Goal: Communication & Community: Answer question/provide support

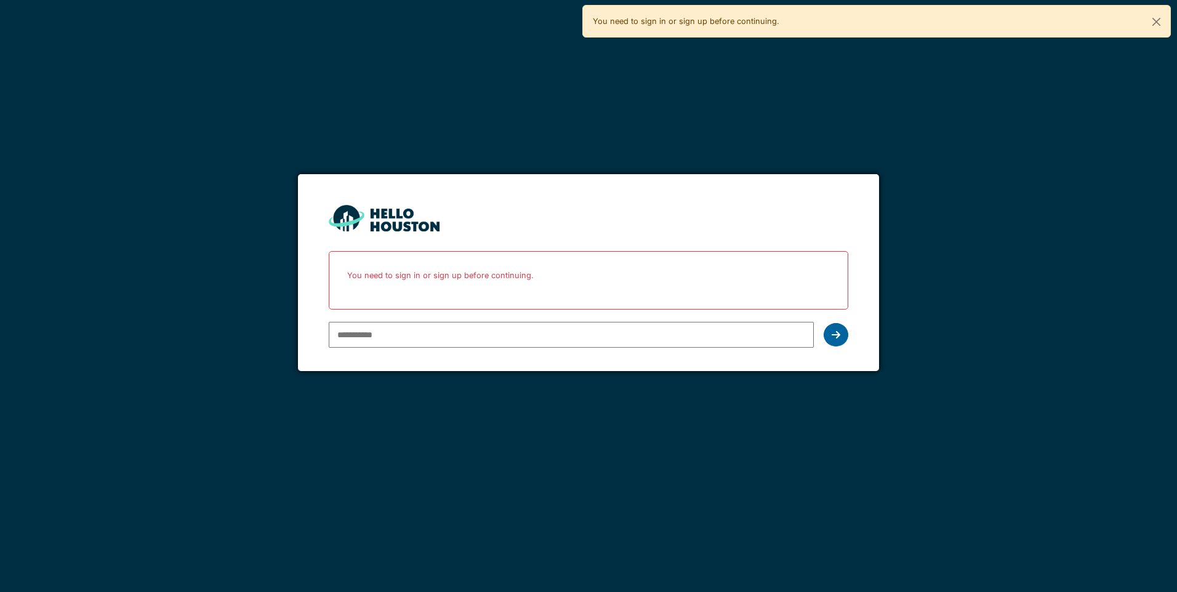
type input "**********"
click at [834, 337] on icon at bounding box center [836, 335] width 9 height 10
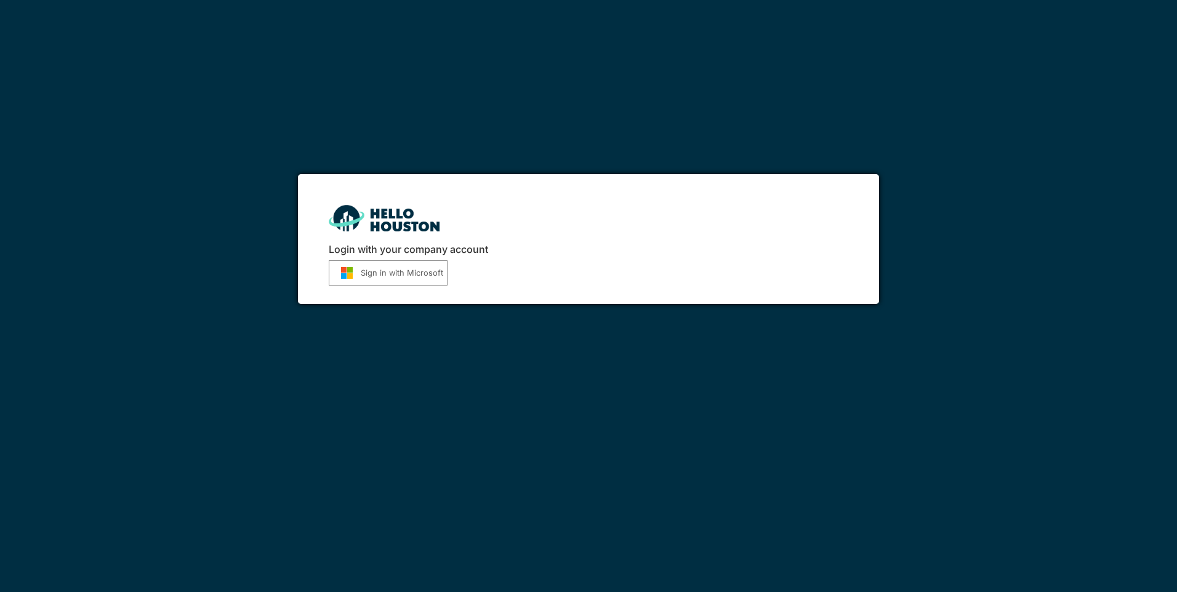
click at [394, 281] on button "Sign in with Microsoft" at bounding box center [388, 272] width 119 height 25
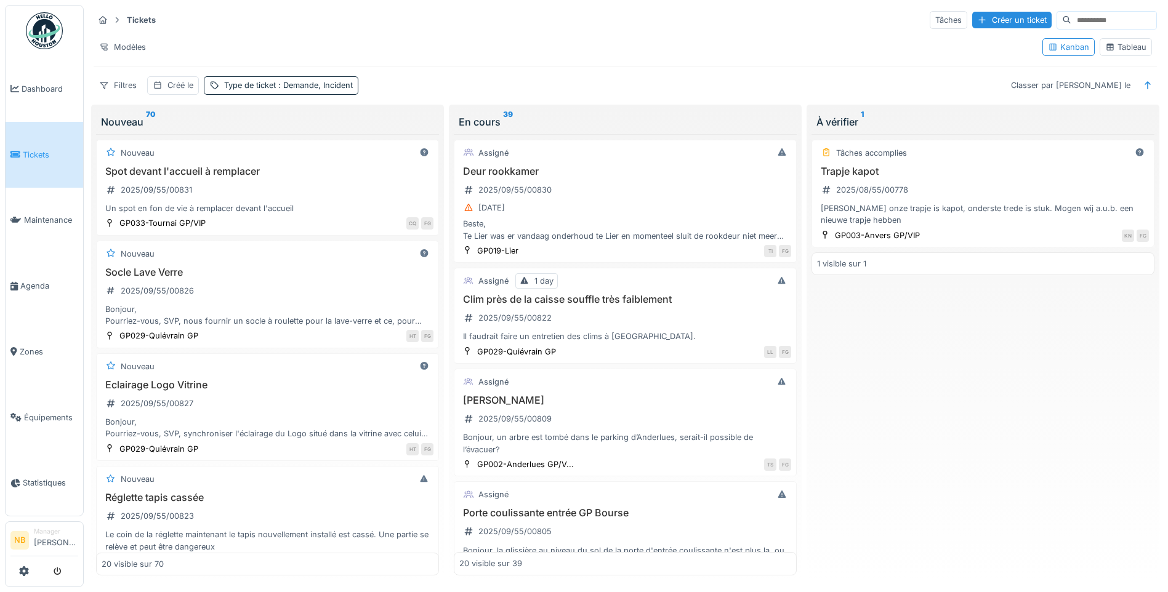
click at [1086, 23] on input at bounding box center [1114, 20] width 85 height 17
paste input "**********"
type input "**********"
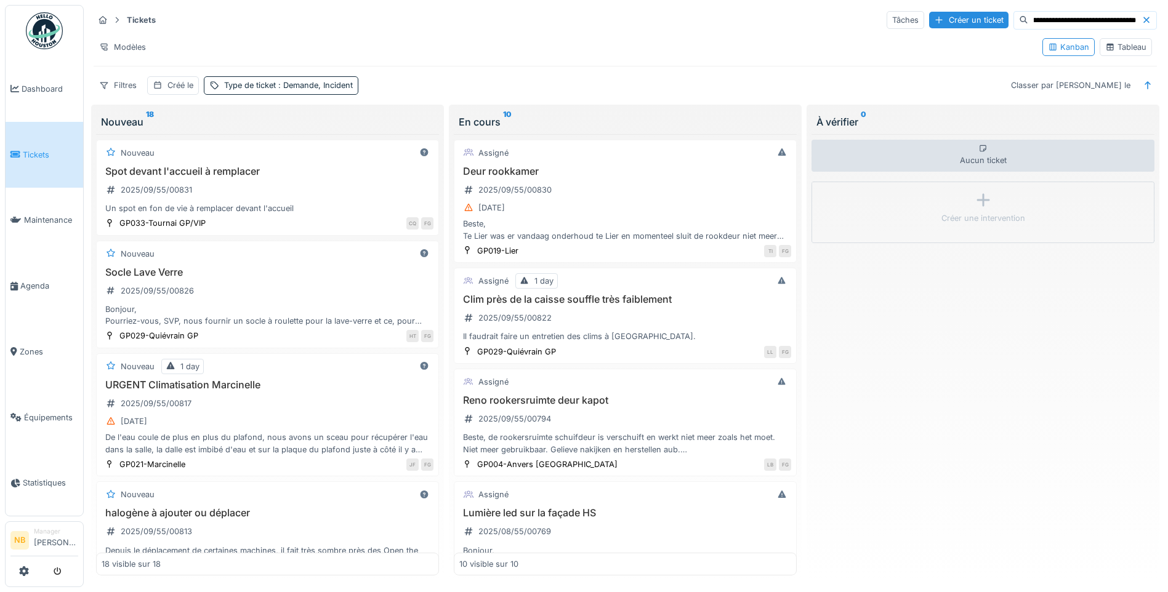
scroll to position [0, 0]
click at [1142, 15] on div at bounding box center [1149, 20] width 15 height 12
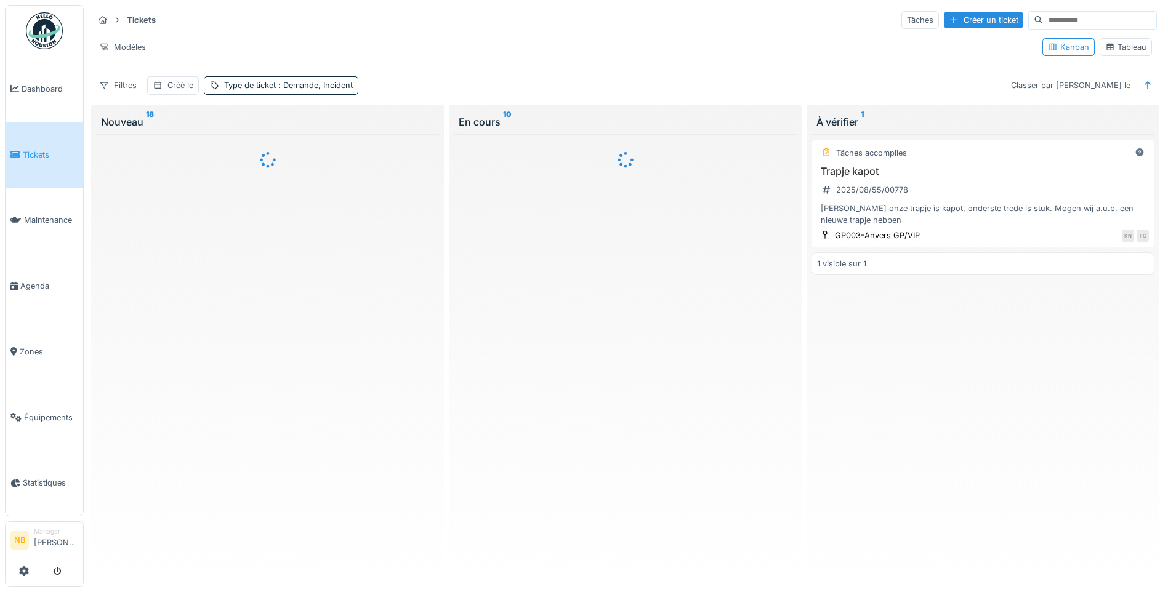
click at [1081, 15] on input at bounding box center [1099, 20] width 113 height 17
paste input "**********"
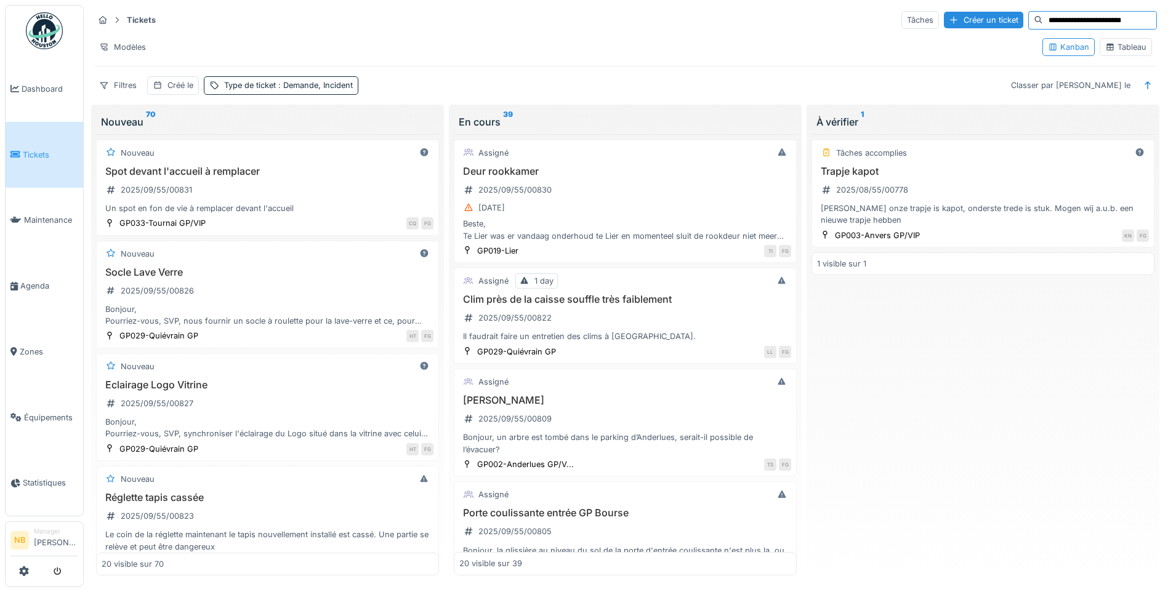
type input "**********"
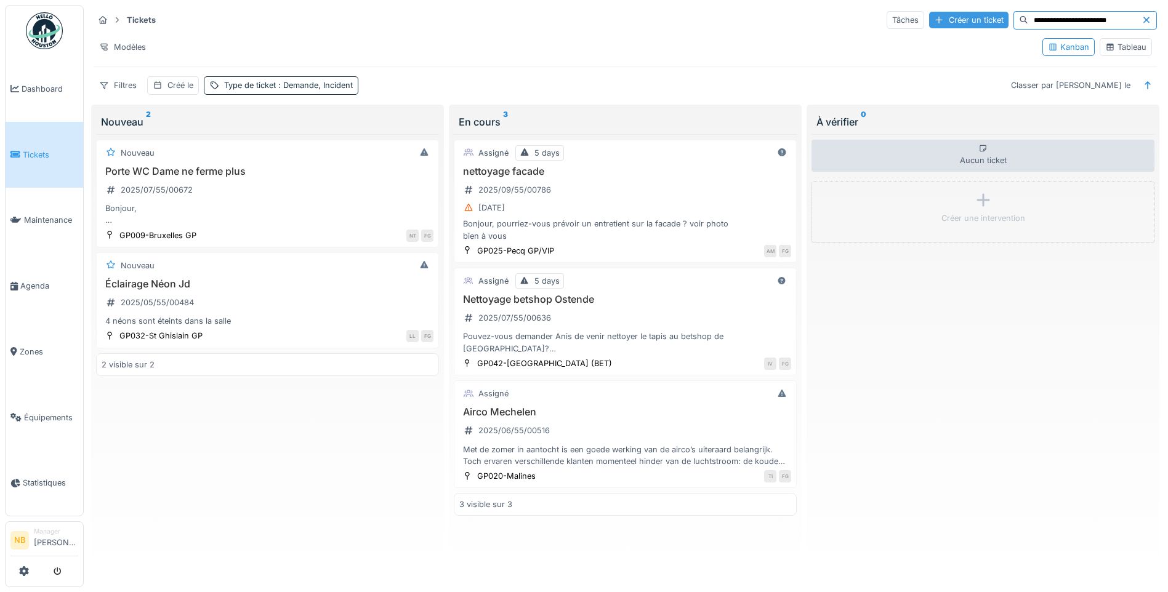
drag, startPoint x: 1126, startPoint y: 16, endPoint x: 967, endPoint y: 16, distance: 158.3
click at [967, 16] on div "**********" at bounding box center [1022, 20] width 270 height 18
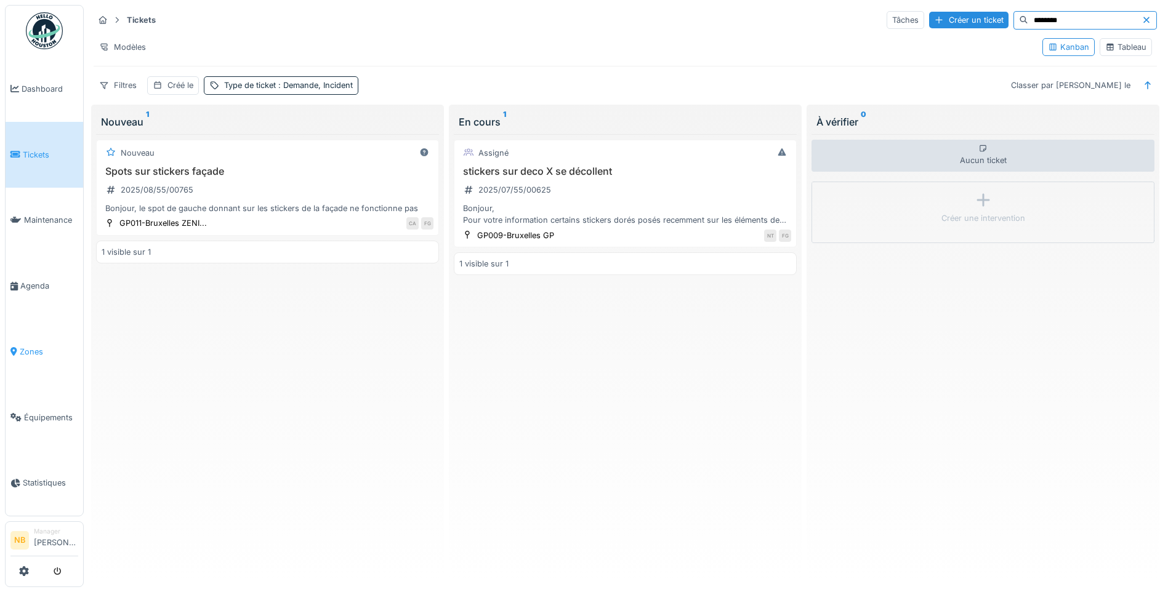
type input "********"
click at [33, 346] on span "Zones" at bounding box center [49, 352] width 59 height 12
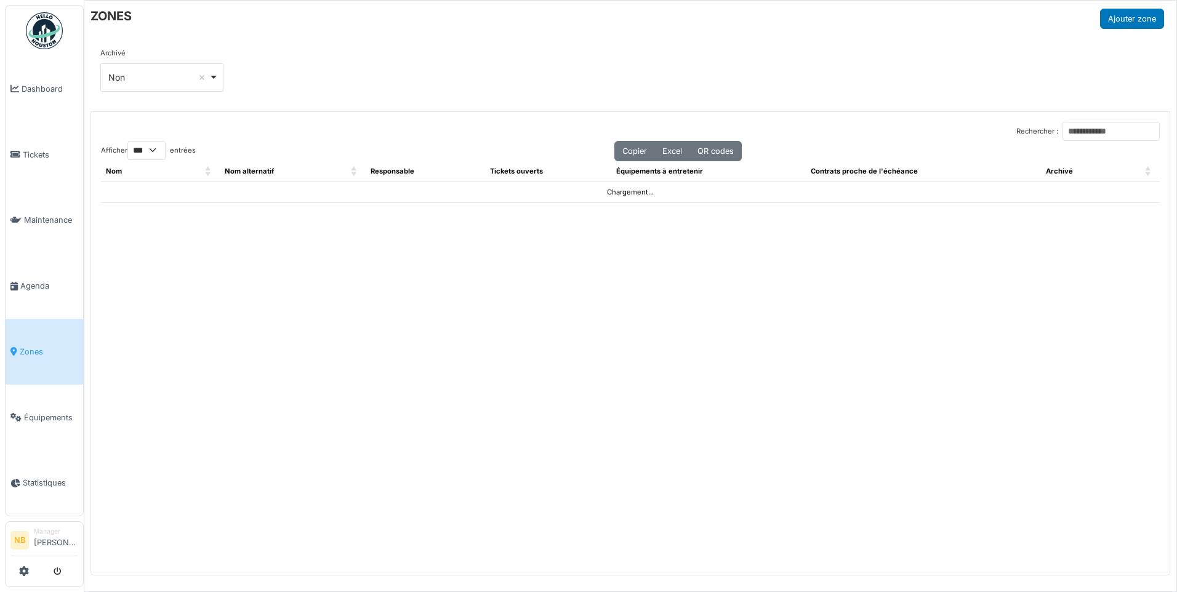
select select "***"
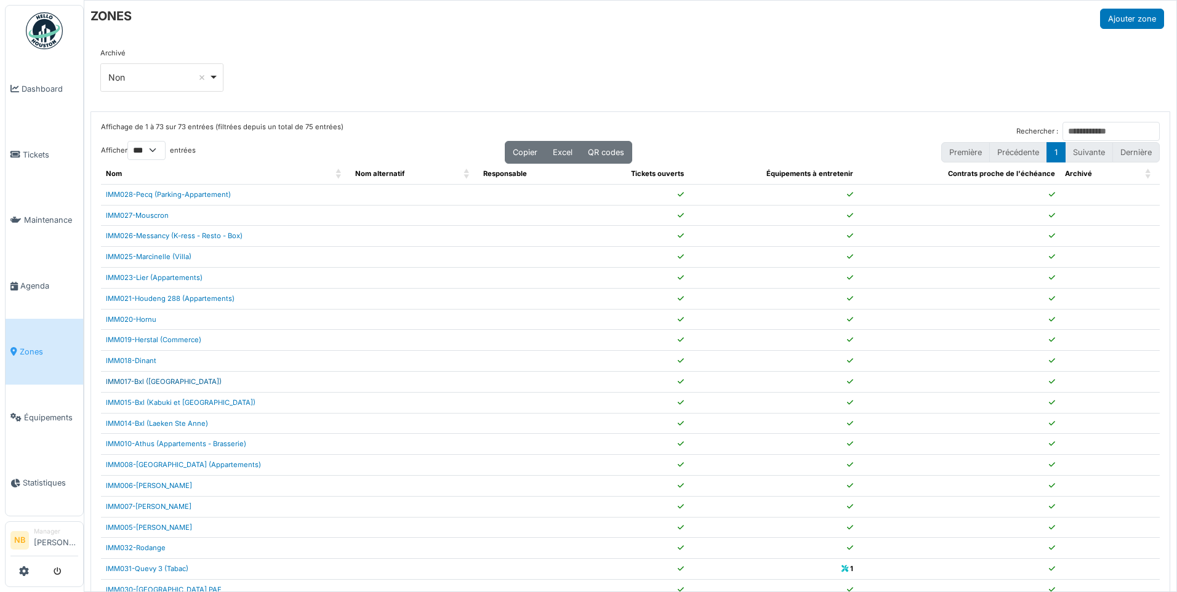
click at [156, 385] on link "IMM017-Bxl ([GEOGRAPHIC_DATA])" at bounding box center [164, 382] width 116 height 9
click at [1063, 128] on input "Rechercher :" at bounding box center [1111, 131] width 97 height 19
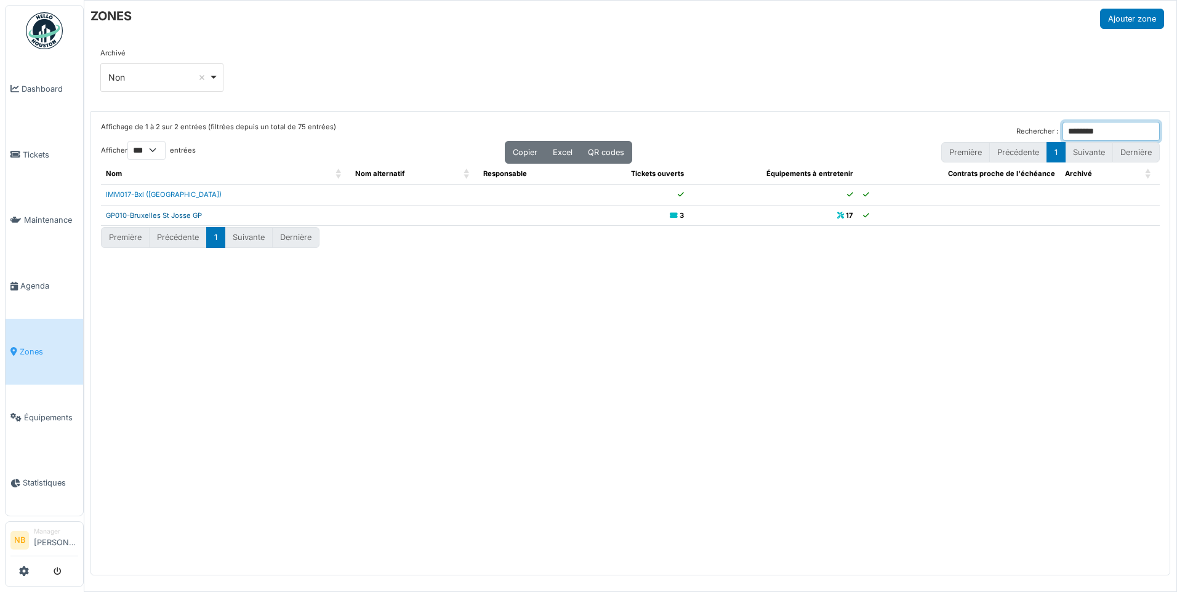
type input "********"
click at [192, 215] on link "GP010-Bruxelles St Josse GP" at bounding box center [154, 215] width 96 height 9
click at [33, 149] on span "Tickets" at bounding box center [50, 155] width 55 height 12
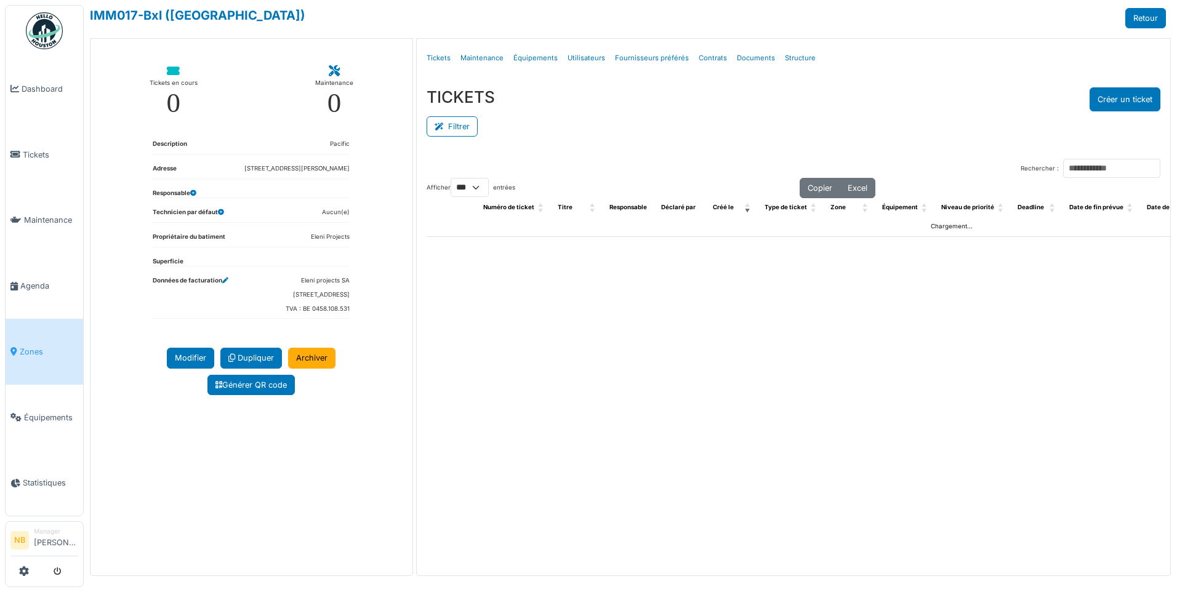
select select "***"
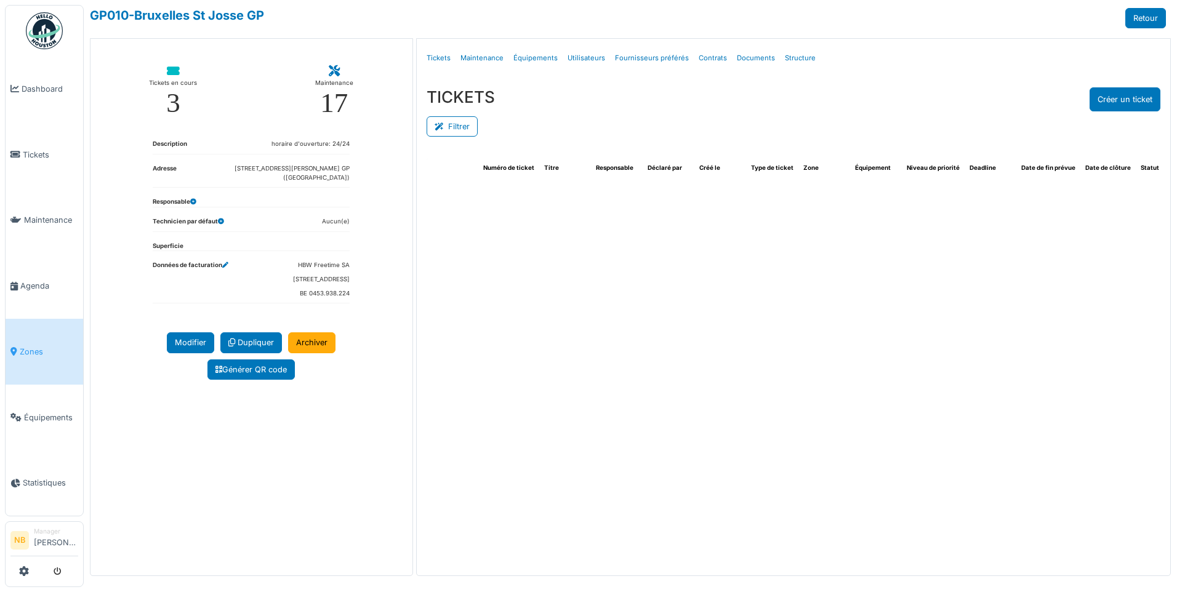
select select "***"
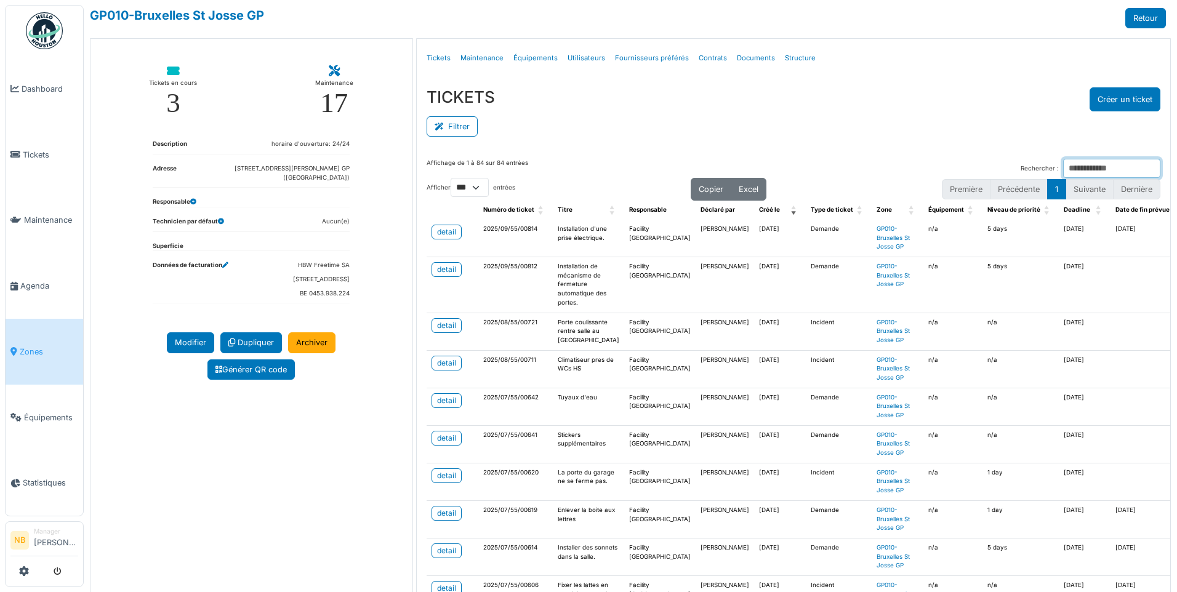
click at [1064, 164] on input "Rechercher :" at bounding box center [1112, 168] width 97 height 19
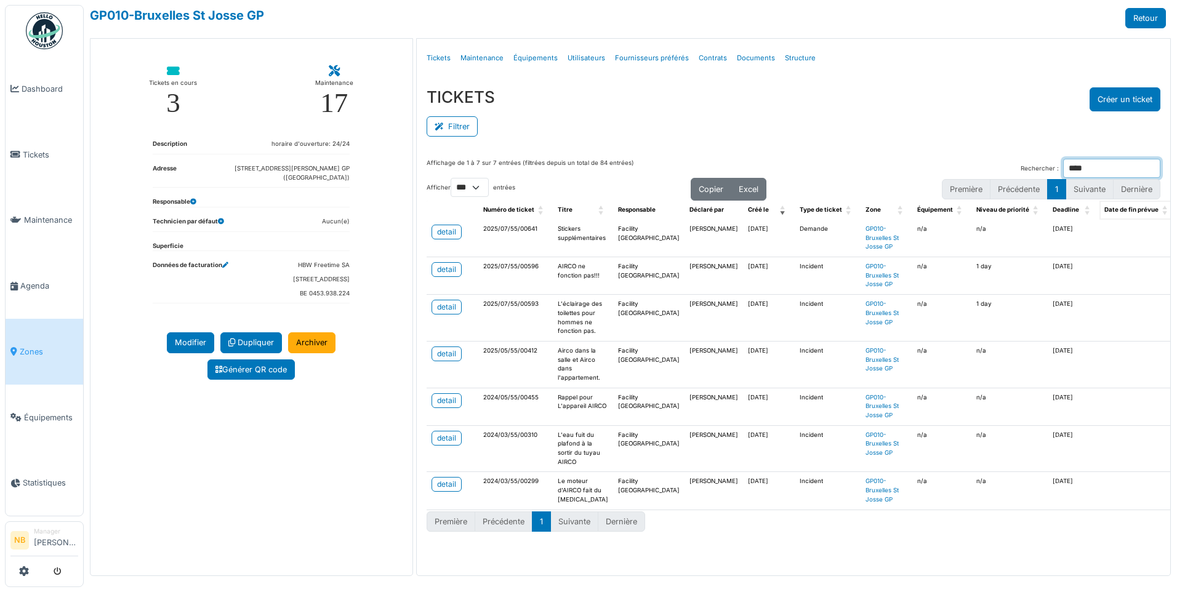
type input "*****"
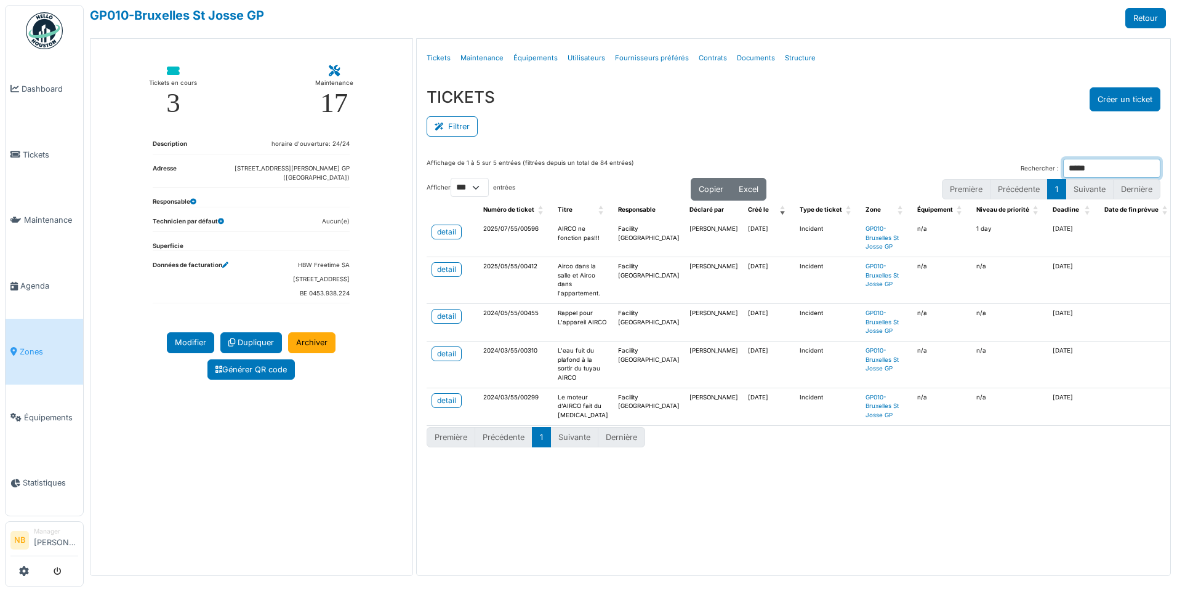
click at [1153, 167] on input "*****" at bounding box center [1112, 168] width 97 height 19
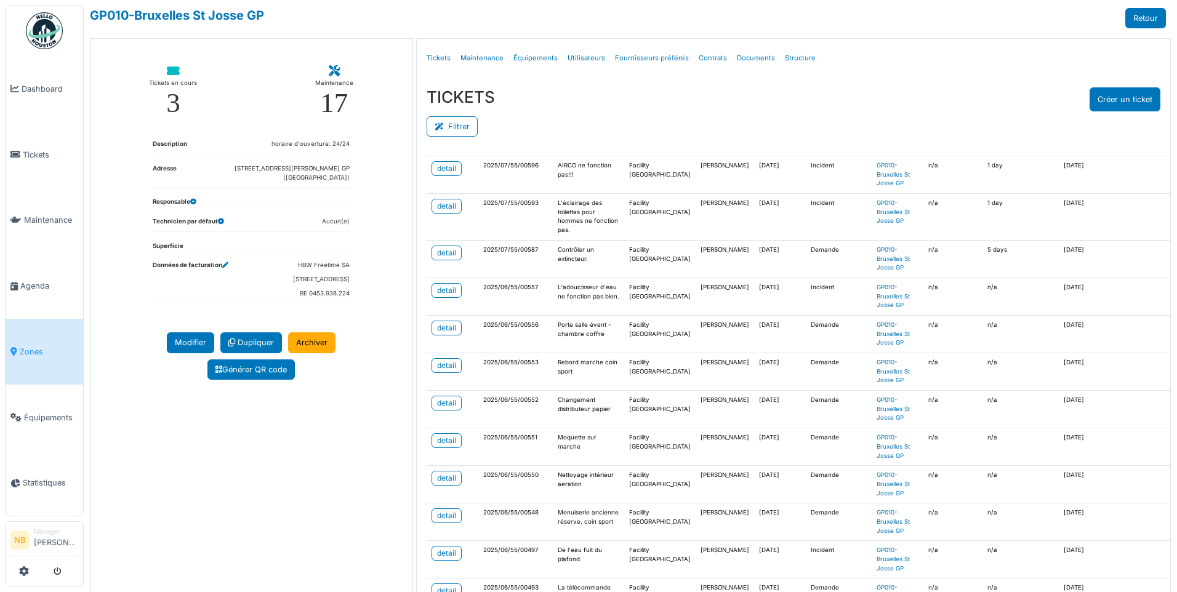
scroll to position [431, 0]
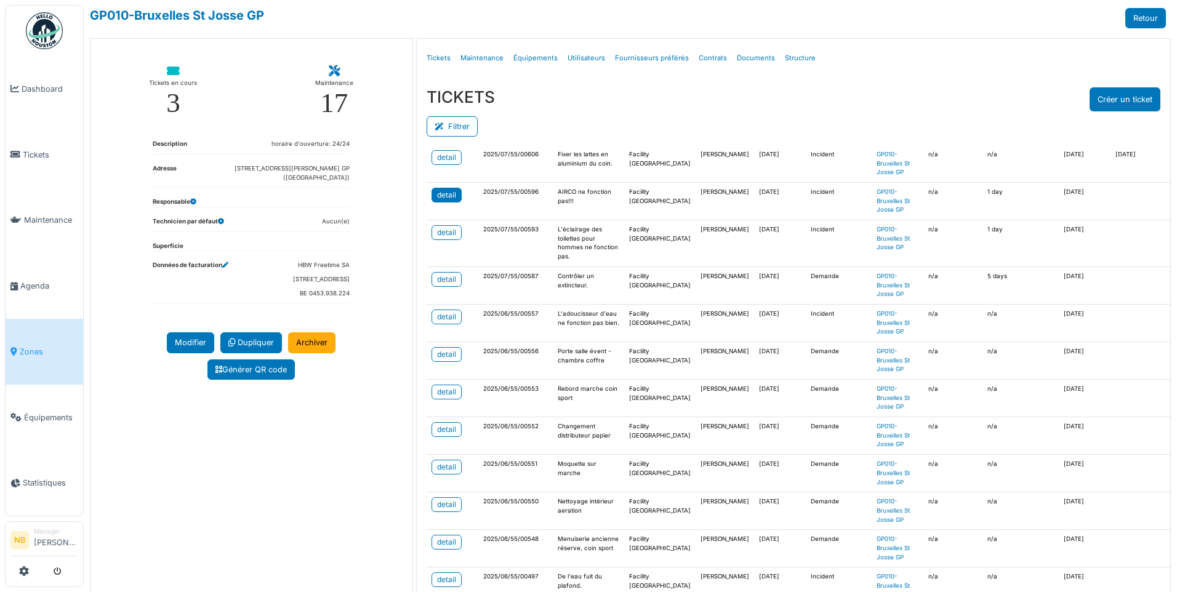
click at [445, 188] on link "detail" at bounding box center [447, 195] width 30 height 15
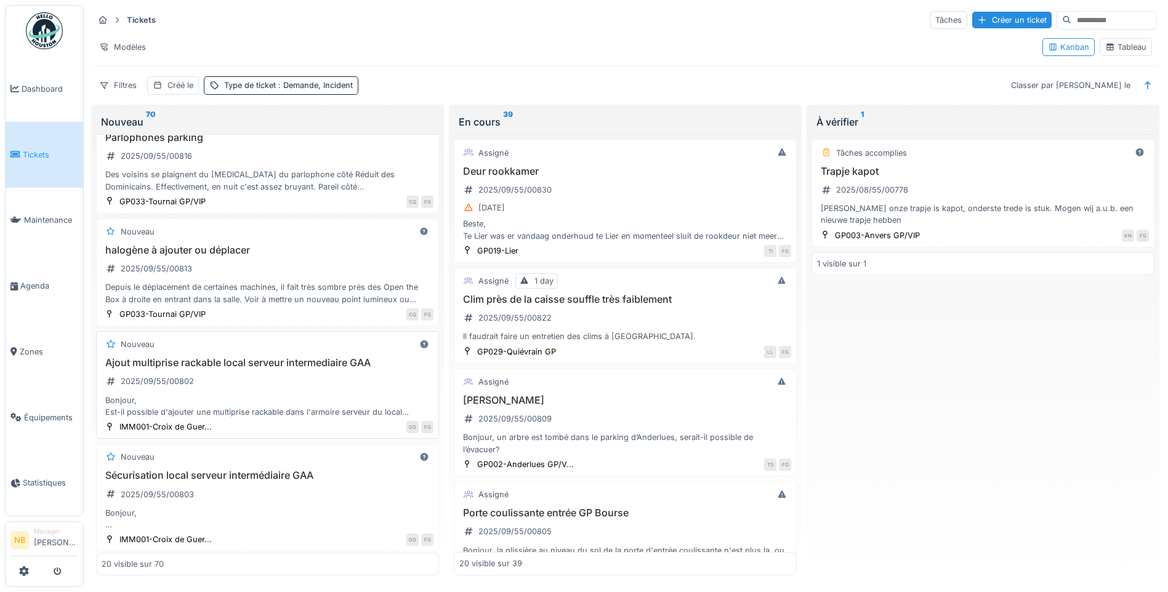
scroll to position [1724, 0]
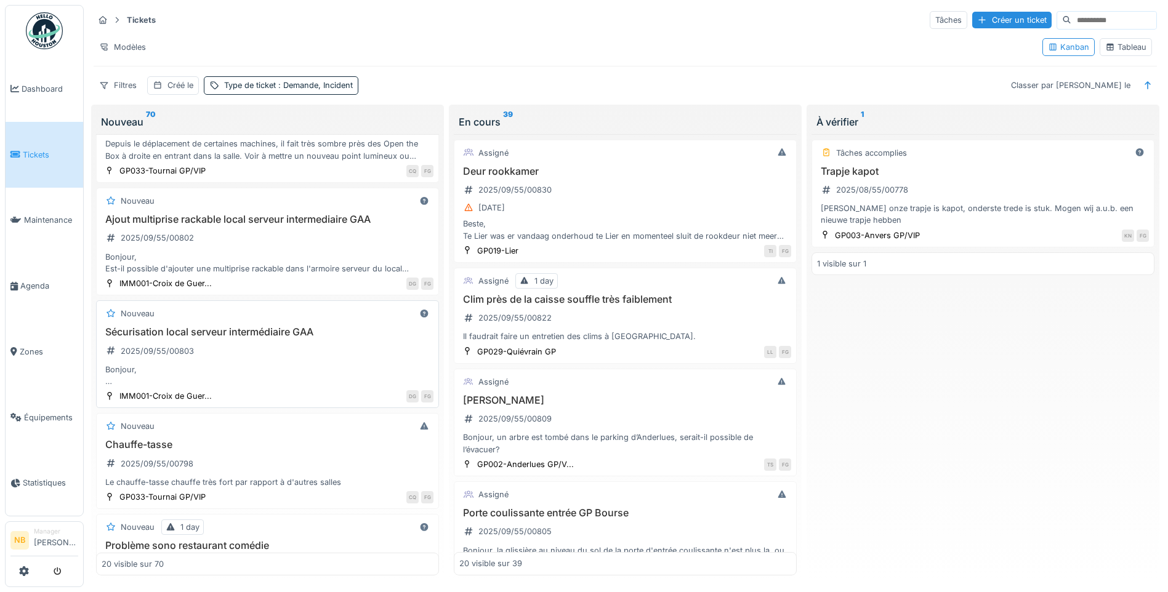
drag, startPoint x: 253, startPoint y: 363, endPoint x: 354, endPoint y: 362, distance: 101.0
click at [354, 362] on div "Sécurisation local serveur intermédiaire GAA 2025/09/55/00803 Bonjour, Serait-i…" at bounding box center [268, 356] width 332 height 61
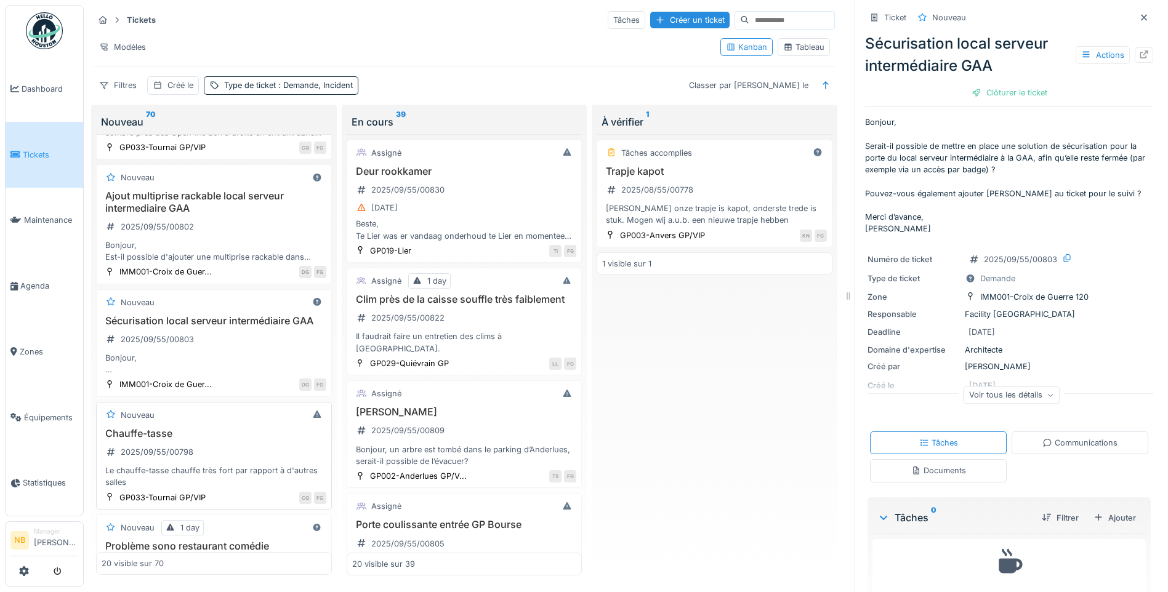
scroll to position [1888, 0]
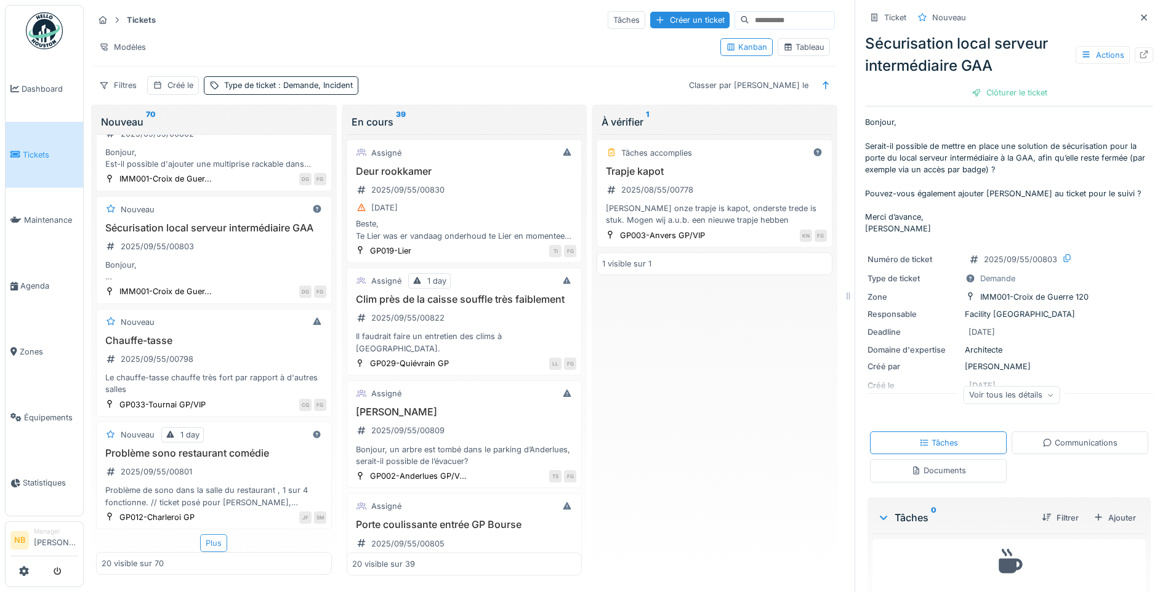
click at [210, 541] on div "Plus" at bounding box center [213, 544] width 27 height 18
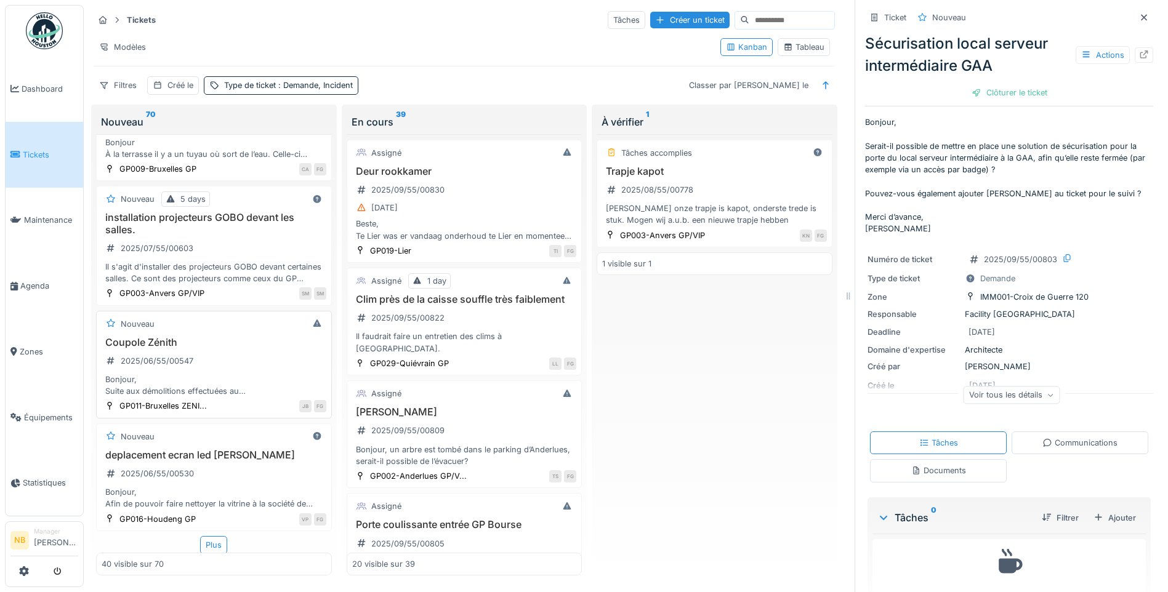
scroll to position [4166, 0]
click at [212, 543] on div "Plus" at bounding box center [213, 544] width 27 height 18
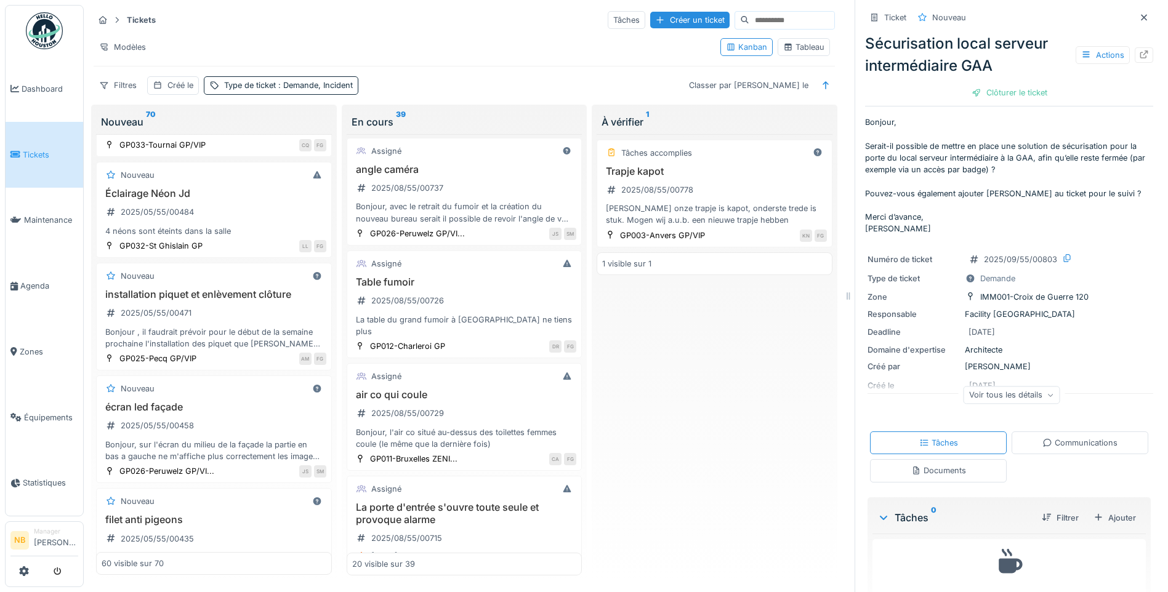
scroll to position [1918, 0]
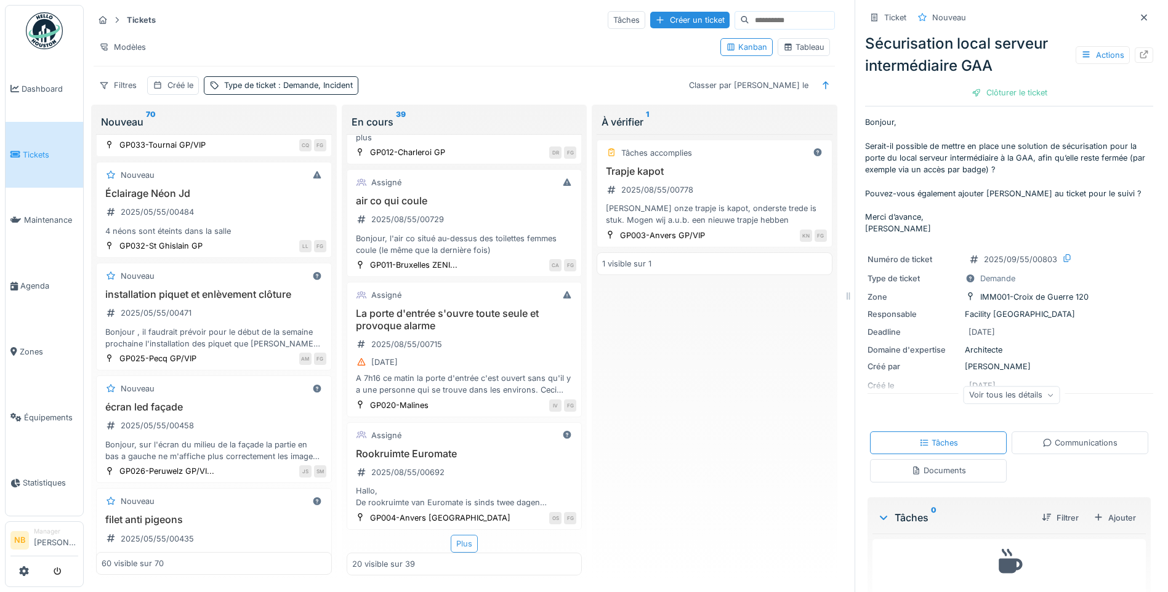
click at [458, 540] on div "Plus" at bounding box center [464, 544] width 27 height 18
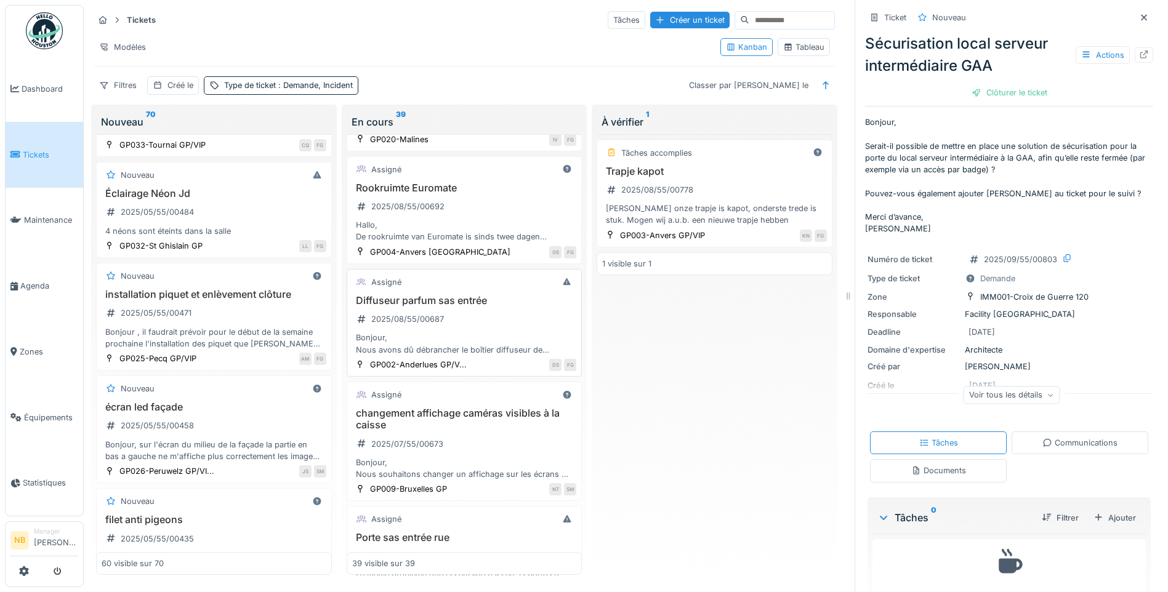
scroll to position [2206, 0]
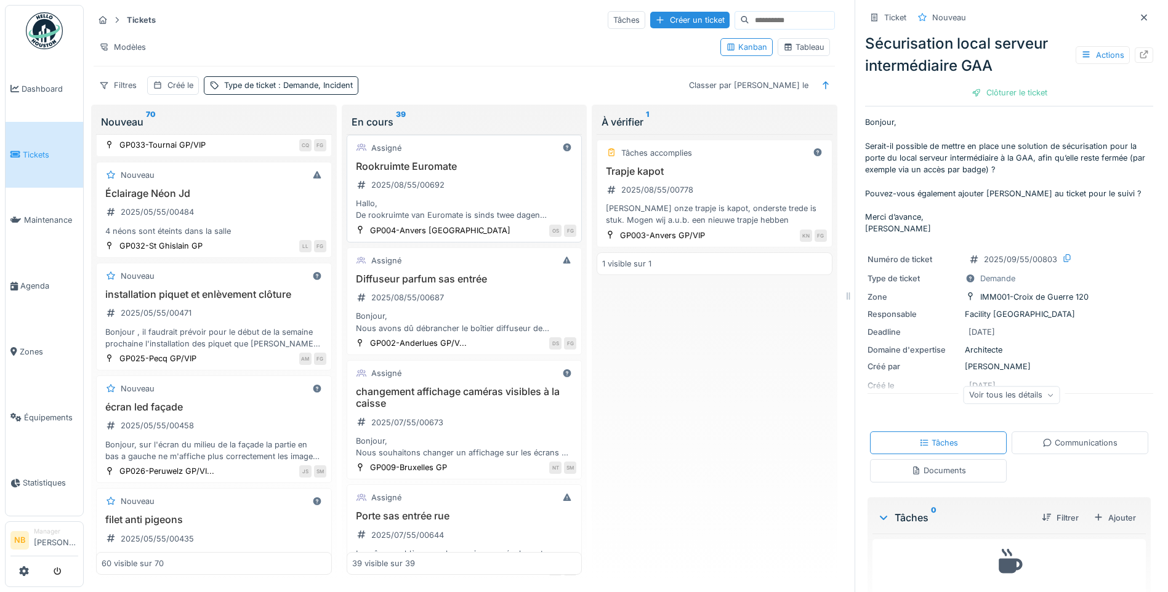
click at [501, 197] on div "Rookruimte Euromate 2025/08/55/00692 Hallo, De rookruimte van Euromate is sinds…" at bounding box center [464, 191] width 225 height 61
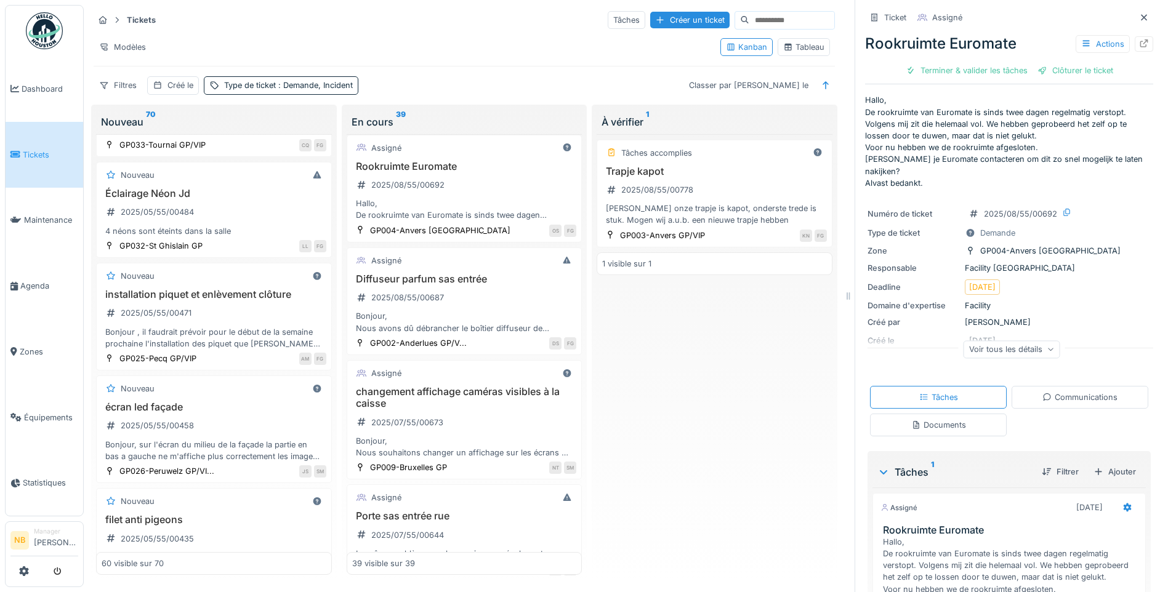
click at [1072, 392] on div "Communications" at bounding box center [1080, 398] width 75 height 12
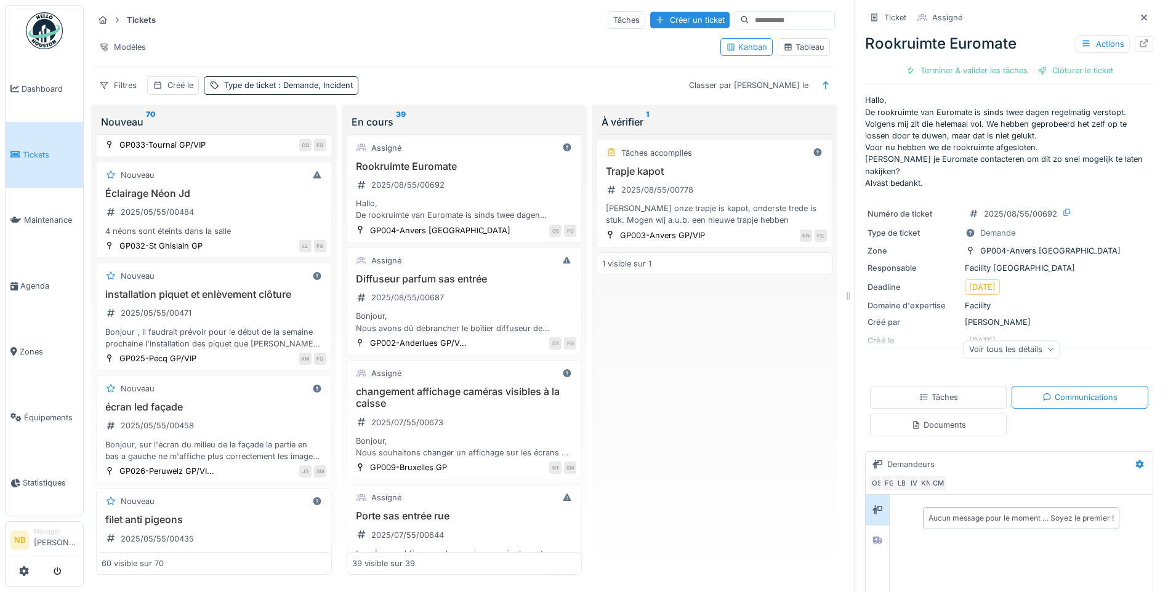
scroll to position [116, 0]
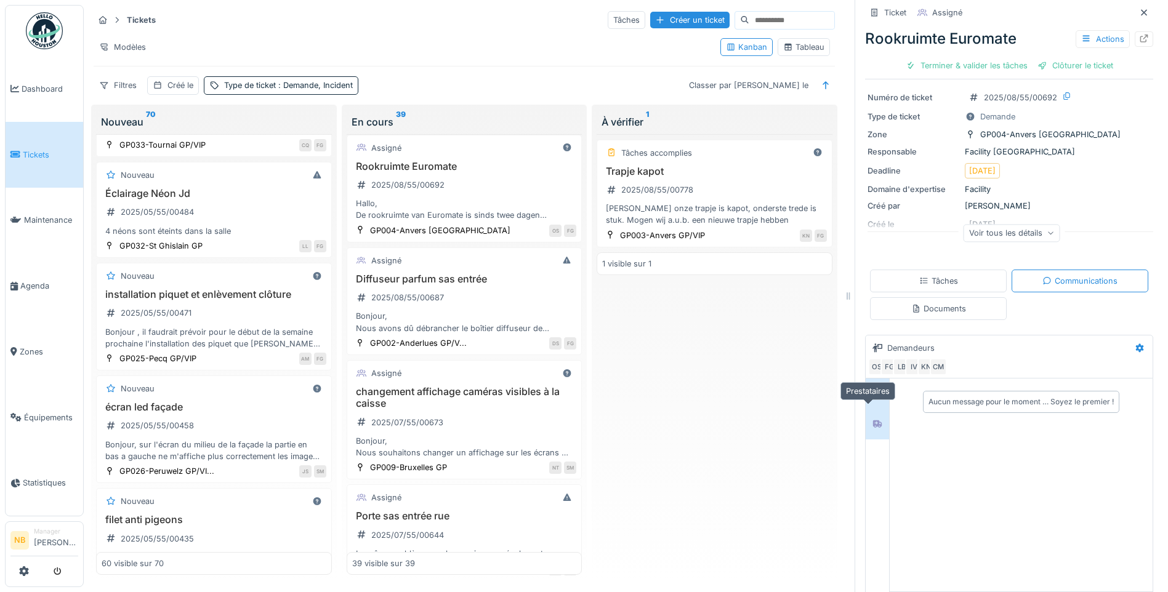
click at [872, 414] on div at bounding box center [877, 424] width 18 height 20
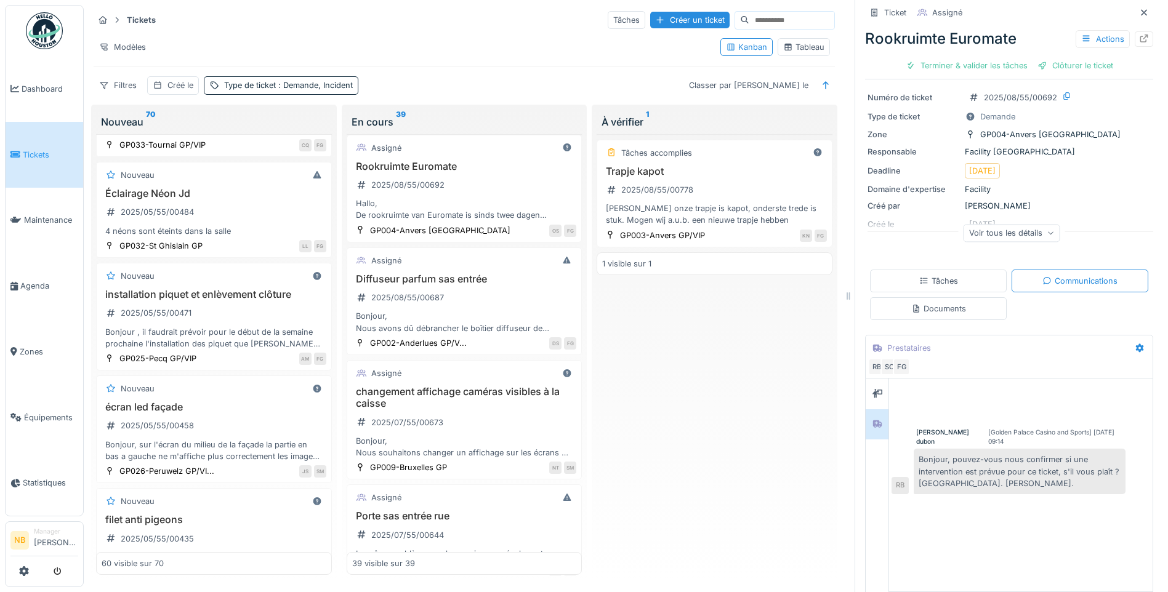
scroll to position [164, 0]
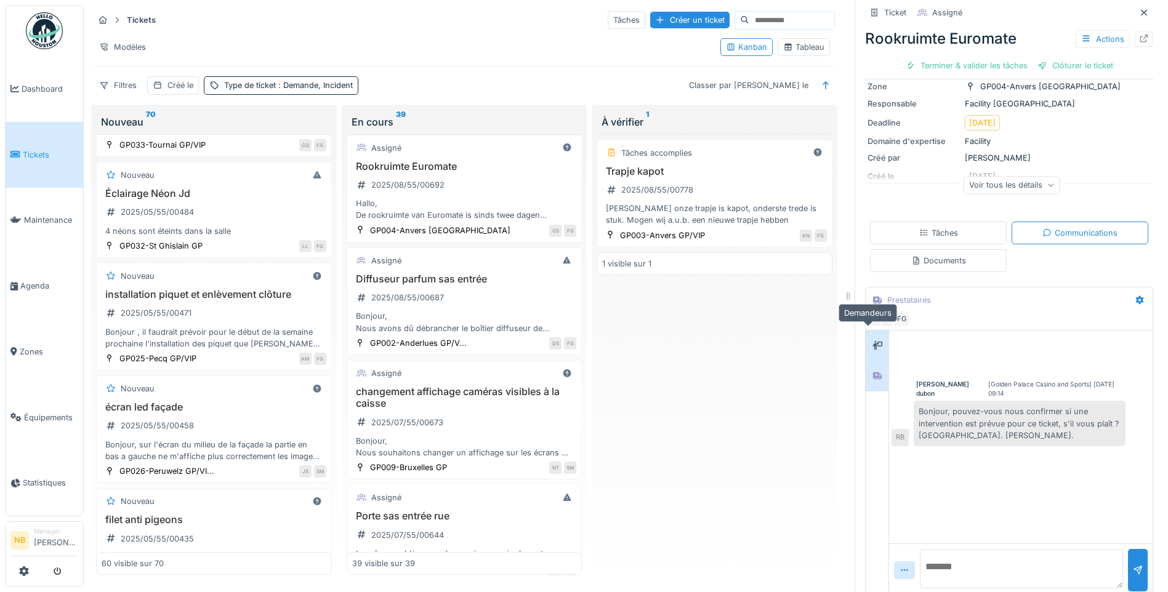
click at [873, 341] on icon at bounding box center [878, 345] width 10 height 9
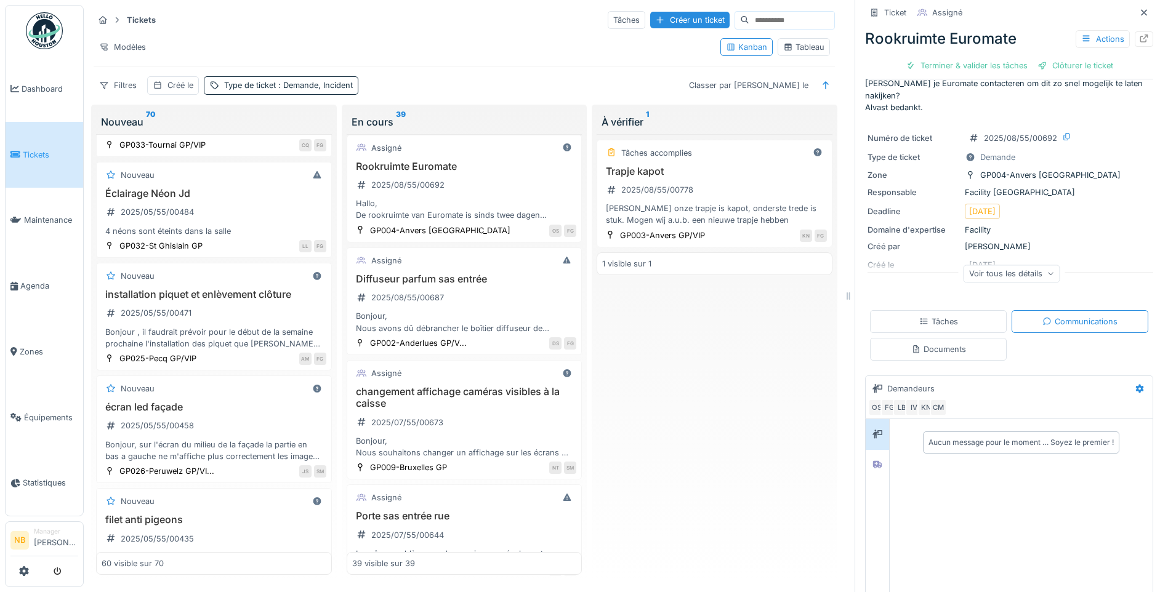
scroll to position [0, 0]
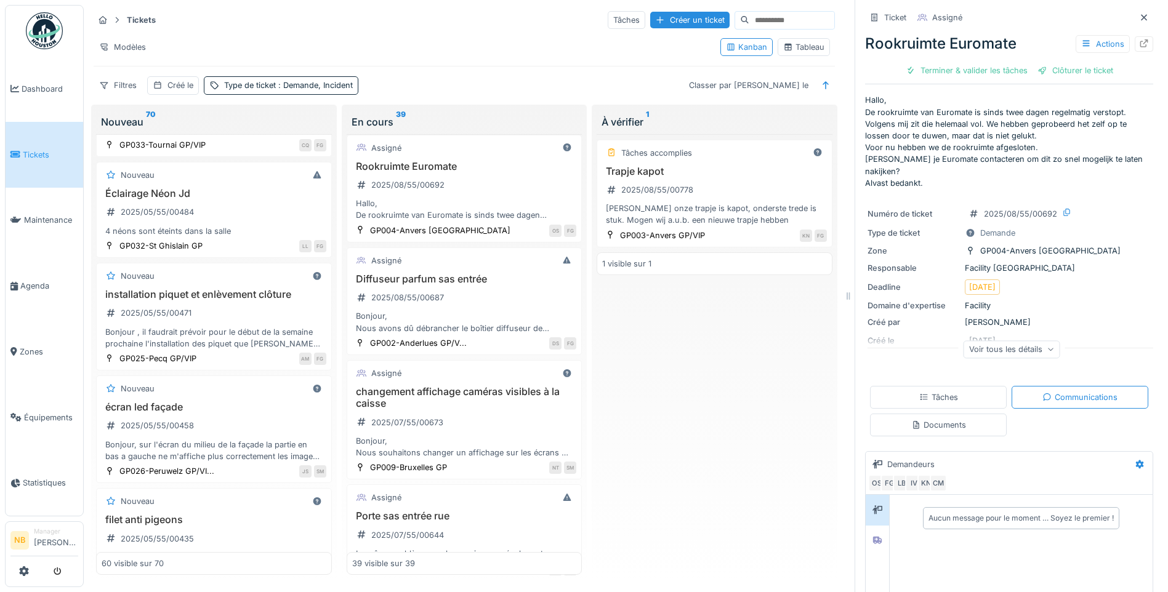
click at [982, 341] on div "Voir tous les détails" at bounding box center [1012, 350] width 97 height 18
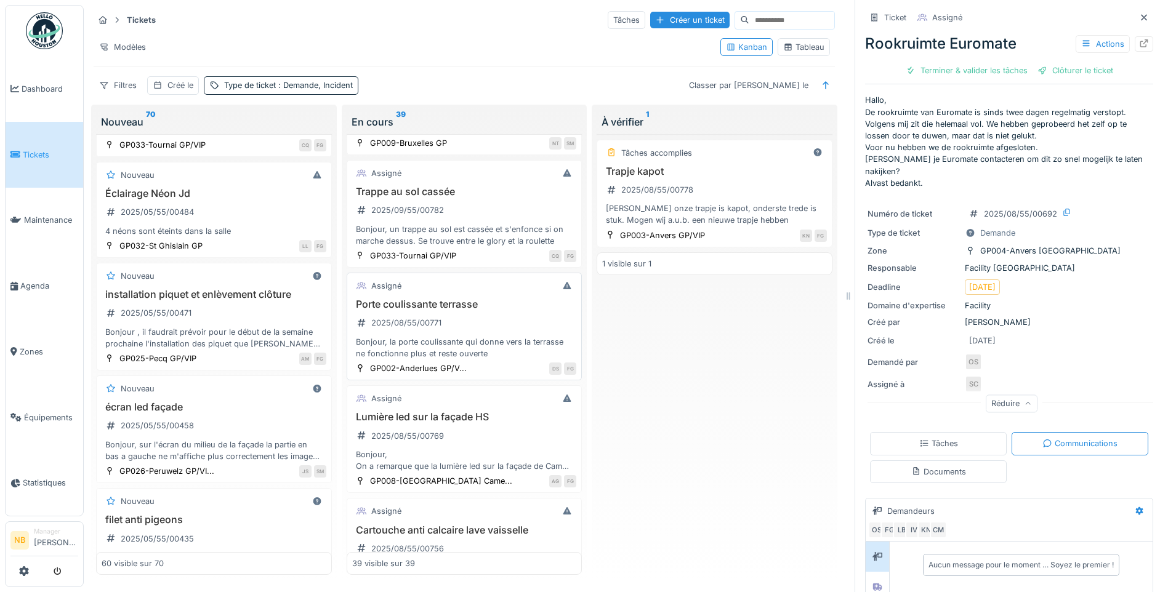
scroll to position [769, 0]
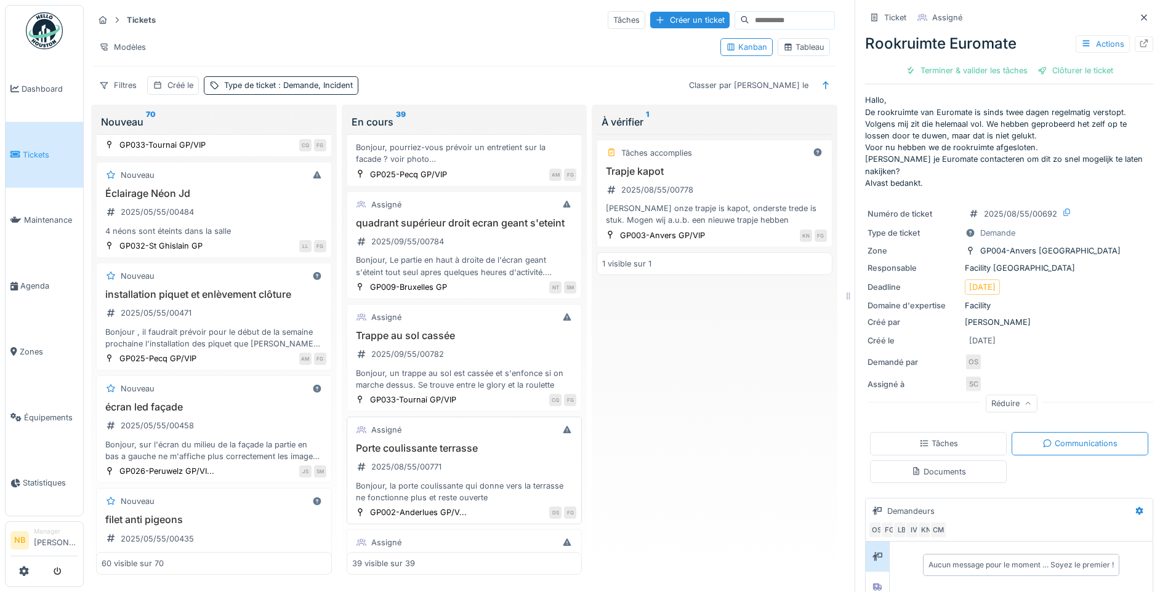
click at [532, 467] on div "Porte coulissante terrasse 2025/08/55/00771 Bonjour, la porte coulissante qui d…" at bounding box center [464, 473] width 225 height 61
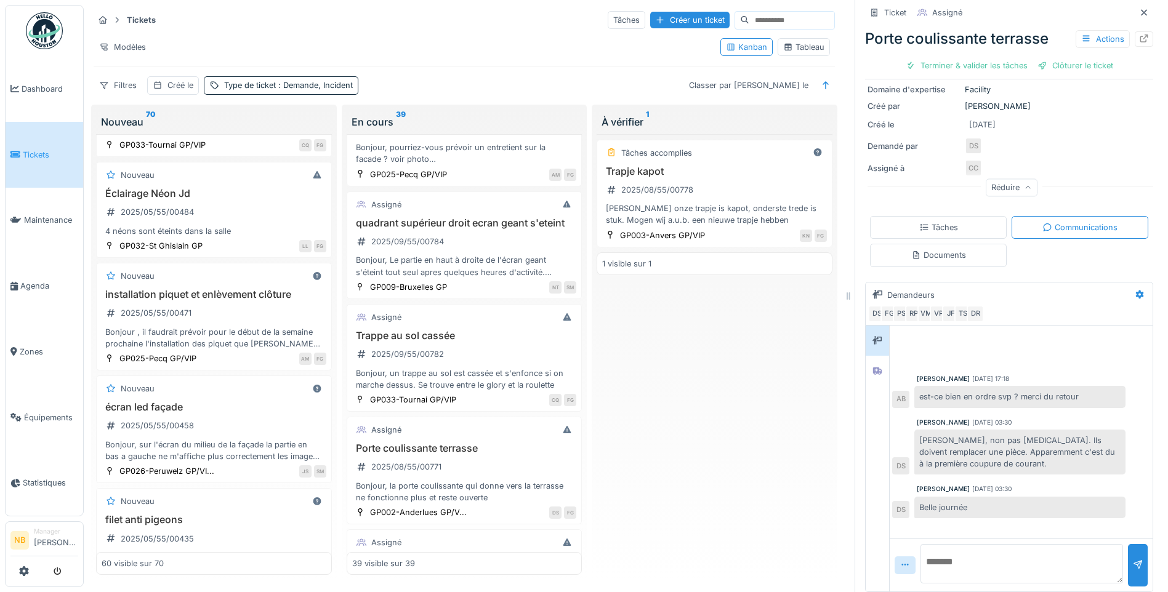
scroll to position [150, 0]
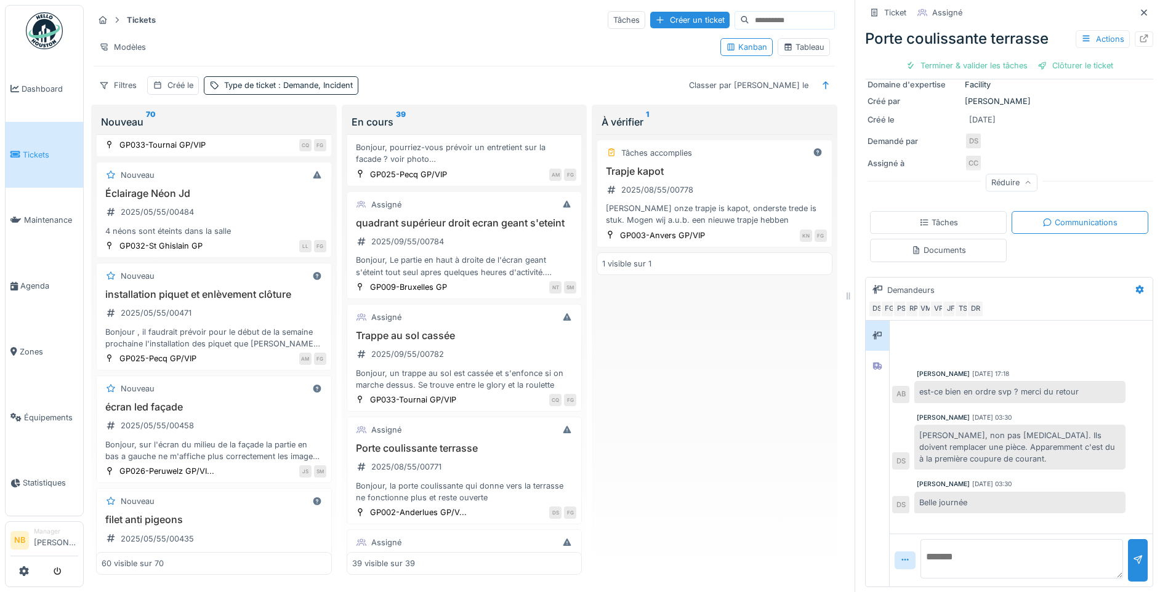
click at [990, 567] on textarea at bounding box center [1022, 558] width 203 height 39
click at [868, 358] on div at bounding box center [877, 365] width 18 height 15
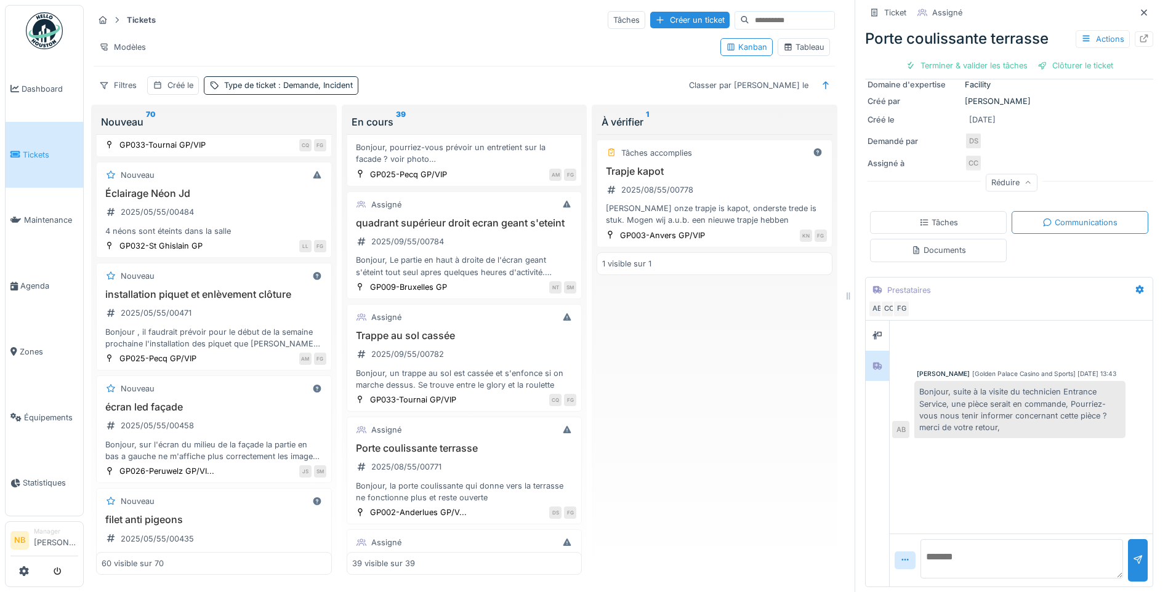
click at [970, 559] on textarea at bounding box center [1022, 558] width 203 height 39
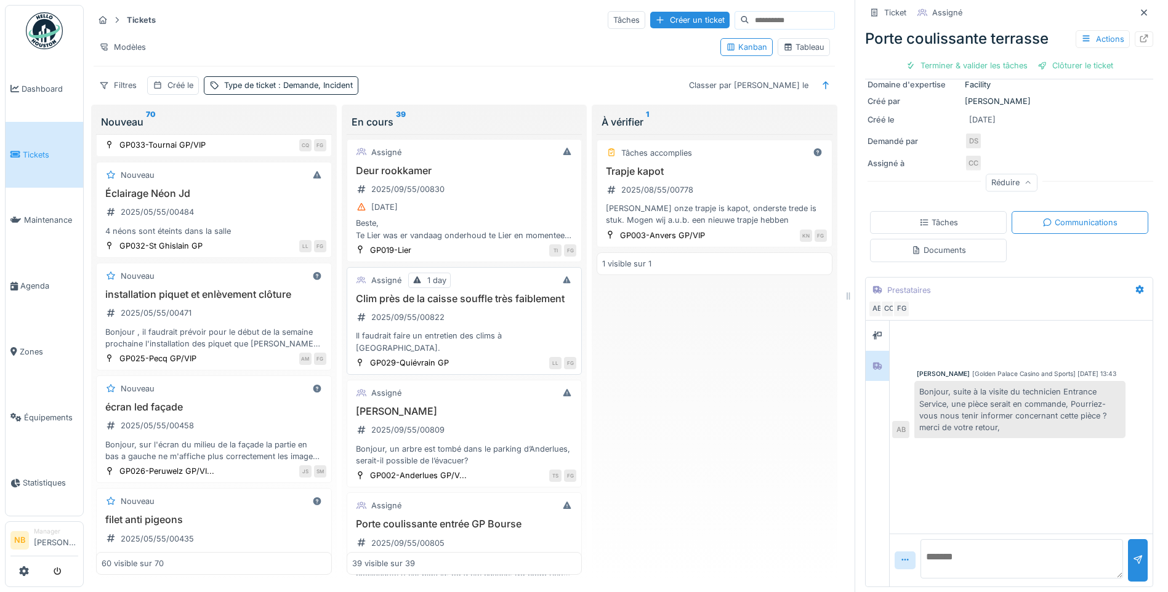
scroll to position [0, 0]
click at [522, 404] on div "Assigné Arbre Anderlues 2025/09/55/00809 Bonjour, un arbre est tombé dans le pa…" at bounding box center [465, 435] width 236 height 108
click at [469, 418] on h3 "[PERSON_NAME]" at bounding box center [464, 412] width 225 height 12
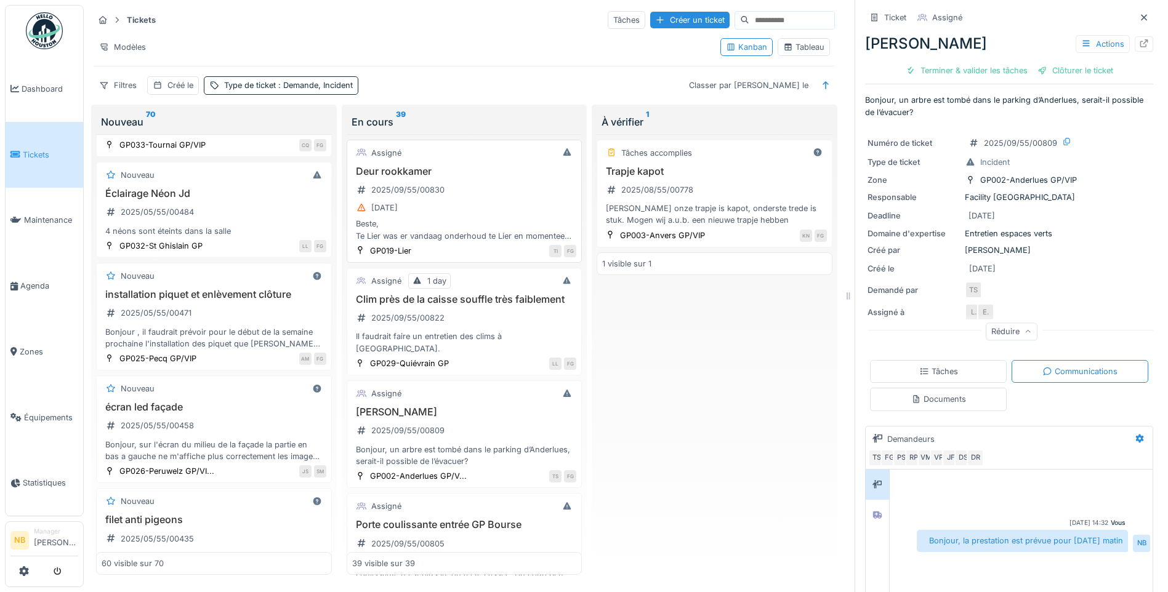
click at [480, 203] on div "[DATE]" at bounding box center [464, 207] width 225 height 15
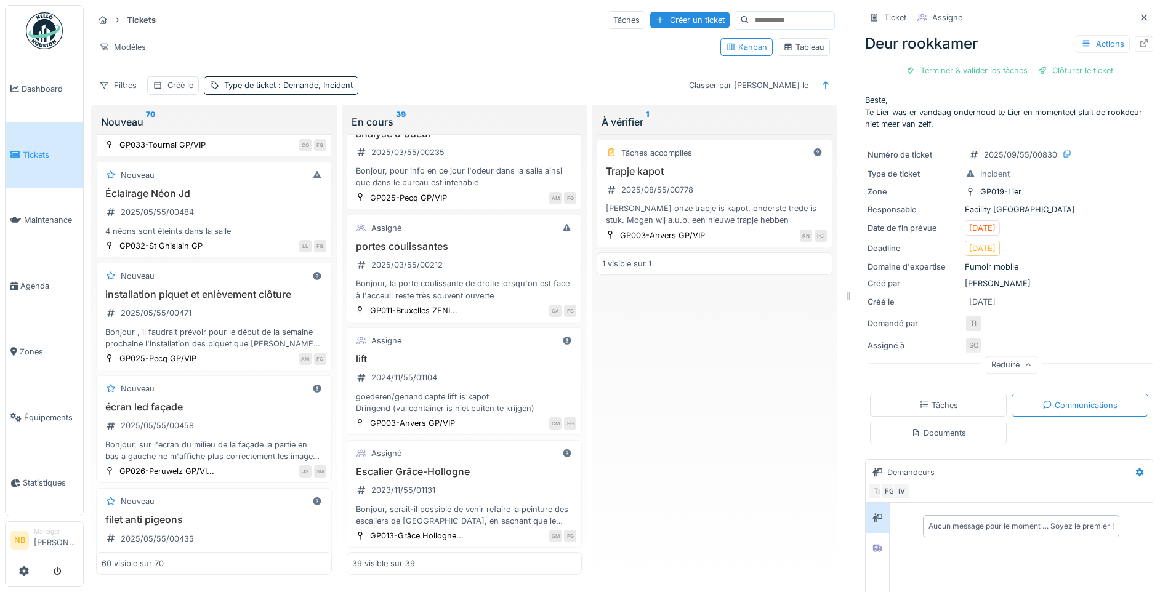
click at [760, 9] on div "Tickets Tâches Créer un ticket Modèles Kanban Tableau Filtres Créé le Type de t…" at bounding box center [464, 52] width 751 height 95
click at [761, 18] on input at bounding box center [791, 20] width 85 height 17
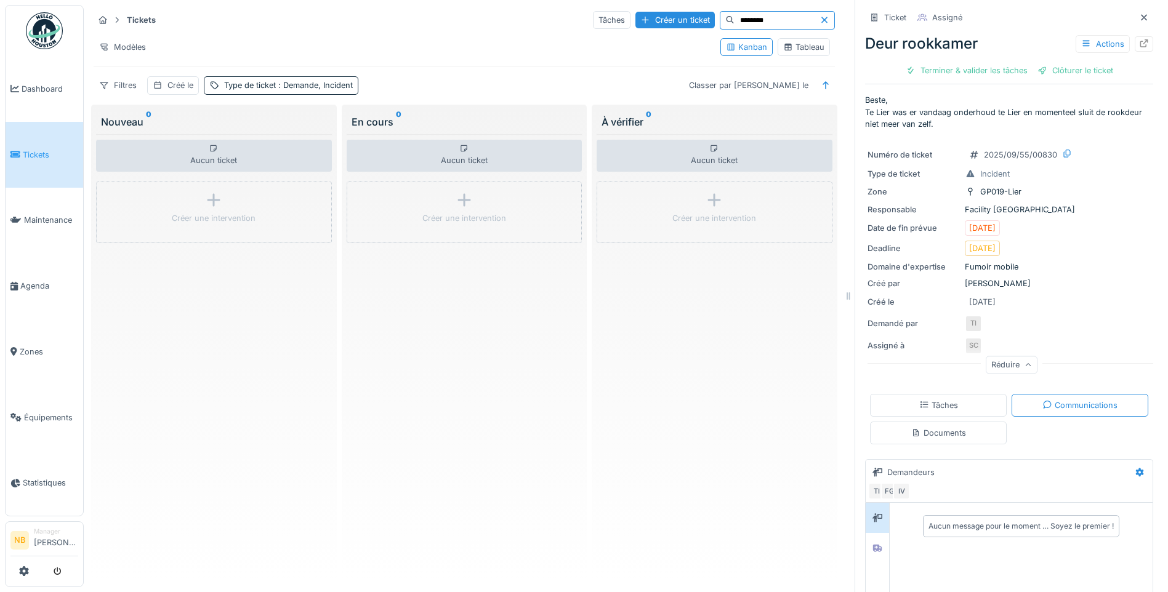
drag, startPoint x: 765, startPoint y: 22, endPoint x: 692, endPoint y: 25, distance: 74.0
click at [720, 25] on div "********" at bounding box center [777, 20] width 115 height 18
drag, startPoint x: 751, startPoint y: 20, endPoint x: 682, endPoint y: 17, distance: 69.1
click at [720, 17] on div "********" at bounding box center [777, 20] width 115 height 18
paste input "**********"
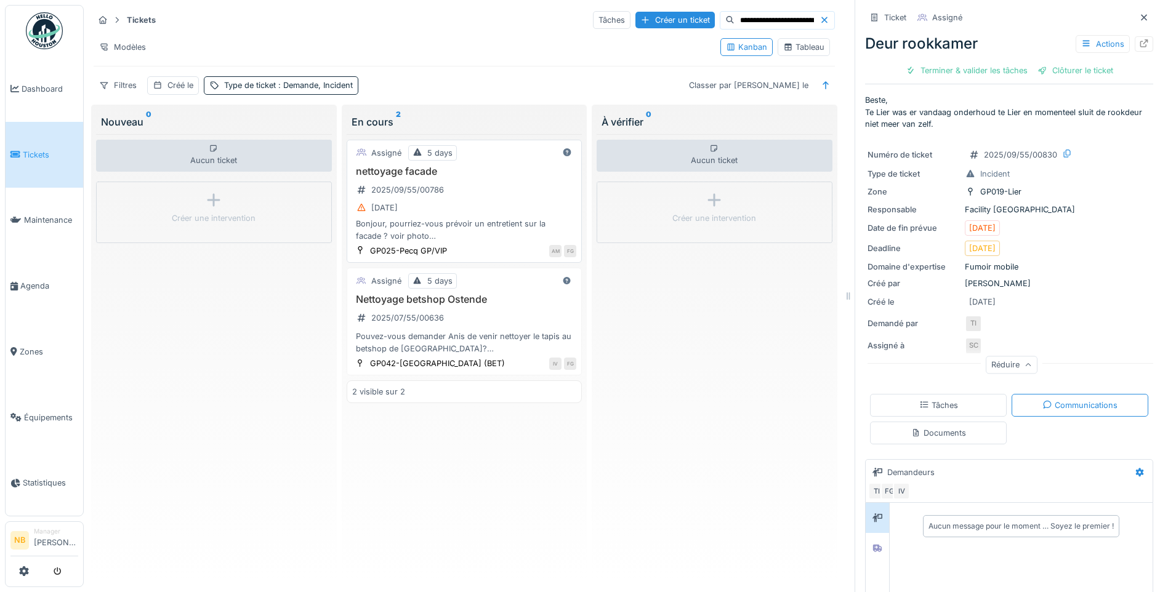
type input "**********"
click at [505, 212] on div "01/09/2025" at bounding box center [464, 207] width 225 height 15
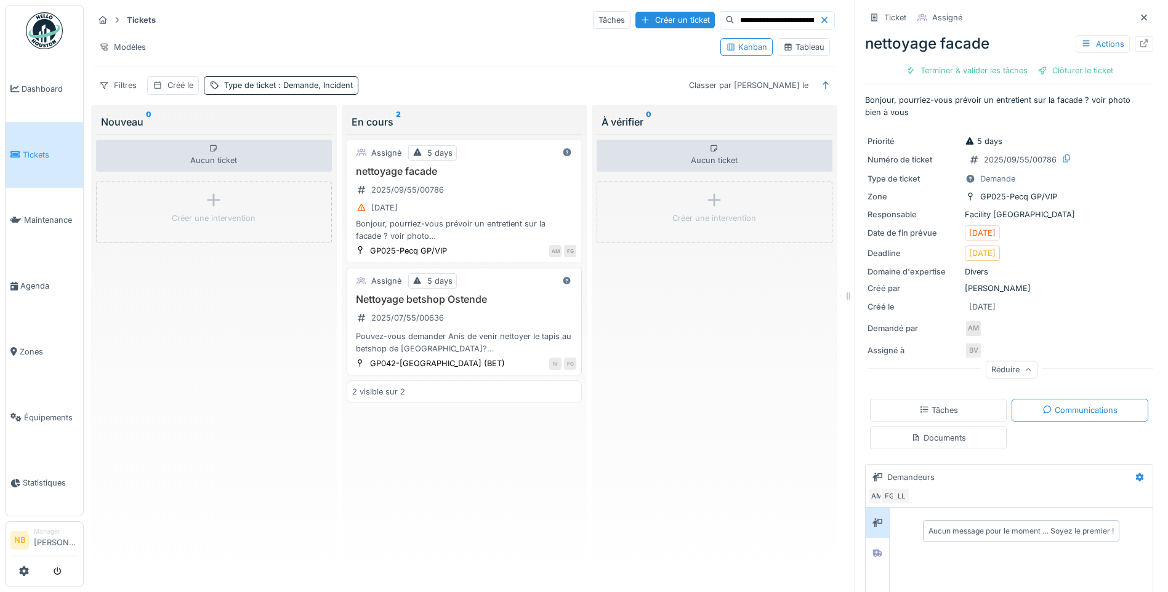
click at [525, 320] on div "Nettoyage betshop Ostende 2025/07/55/00636 Pouvez-vous demander Anis de venir n…" at bounding box center [464, 324] width 225 height 61
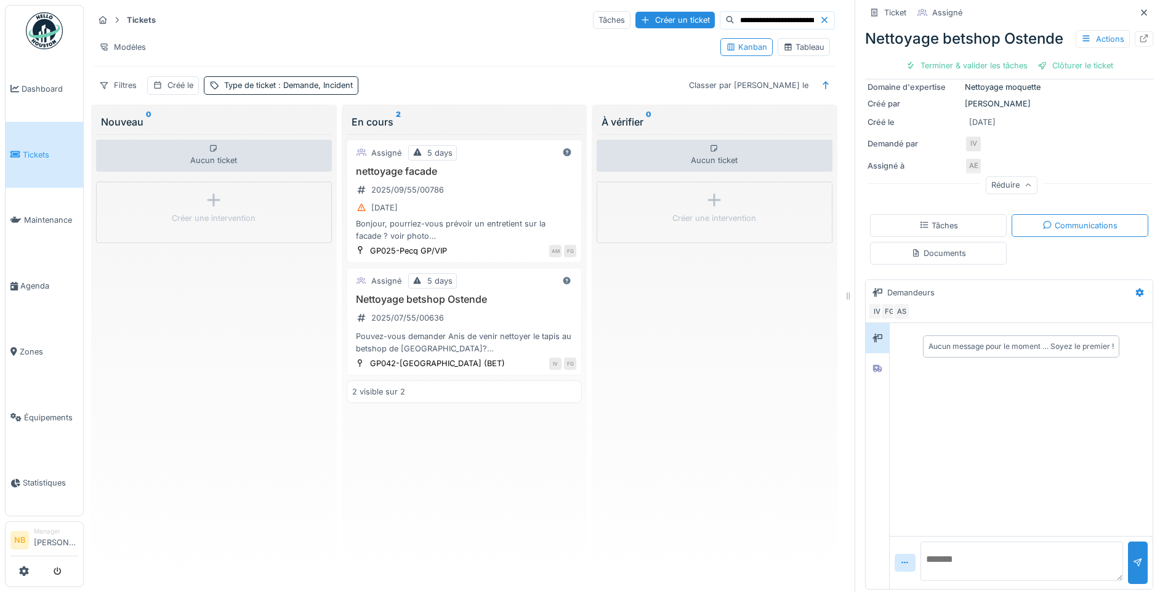
scroll to position [179, 0]
click at [873, 366] on icon at bounding box center [877, 366] width 9 height 7
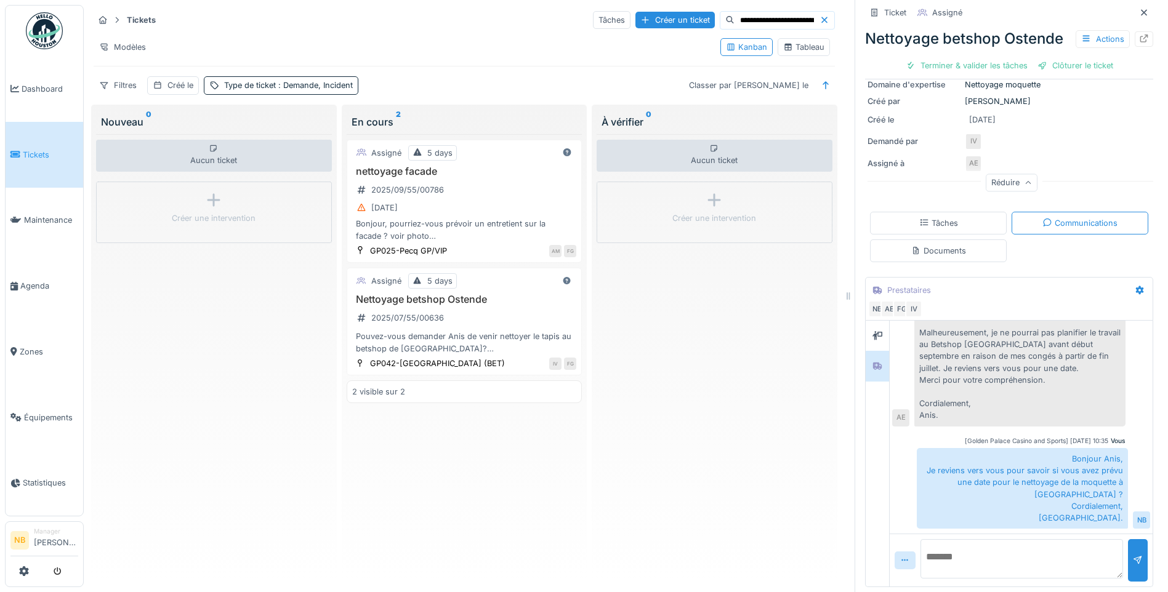
scroll to position [9, 0]
drag, startPoint x: 29, startPoint y: 163, endPoint x: 36, endPoint y: 162, distance: 6.8
click at [29, 163] on link "Tickets" at bounding box center [45, 155] width 78 height 66
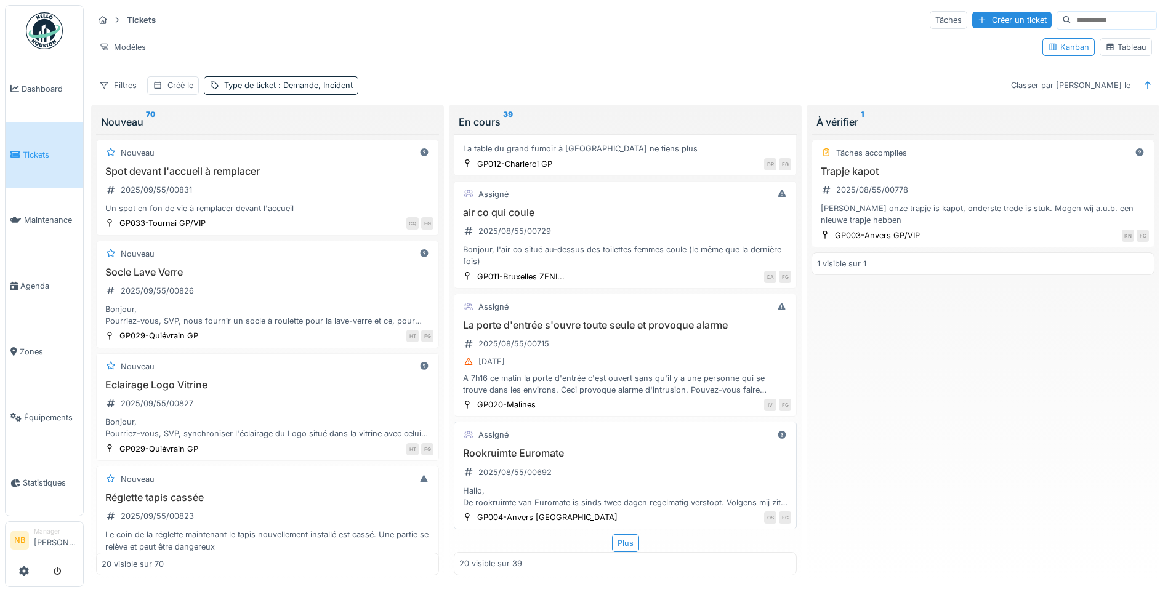
scroll to position [7, 0]
click at [616, 536] on div "Plus" at bounding box center [625, 544] width 27 height 18
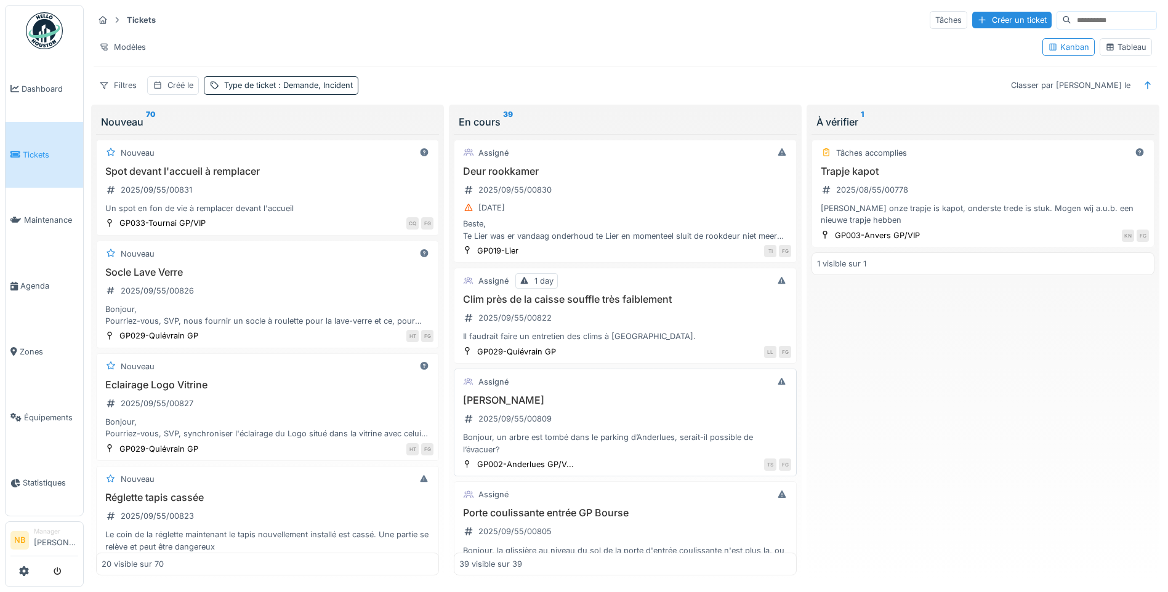
scroll to position [0, 0]
click at [1072, 25] on input at bounding box center [1114, 20] width 85 height 17
type input "*******"
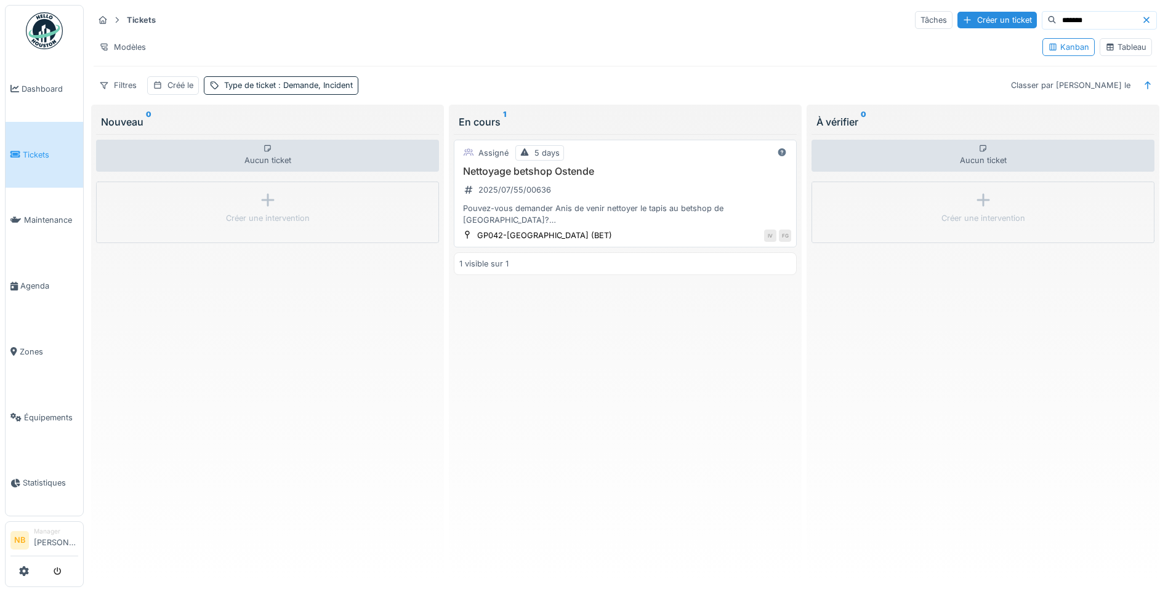
click at [662, 184] on div "Nettoyage betshop Ostende 2025/07/55/00636 Pouvez-vous demander Anis de venir n…" at bounding box center [625, 196] width 332 height 61
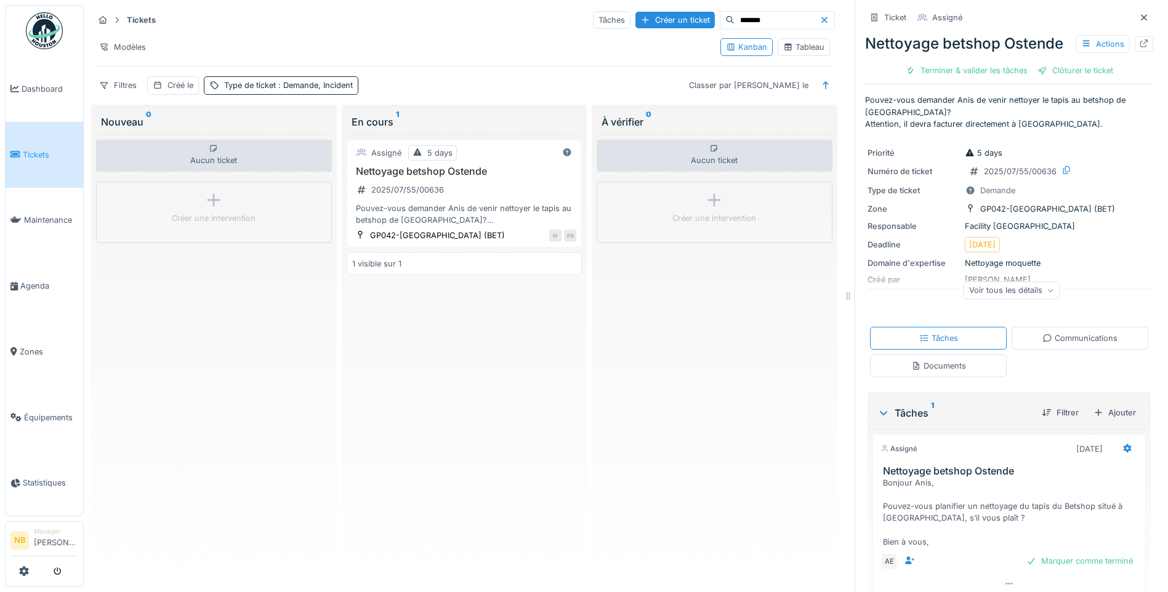
click at [1049, 339] on div "Communications" at bounding box center [1080, 339] width 75 height 12
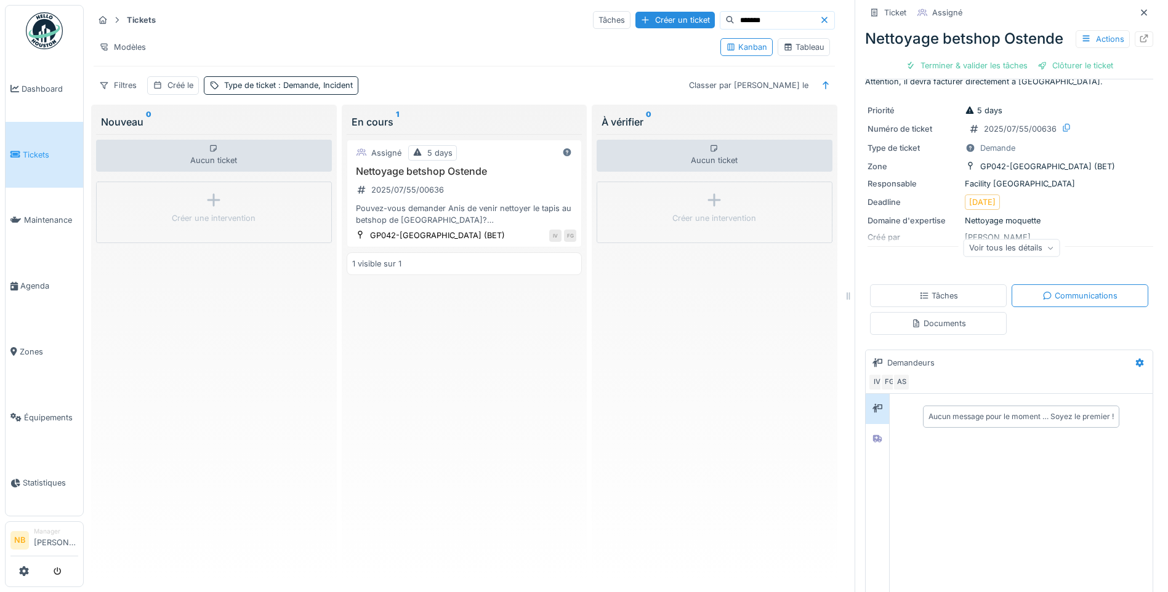
scroll to position [46, 0]
click at [1007, 240] on div "Voir tous les détails" at bounding box center [1012, 245] width 97 height 18
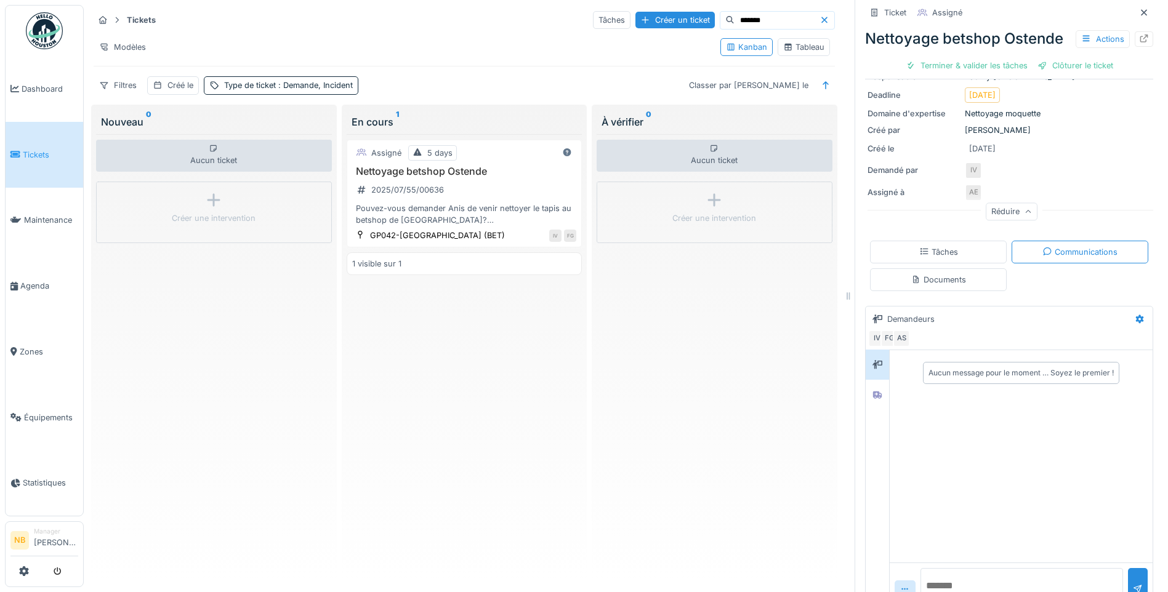
scroll to position [179, 0]
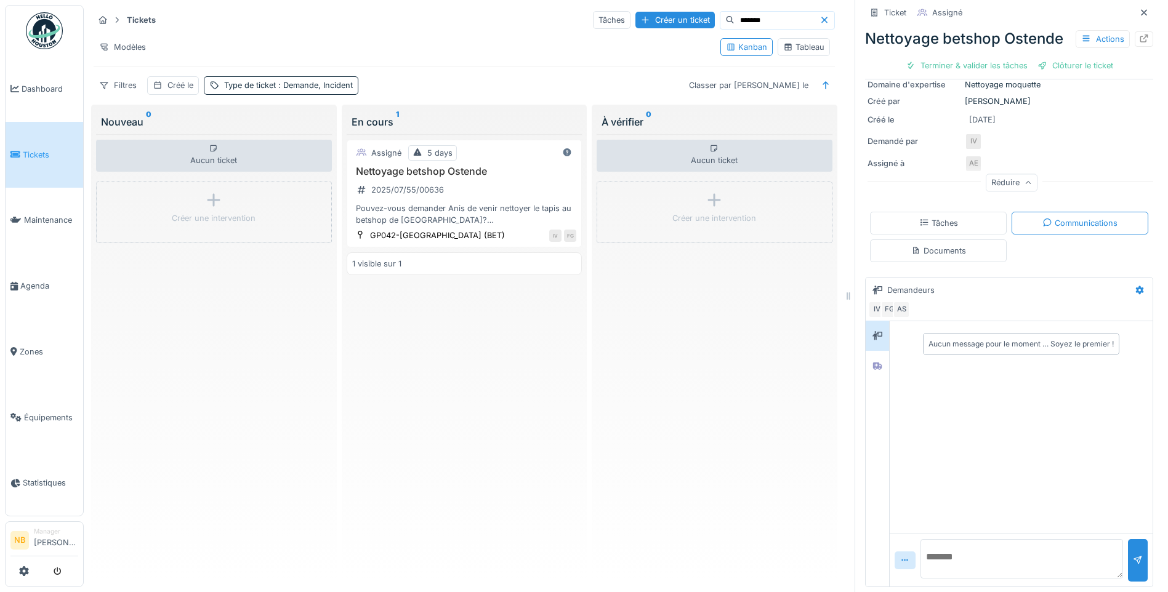
click at [971, 562] on textarea at bounding box center [1022, 558] width 203 height 39
click at [871, 356] on div at bounding box center [877, 366] width 18 height 20
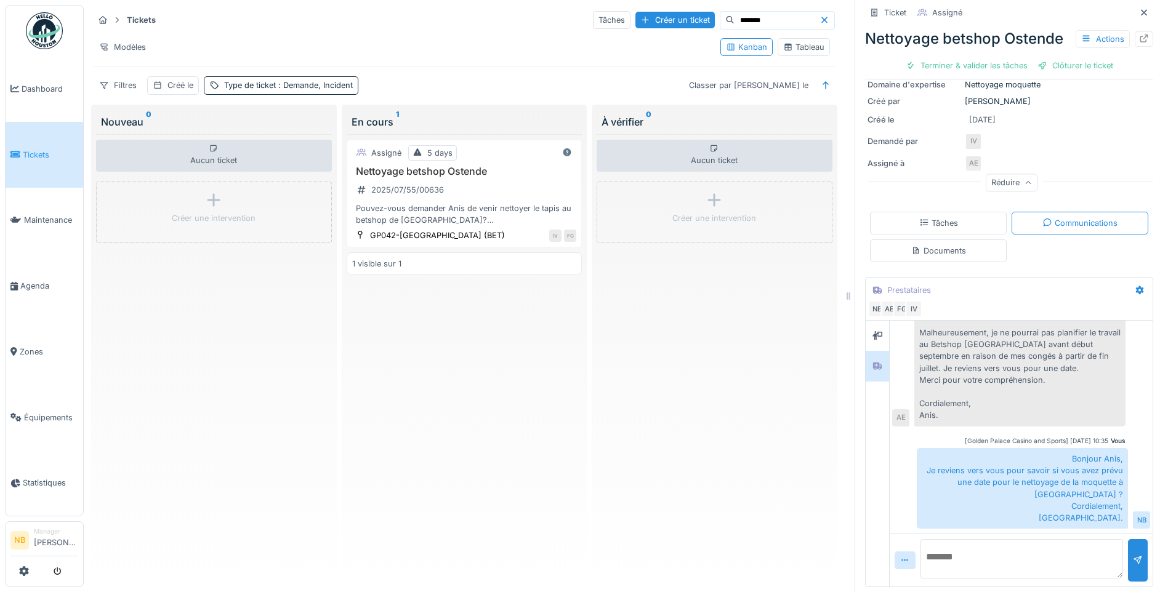
click at [956, 547] on textarea at bounding box center [1022, 558] width 203 height 39
click at [923, 544] on textarea at bounding box center [1022, 558] width 203 height 39
paste textarea "**********"
type textarea "**********"
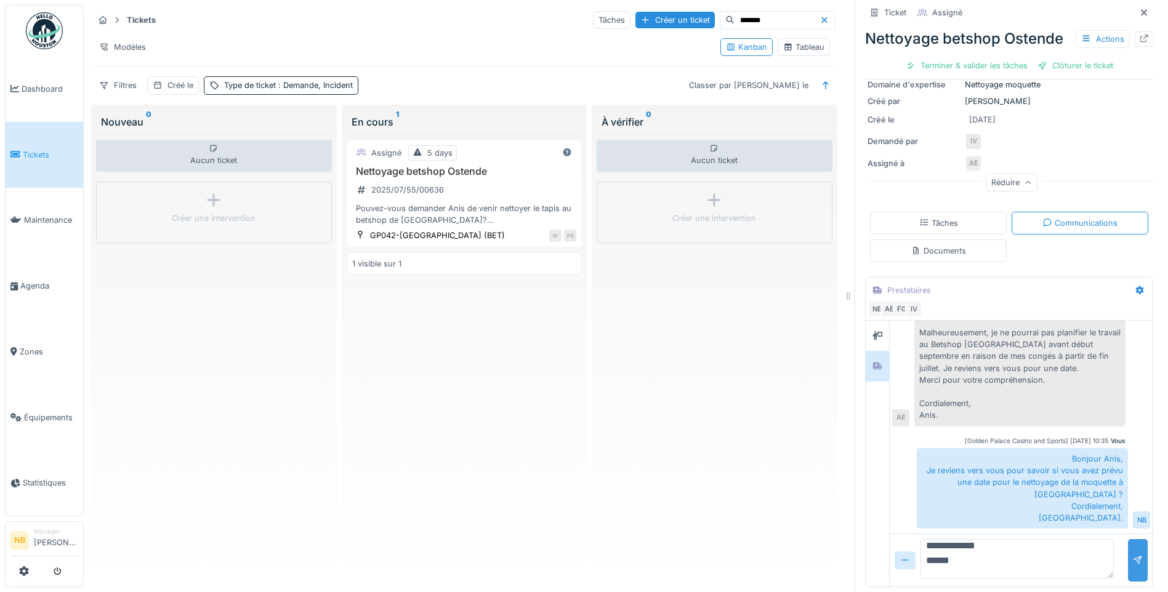
click at [1128, 556] on div at bounding box center [1138, 560] width 20 height 42
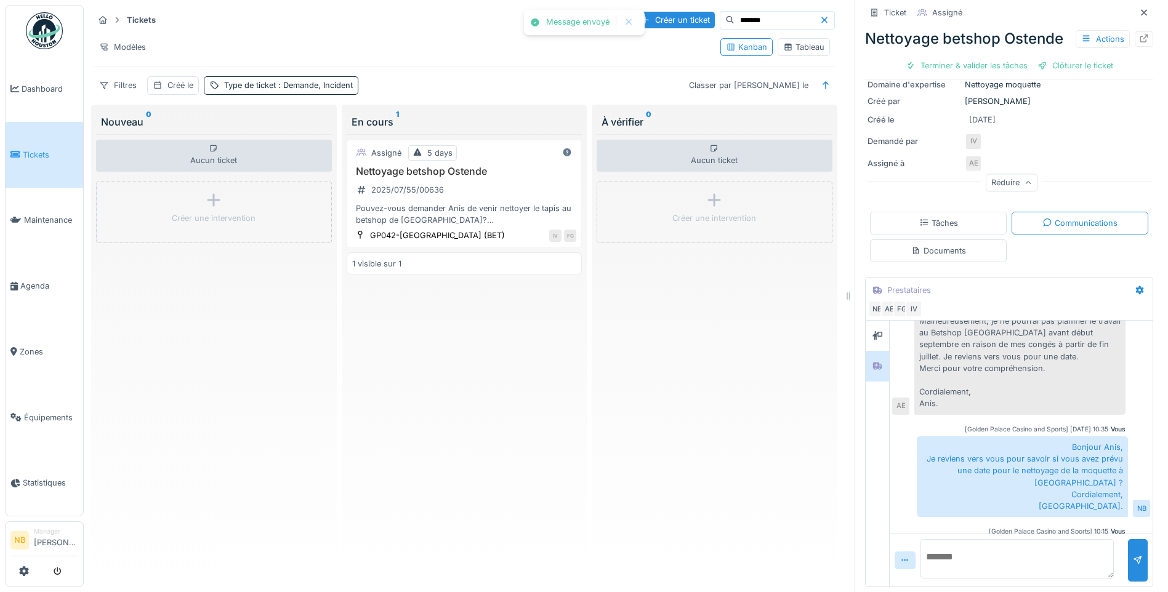
scroll to position [256, 0]
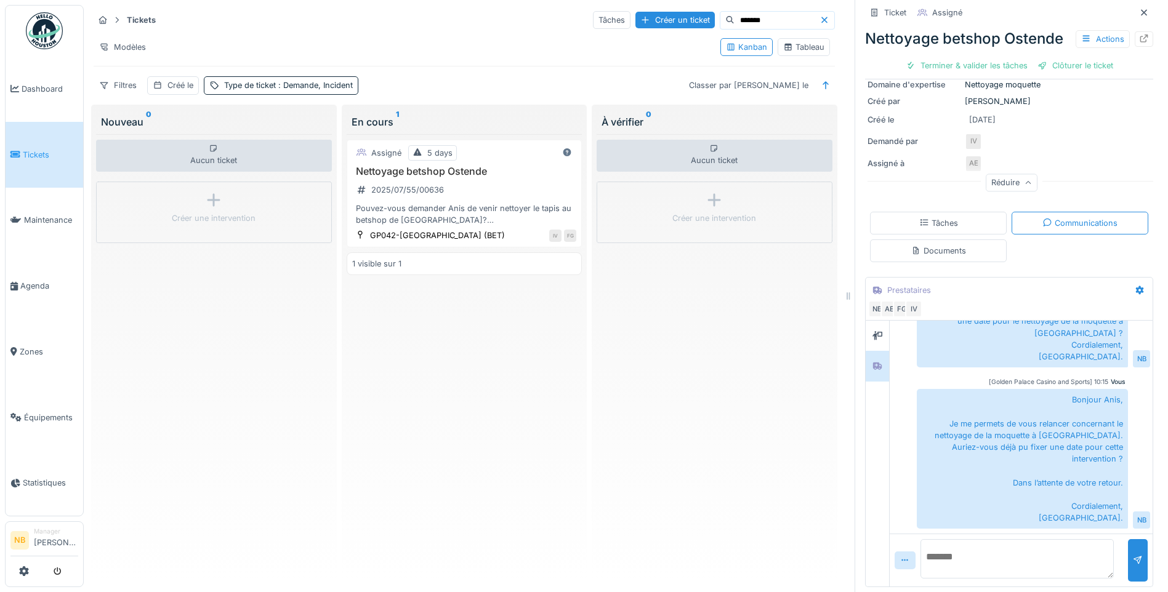
click at [30, 158] on link "Tickets" at bounding box center [45, 155] width 78 height 66
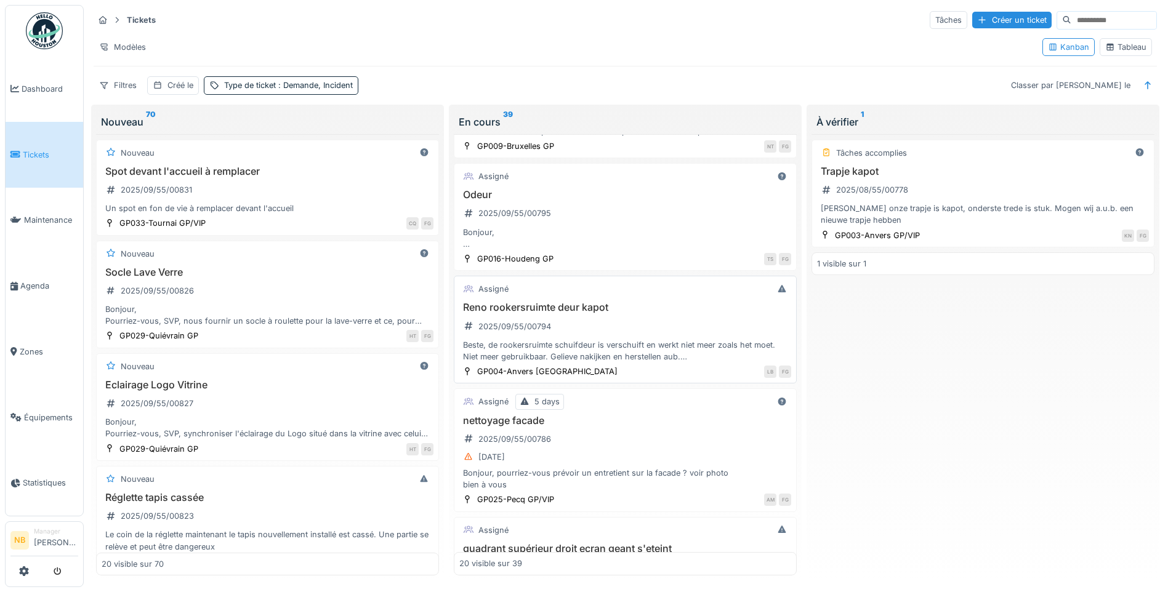
scroll to position [575, 0]
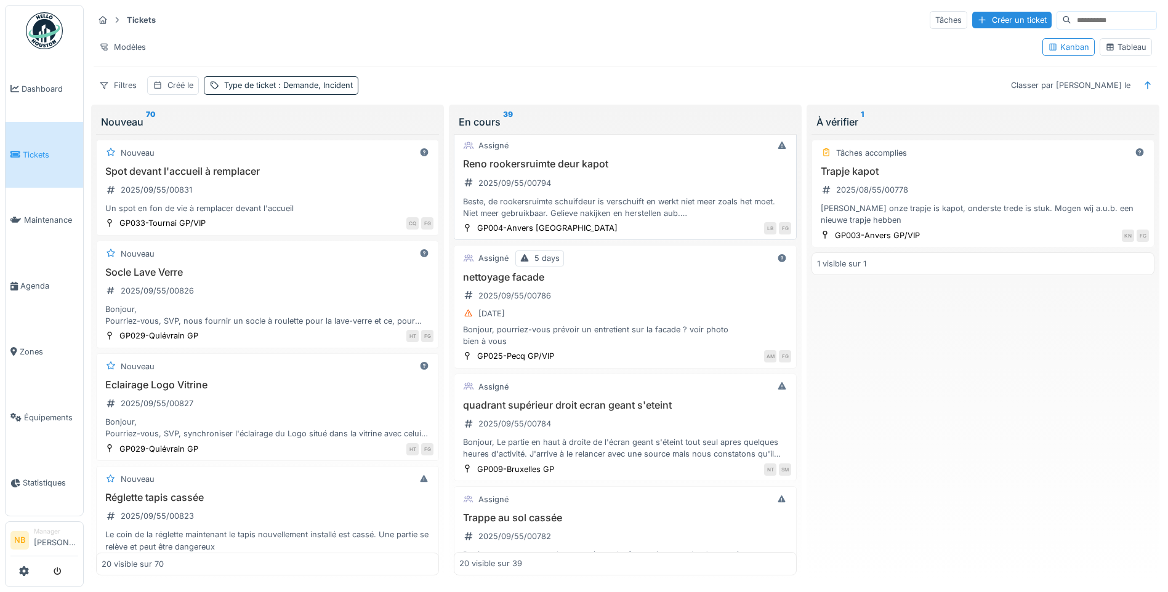
click at [658, 166] on h3 "Reno rookersruimte deur kapot" at bounding box center [625, 164] width 332 height 12
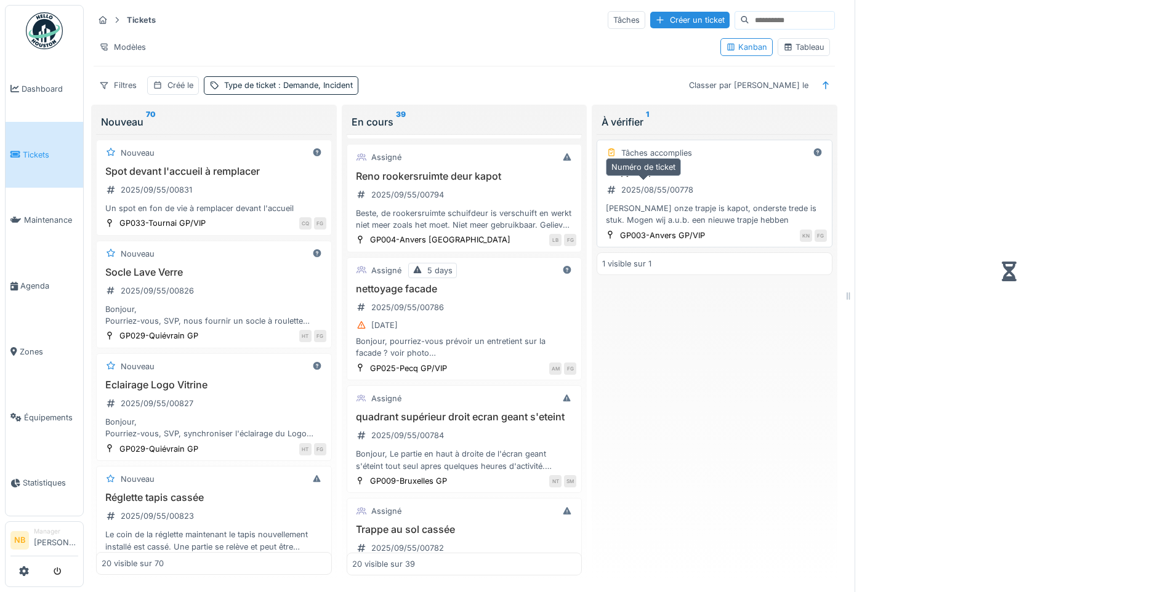
scroll to position [586, 0]
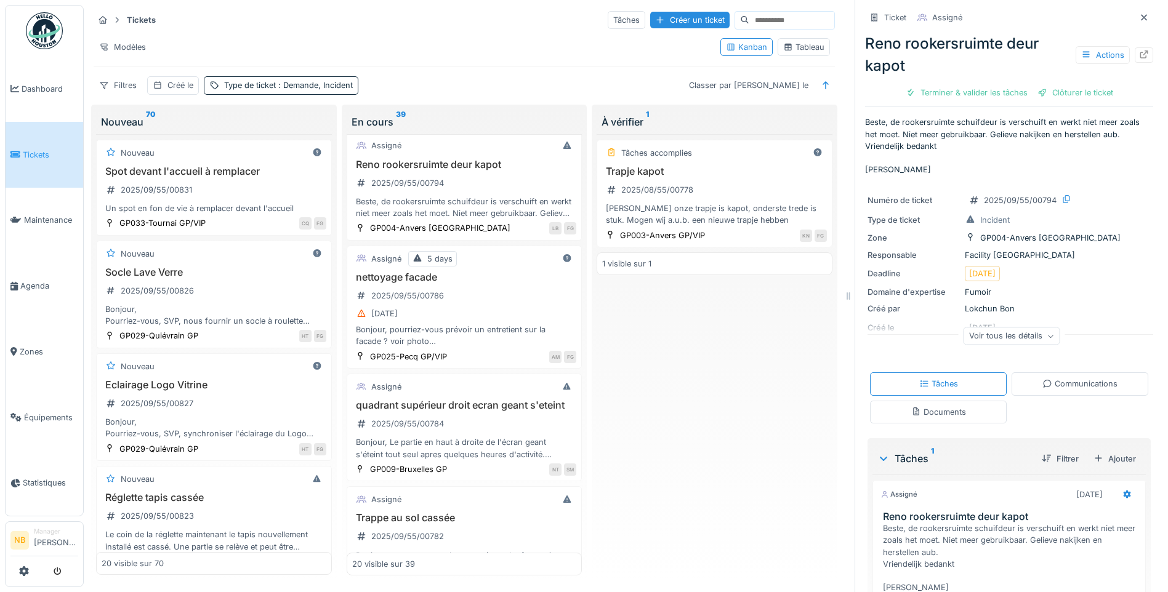
click at [1015, 331] on div "Voir tous les détails" at bounding box center [1012, 337] width 97 height 18
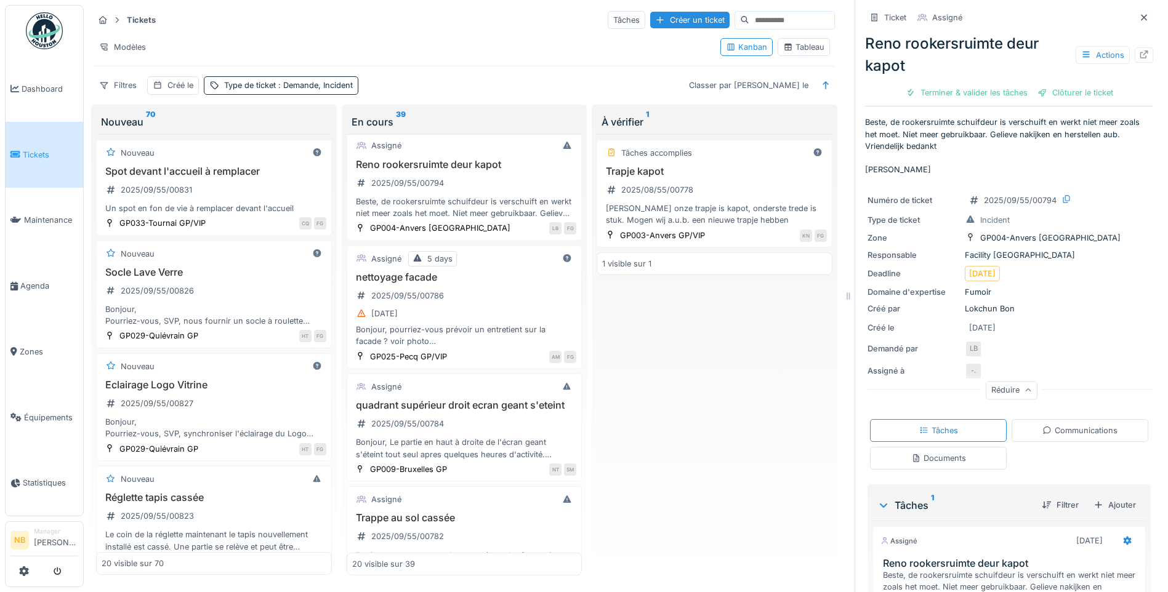
click at [1074, 429] on div "Communications" at bounding box center [1080, 431] width 75 height 12
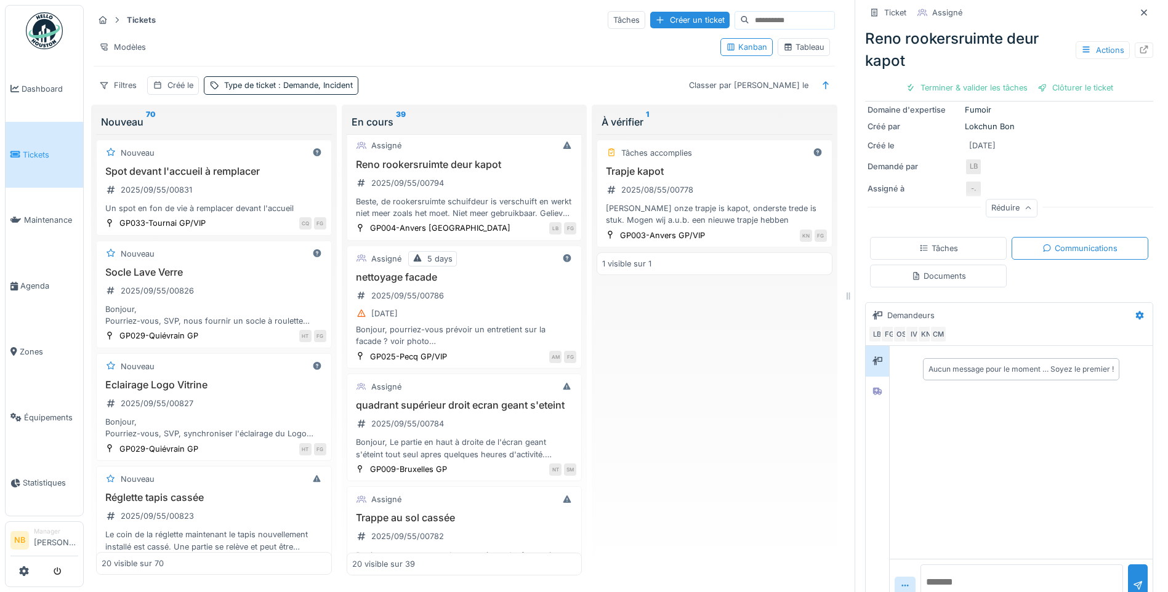
scroll to position [208, 0]
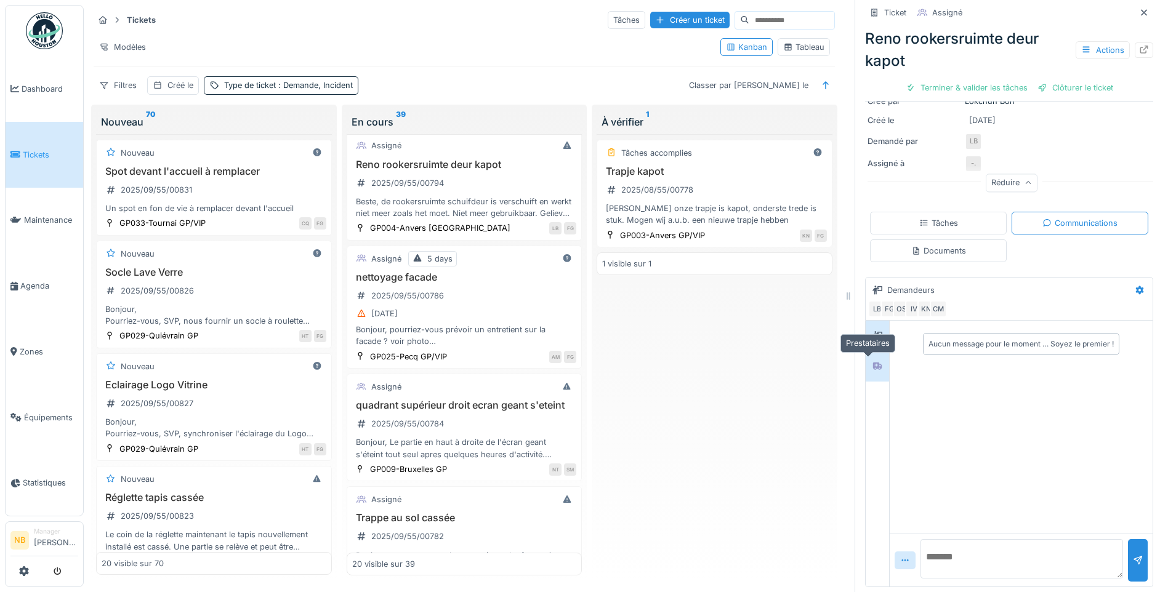
click at [873, 363] on icon at bounding box center [877, 366] width 9 height 7
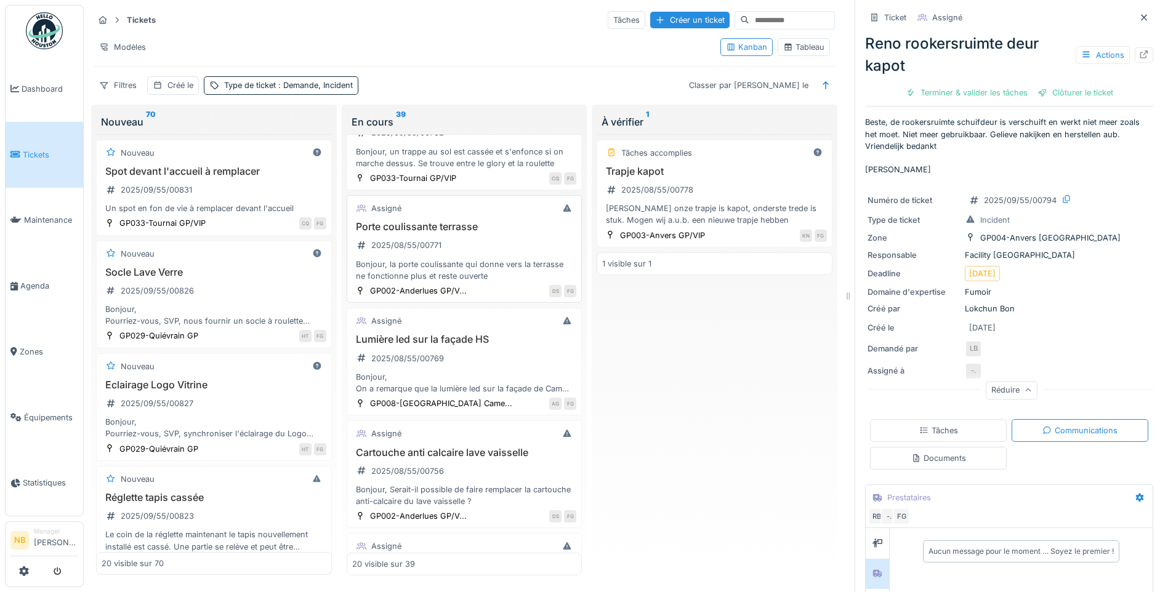
scroll to position [1017, 0]
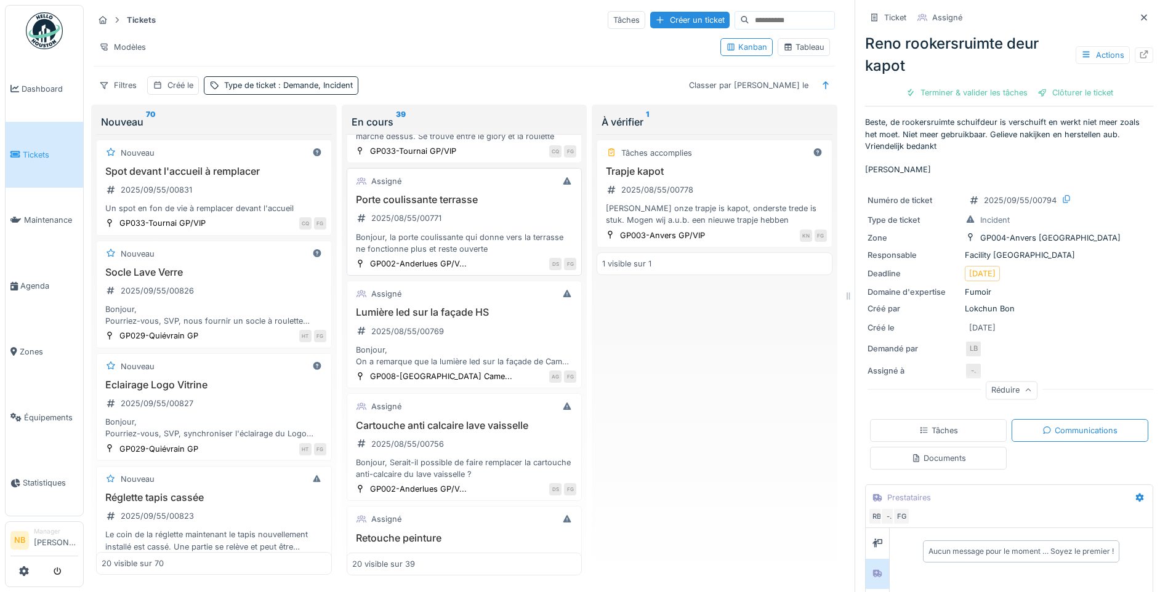
click at [512, 206] on h3 "Porte coulissante terrasse" at bounding box center [464, 200] width 225 height 12
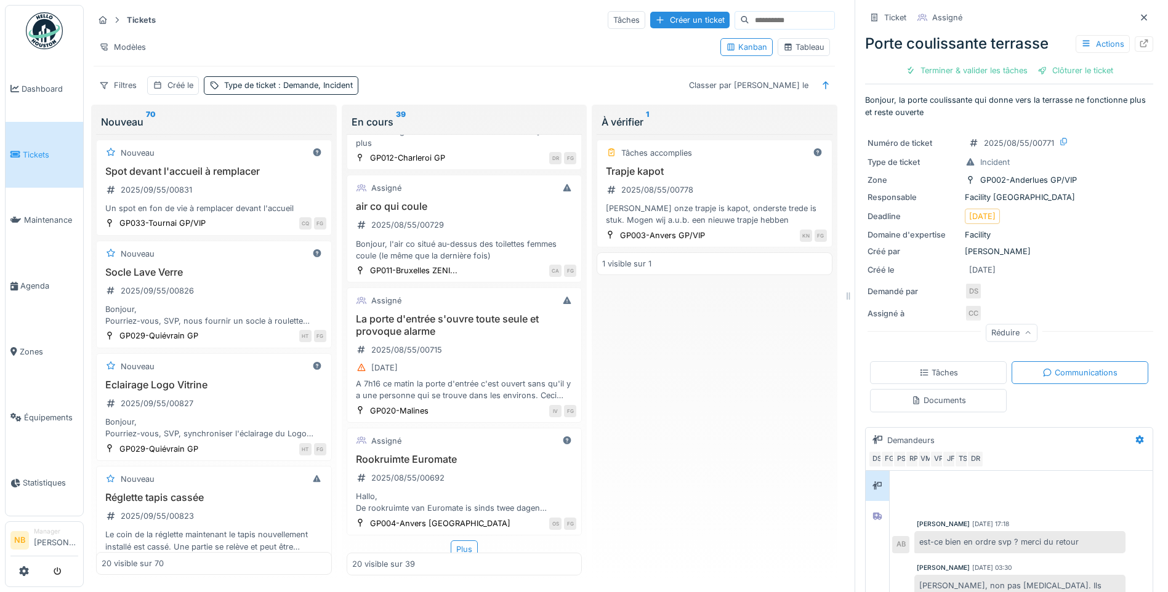
scroll to position [1918, 0]
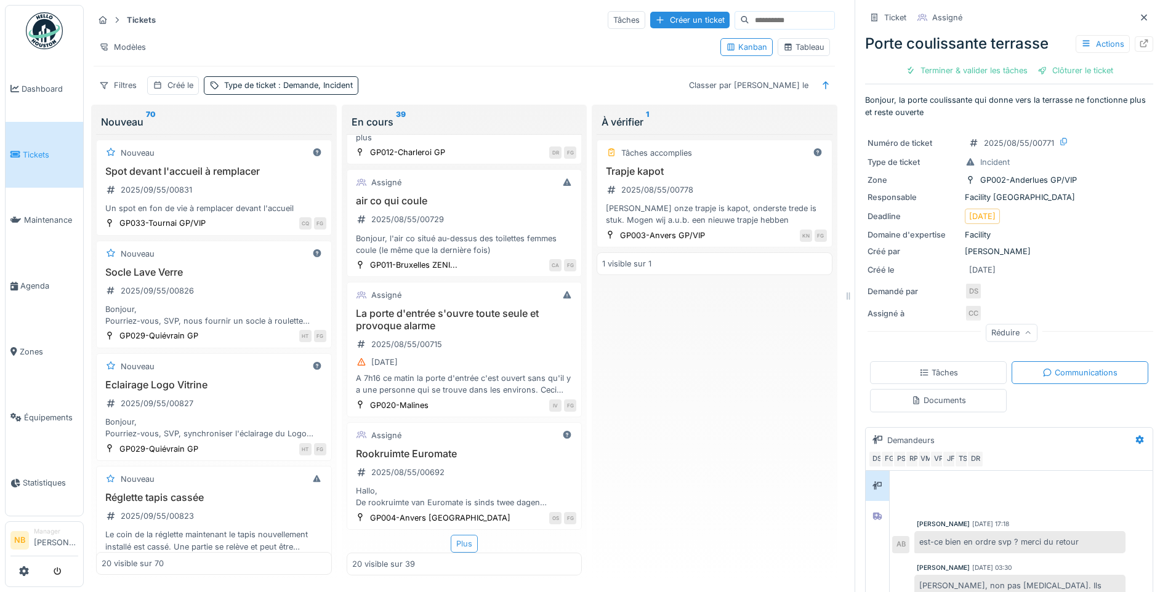
click at [460, 535] on div "Plus" at bounding box center [464, 544] width 27 height 18
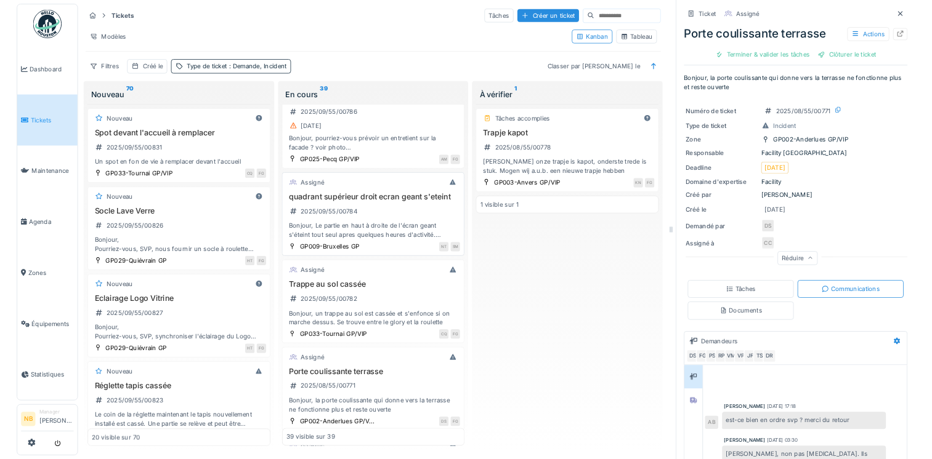
scroll to position [0, 0]
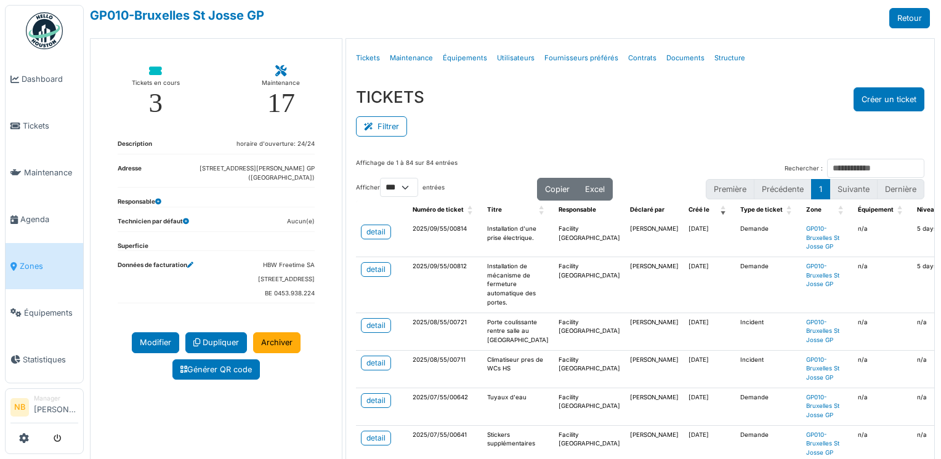
select select "***"
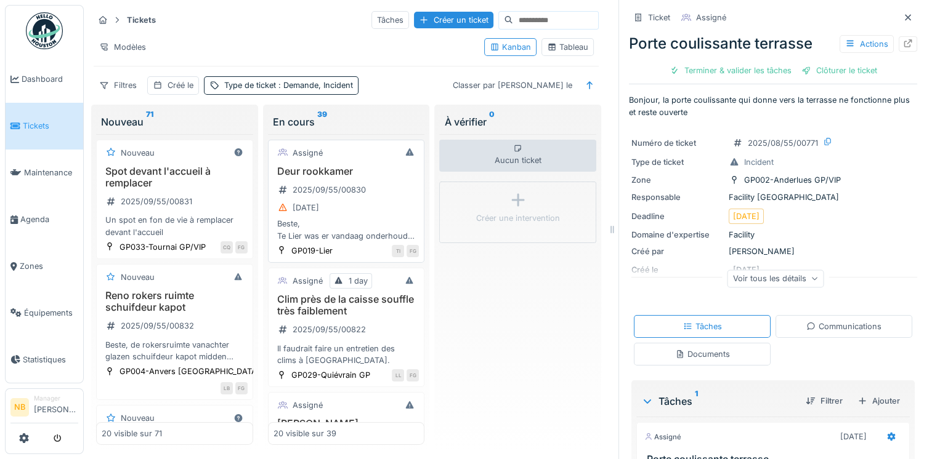
click at [375, 203] on div "[DATE]" at bounding box center [346, 207] width 146 height 15
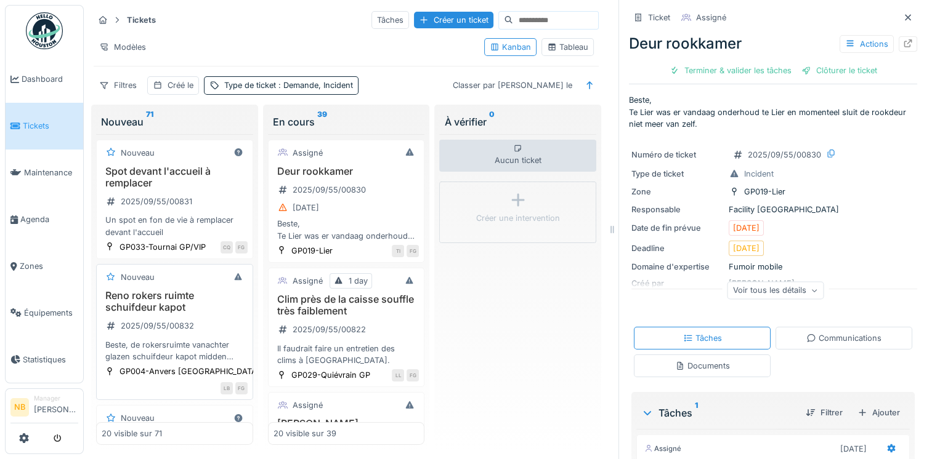
click at [205, 329] on div "Reno rokers ruimte schuifdeur kapot 2025/09/55/00832 Beste, de rokersruimte van…" at bounding box center [175, 326] width 146 height 73
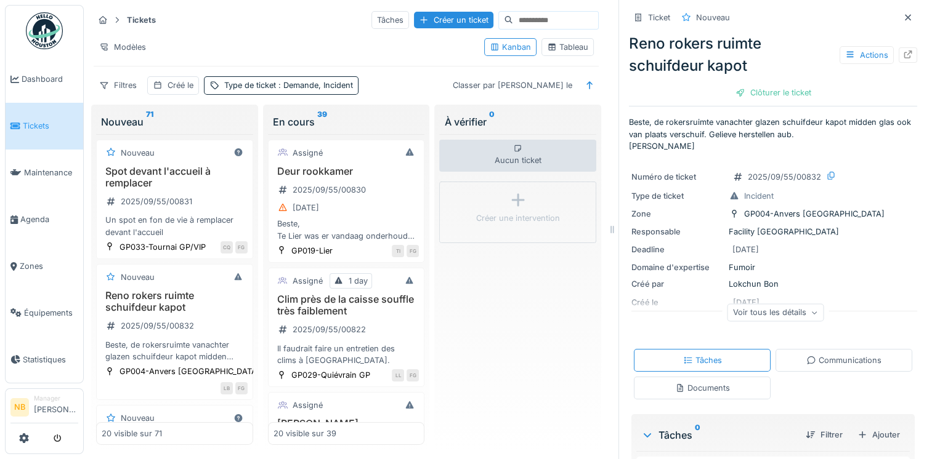
click at [773, 318] on div "Voir tous les détails" at bounding box center [775, 313] width 97 height 18
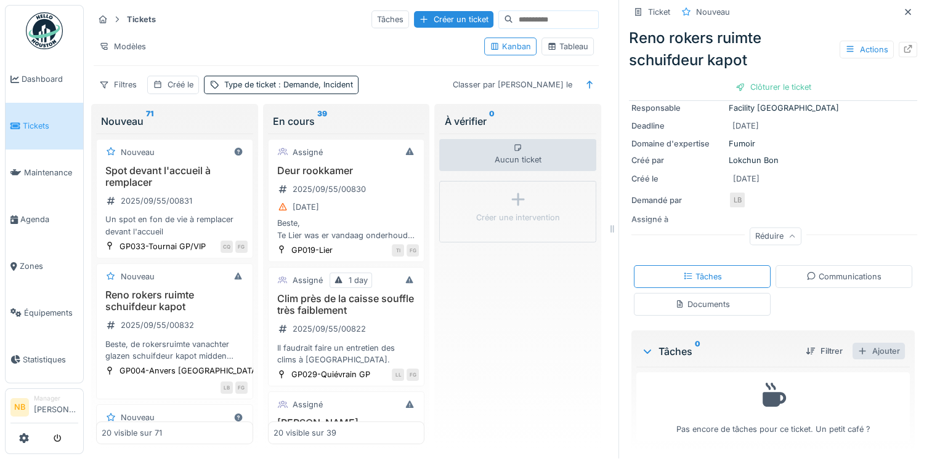
scroll to position [10, 0]
click at [868, 347] on div "Ajouter" at bounding box center [878, 351] width 52 height 17
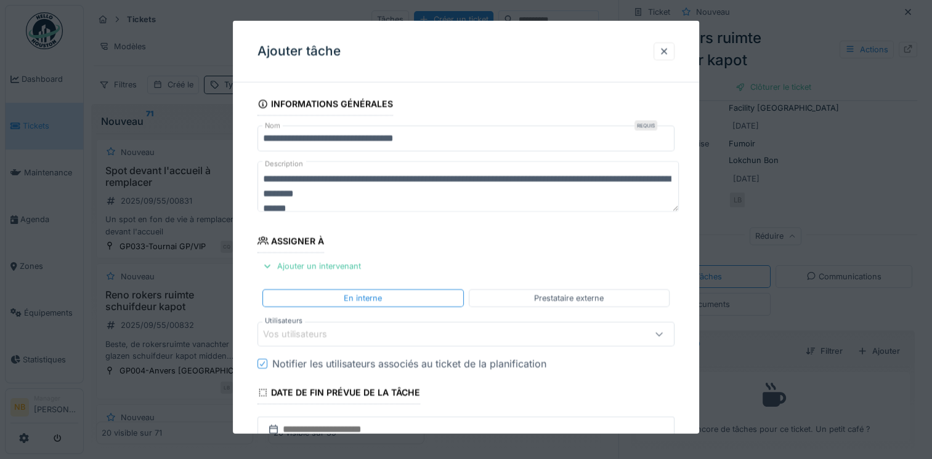
click at [629, 298] on div "Prestataire externe" at bounding box center [569, 298] width 201 height 18
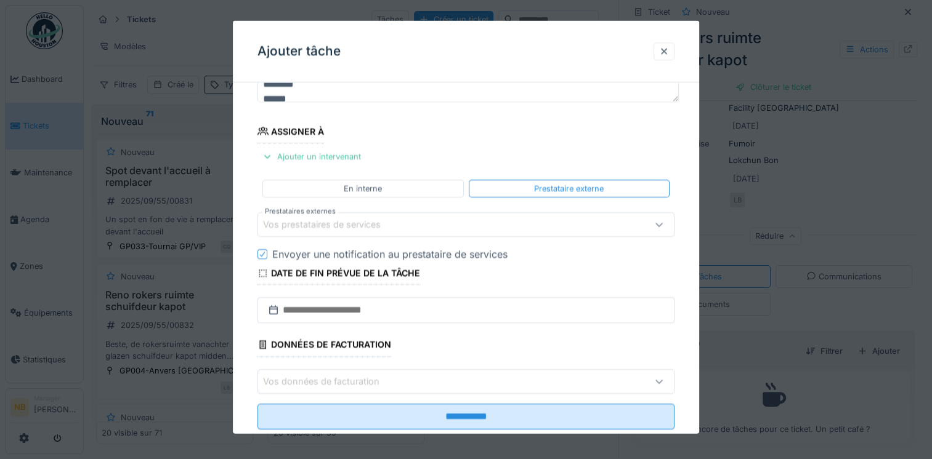
scroll to position [137, 0]
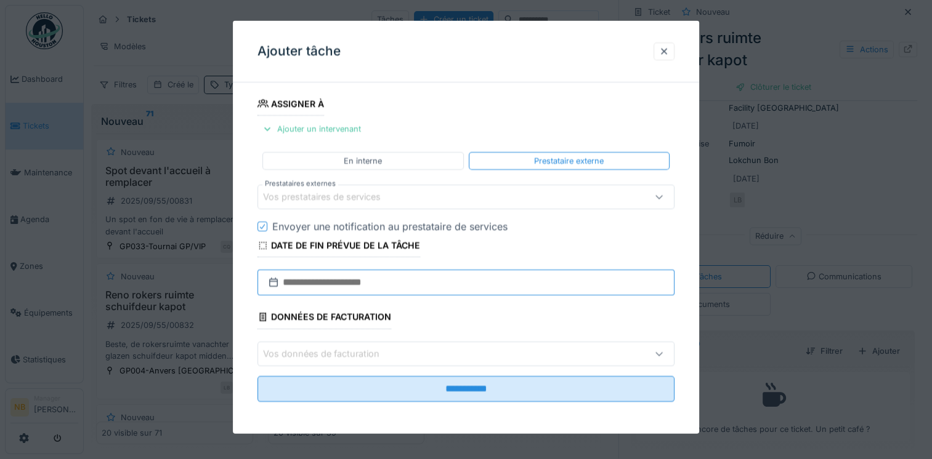
drag, startPoint x: 348, startPoint y: 280, endPoint x: 357, endPoint y: 284, distance: 9.6
click at [350, 280] on input "text" at bounding box center [465, 283] width 417 height 26
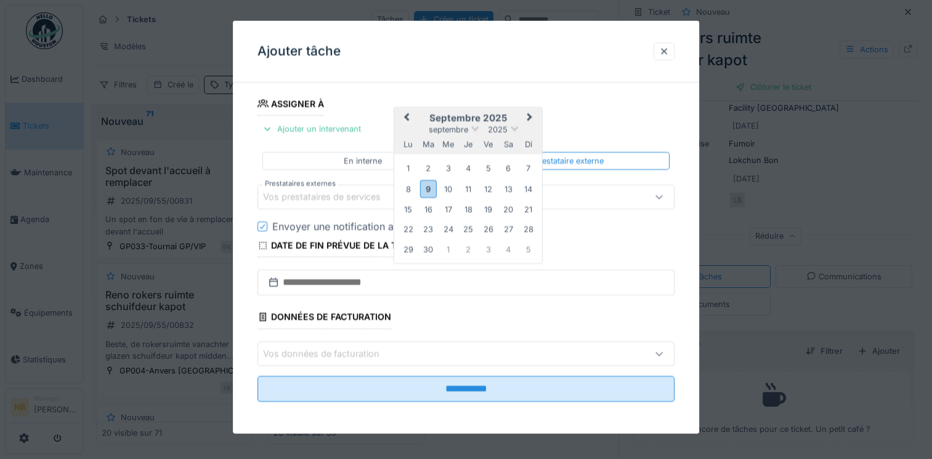
drag, startPoint x: 666, startPoint y: 54, endPoint x: 738, endPoint y: 147, distance: 118.1
click at [666, 52] on div at bounding box center [664, 51] width 10 height 12
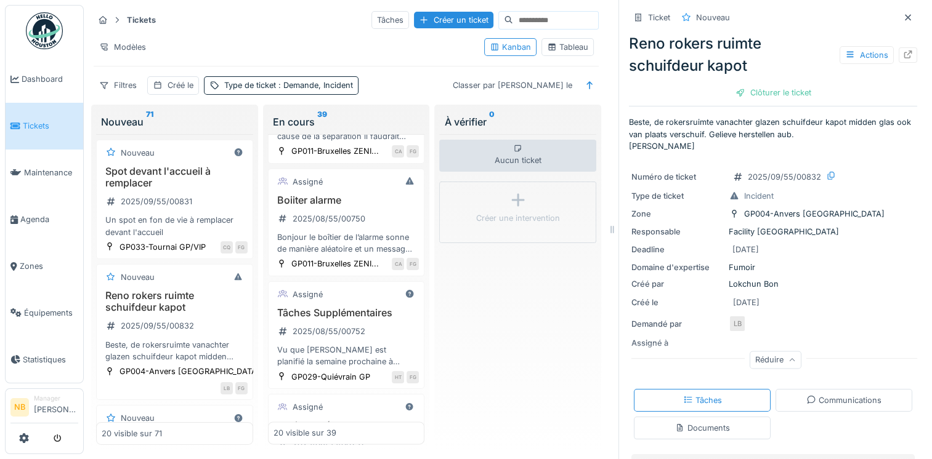
scroll to position [1580, 0]
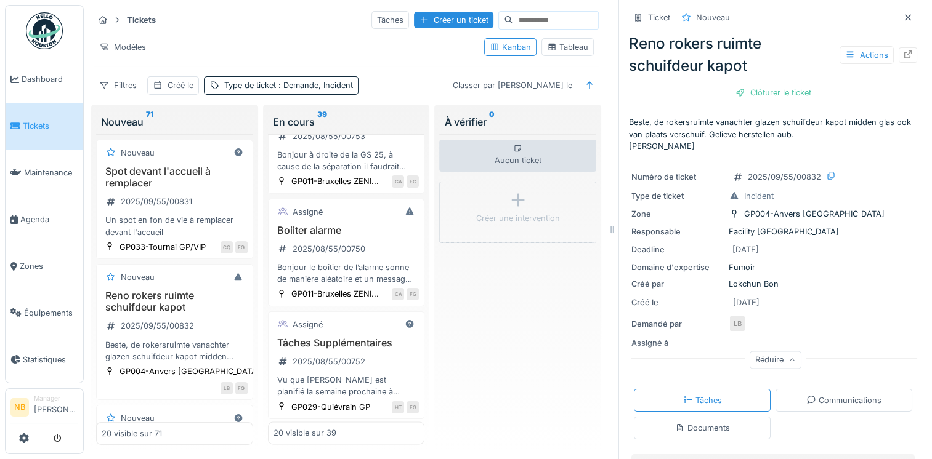
click at [524, 15] on input at bounding box center [555, 20] width 85 height 17
type input "****"
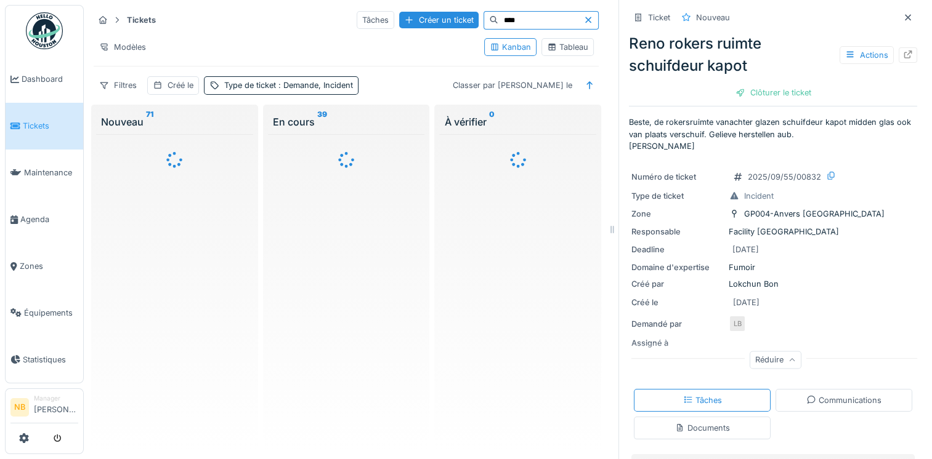
scroll to position [0, 0]
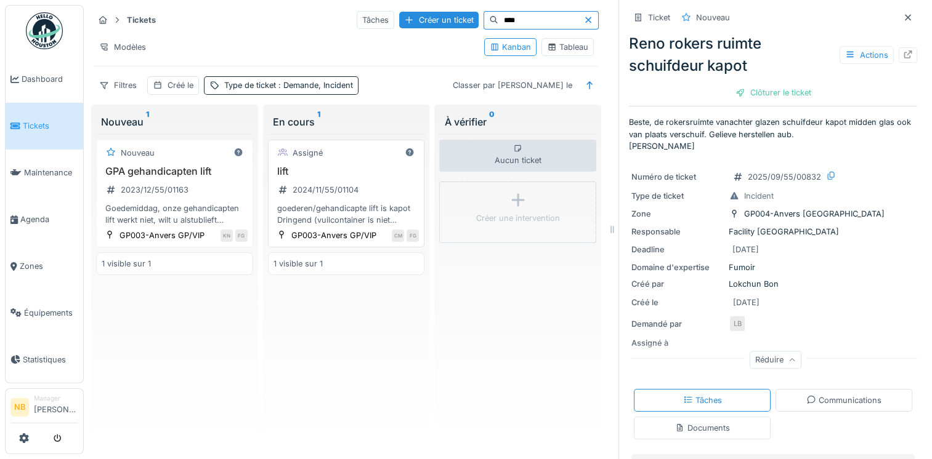
click at [366, 203] on div "goederen/gehandicapte lift is kapot Dringend (vuilcontainer is niet buiten te k…" at bounding box center [346, 214] width 146 height 23
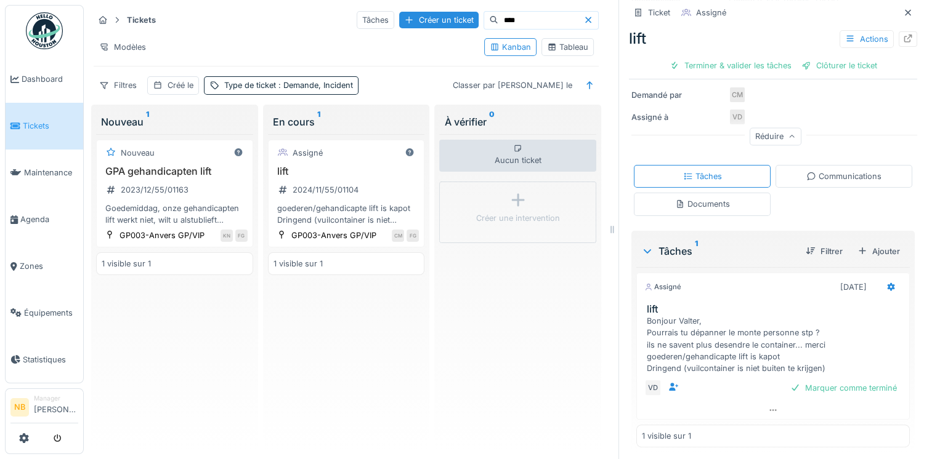
scroll to position [10, 0]
click at [833, 170] on div "Communications" at bounding box center [843, 176] width 75 height 12
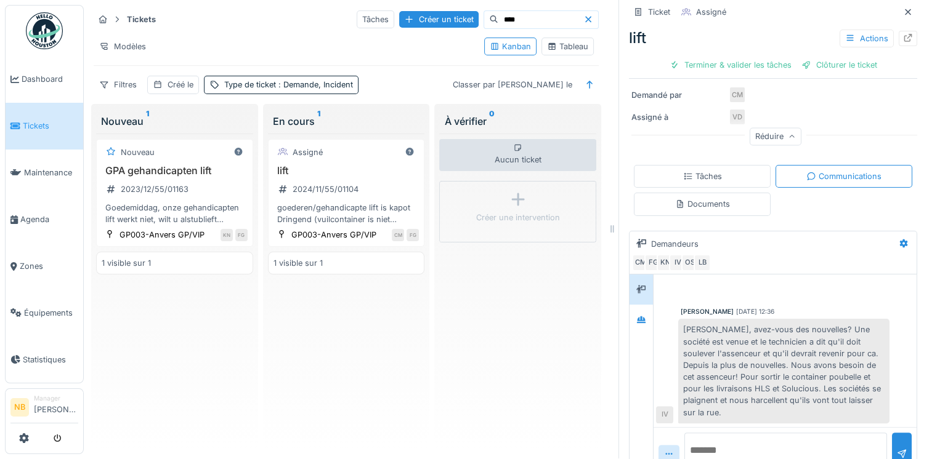
scroll to position [220, 0]
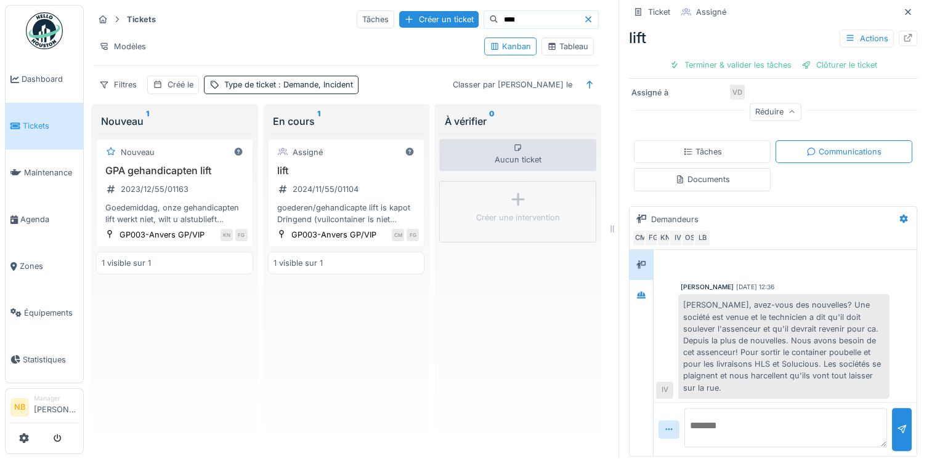
click at [30, 124] on span "Tickets" at bounding box center [50, 126] width 55 height 12
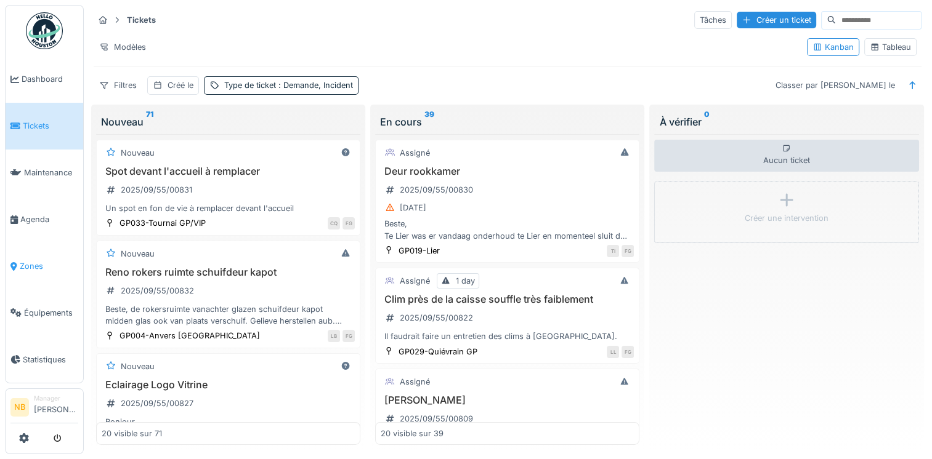
click at [39, 260] on span "Zones" at bounding box center [49, 266] width 59 height 12
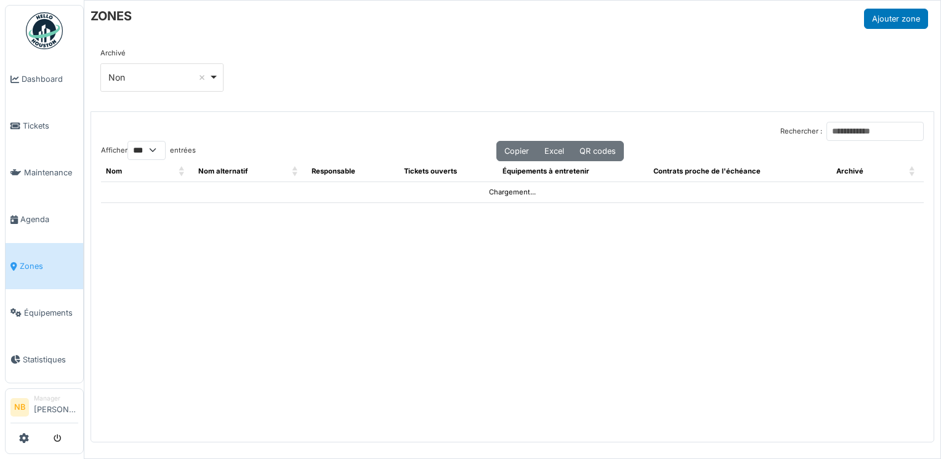
select select "***"
click at [838, 123] on input "Rechercher :" at bounding box center [874, 131] width 97 height 19
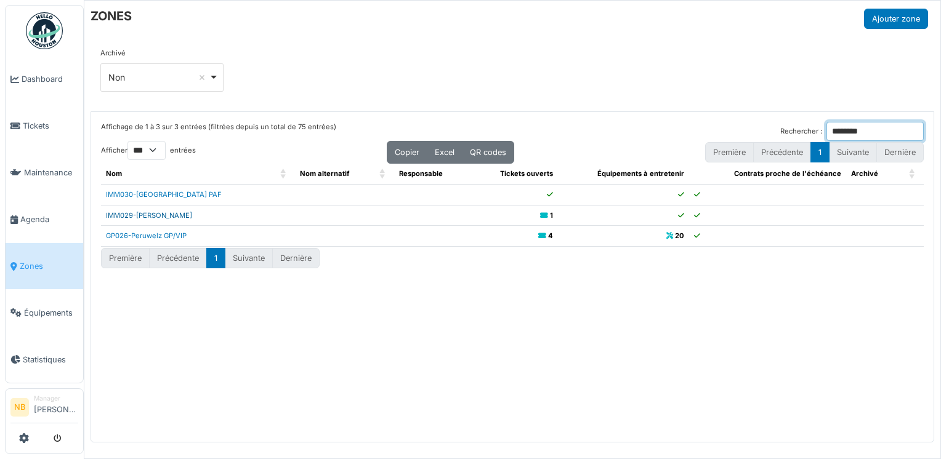
type input "********"
click at [151, 214] on link "IMM029-[PERSON_NAME]" at bounding box center [149, 215] width 86 height 9
click at [38, 123] on span "Tickets" at bounding box center [50, 126] width 55 height 12
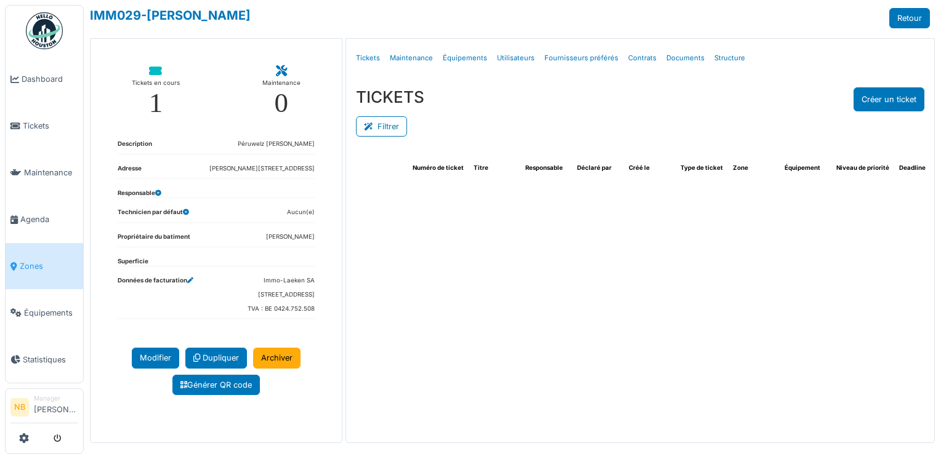
select select "***"
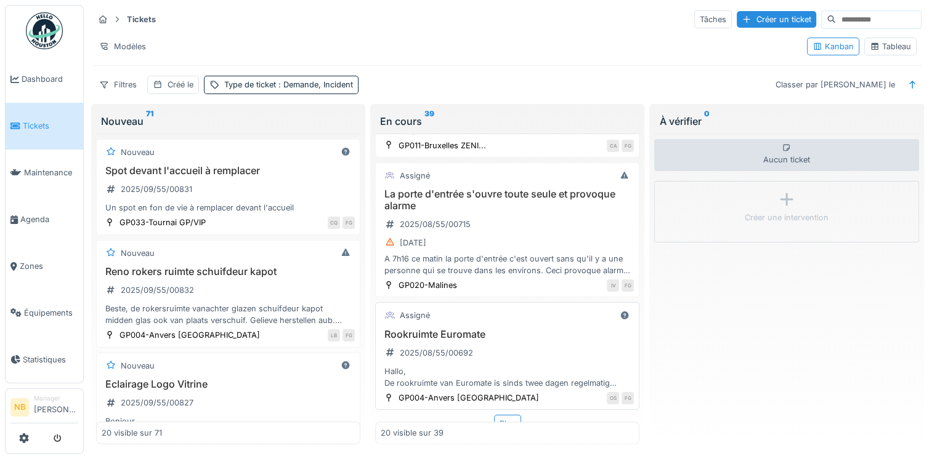
scroll to position [10, 0]
click at [499, 415] on div "Plus" at bounding box center [507, 424] width 27 height 18
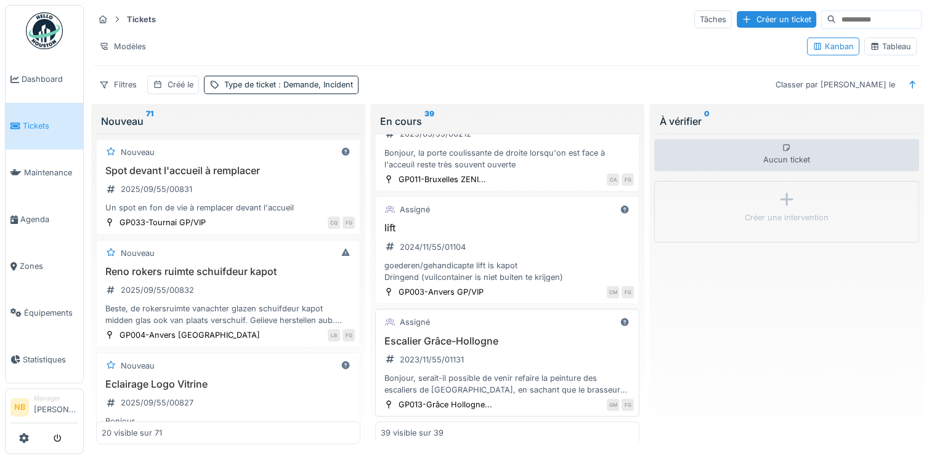
click at [527, 349] on div "Escalier Grâce-Hollogne 2023/11/55/01131 Bonjour, serait-il possible de venir r…" at bounding box center [507, 366] width 253 height 61
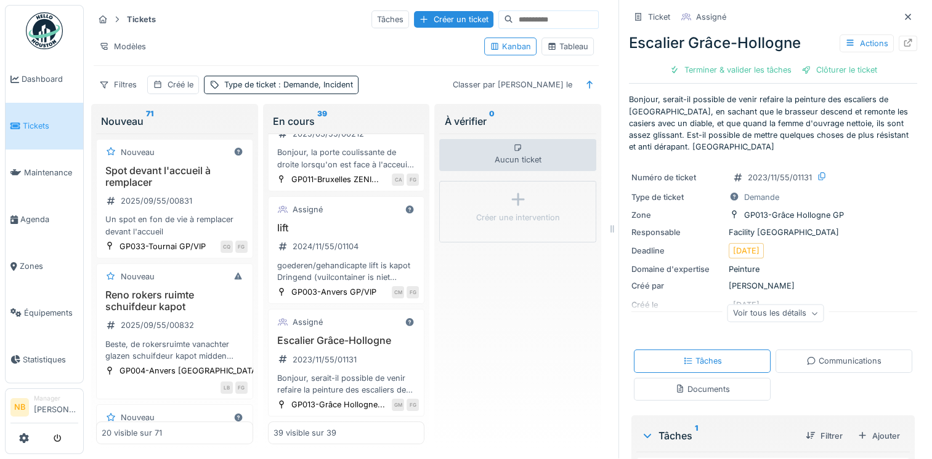
click at [772, 311] on div "Voir tous les détails" at bounding box center [775, 314] width 97 height 18
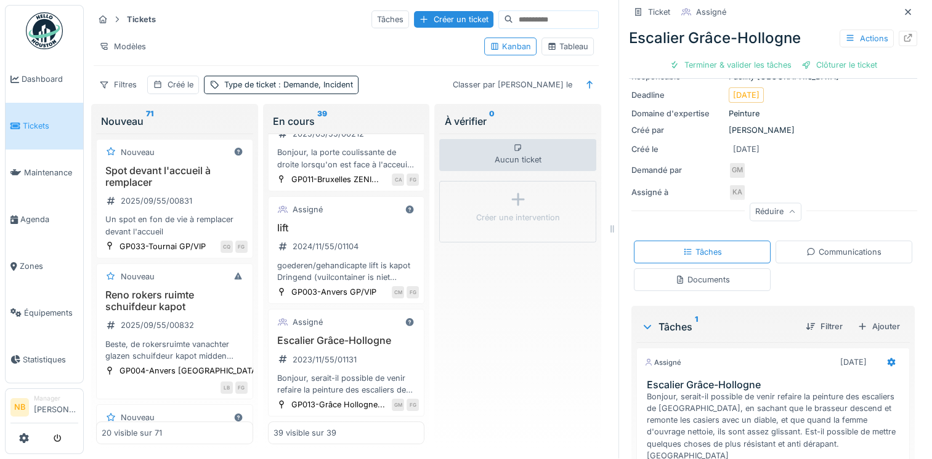
scroll to position [232, 0]
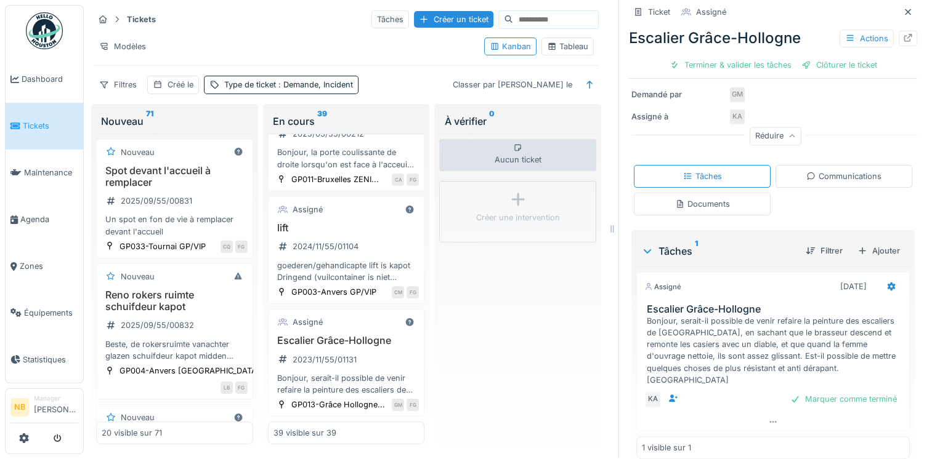
click at [852, 171] on div "Communications" at bounding box center [843, 177] width 75 height 12
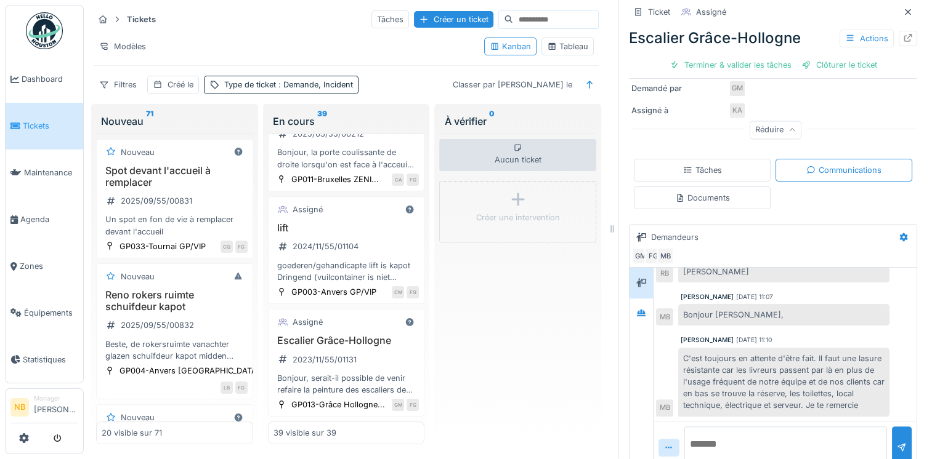
scroll to position [256, 0]
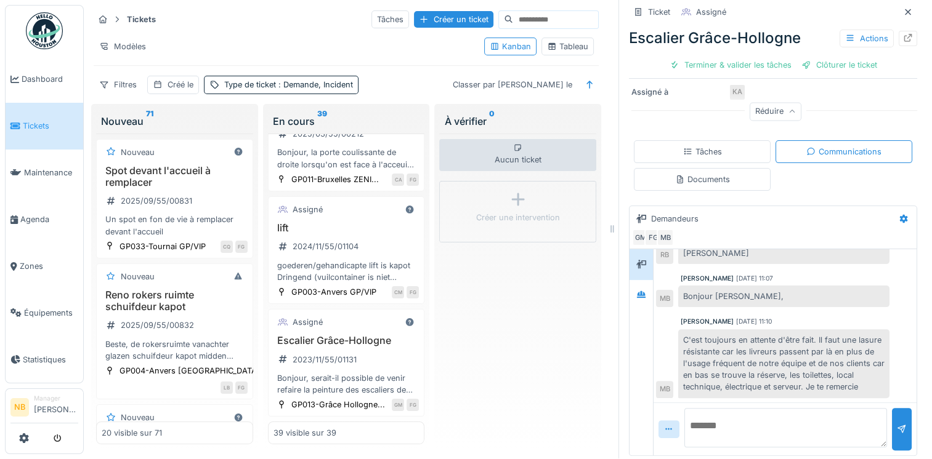
click at [764, 410] on textarea at bounding box center [785, 427] width 203 height 39
click at [379, 171] on div "portes coulissantes 2025/03/55/00212 Bonjour, la porte coulissante de droite lo…" at bounding box center [346, 140] width 146 height 61
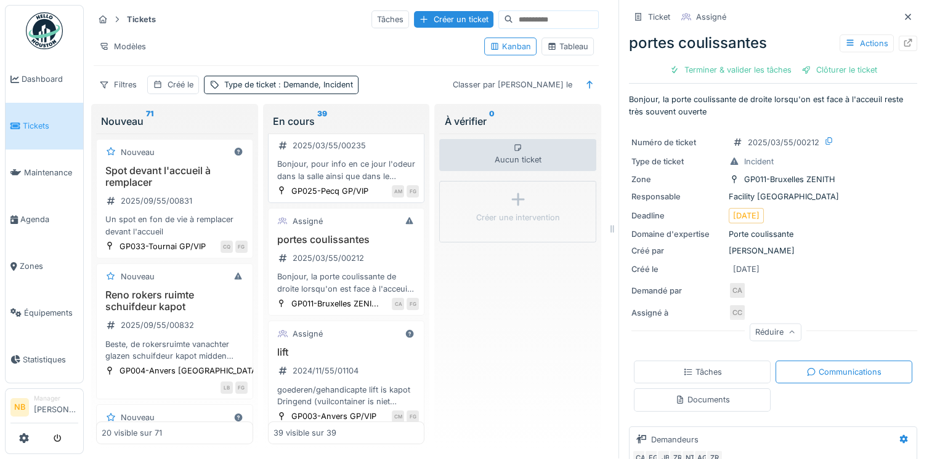
scroll to position [4348, 0]
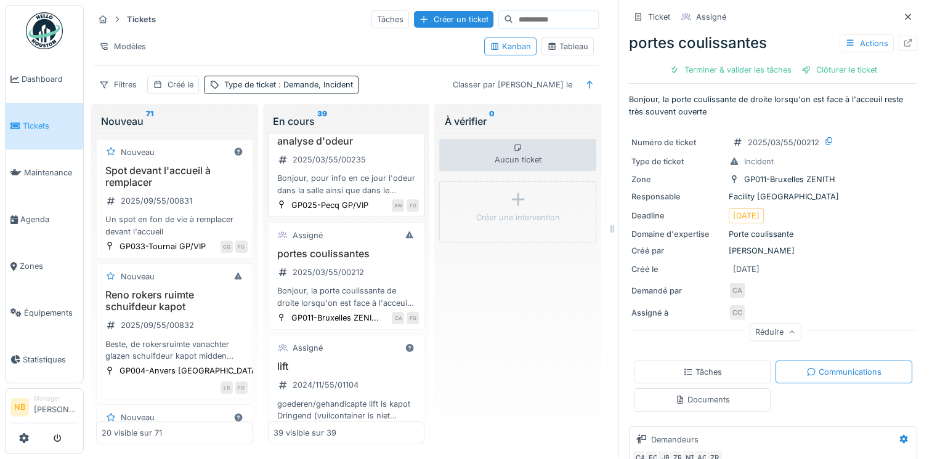
click at [352, 131] on div "Assigné" at bounding box center [346, 122] width 146 height 15
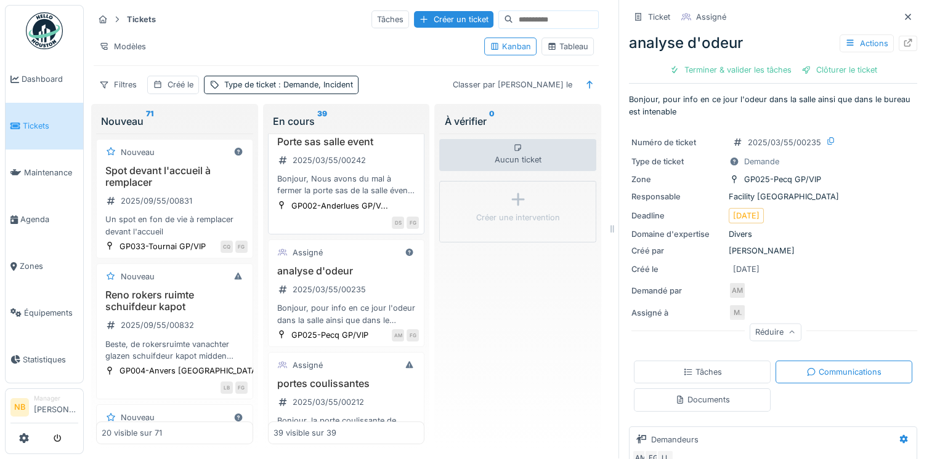
scroll to position [4204, 0]
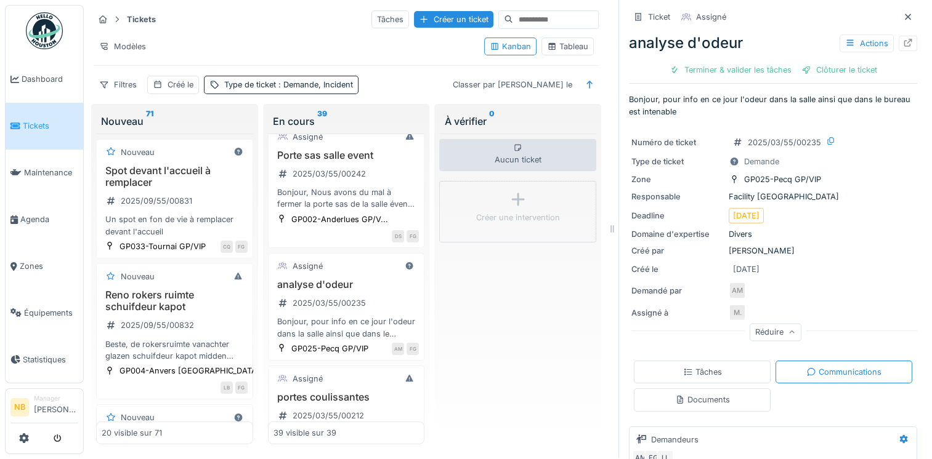
click at [361, 145] on div "Assigné" at bounding box center [346, 136] width 146 height 15
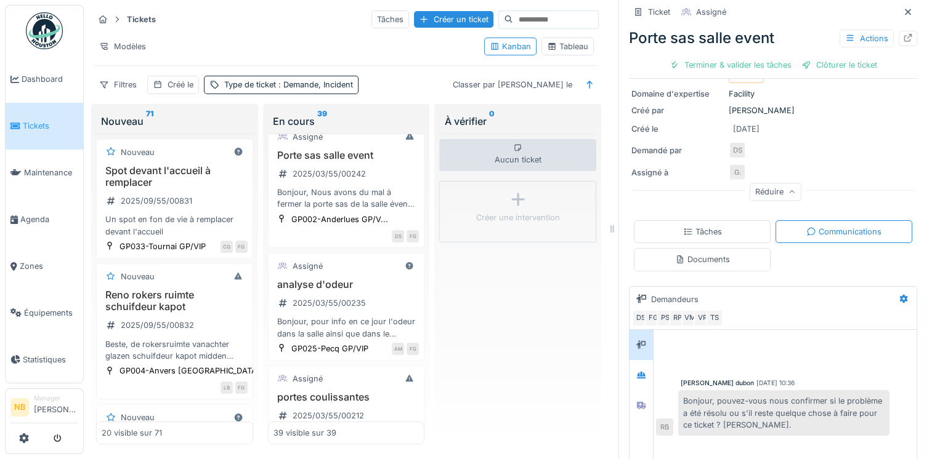
scroll to position [220, 0]
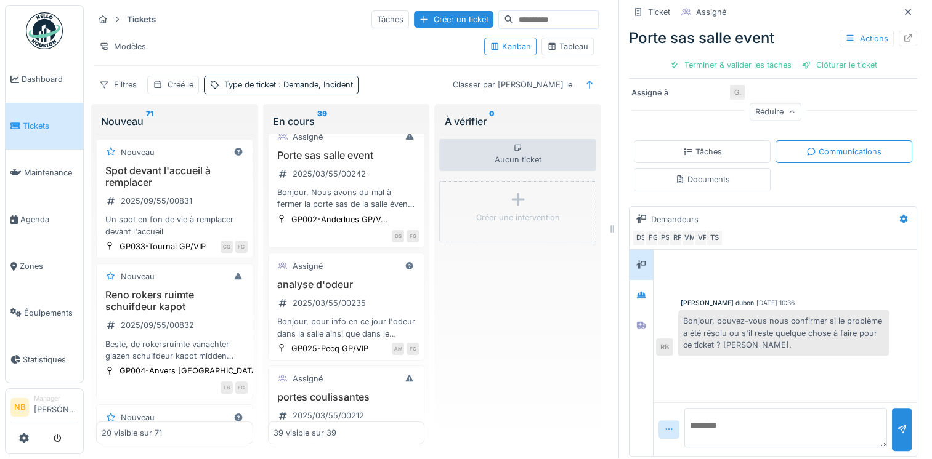
click at [783, 413] on textarea at bounding box center [785, 427] width 203 height 39
click at [636, 291] on icon at bounding box center [641, 295] width 10 height 8
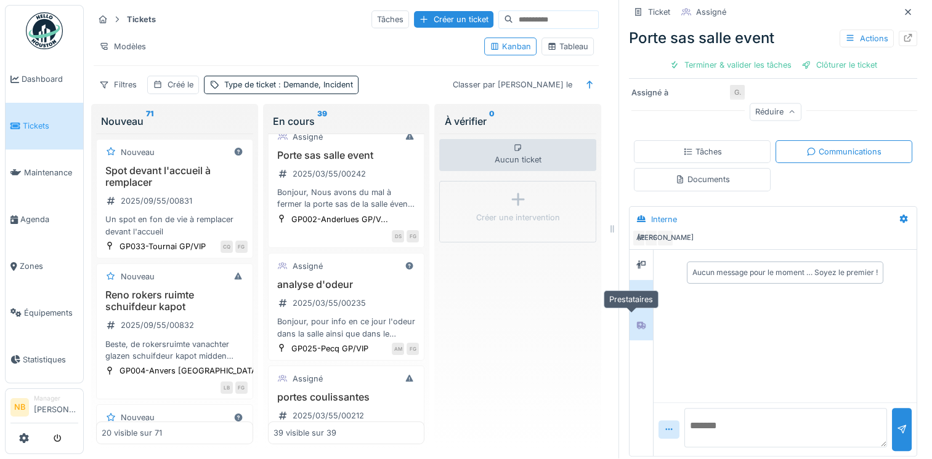
click at [636, 321] on icon at bounding box center [641, 325] width 10 height 8
click at [632, 257] on div at bounding box center [641, 264] width 18 height 15
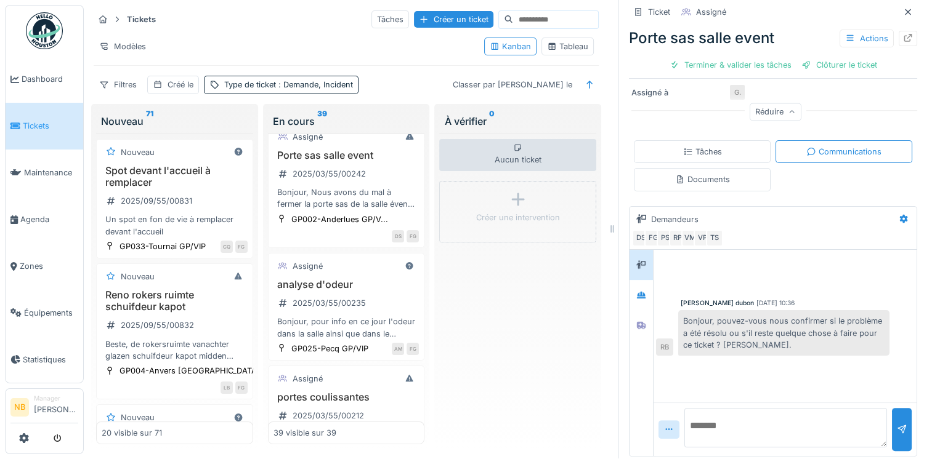
click at [714, 408] on textarea at bounding box center [785, 427] width 203 height 39
click at [637, 292] on icon at bounding box center [641, 295] width 9 height 7
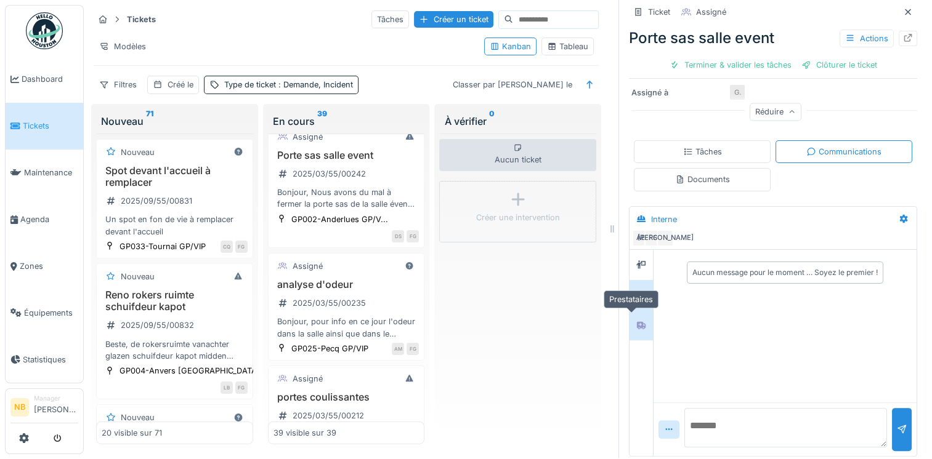
click at [636, 320] on div at bounding box center [641, 326] width 10 height 12
click at [746, 418] on textarea at bounding box center [785, 427] width 203 height 39
click at [636, 289] on div at bounding box center [641, 295] width 10 height 12
click at [637, 322] on icon at bounding box center [641, 325] width 9 height 7
click at [730, 421] on textarea at bounding box center [785, 427] width 203 height 39
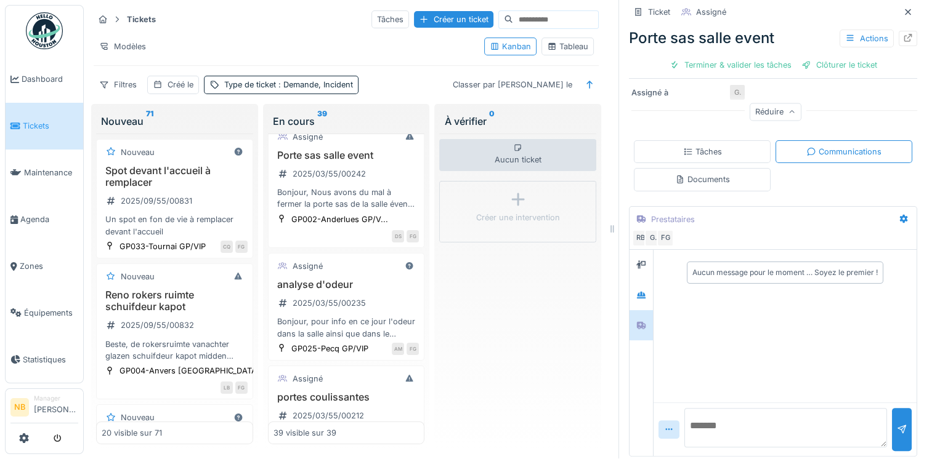
type textarea "*"
click at [820, 413] on textarea "**********" at bounding box center [785, 427] width 203 height 39
click at [818, 427] on textarea "**********" at bounding box center [785, 427] width 203 height 39
type textarea "**********"
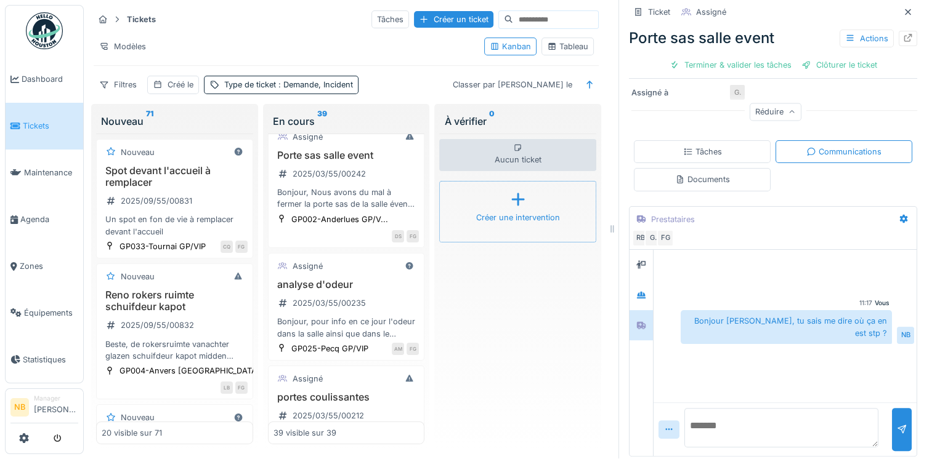
drag, startPoint x: 383, startPoint y: 179, endPoint x: 434, endPoint y: 224, distance: 67.2
click at [383, 98] on div "Un meuble posé au sol dans le bar. 2025/05/55/00432 Une partie de meuble au sol…" at bounding box center [346, 61] width 146 height 73
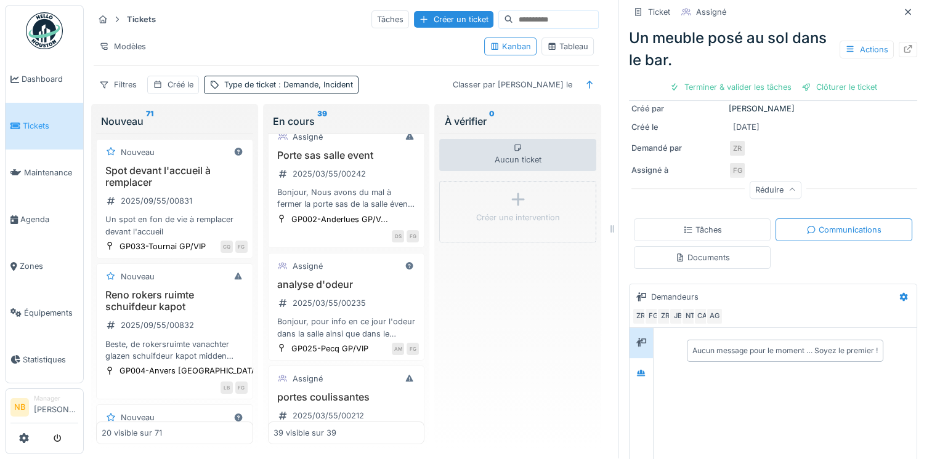
scroll to position [231, 0]
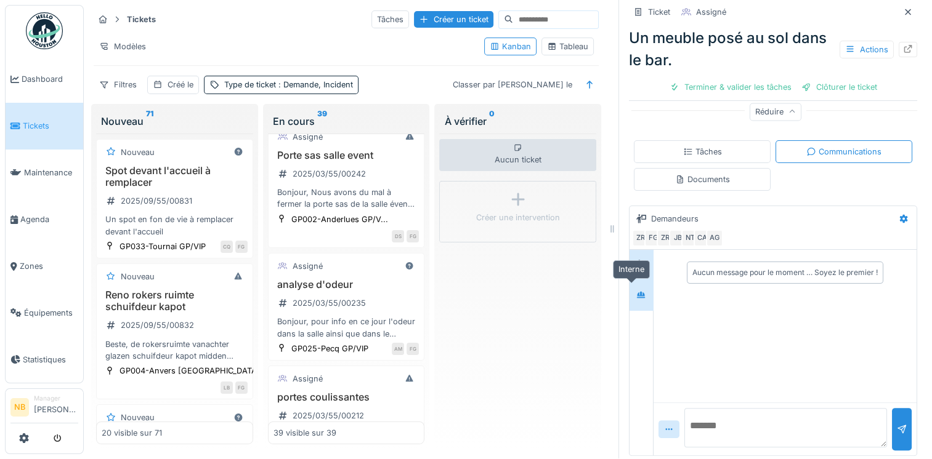
click at [632, 289] on div at bounding box center [641, 295] width 18 height 15
click at [632, 262] on div at bounding box center [641, 265] width 18 height 20
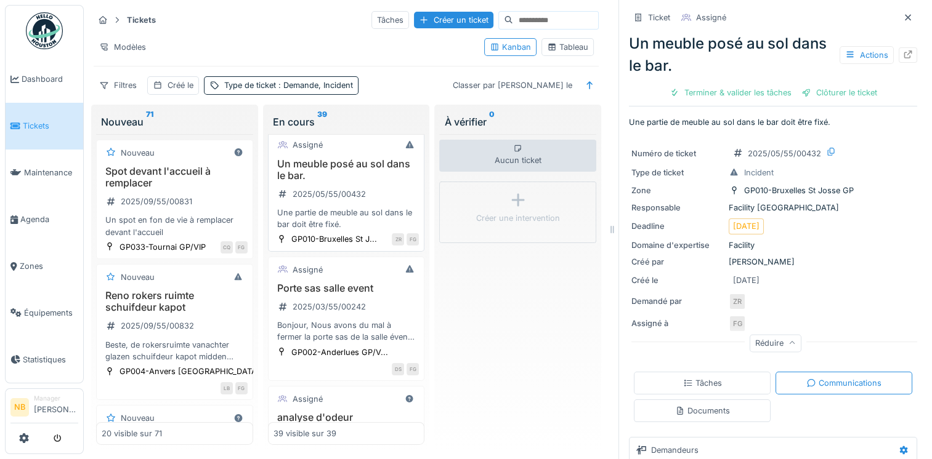
scroll to position [4060, 0]
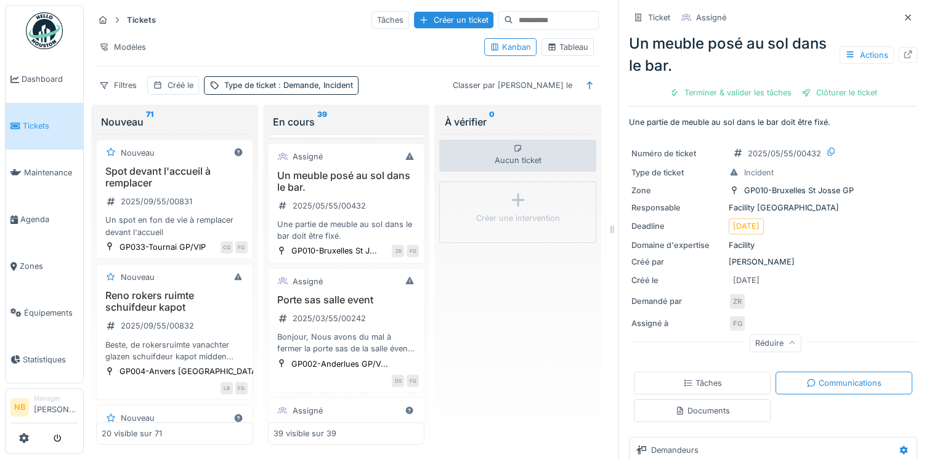
click at [374, 118] on div "Le sol du bar bouge. 2025/05/55/00431 Le sol du bar bouge et va se déchirer trè…" at bounding box center [346, 87] width 146 height 61
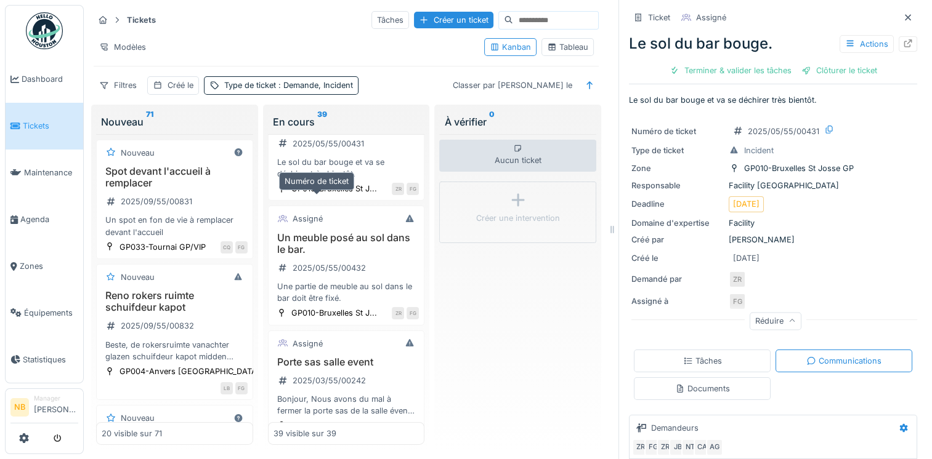
scroll to position [3917, 0]
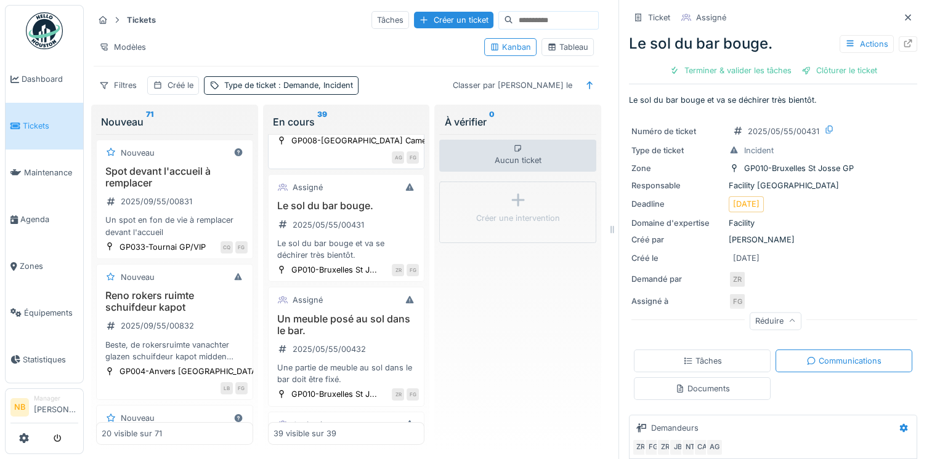
click at [386, 132] on div "Petite porte d’entrée au ancien cinema a vérifier svp 2025/05/55/00456 Bonjour …" at bounding box center [346, 95] width 146 height 73
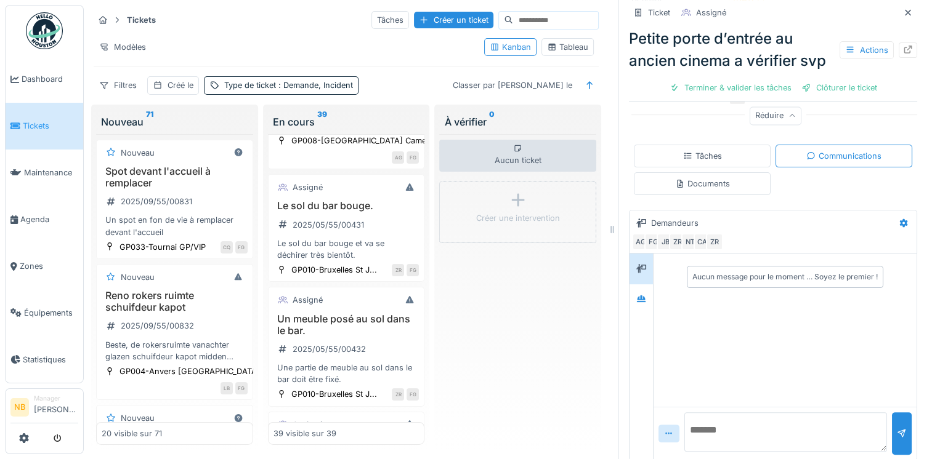
scroll to position [278, 0]
click at [636, 295] on div at bounding box center [641, 296] width 10 height 12
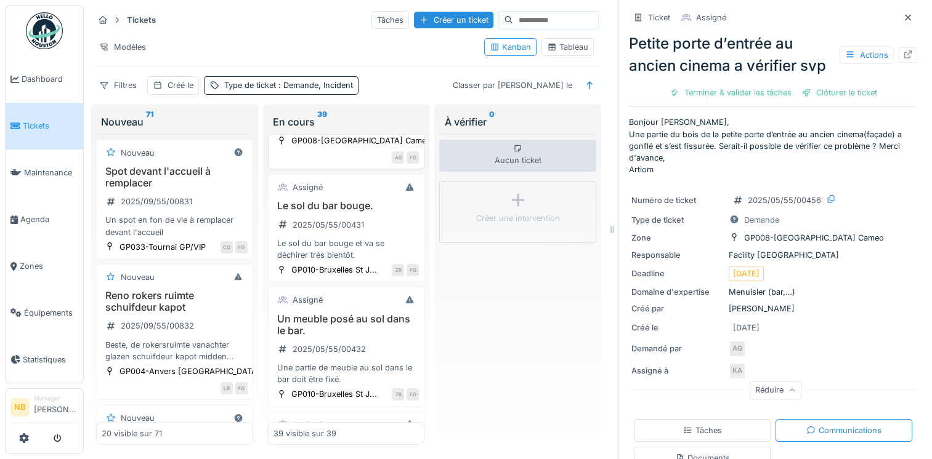
scroll to position [3773, 0]
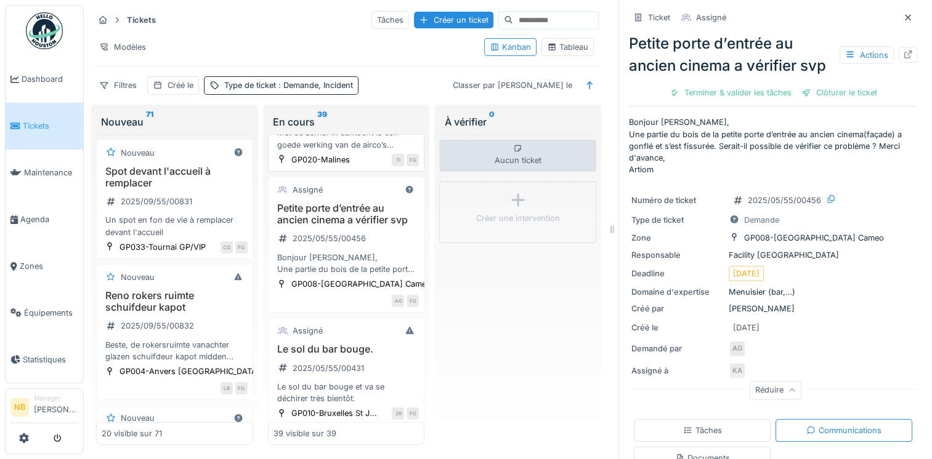
click at [365, 151] on div "Airco Mechelen 2025/06/55/00516 Met de zomer in aantocht is een goede werking v…" at bounding box center [346, 120] width 146 height 61
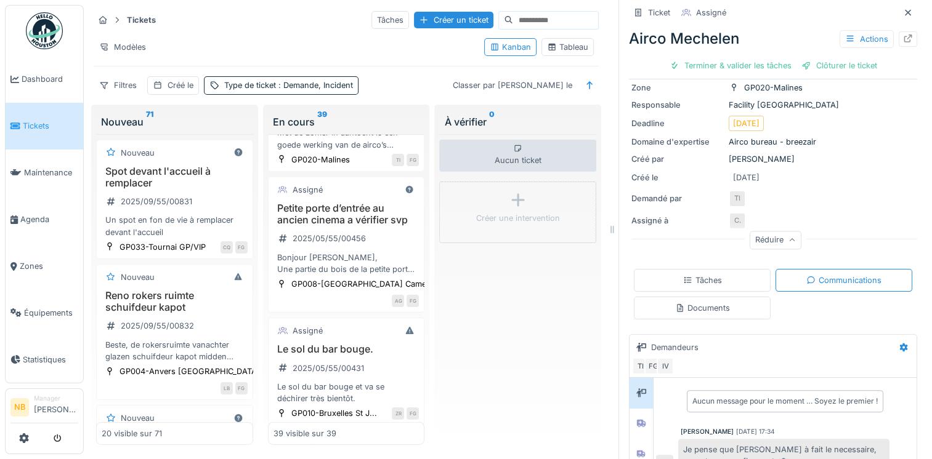
scroll to position [320, 0]
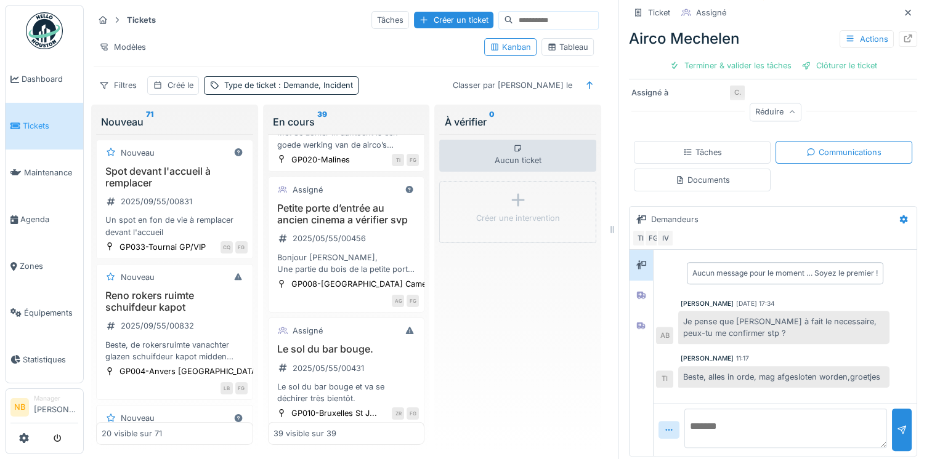
click at [789, 420] on textarea at bounding box center [785, 428] width 203 height 39
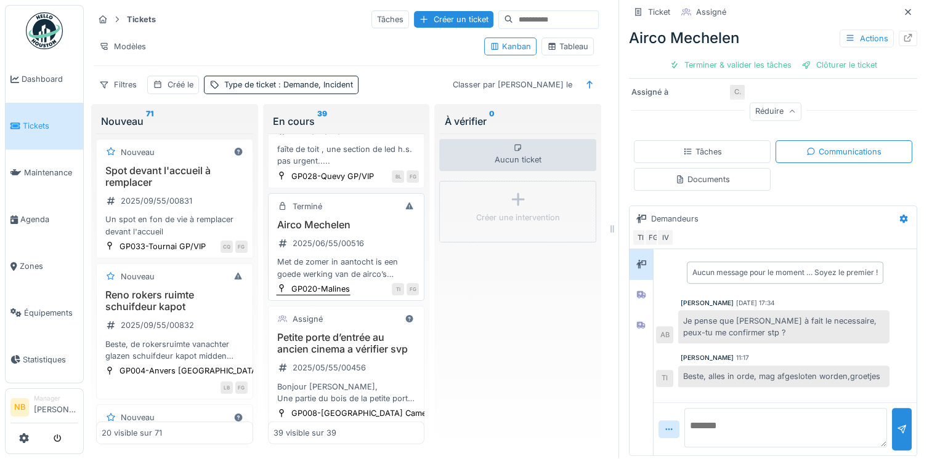
scroll to position [3629, 0]
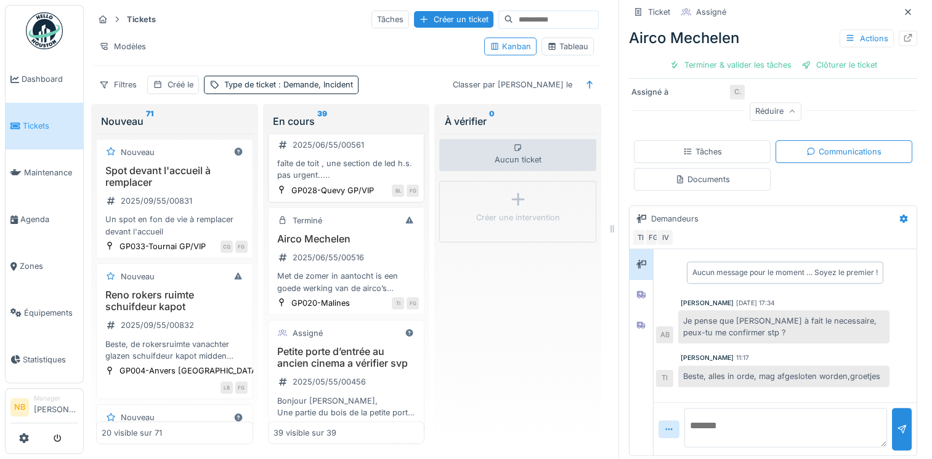
click at [378, 182] on div "serie de led toiture 2025/06/55/00561 faîte de toit , une section de led h.s. p…" at bounding box center [346, 151] width 146 height 61
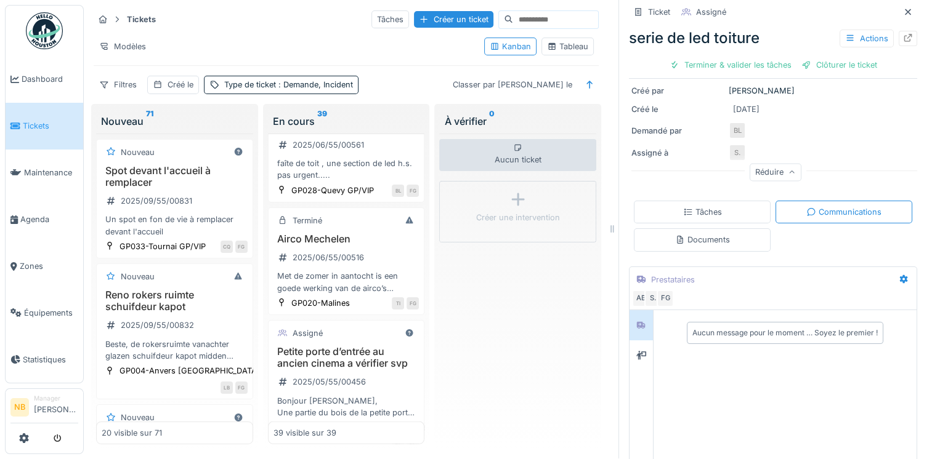
scroll to position [220, 0]
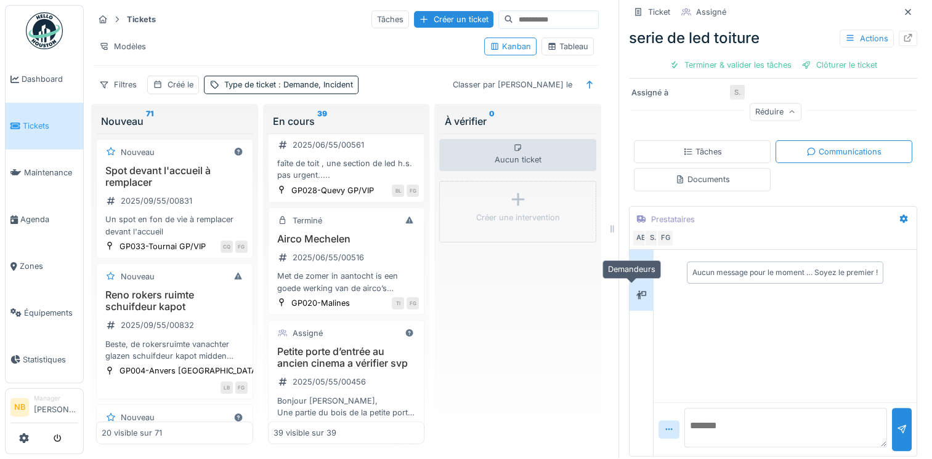
click at [632, 291] on div at bounding box center [641, 295] width 18 height 20
click at [636, 257] on div at bounding box center [641, 264] width 18 height 15
click at [632, 288] on div at bounding box center [641, 295] width 18 height 15
click at [744, 422] on textarea at bounding box center [785, 427] width 203 height 39
type textarea "**********"
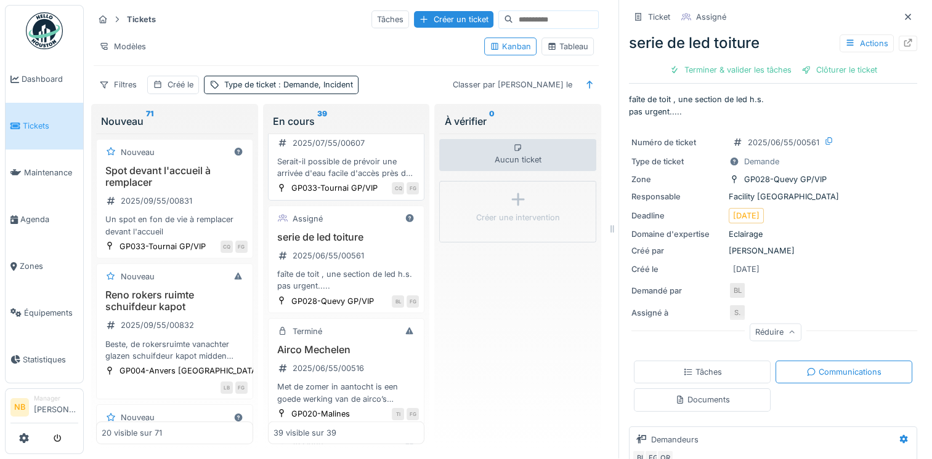
scroll to position [3486, 0]
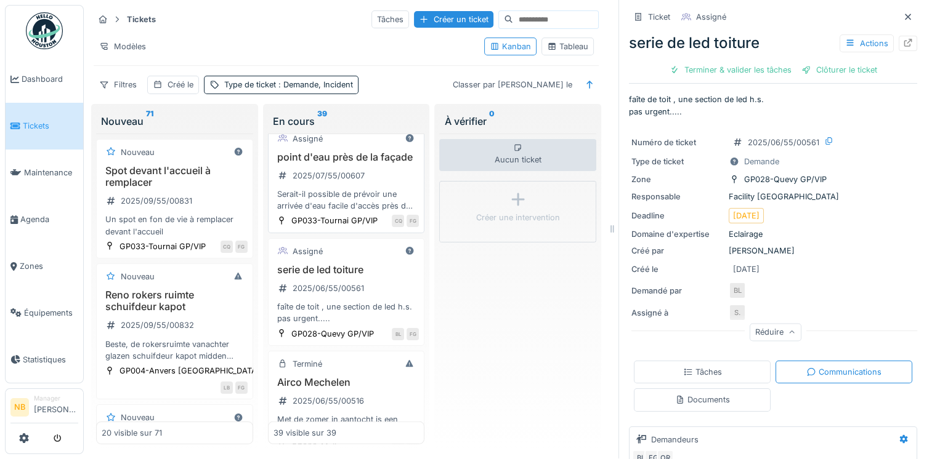
click at [378, 212] on div "point d'eau près de la façade 2025/07/55/00607 Serait-il possible de prévoir un…" at bounding box center [346, 181] width 146 height 61
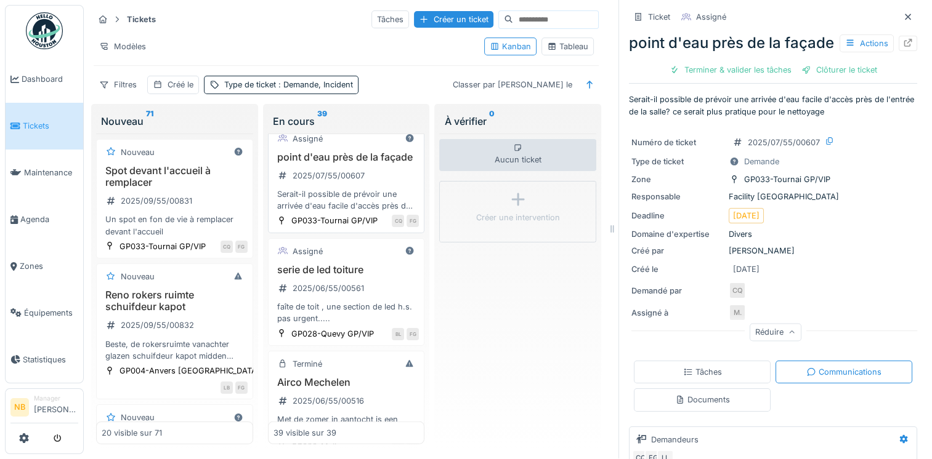
scroll to position [3342, 0]
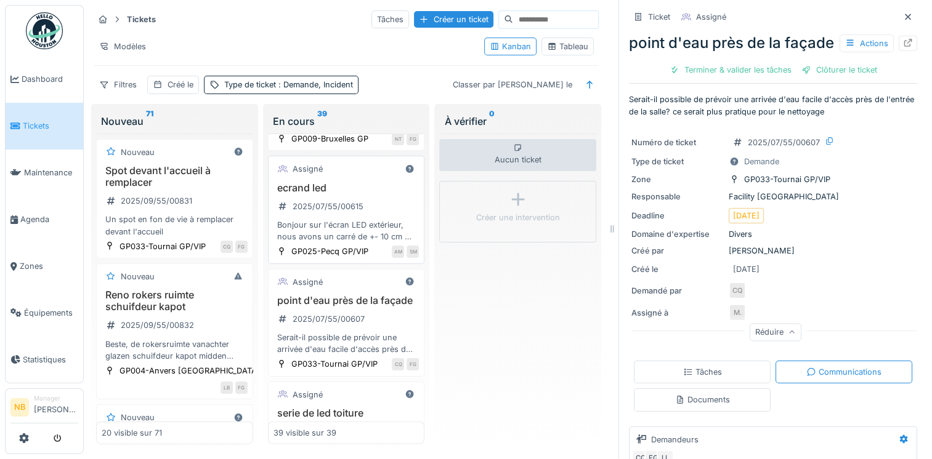
click at [362, 194] on h3 "ecrand led" at bounding box center [346, 188] width 146 height 12
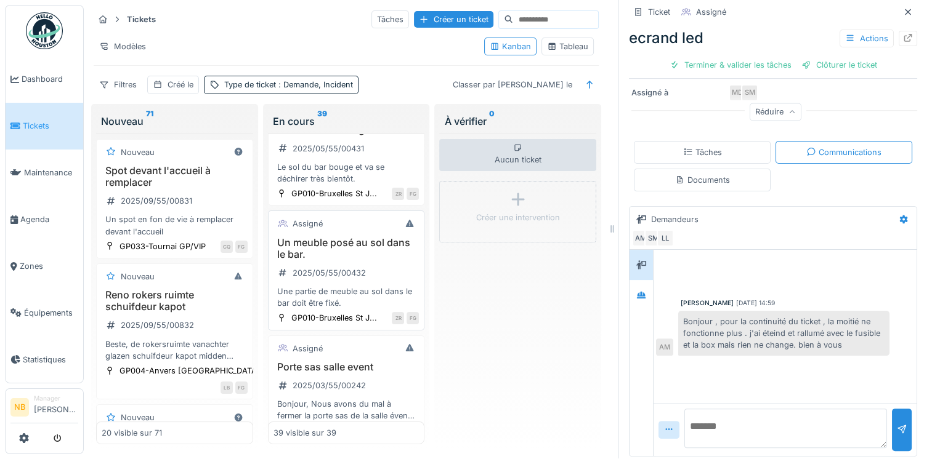
scroll to position [3967, 0]
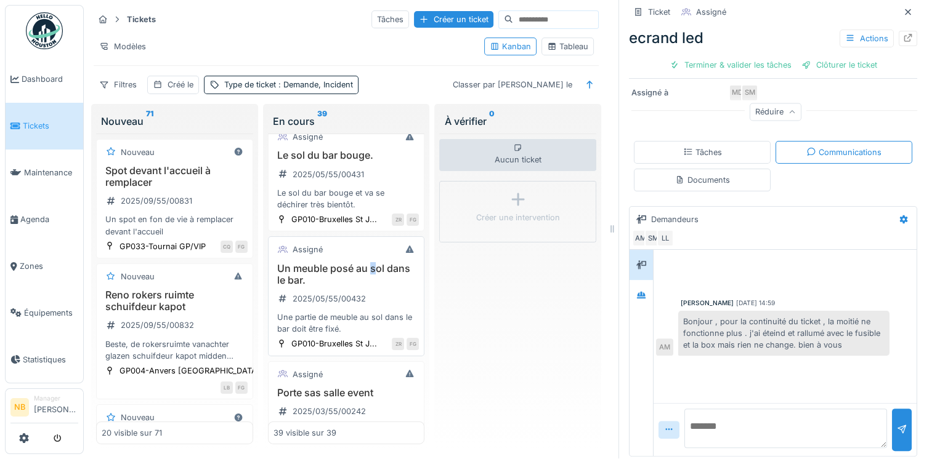
click at [371, 286] on h3 "Un meuble posé au sol dans le bar." at bounding box center [346, 274] width 146 height 23
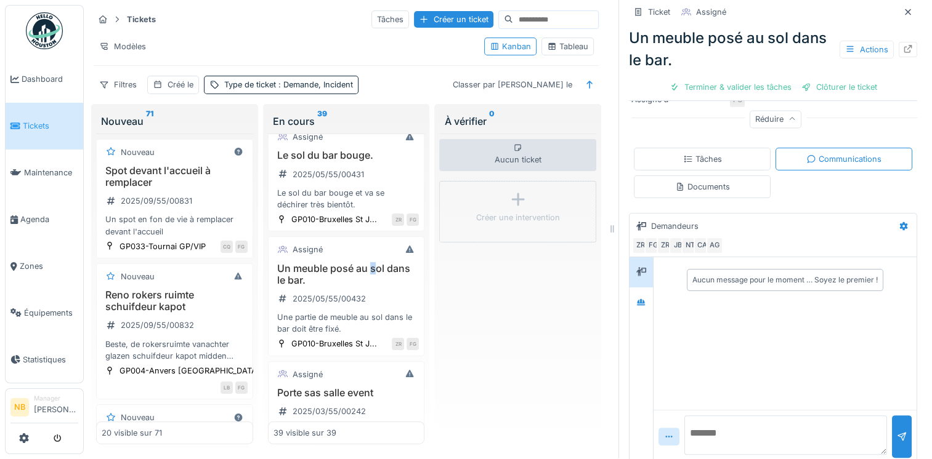
scroll to position [231, 0]
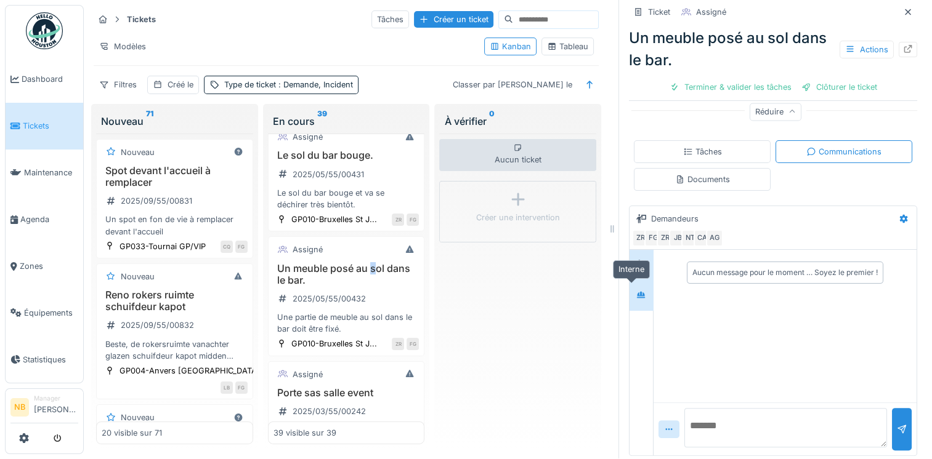
click at [636, 289] on div at bounding box center [641, 295] width 10 height 12
click at [374, 211] on div "Le sol du bar bouge. 2025/05/55/00431 Le sol du bar bouge et va se déchirer trè…" at bounding box center [346, 180] width 146 height 61
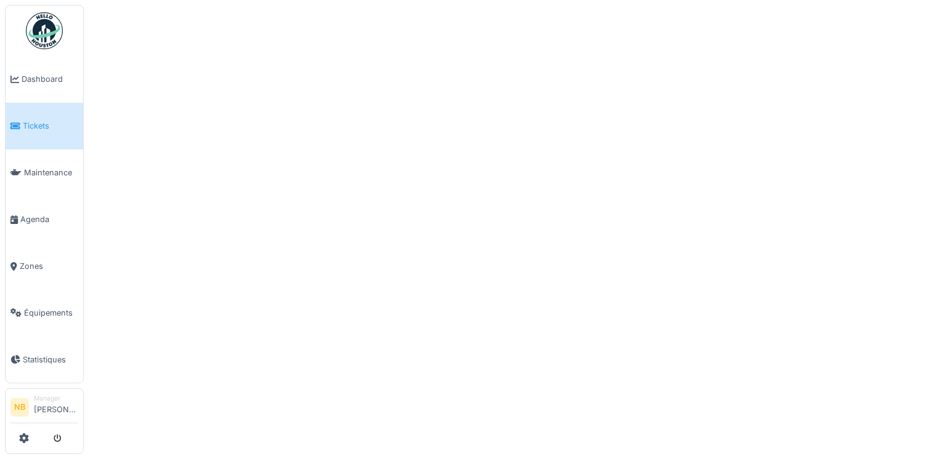
click at [47, 127] on span "Tickets" at bounding box center [50, 126] width 55 height 12
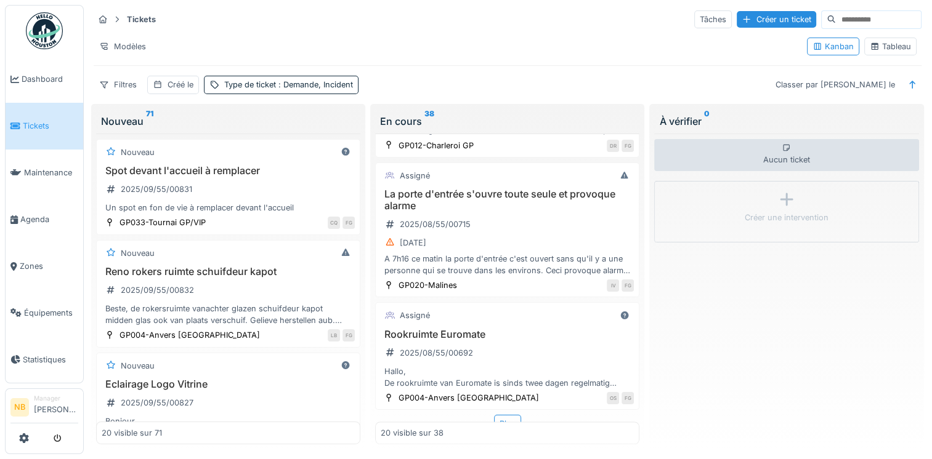
scroll to position [10, 0]
click at [503, 415] on div "Plus" at bounding box center [507, 424] width 27 height 18
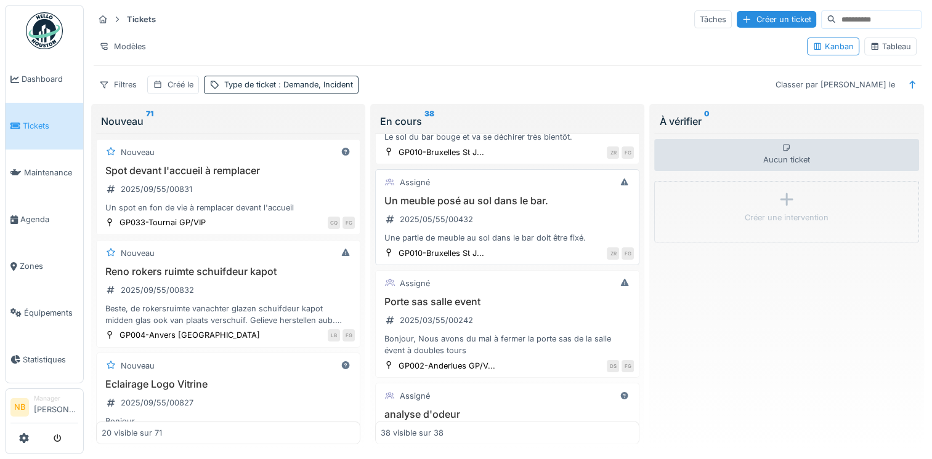
scroll to position [3587, 0]
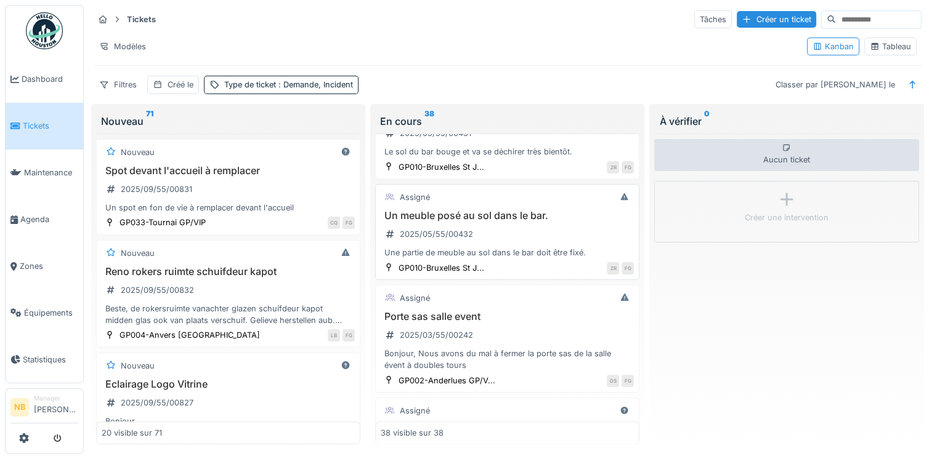
click at [559, 220] on div "Un meuble posé au sol dans le bar. 2025/05/55/00432 Une partie de meuble au sol…" at bounding box center [507, 234] width 253 height 49
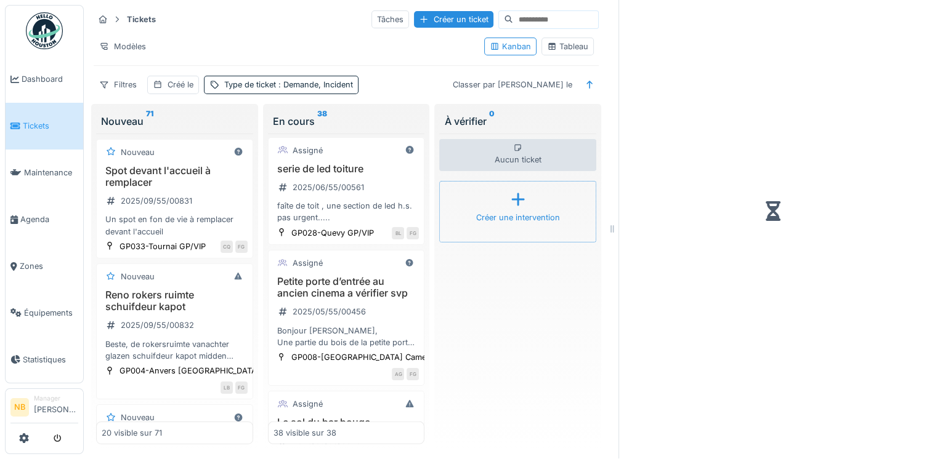
scroll to position [4007, 0]
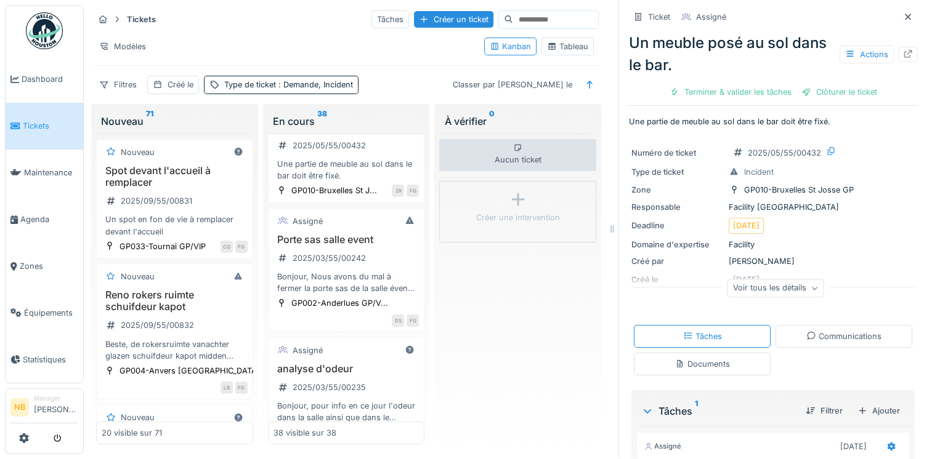
click at [847, 333] on div "Communications" at bounding box center [843, 337] width 75 height 12
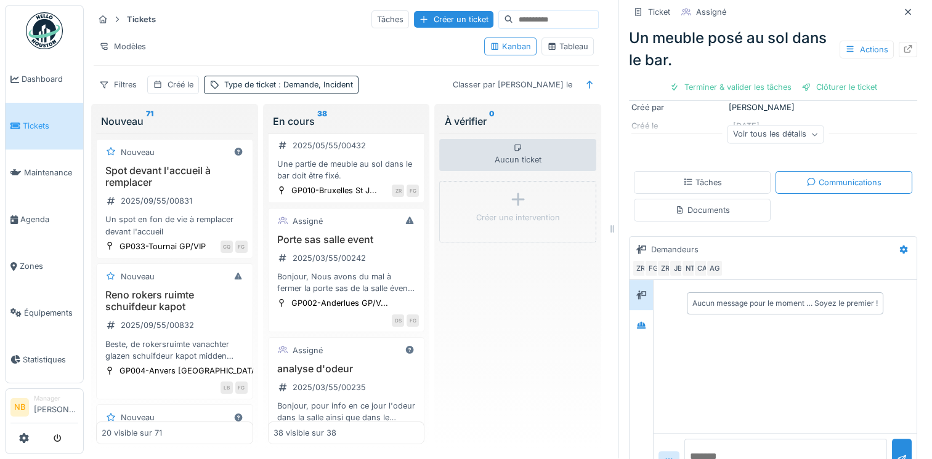
scroll to position [187, 0]
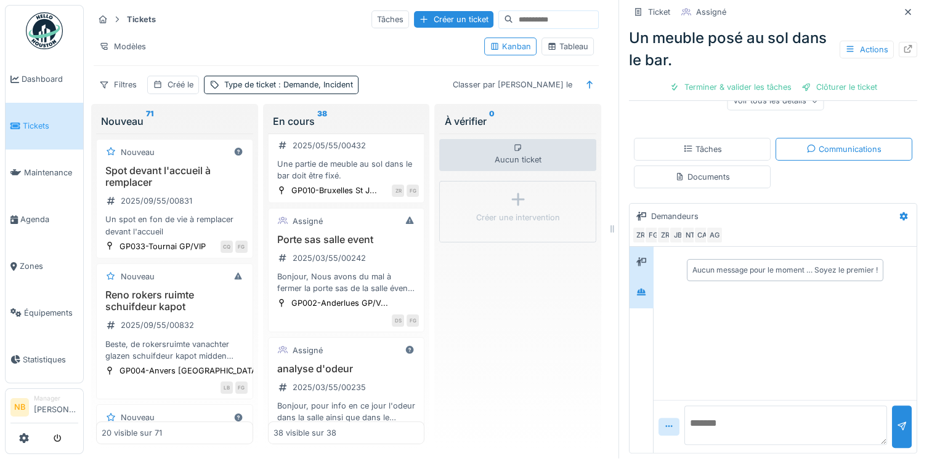
click at [640, 285] on div at bounding box center [641, 292] width 18 height 15
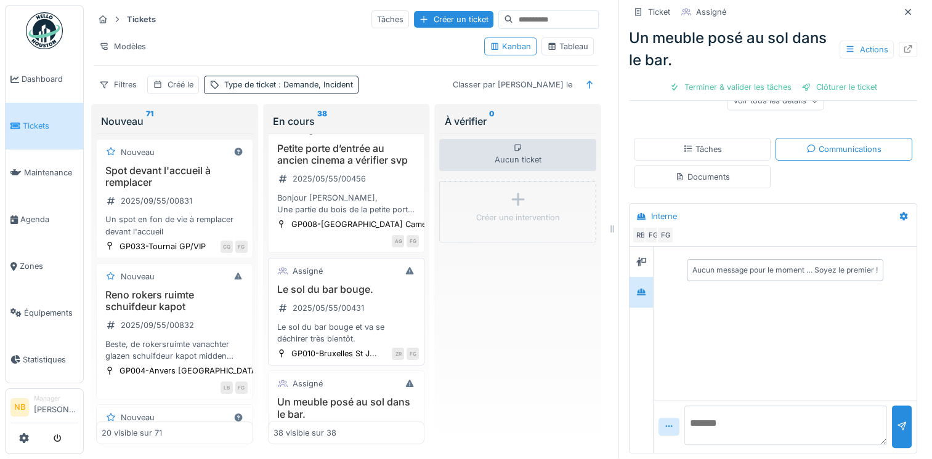
scroll to position [3863, 0]
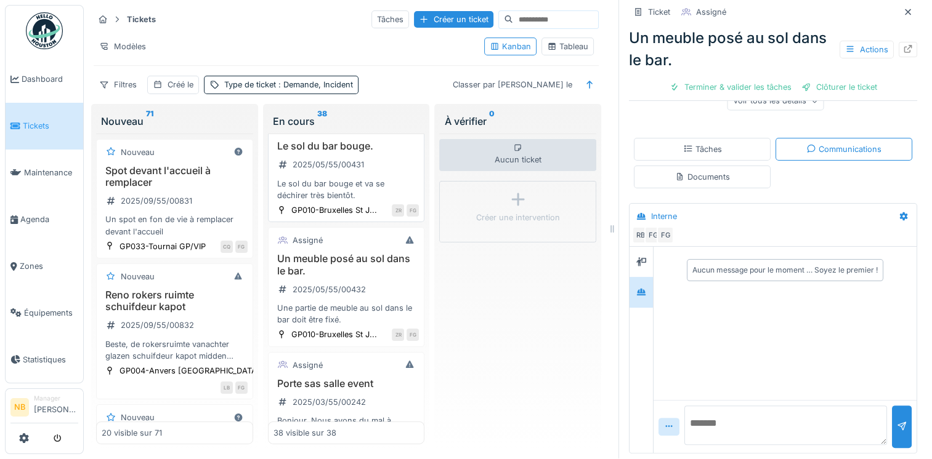
click at [399, 201] on div "Le sol du bar bouge. 2025/05/55/00431 Le sol du bar bouge et va se déchirer trè…" at bounding box center [346, 170] width 146 height 61
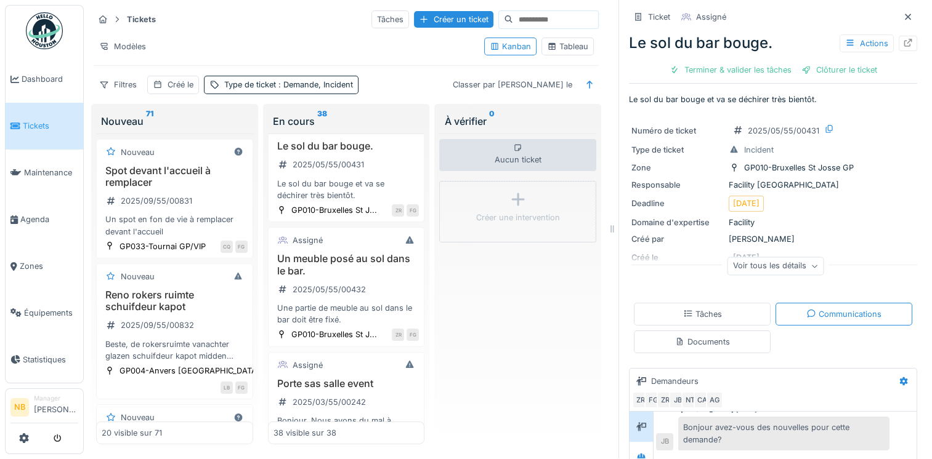
scroll to position [165, 0]
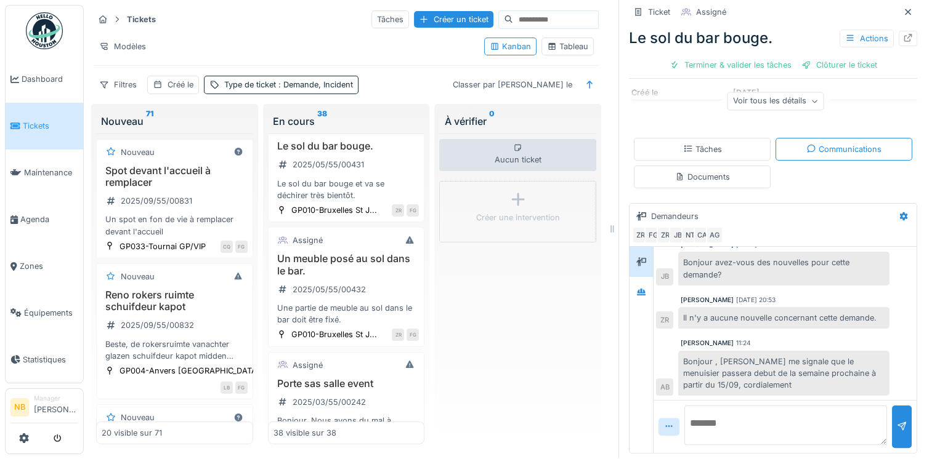
click at [748, 416] on textarea at bounding box center [785, 425] width 203 height 39
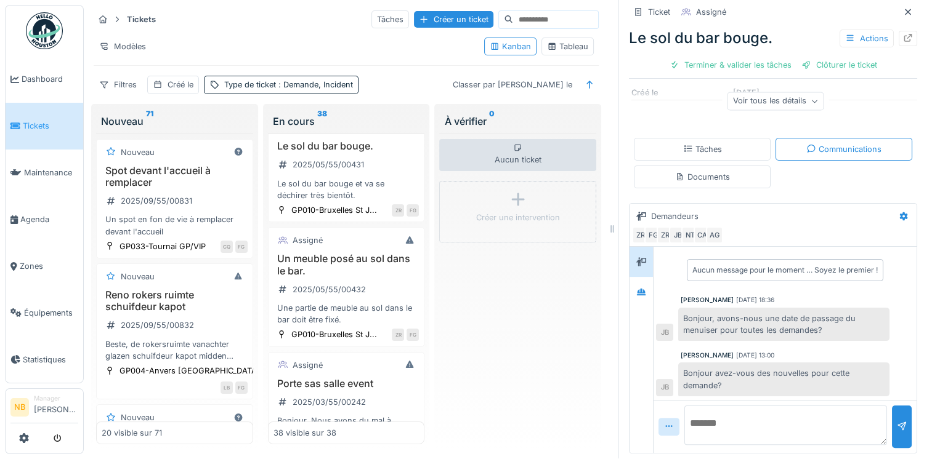
scroll to position [111, 0]
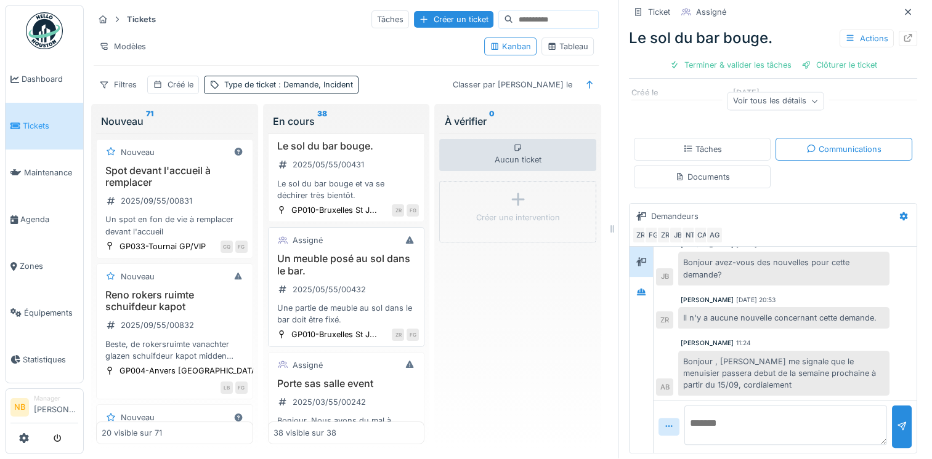
click at [360, 277] on h3 "Un meuble posé au sol dans le bar." at bounding box center [346, 264] width 146 height 23
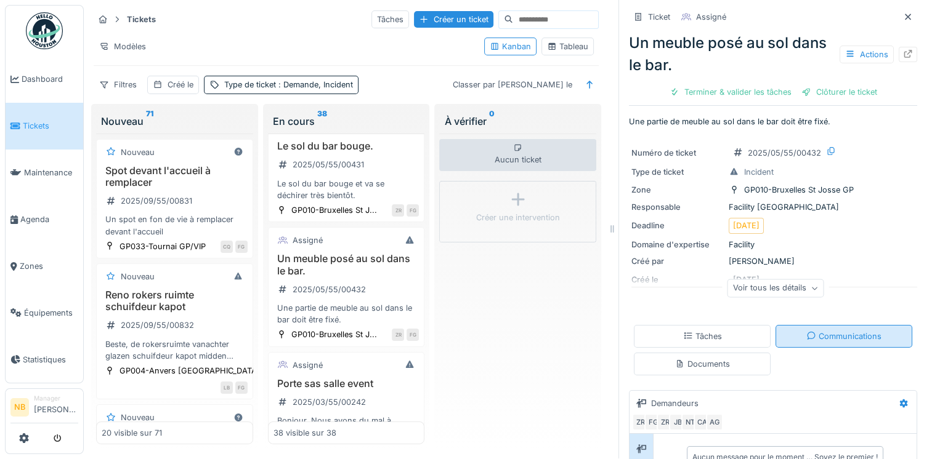
scroll to position [187, 0]
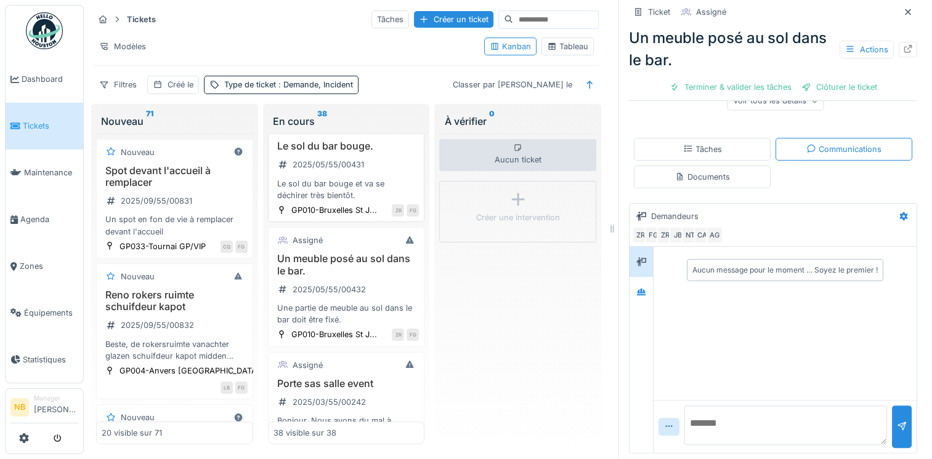
click at [372, 201] on div "Le sol du bar bouge. 2025/05/55/00431 Le sol du bar bouge et va se déchirer trè…" at bounding box center [346, 170] width 146 height 61
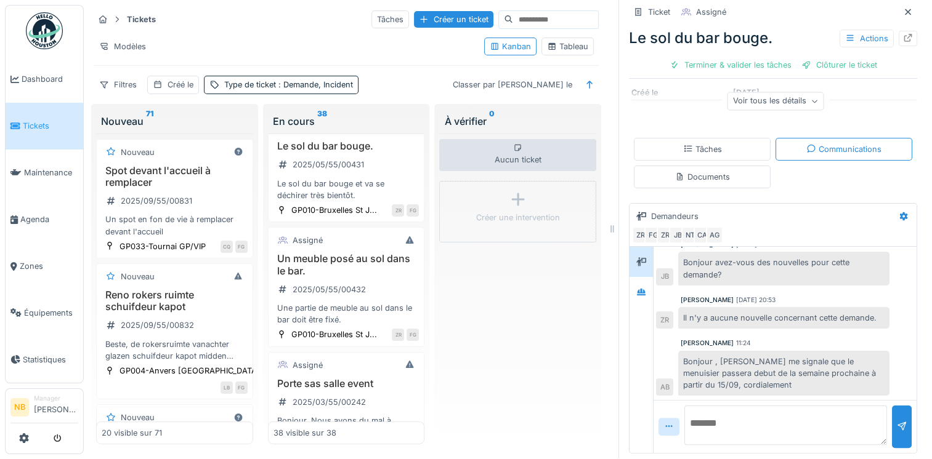
click at [749, 420] on textarea at bounding box center [785, 425] width 203 height 39
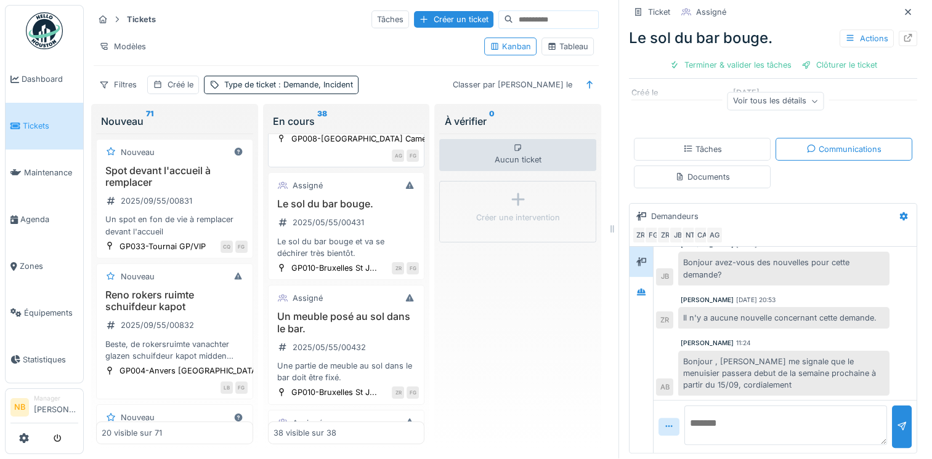
scroll to position [3720, 0]
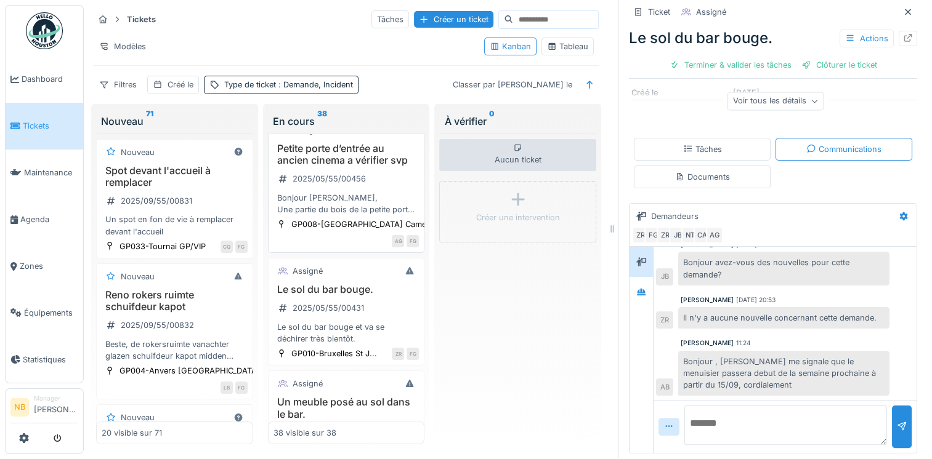
click at [384, 216] on div "Petite porte d’entrée au ancien cinema a vérifier svp 2025/05/55/00456 Bonjour …" at bounding box center [346, 179] width 146 height 73
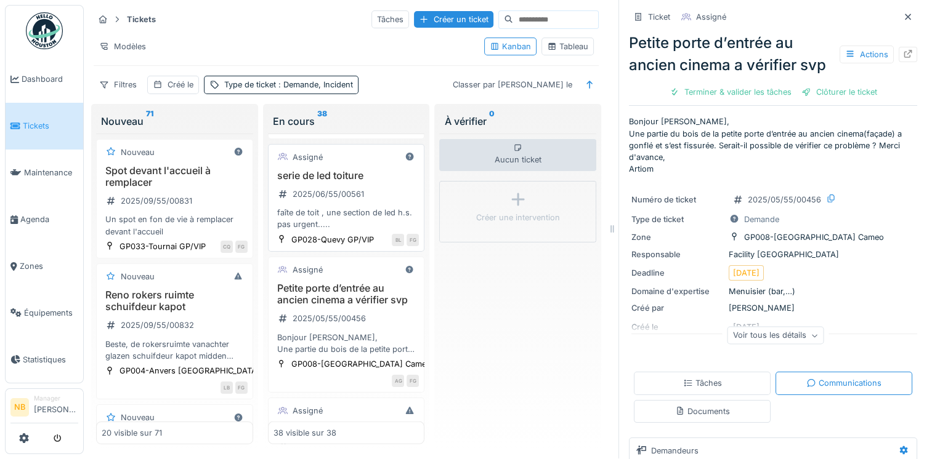
scroll to position [3576, 0]
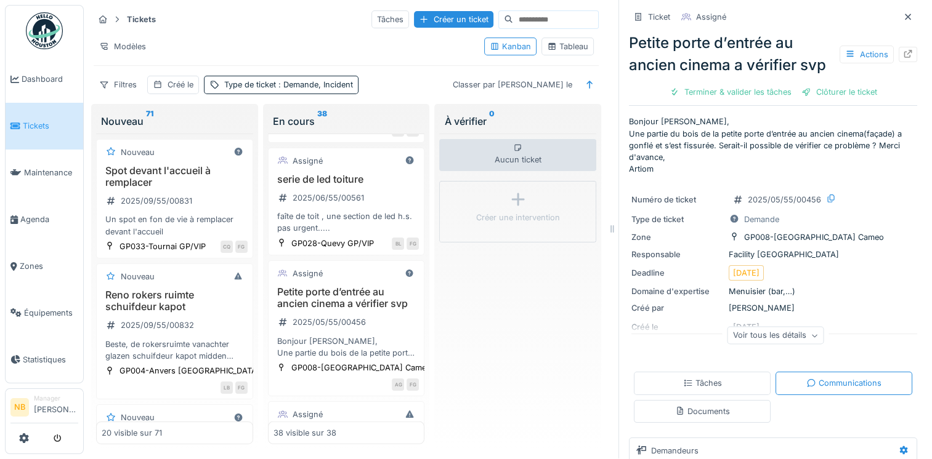
click at [386, 235] on div "serie de led toiture 2025/06/55/00561 faîte de toit , une section de led h.s. p…" at bounding box center [346, 204] width 146 height 61
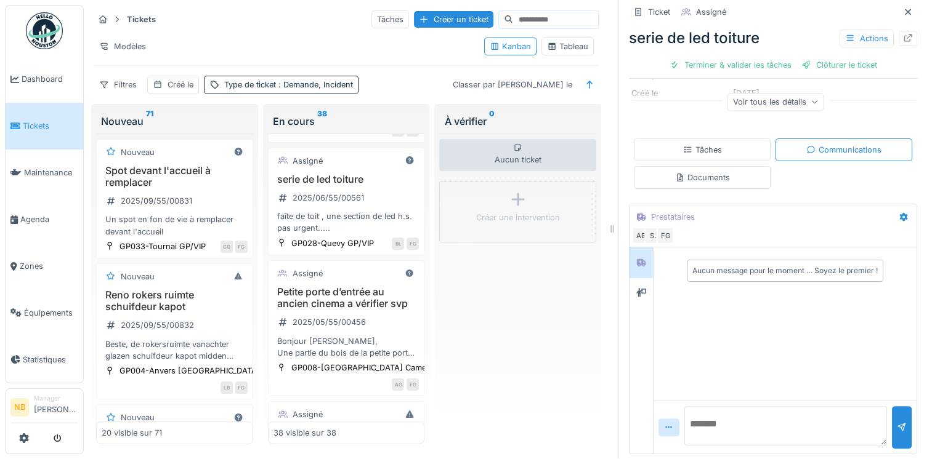
scroll to position [177, 0]
click at [636, 288] on icon at bounding box center [641, 292] width 10 height 8
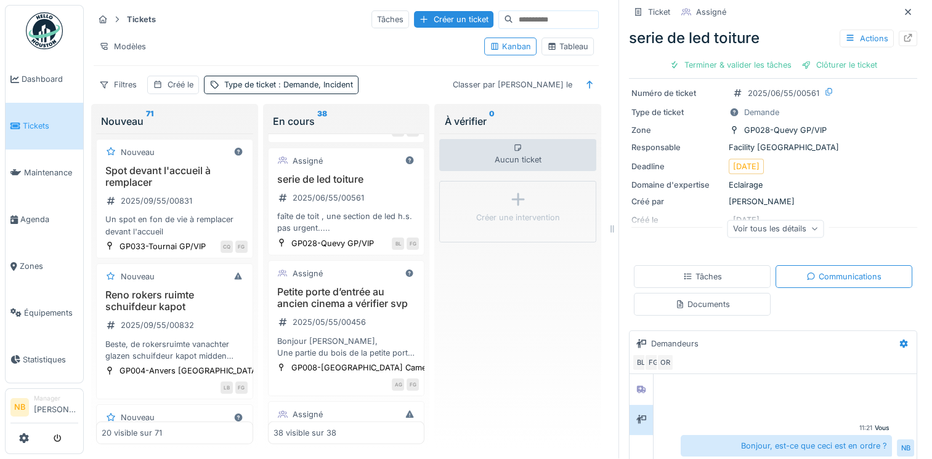
scroll to position [0, 0]
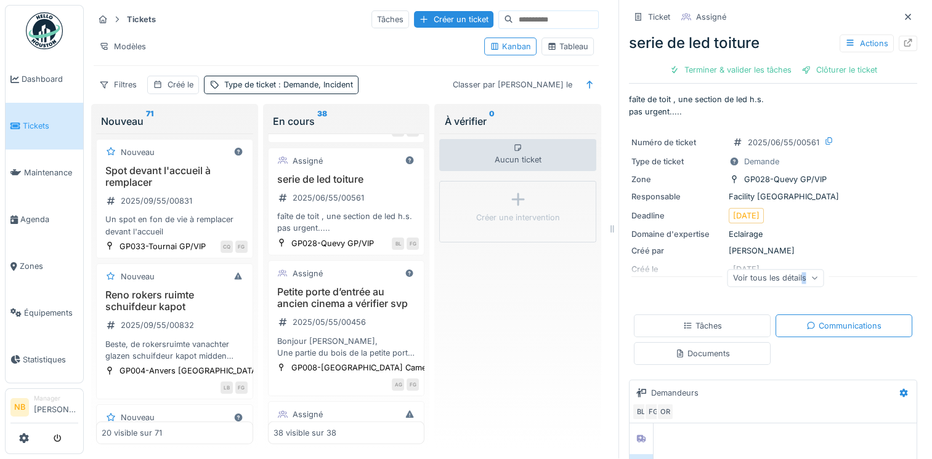
click at [788, 271] on div "Voir tous les détails" at bounding box center [775, 278] width 97 height 18
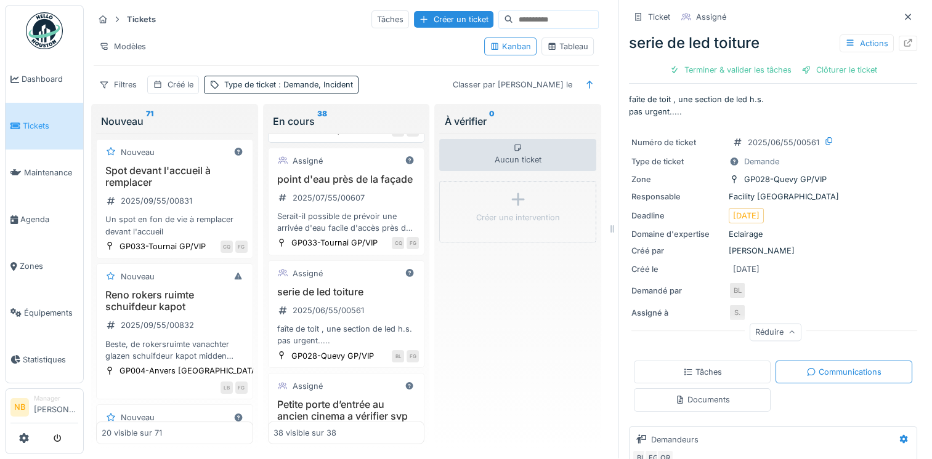
scroll to position [3432, 0]
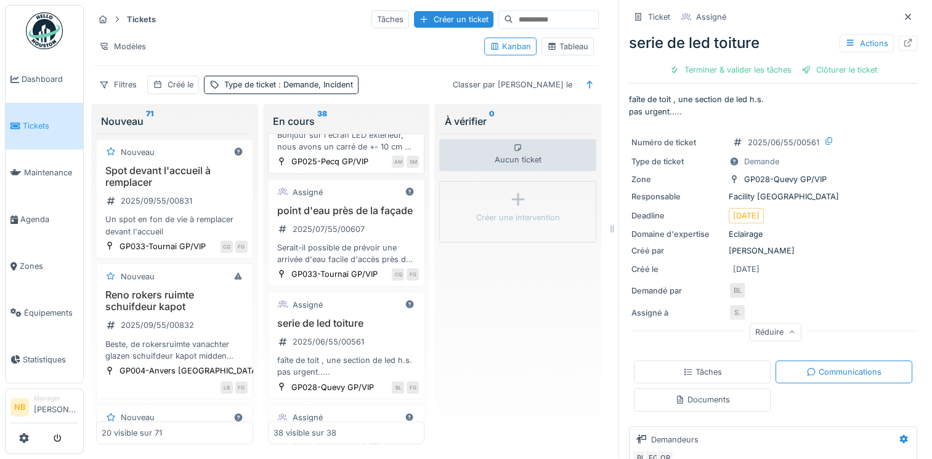
click at [370, 153] on div "ecrand led 2025/07/55/00615 Bonjour sur l'écran LED extérieur, nous avons un ca…" at bounding box center [346, 122] width 146 height 61
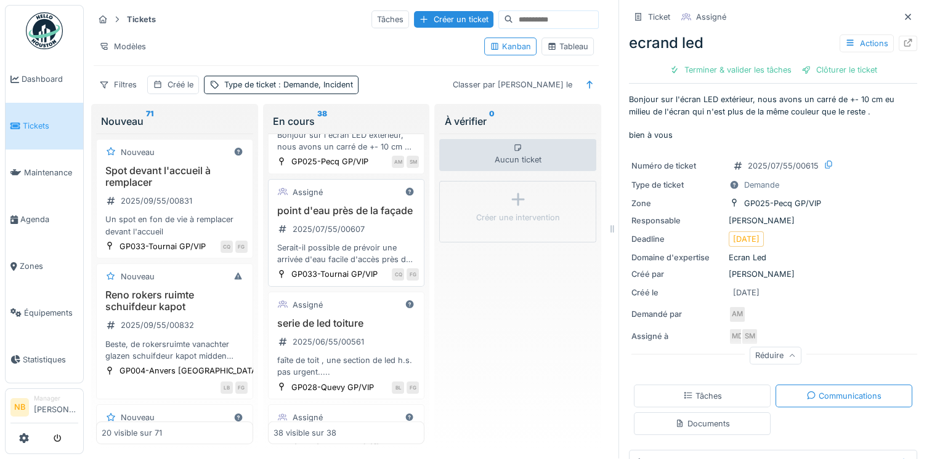
scroll to position [3289, 0]
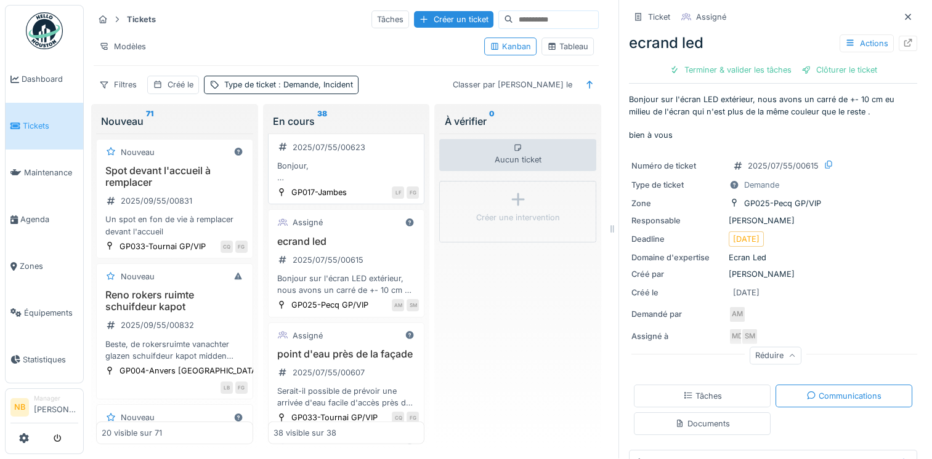
drag, startPoint x: 374, startPoint y: 208, endPoint x: 379, endPoint y: 203, distance: 6.5
click at [376, 184] on div "Infiltration cave Jambes forte pluie 2025/07/55/00623 Bonjour, En cas de fortes…" at bounding box center [346, 147] width 146 height 73
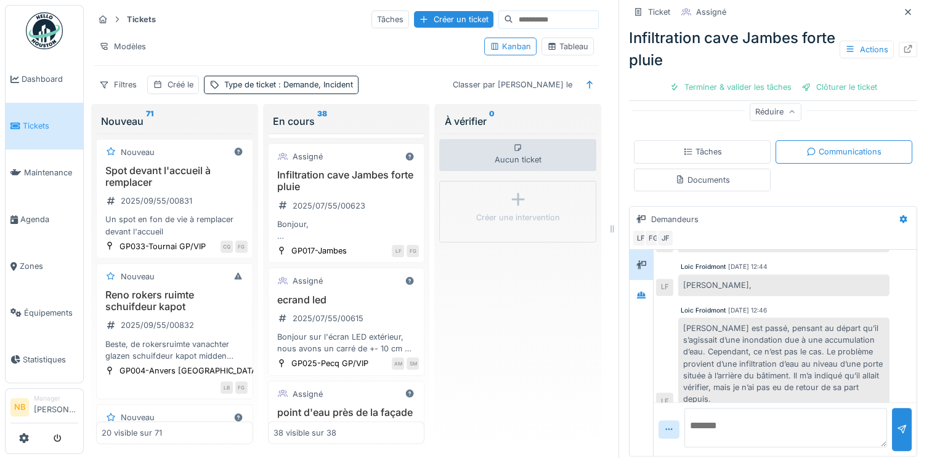
scroll to position [3205, 0]
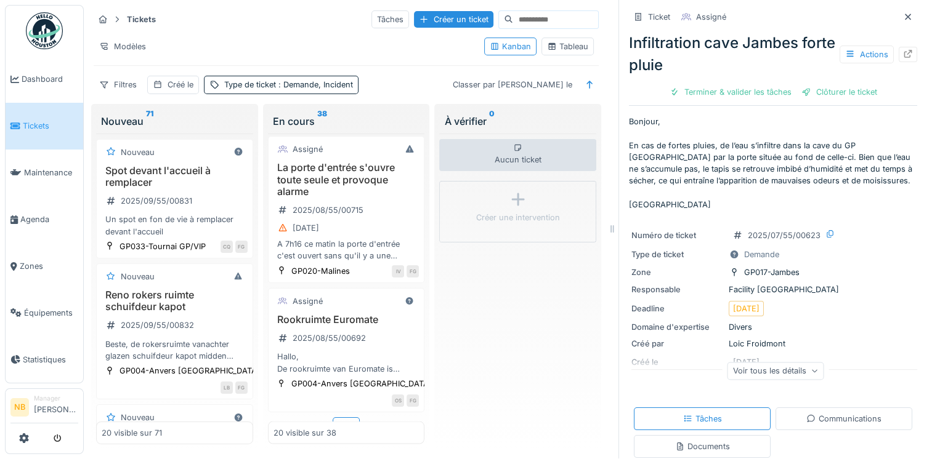
scroll to position [2269, 0]
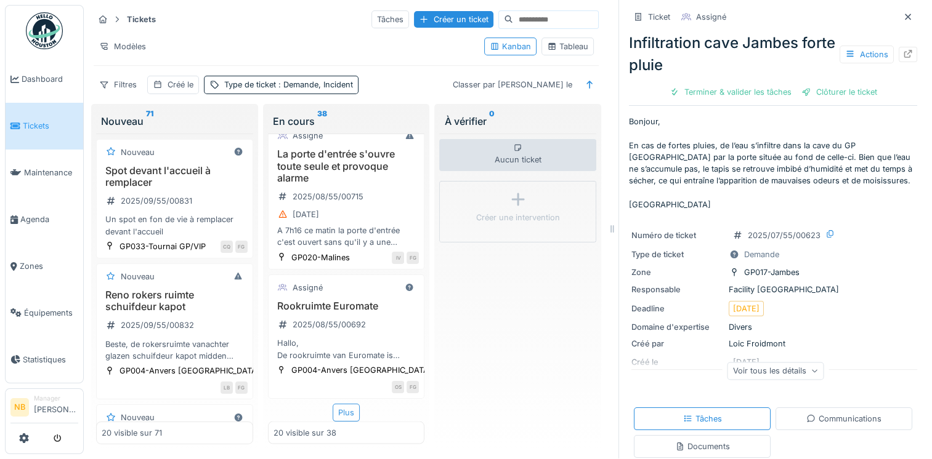
click at [336, 404] on div "Plus" at bounding box center [346, 413] width 27 height 18
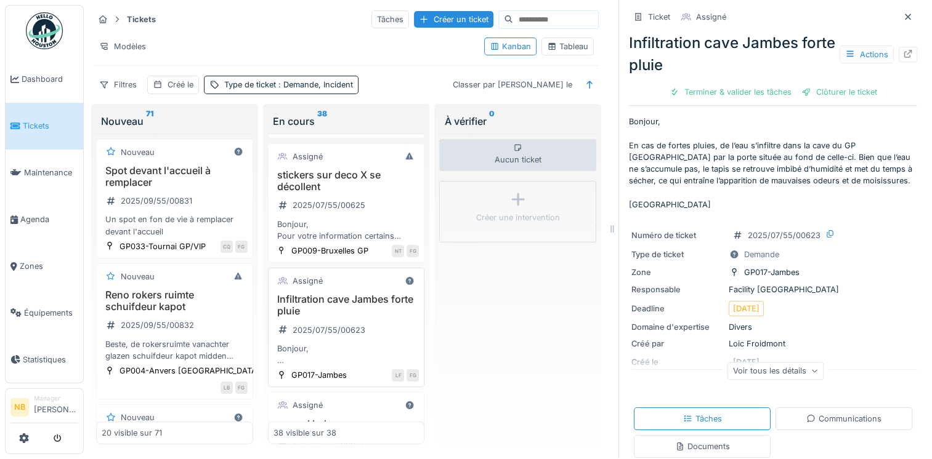
scroll to position [3275, 0]
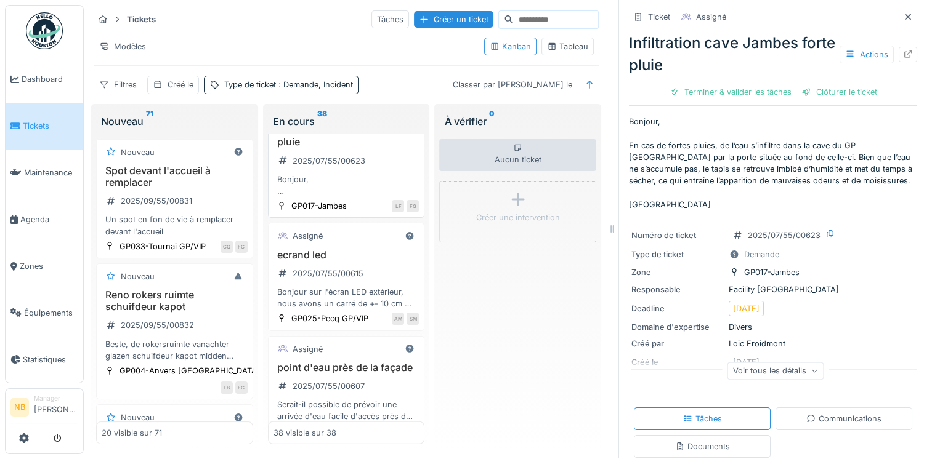
click at [378, 148] on h3 "Infiltration cave Jambes forte pluie" at bounding box center [346, 135] width 146 height 23
click at [373, 197] on div "Bonjour, En cas de fortes pluies, de l’eau s’infiltre dans la cave du GP [GEOGR…" at bounding box center [346, 185] width 146 height 23
click at [360, 174] on div "Assigné Infiltration cave Jambes forte pluie 2025/07/55/00623 Bonjour, En cas d…" at bounding box center [346, 158] width 157 height 119
click at [810, 408] on div "Communications" at bounding box center [843, 419] width 137 height 23
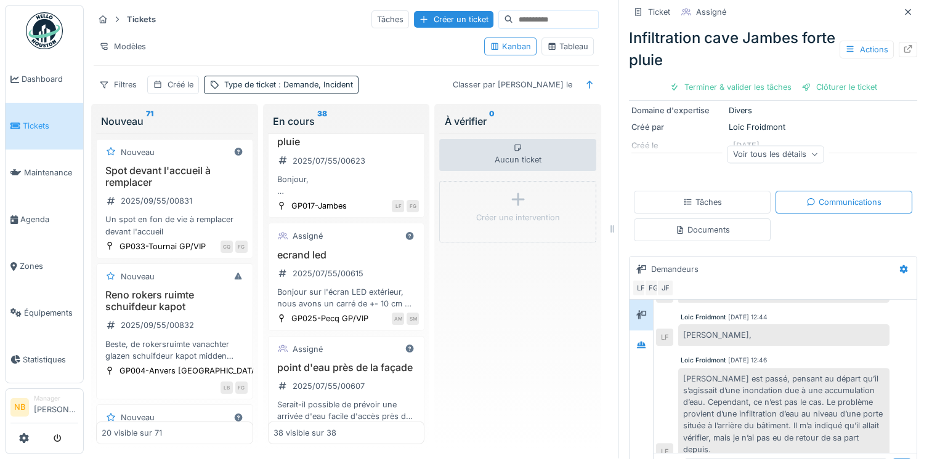
scroll to position [270, 0]
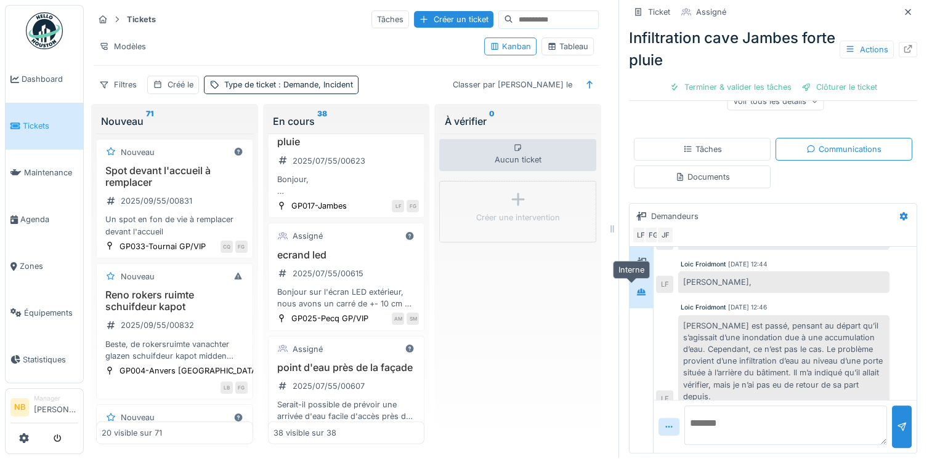
click at [632, 289] on div at bounding box center [641, 292] width 18 height 15
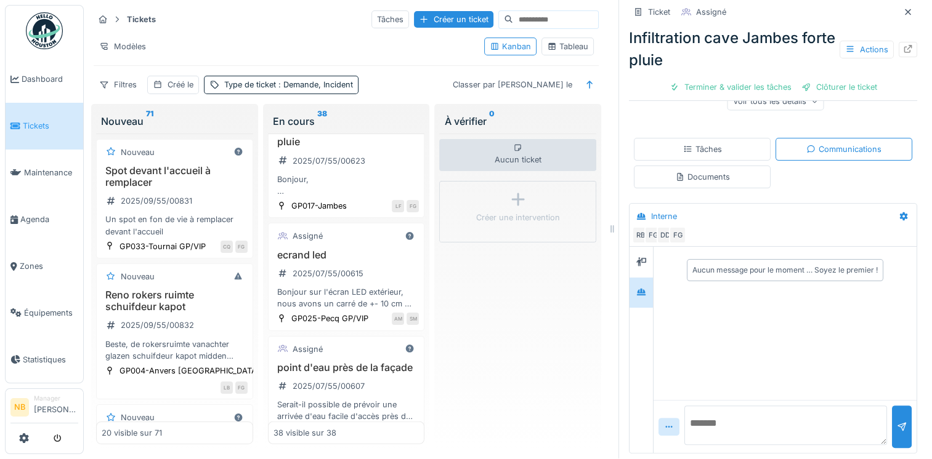
scroll to position [0, 0]
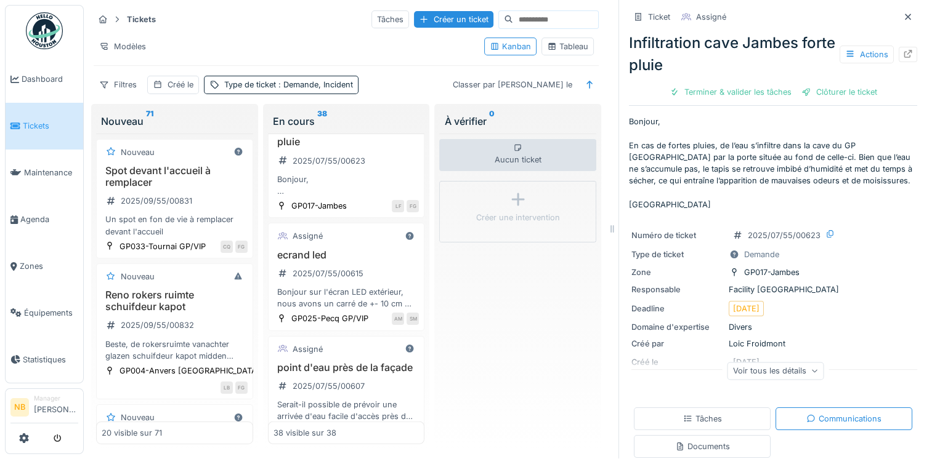
click at [741, 363] on div "Voir tous les détails" at bounding box center [775, 371] width 97 height 18
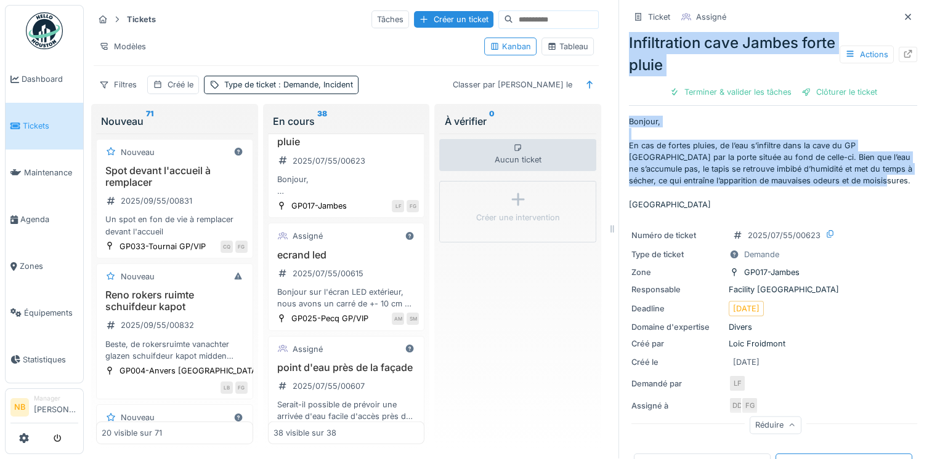
drag, startPoint x: 620, startPoint y: 28, endPoint x: 669, endPoint y: 190, distance: 169.1
click at [669, 190] on div "Ticket Assigné Infiltration cave Jambes forte pluie Actions Terminer & valider …" at bounding box center [773, 387] width 288 height 776
click at [546, 341] on div "Aucun ticket Créer une intervention" at bounding box center [517, 290] width 157 height 312
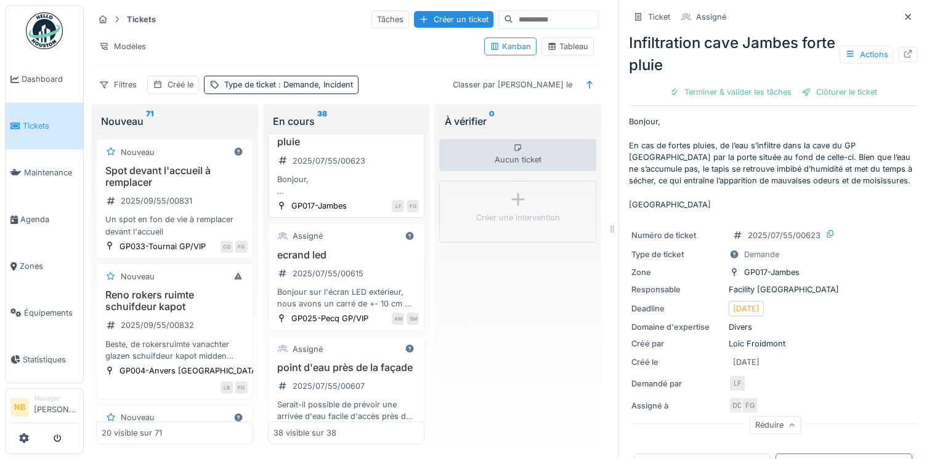
scroll to position [3131, 0]
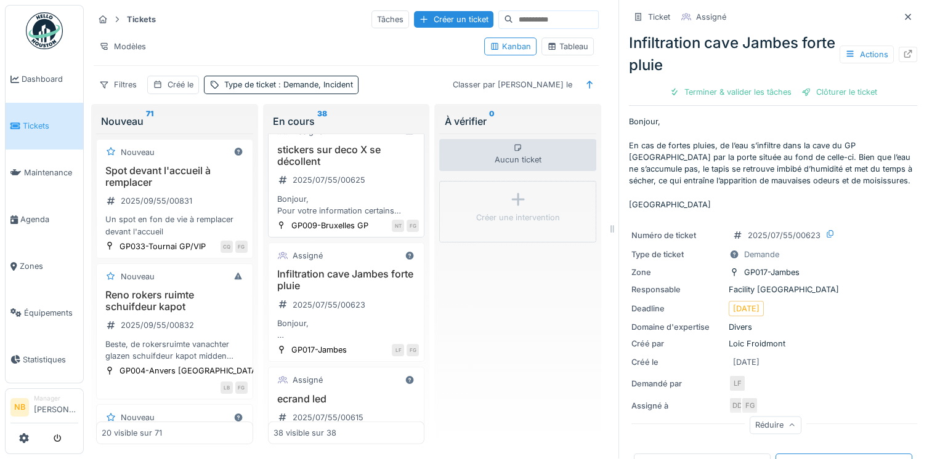
click at [382, 217] on div "stickers sur deco X se décollent 2025/07/55/00625 Bonjour, Pour votre informati…" at bounding box center [346, 180] width 146 height 73
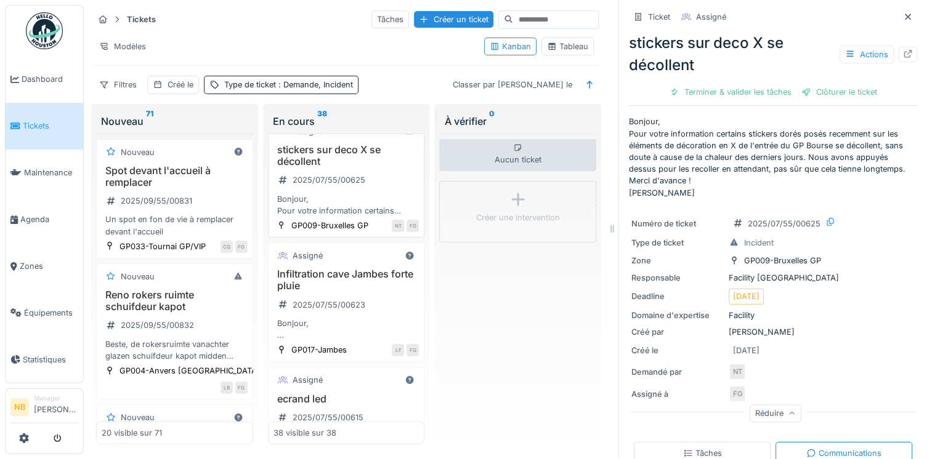
click at [387, 217] on div "stickers sur deco X se décollent 2025/07/55/00625 Bonjour, Pour votre informati…" at bounding box center [346, 180] width 146 height 73
click at [379, 217] on div "stickers sur deco X se décollent 2025/07/55/00625 Bonjour, Pour votre informati…" at bounding box center [346, 180] width 146 height 73
click at [328, 139] on div "Assigné" at bounding box center [346, 131] width 146 height 15
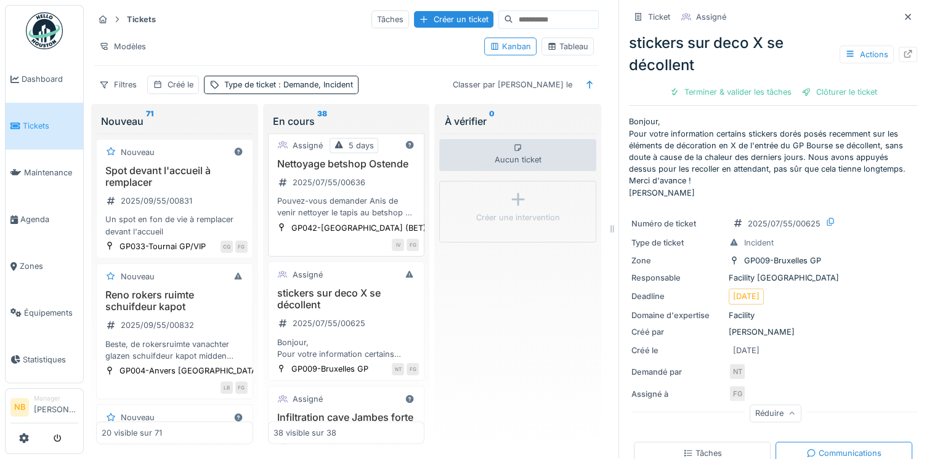
click at [367, 170] on h3 "Nettoyage betshop Ostende" at bounding box center [346, 164] width 146 height 12
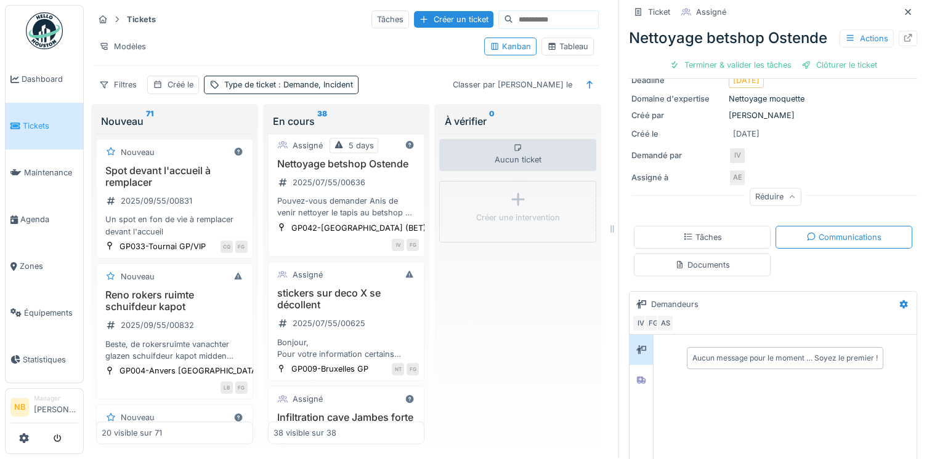
scroll to position [249, 0]
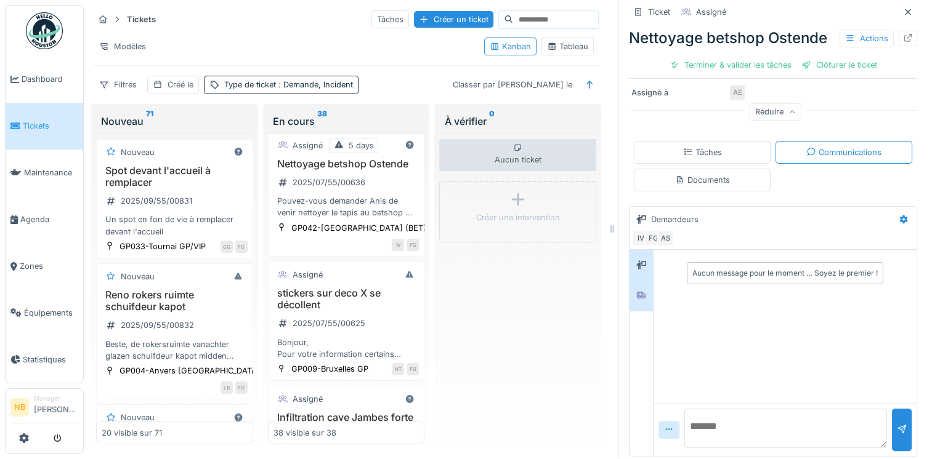
click at [629, 294] on div at bounding box center [640, 295] width 23 height 30
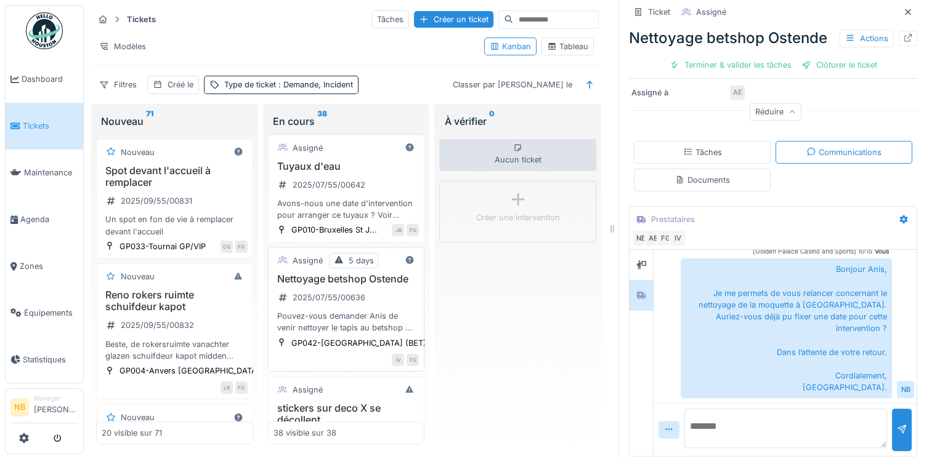
scroll to position [2844, 0]
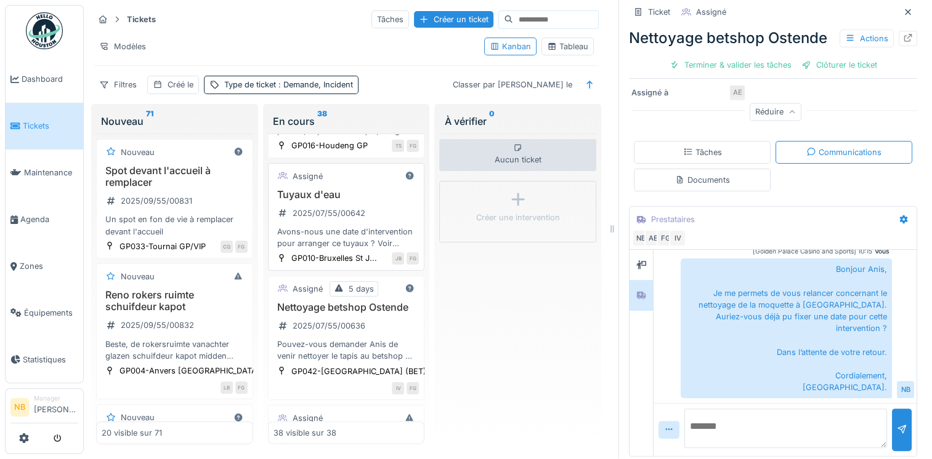
click at [381, 250] on div "Tuyaux d'eau 2025/07/55/00642 Avons-nous une date d'intervention pour arranger …" at bounding box center [346, 219] width 146 height 61
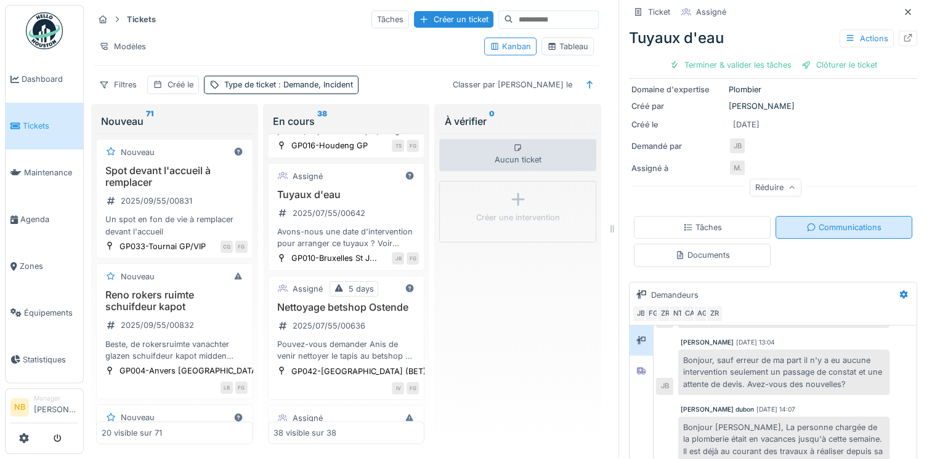
scroll to position [220, 0]
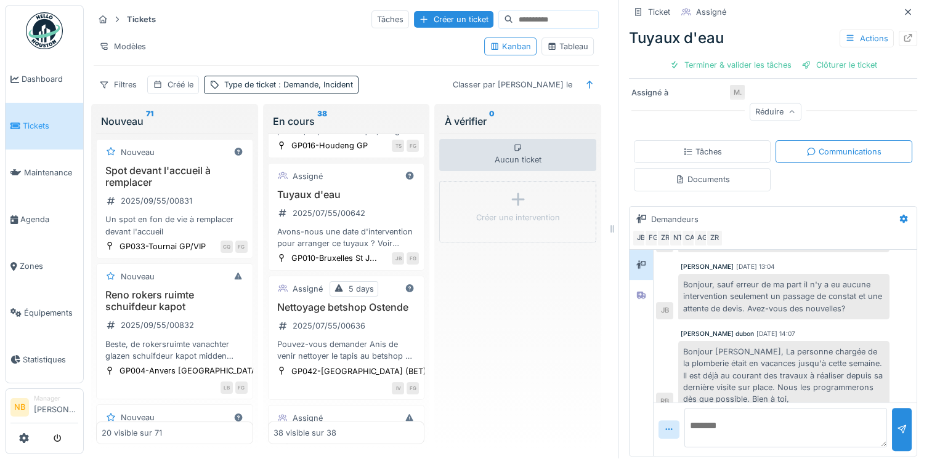
click at [705, 148] on div "Tâches" at bounding box center [702, 151] width 137 height 23
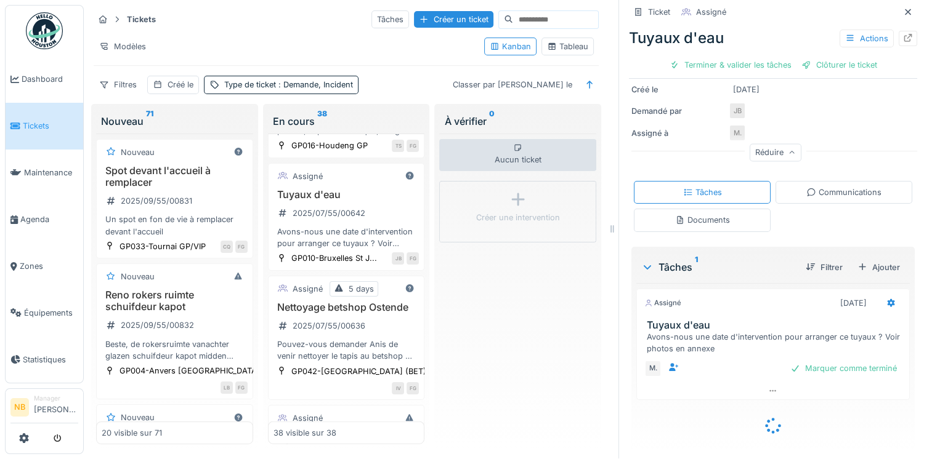
scroll to position [161, 0]
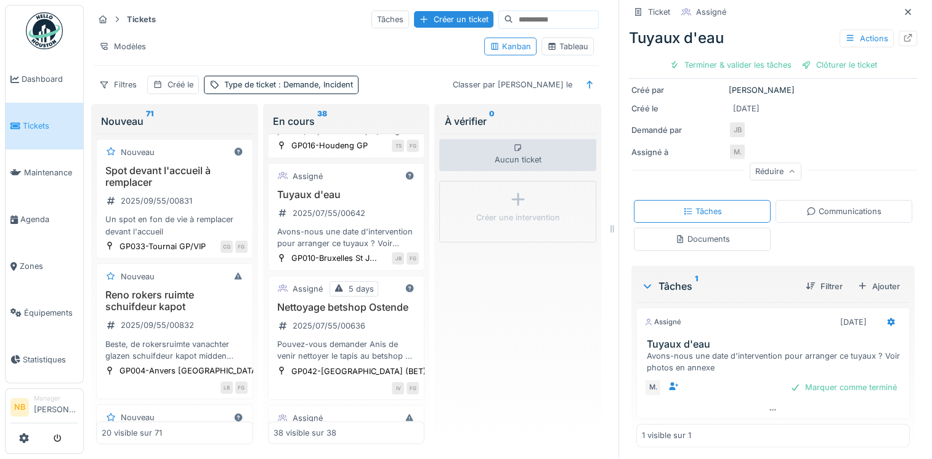
click at [706, 233] on div "Documents" at bounding box center [702, 239] width 55 height 12
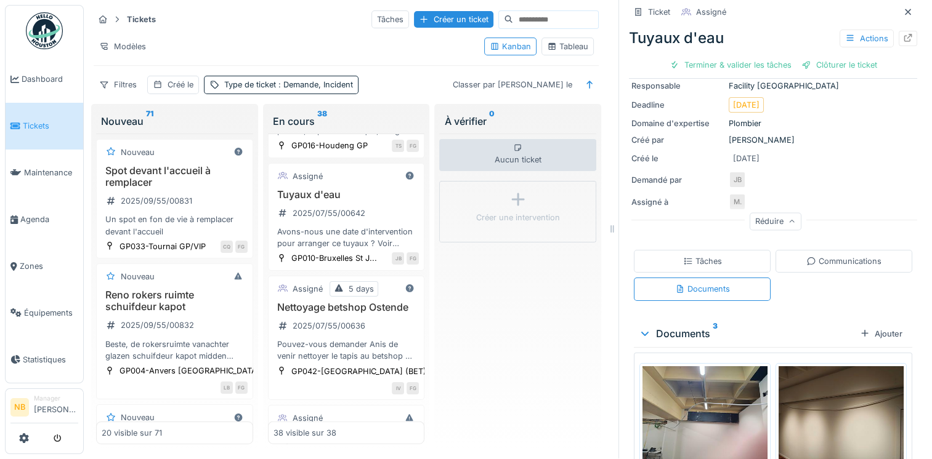
scroll to position [220, 0]
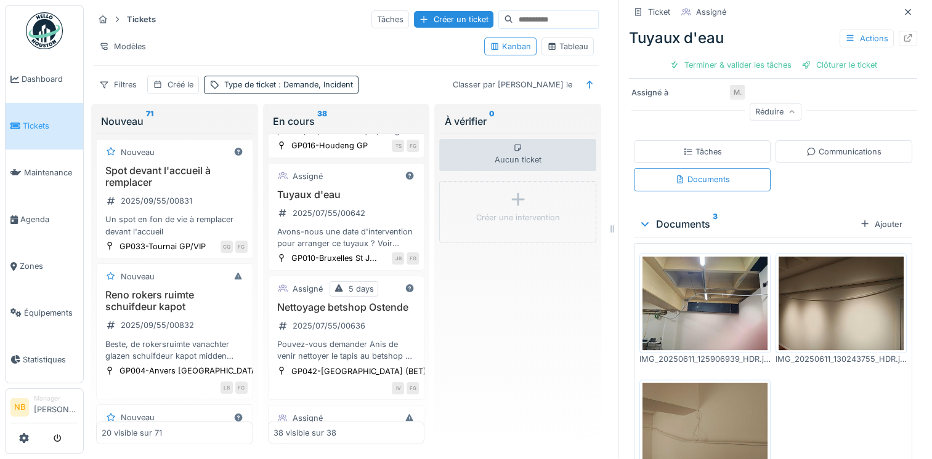
click at [690, 280] on img at bounding box center [704, 304] width 125 height 94
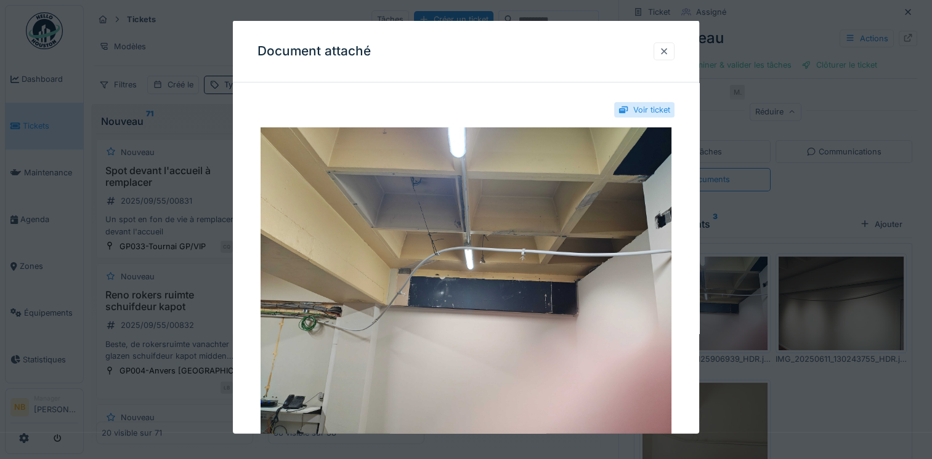
click at [666, 53] on div at bounding box center [664, 51] width 10 height 12
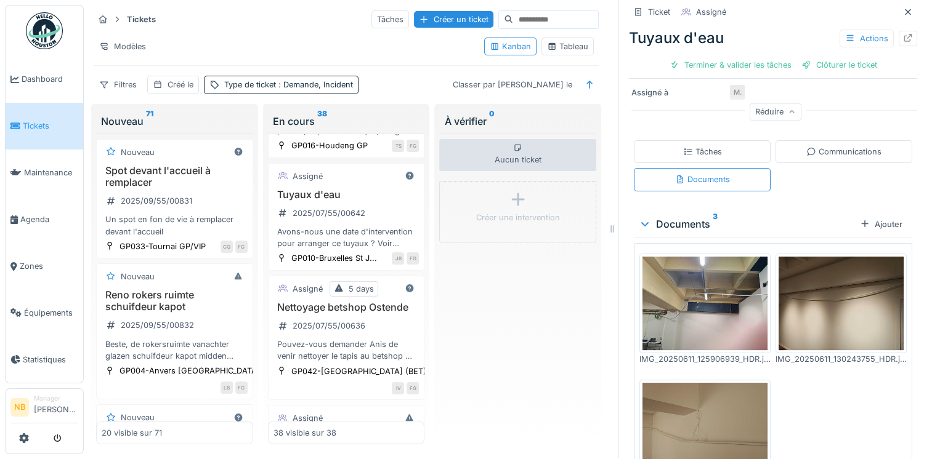
click at [836, 147] on div "Communications" at bounding box center [843, 151] width 137 height 23
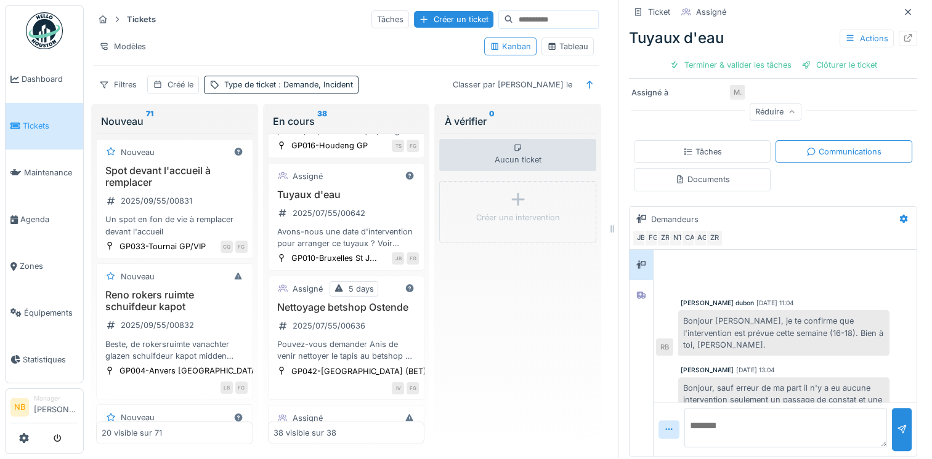
scroll to position [103, 0]
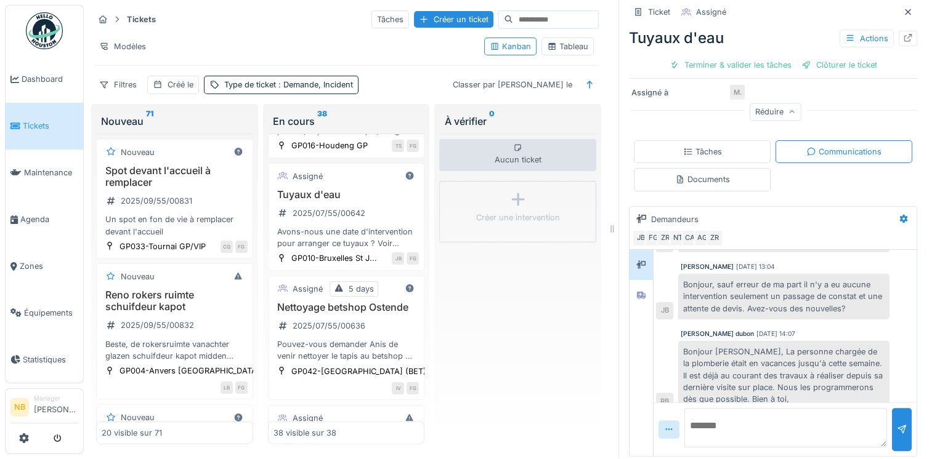
click at [743, 408] on textarea at bounding box center [785, 427] width 203 height 39
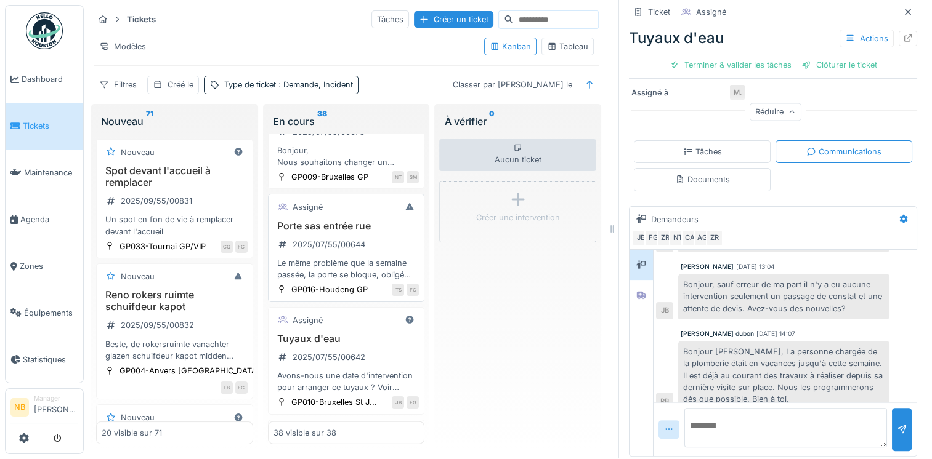
click at [390, 281] on div "Porte sas entrée rue 2025/07/55/00644 Le même problème que la semaine passée, l…" at bounding box center [346, 250] width 146 height 61
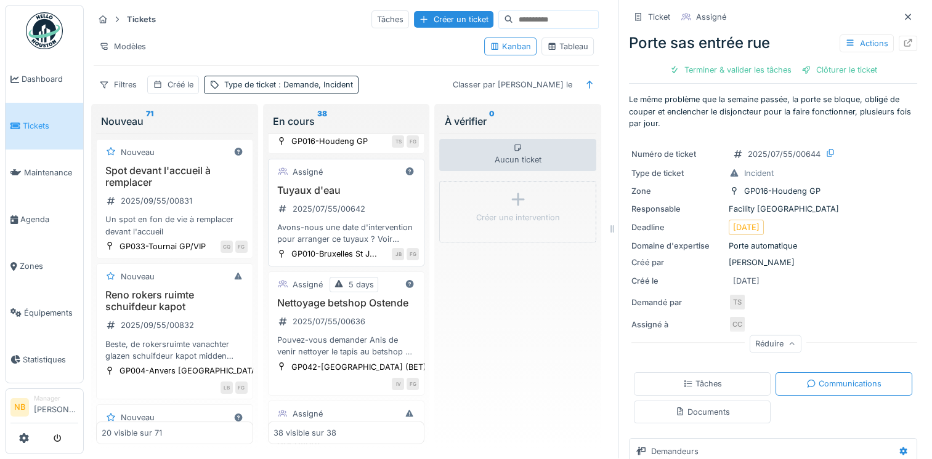
scroll to position [2705, 0]
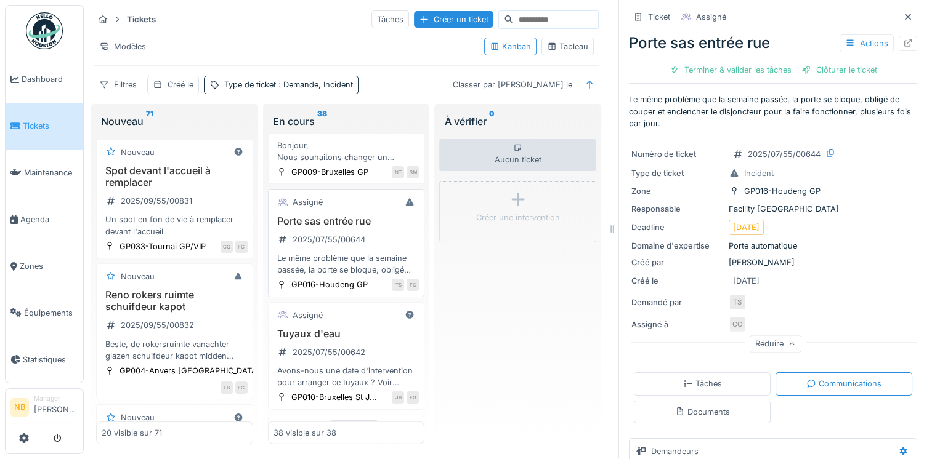
click at [374, 275] on div "Porte sas entrée rue 2025/07/55/00644 Le même problème que la semaine passée, l…" at bounding box center [346, 246] width 146 height 61
click at [363, 248] on div "2025/07/55/00644" at bounding box center [321, 239] width 96 height 15
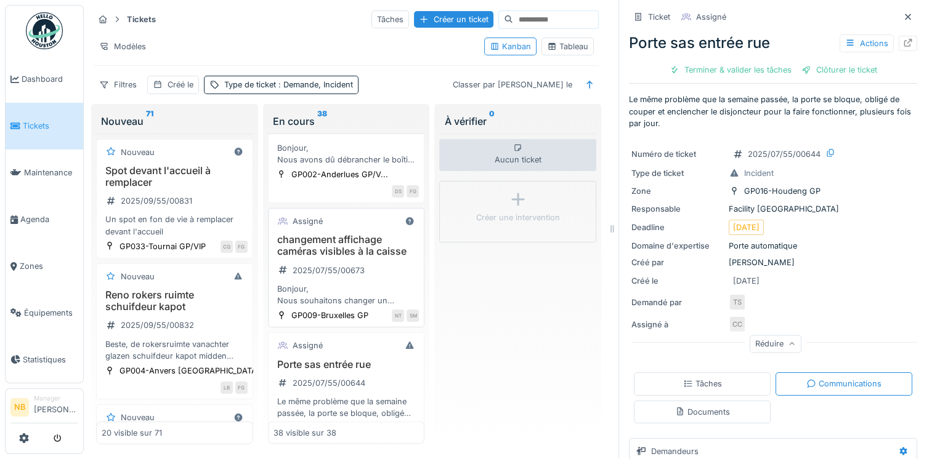
click at [367, 307] on div "changement affichage caméras visibles à la caisse 2025/07/55/00673 Bonjour, Nou…" at bounding box center [346, 270] width 146 height 73
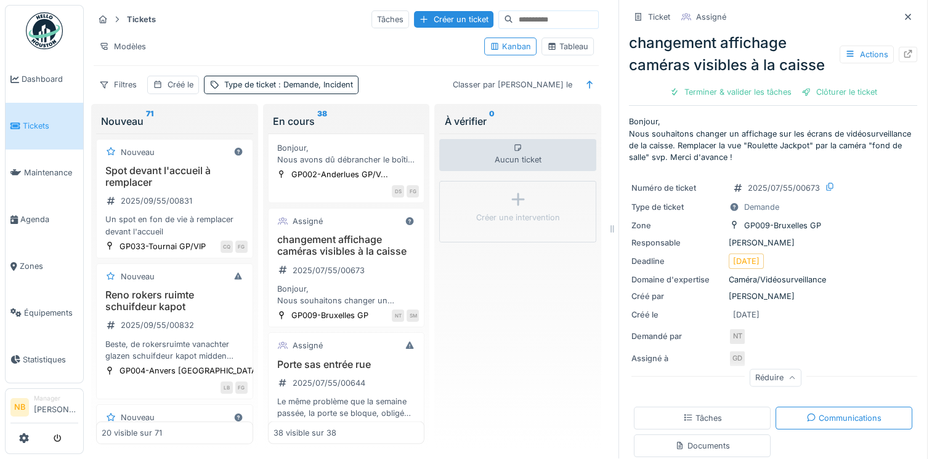
scroll to position [2506, 0]
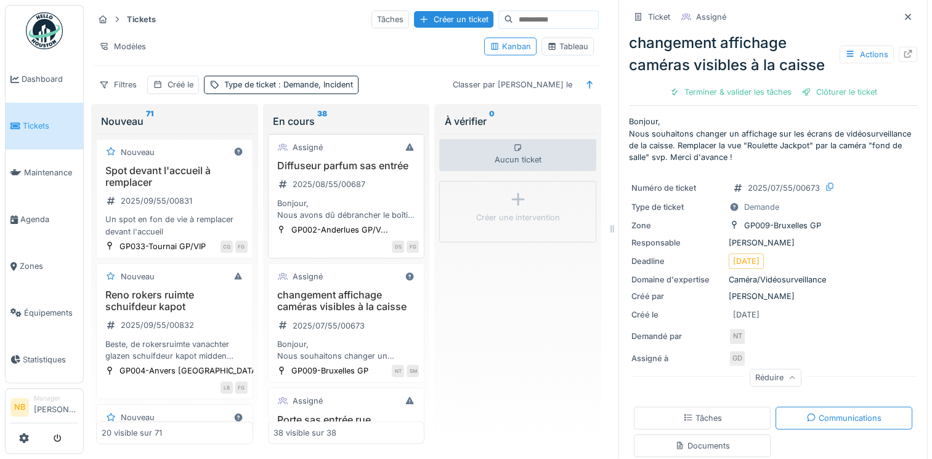
click at [395, 221] on div "Bonjour, Nous avons dû débrancher le boîtier diffuseur de parfums dans le SAS d…" at bounding box center [346, 209] width 146 height 23
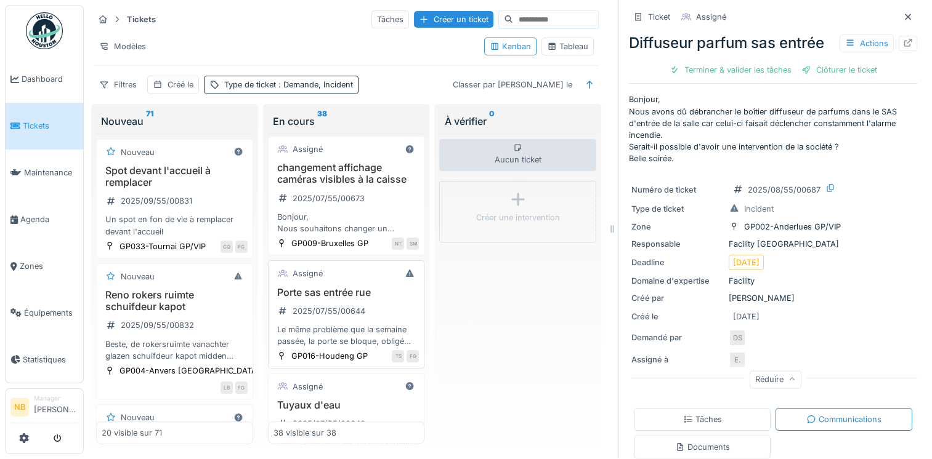
scroll to position [2649, 0]
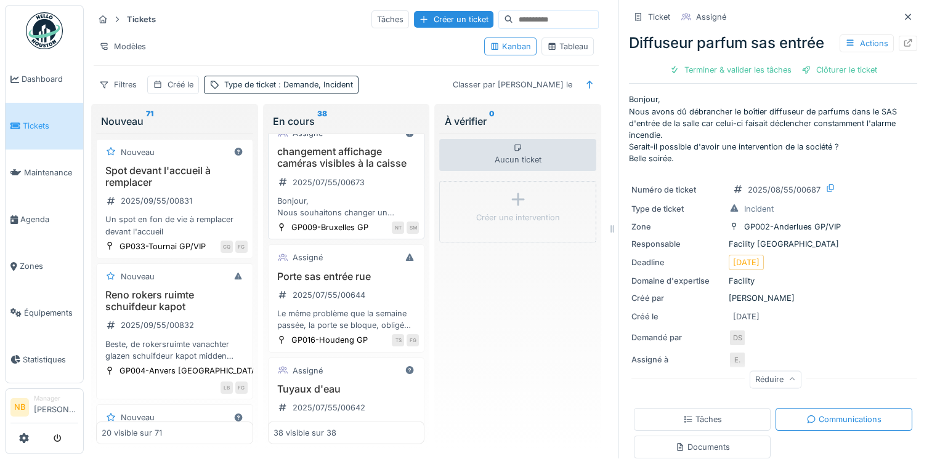
click at [397, 219] on div "Bonjour, Nous souhaitons changer un affichage sur les écrans de vidéosurveillan…" at bounding box center [346, 206] width 146 height 23
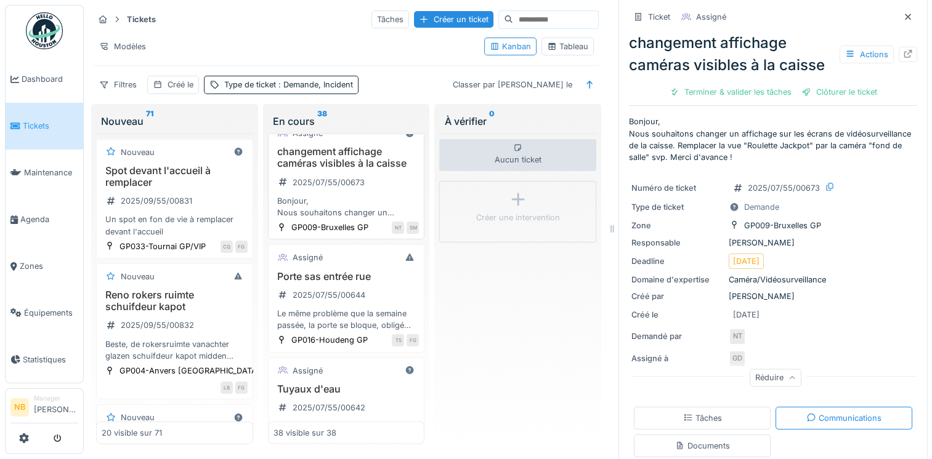
scroll to position [2506, 0]
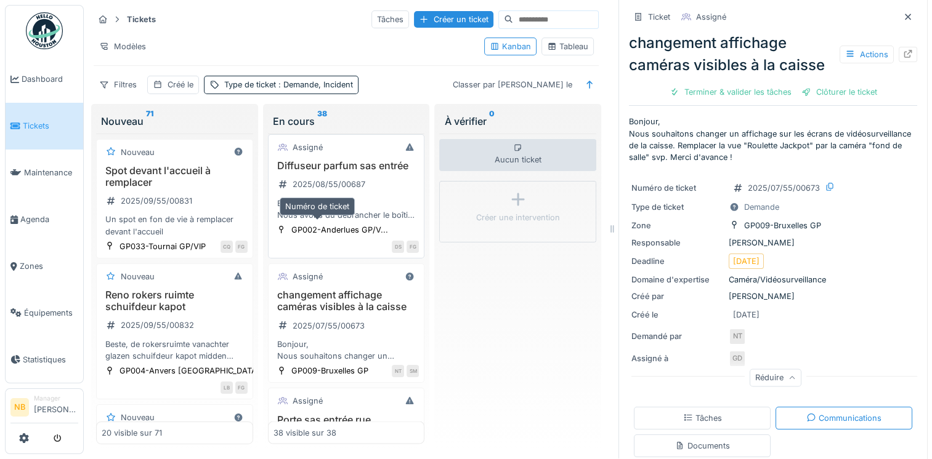
click at [361, 195] on div "2025/08/55/00687" at bounding box center [321, 184] width 96 height 20
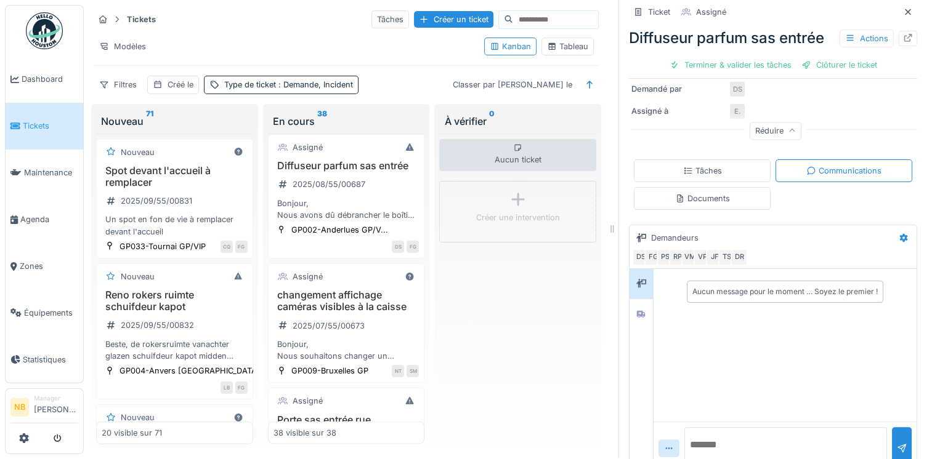
scroll to position [268, 0]
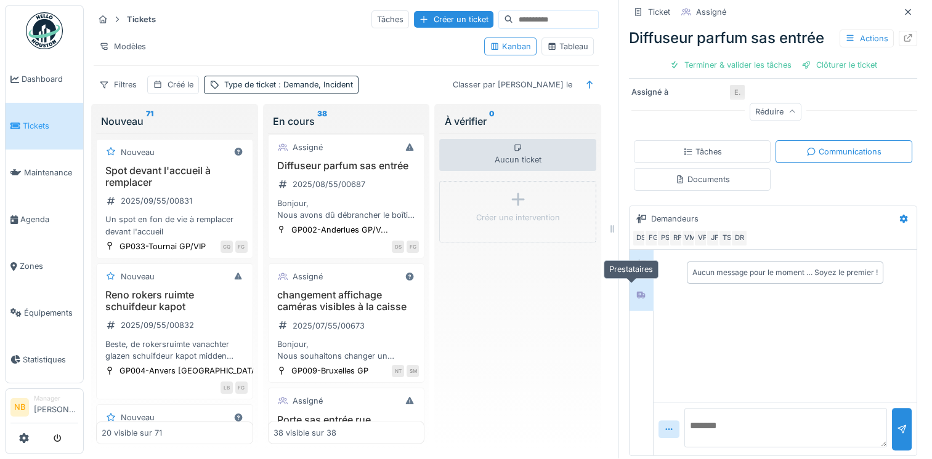
click at [632, 288] on div at bounding box center [641, 295] width 18 height 15
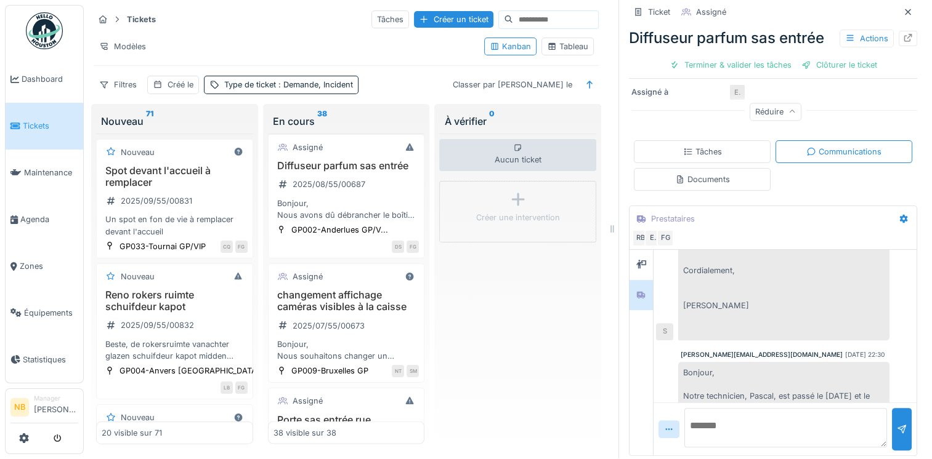
scroll to position [2663, 0]
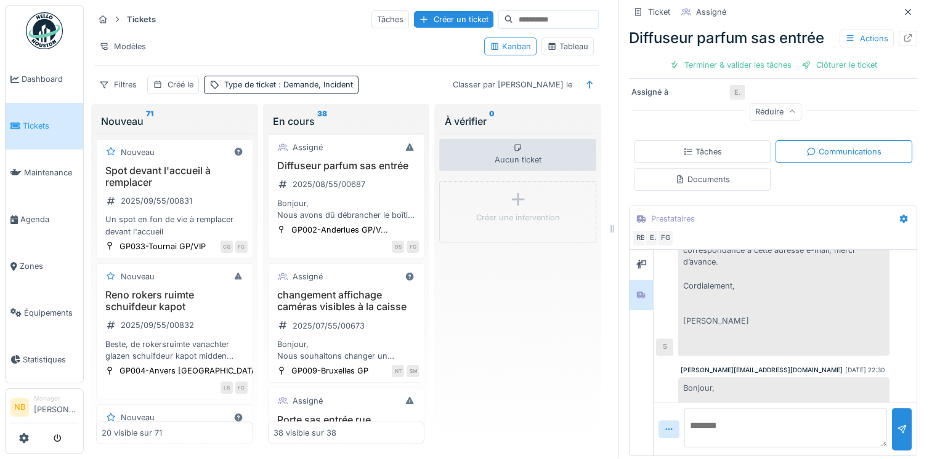
click at [754, 410] on textarea at bounding box center [785, 427] width 203 height 39
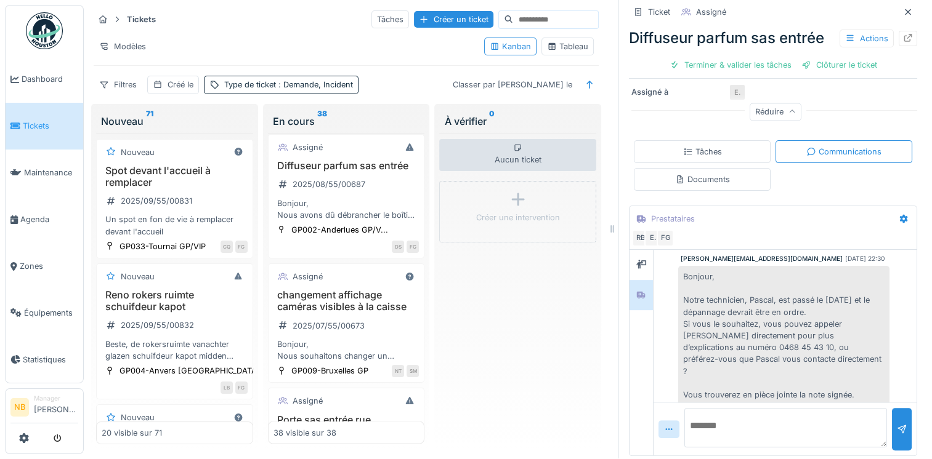
scroll to position [2808, 0]
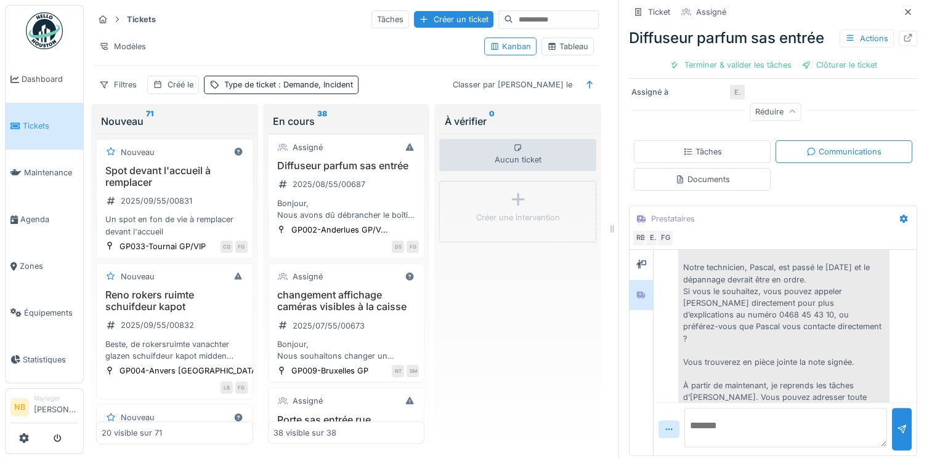
click at [737, 413] on textarea at bounding box center [785, 427] width 203 height 39
click at [639, 258] on div at bounding box center [640, 265] width 23 height 30
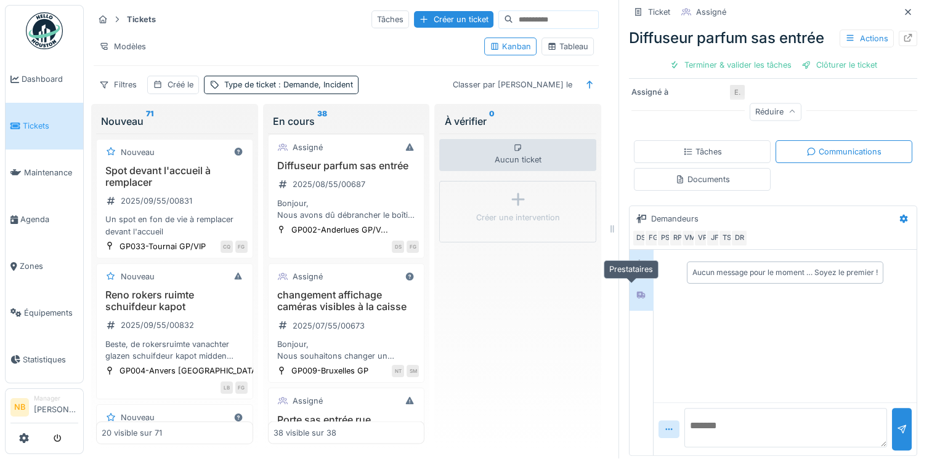
click at [629, 286] on div at bounding box center [640, 295] width 23 height 30
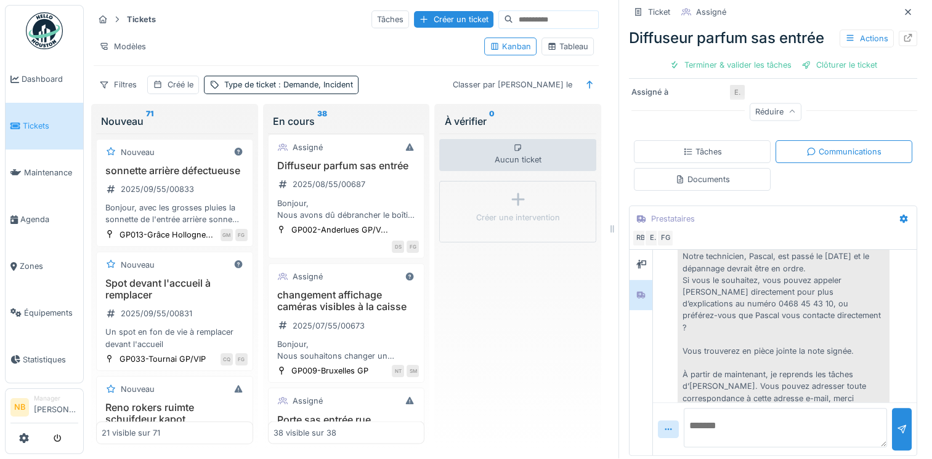
scroll to position [612, 0]
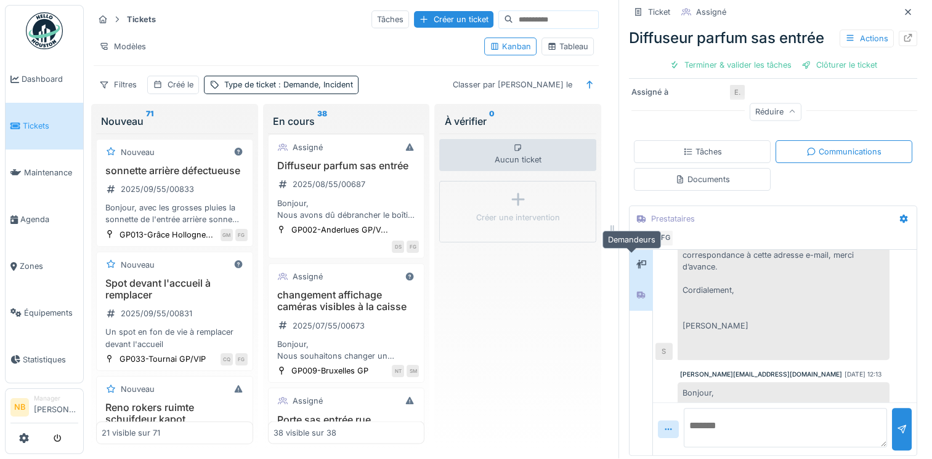
click at [636, 260] on icon at bounding box center [641, 264] width 10 height 8
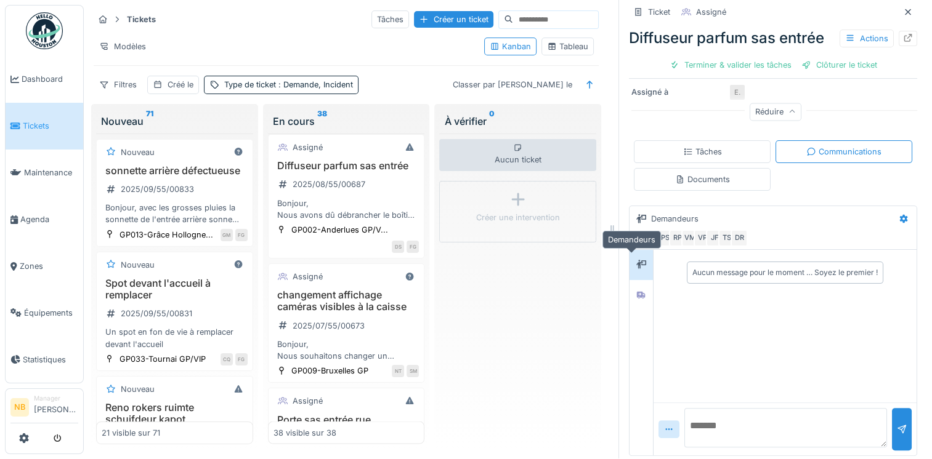
scroll to position [0, 0]
click at [741, 418] on textarea at bounding box center [785, 427] width 203 height 39
type textarea "**********"
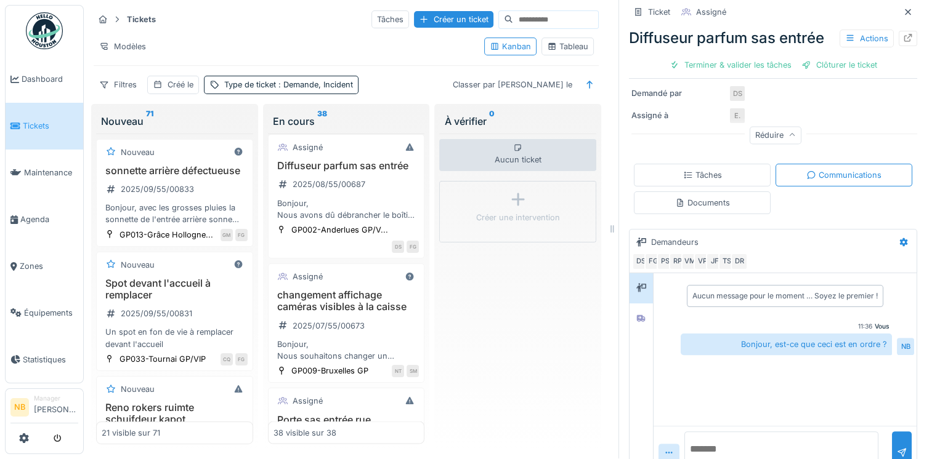
scroll to position [268, 0]
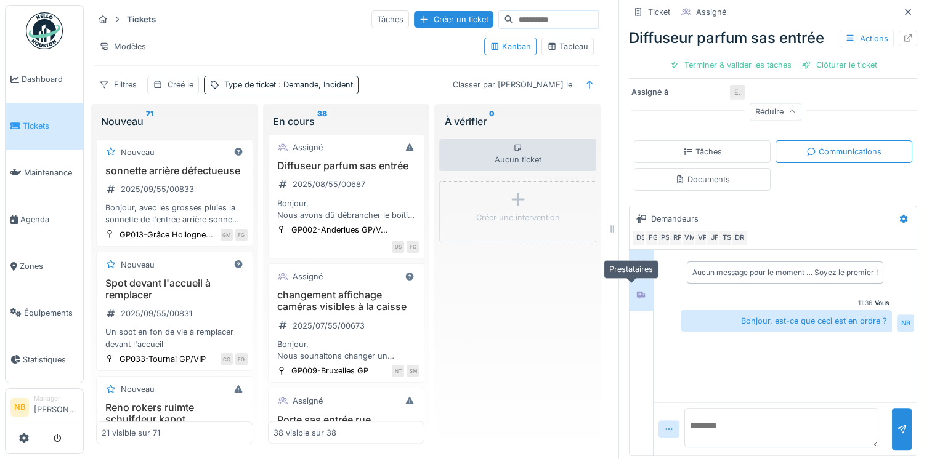
click at [632, 289] on div at bounding box center [641, 295] width 18 height 15
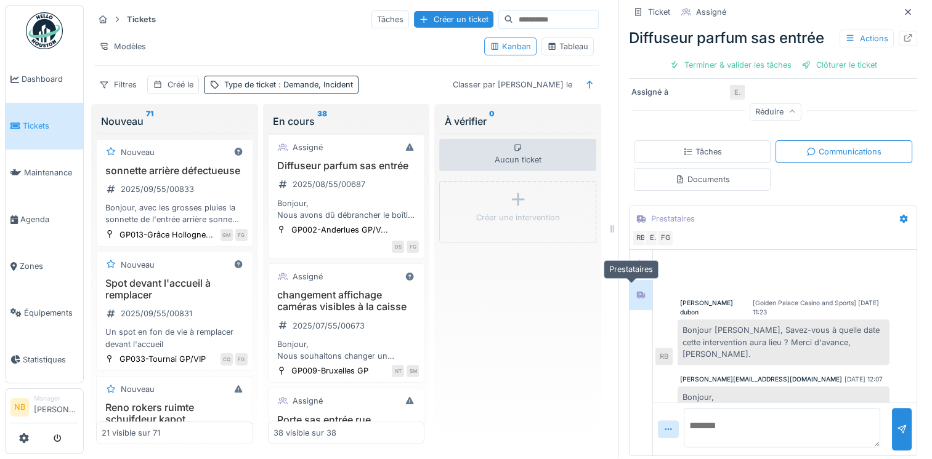
scroll to position [4343, 0]
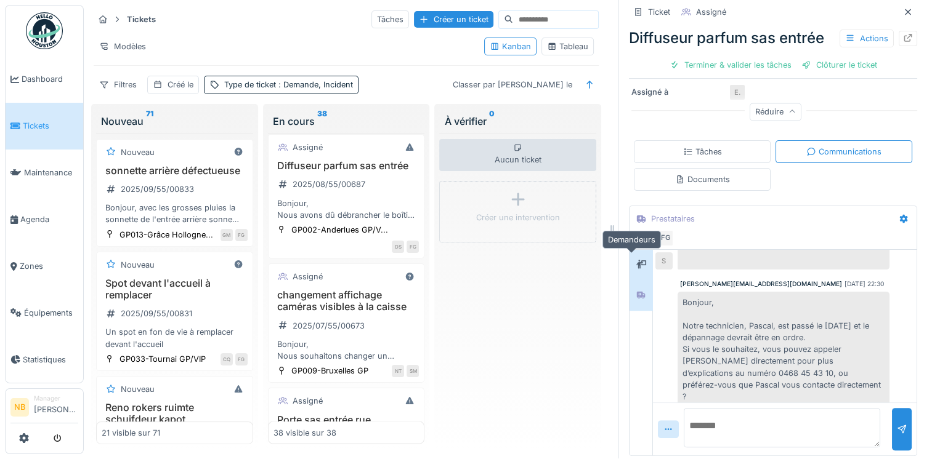
click at [636, 260] on icon at bounding box center [641, 264] width 10 height 9
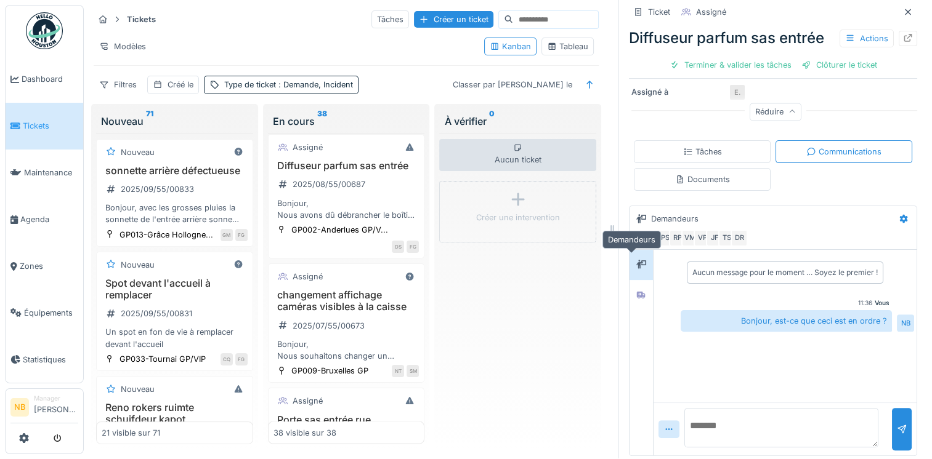
scroll to position [0, 0]
click at [637, 288] on div at bounding box center [641, 295] width 18 height 15
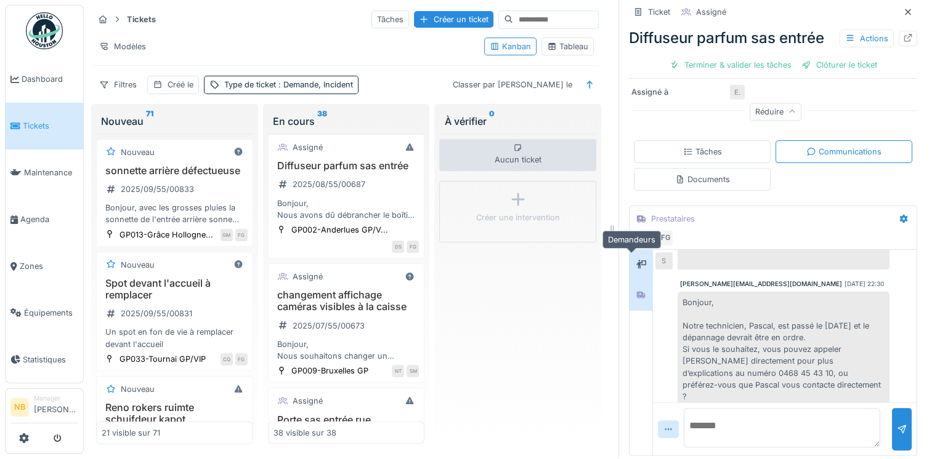
click at [634, 259] on div at bounding box center [641, 264] width 18 height 15
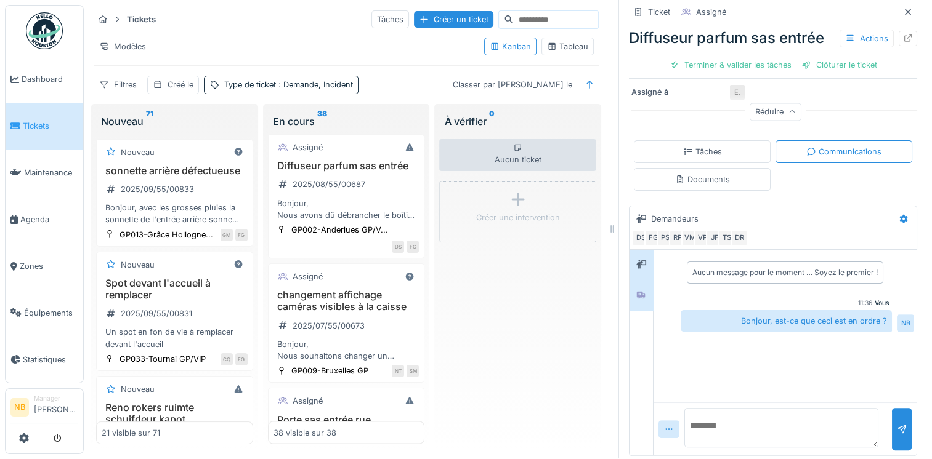
click at [640, 288] on div at bounding box center [641, 295] width 18 height 15
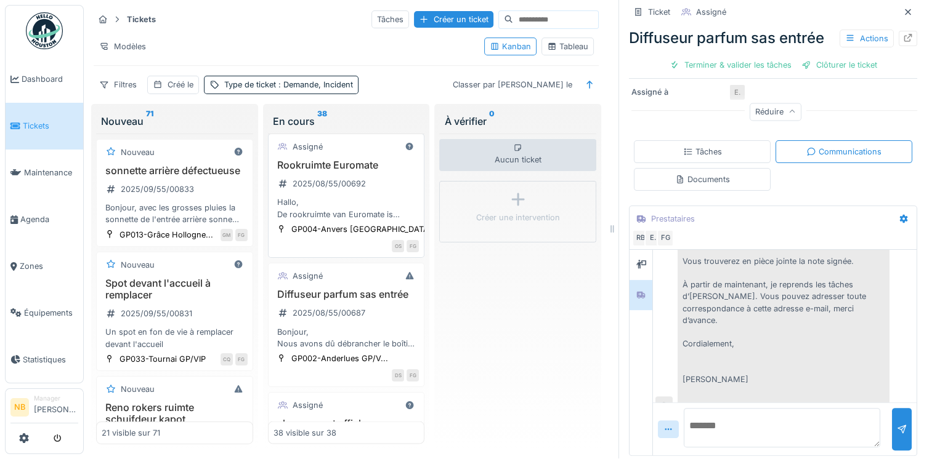
scroll to position [2362, 0]
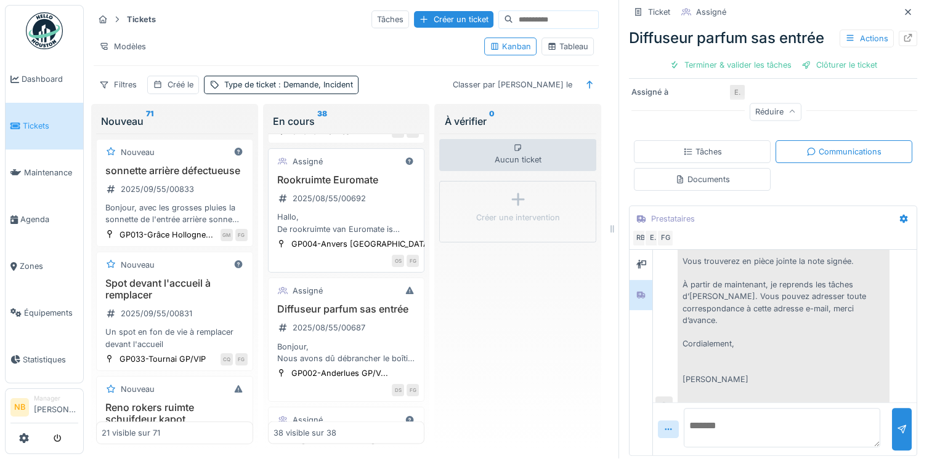
click at [398, 235] on div "Rookruimte Euromate 2025/08/55/00692 Hallo, De rookruimte van Euromate is sinds…" at bounding box center [346, 204] width 146 height 61
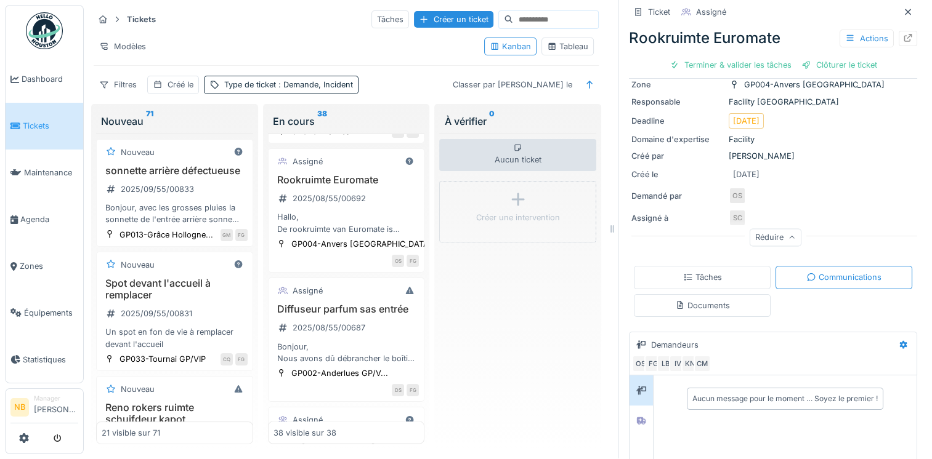
scroll to position [280, 0]
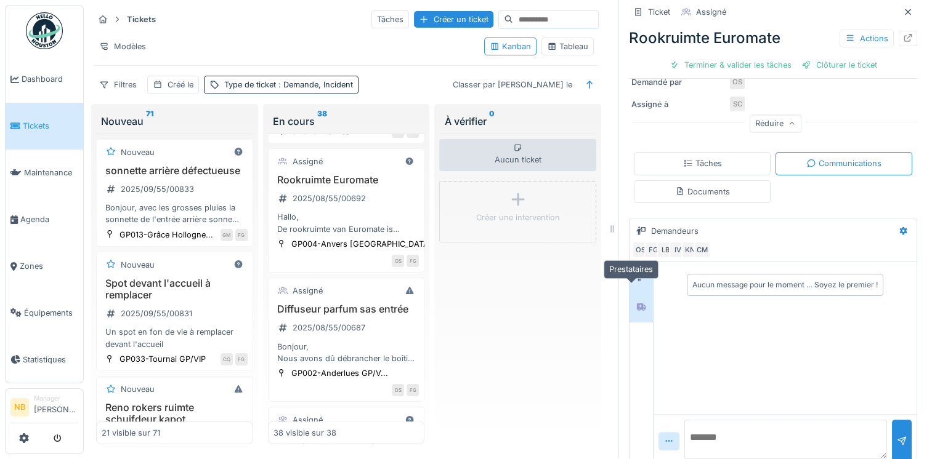
click at [637, 304] on icon at bounding box center [641, 307] width 9 height 7
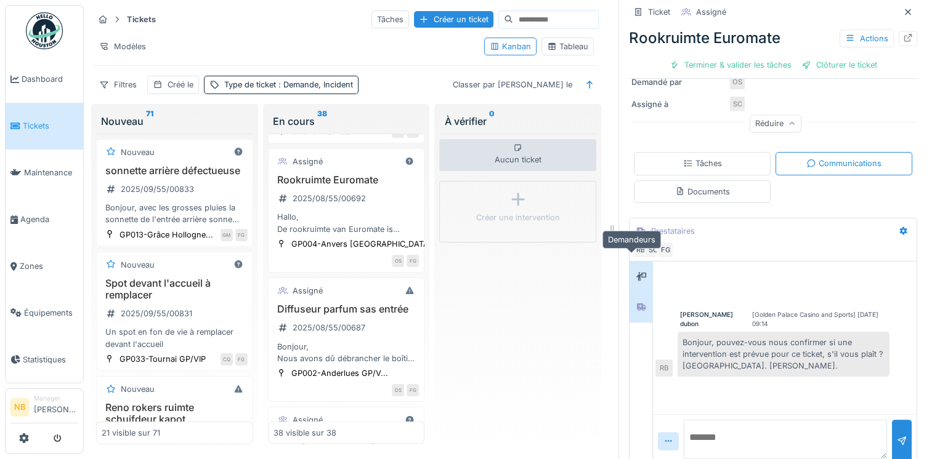
click at [636, 273] on icon at bounding box center [641, 277] width 10 height 8
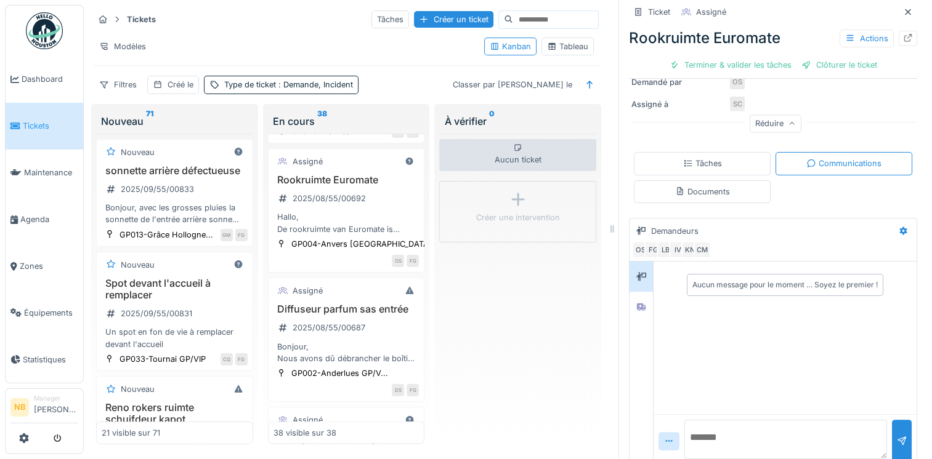
click at [710, 414] on div at bounding box center [784, 440] width 263 height 53
click at [732, 414] on div at bounding box center [784, 440] width 263 height 53
click at [742, 420] on textarea at bounding box center [785, 439] width 203 height 39
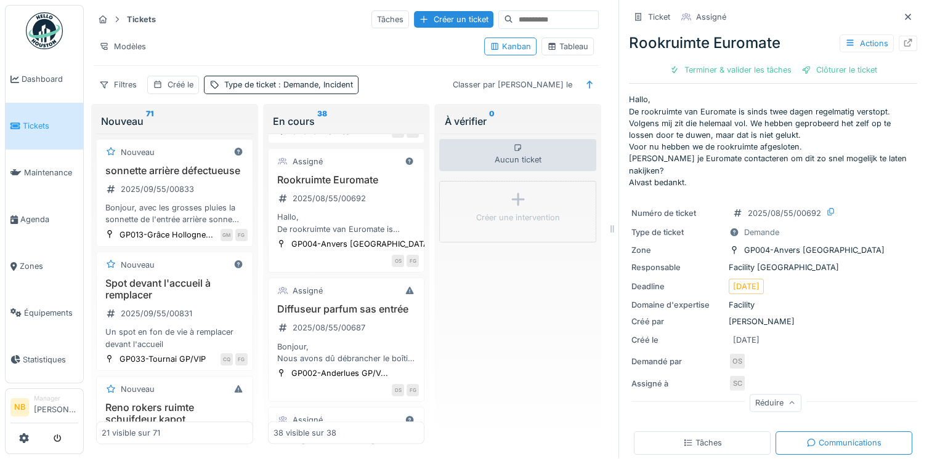
scroll to position [0, 0]
type textarea "**********"
click at [846, 46] on icon at bounding box center [849, 44] width 7 height 6
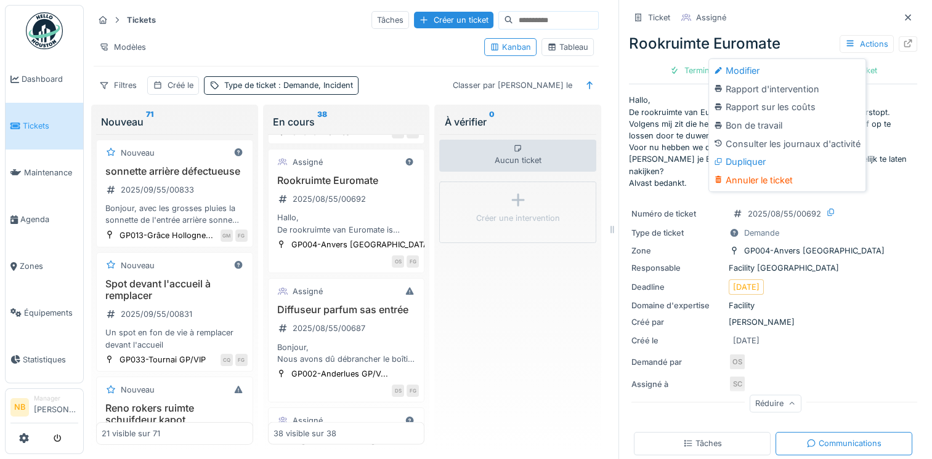
click at [663, 158] on p "Hallo, De rookruimte van Euromate is sinds twee dagen regelmatig verstopt. Volg…" at bounding box center [773, 141] width 288 height 95
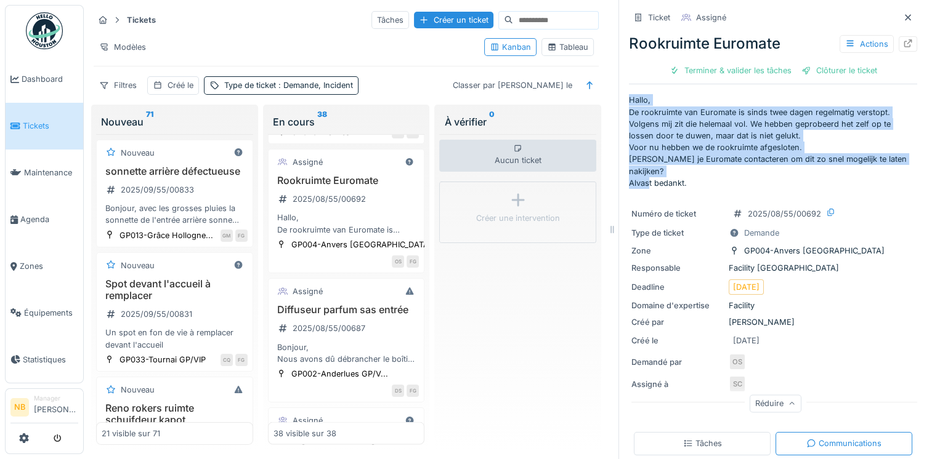
drag, startPoint x: 616, startPoint y: 97, endPoint x: 695, endPoint y: 166, distance: 103.9
click at [695, 166] on div "**********" at bounding box center [772, 229] width 309 height 459
drag, startPoint x: 695, startPoint y: 166, endPoint x: 663, endPoint y: 166, distance: 32.0
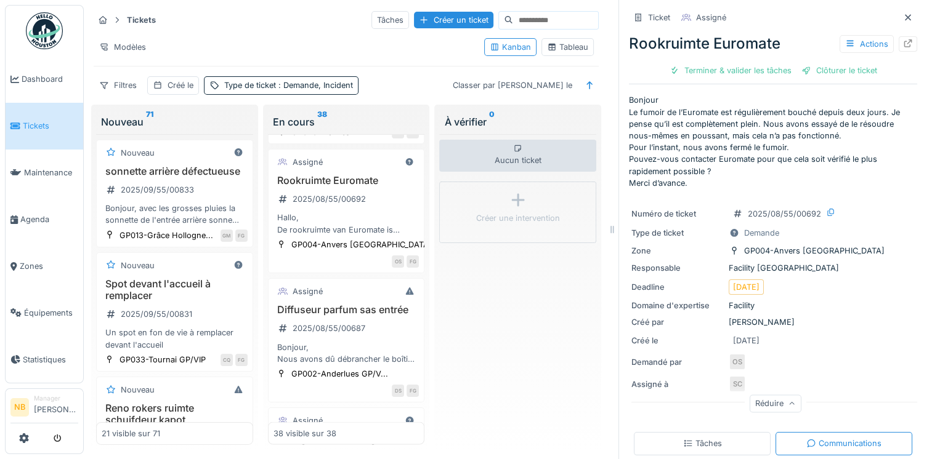
click at [702, 193] on div "**********" at bounding box center [773, 377] width 288 height 754
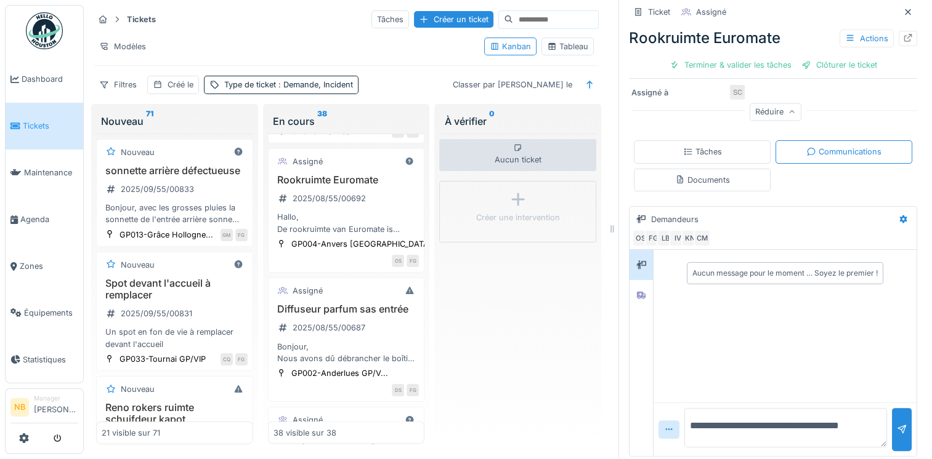
scroll to position [10, 0]
click at [637, 288] on div at bounding box center [641, 295] width 18 height 15
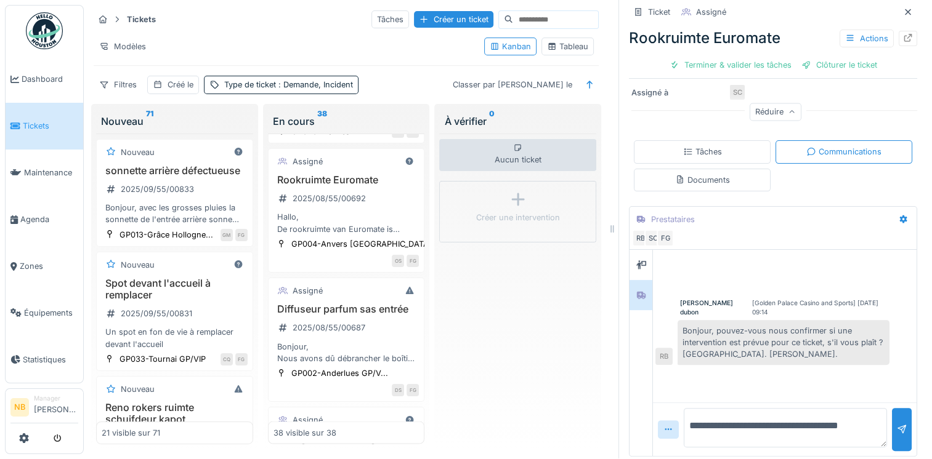
click at [637, 280] on div at bounding box center [640, 295] width 23 height 30
click at [636, 257] on div at bounding box center [641, 264] width 18 height 15
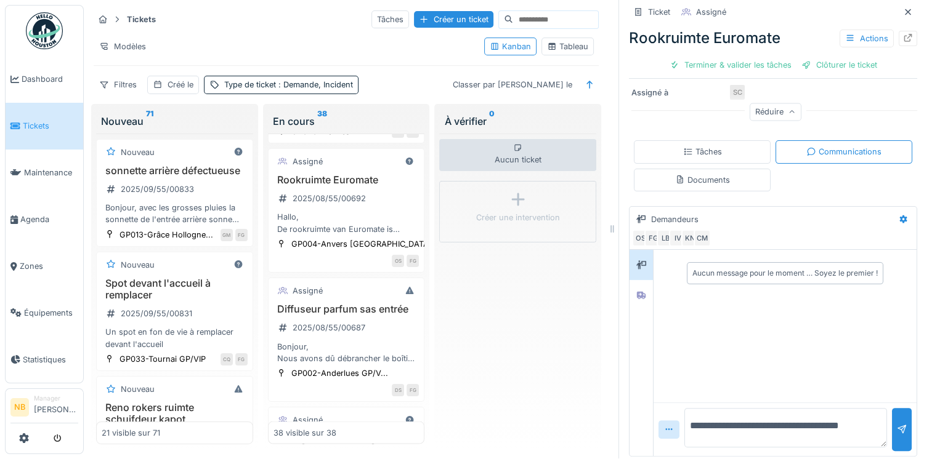
click at [618, 285] on div "**********" at bounding box center [772, 228] width 309 height 459
click at [632, 288] on div at bounding box center [641, 295] width 18 height 15
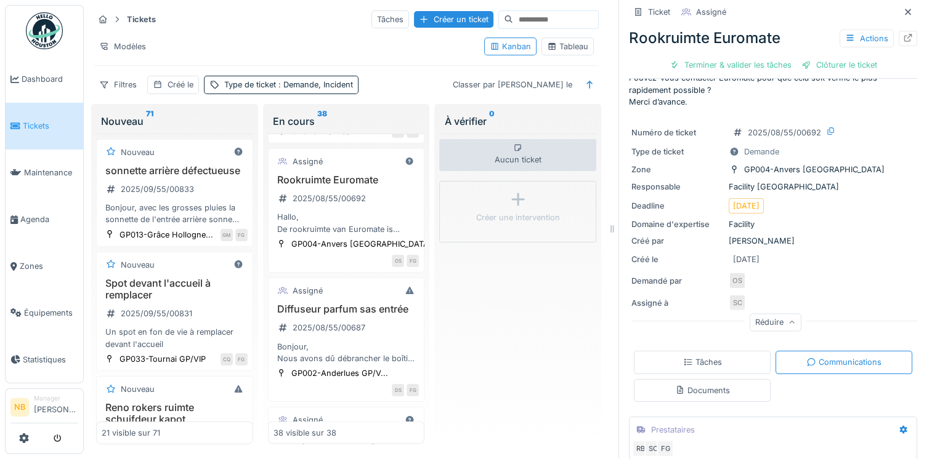
scroll to position [287, 0]
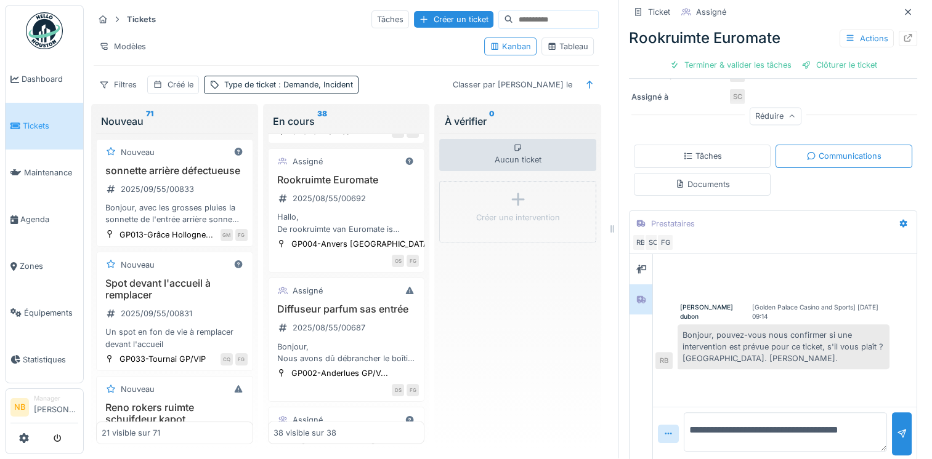
click at [690, 156] on div "Tâches Communications Documents" at bounding box center [773, 170] width 288 height 60
click at [629, 285] on div at bounding box center [640, 300] width 23 height 30
click at [639, 264] on div at bounding box center [641, 269] width 18 height 15
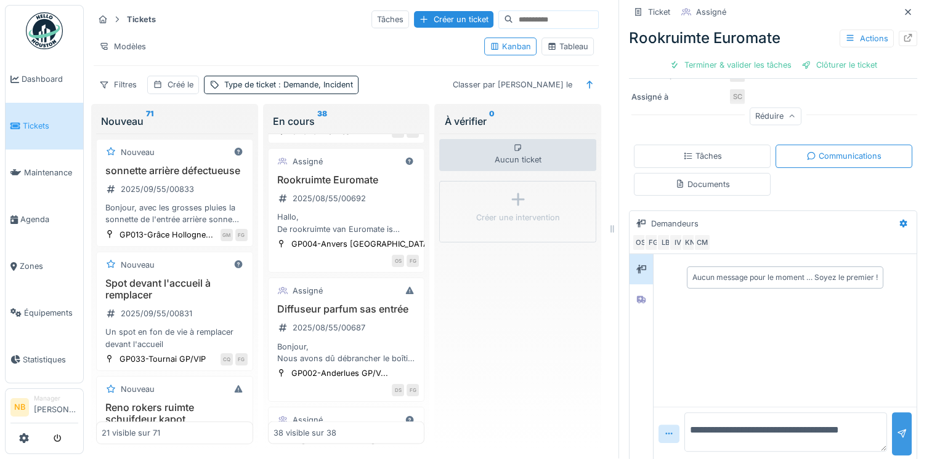
click at [892, 427] on div at bounding box center [902, 434] width 20 height 42
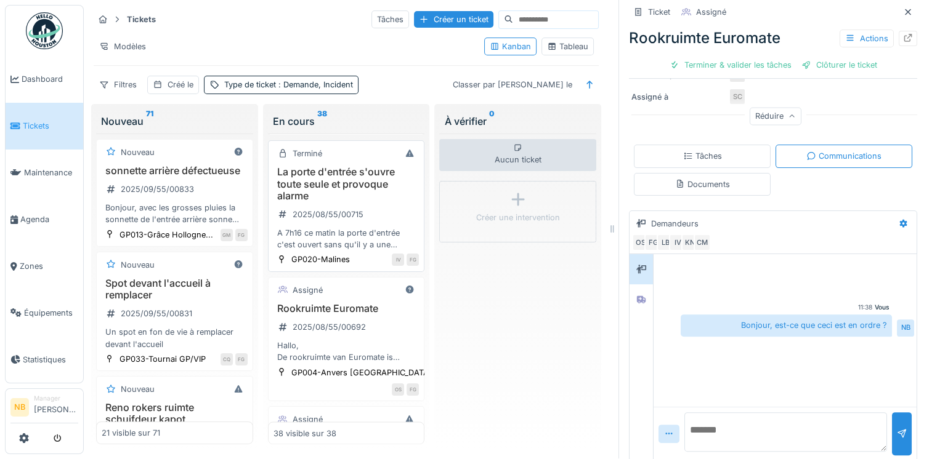
scroll to position [2075, 0]
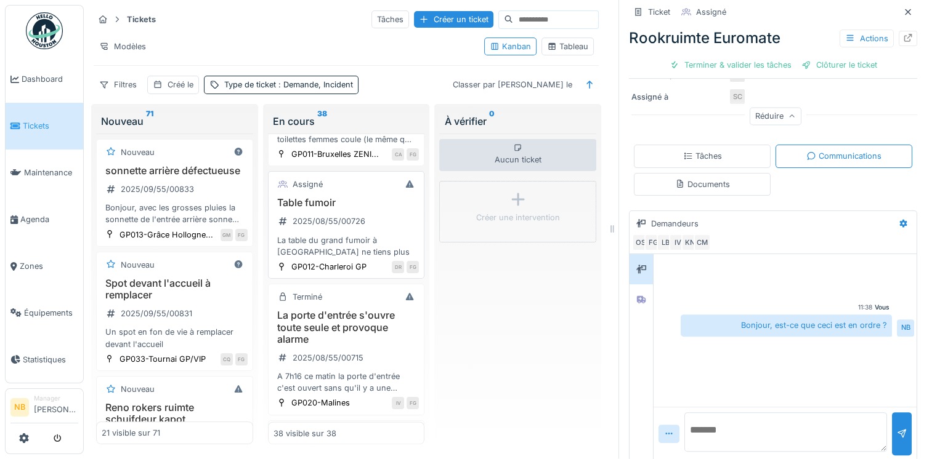
click at [371, 258] on div "Table fumoir 2025/08/55/00726 La table du grand fumoir à charleroi ne tiens plus" at bounding box center [346, 227] width 146 height 61
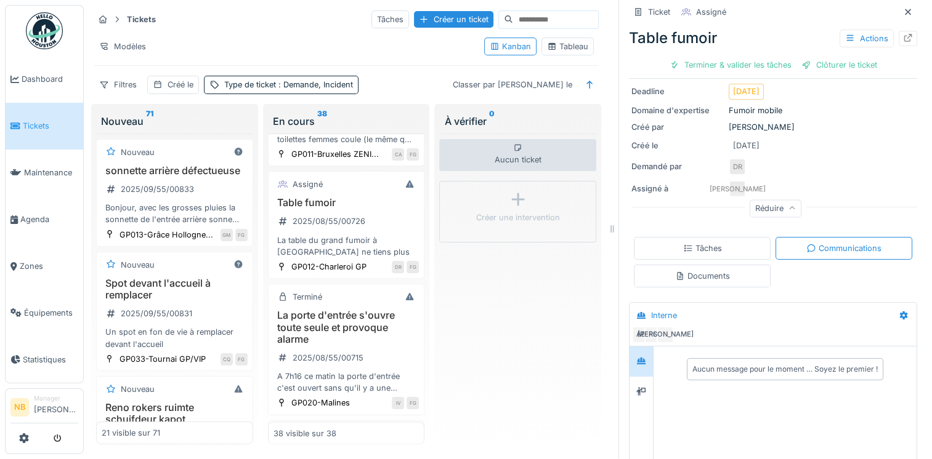
scroll to position [209, 0]
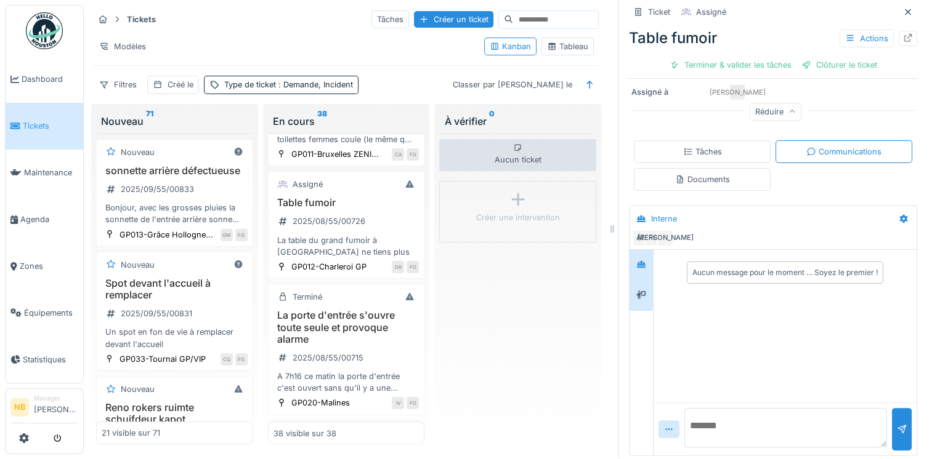
click at [635, 289] on div at bounding box center [641, 295] width 18 height 15
click at [632, 259] on div at bounding box center [641, 264] width 18 height 15
drag, startPoint x: 748, startPoint y: 406, endPoint x: 754, endPoint y: 404, distance: 6.6
click at [749, 408] on textarea at bounding box center [785, 427] width 203 height 39
click at [751, 412] on textarea at bounding box center [785, 427] width 203 height 39
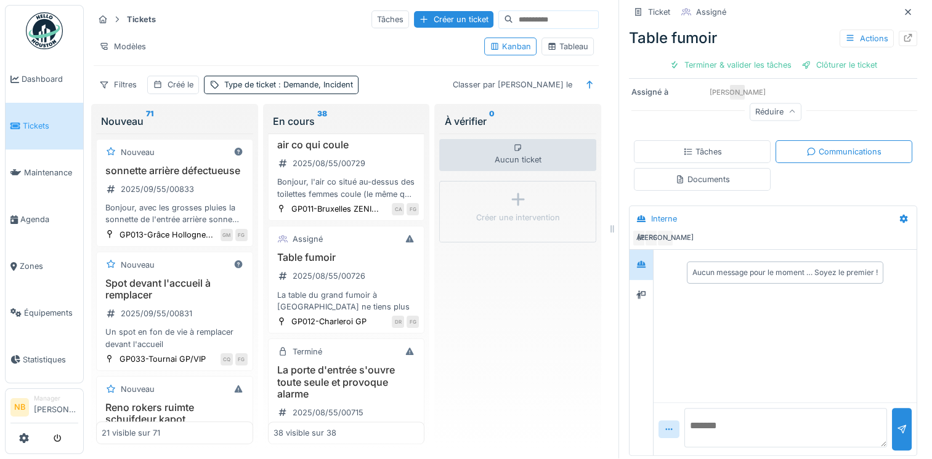
scroll to position [2003, 0]
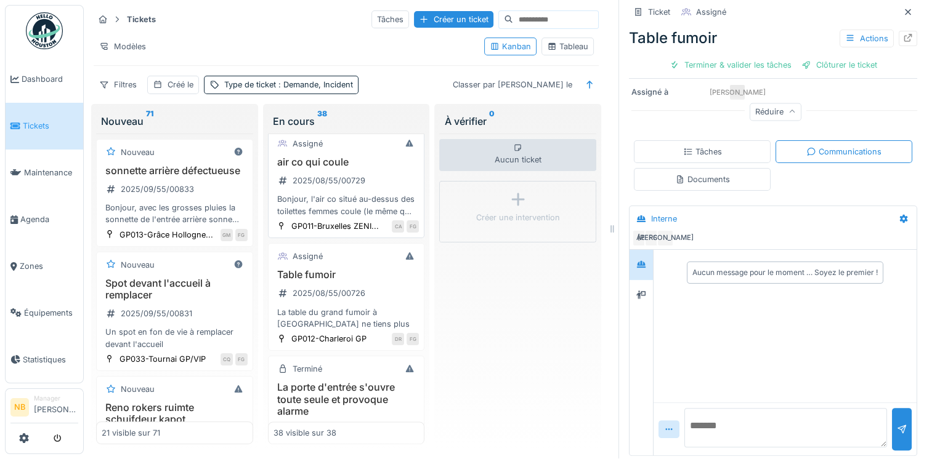
click at [392, 168] on h3 "air co qui coule" at bounding box center [346, 162] width 146 height 12
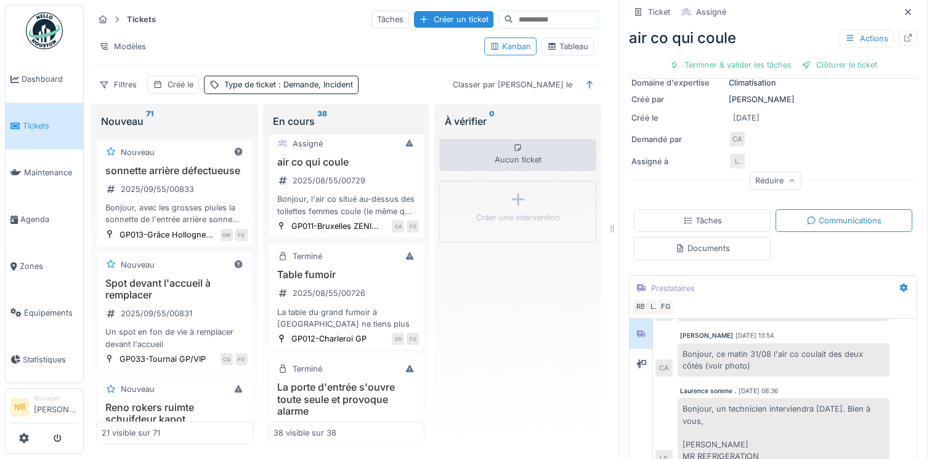
scroll to position [220, 0]
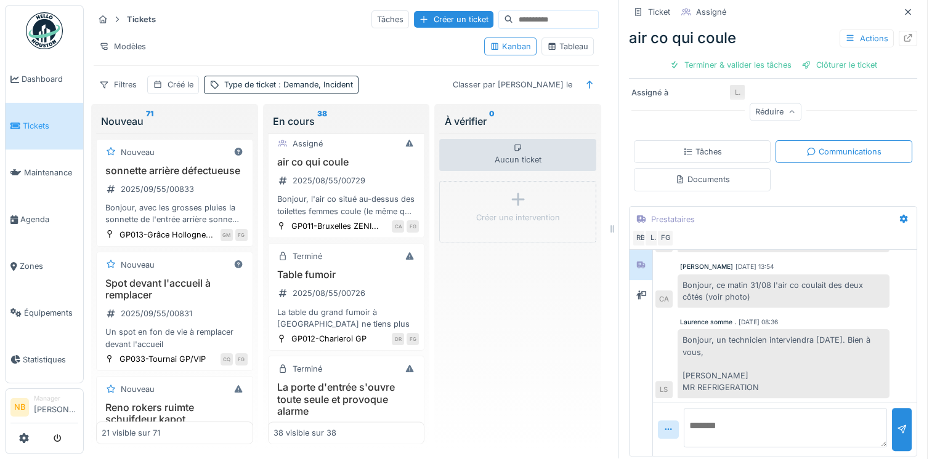
click at [764, 408] on textarea at bounding box center [785, 427] width 203 height 39
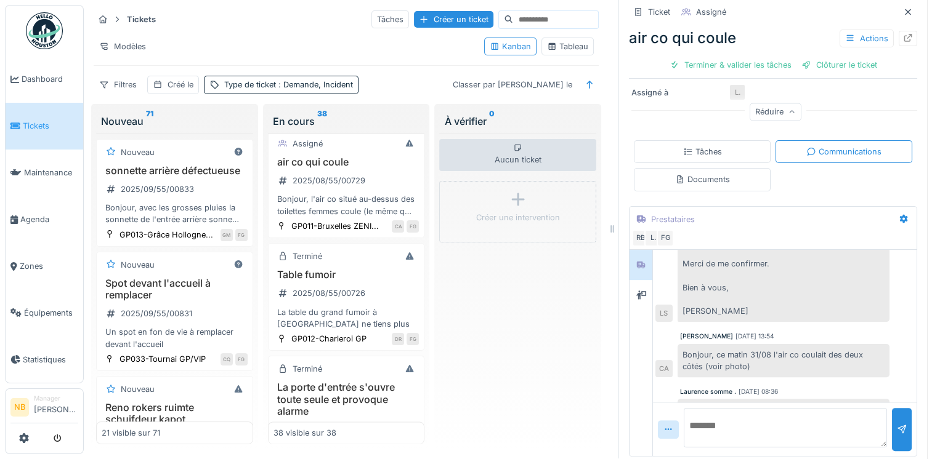
scroll to position [1307, 0]
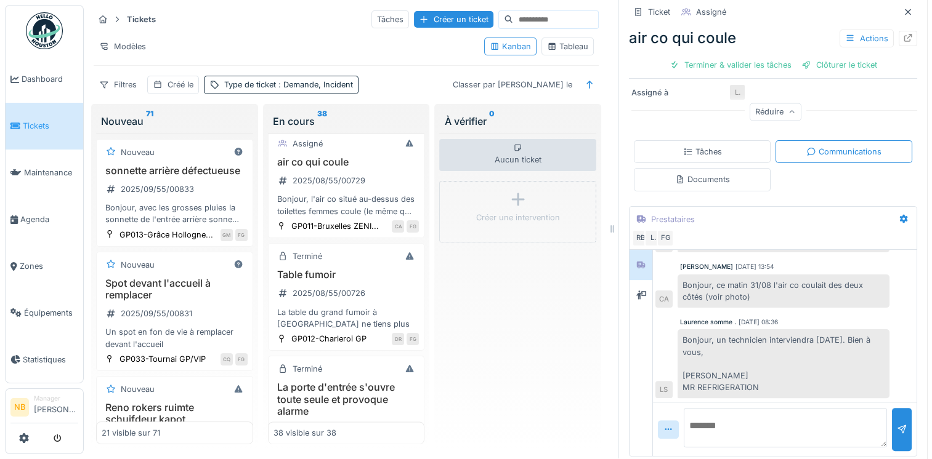
click at [764, 415] on textarea at bounding box center [785, 427] width 203 height 39
click at [636, 291] on icon at bounding box center [641, 295] width 10 height 9
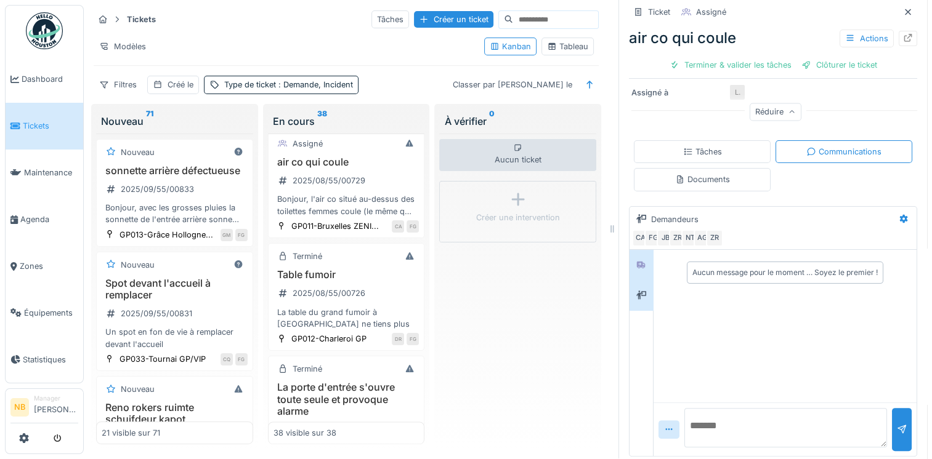
click at [653, 254] on div "Aucun message pour le moment … Soyez le premier !" at bounding box center [784, 273] width 263 height 46
click at [636, 259] on div at bounding box center [641, 265] width 10 height 12
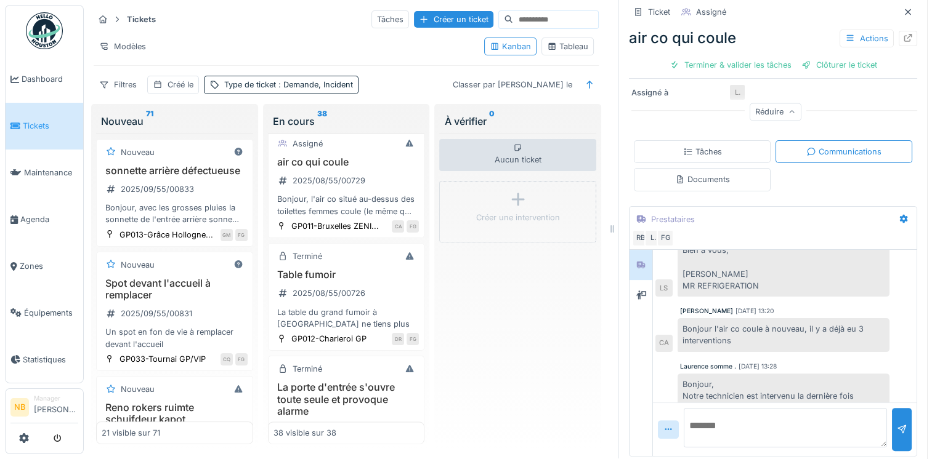
scroll to position [1020, 0]
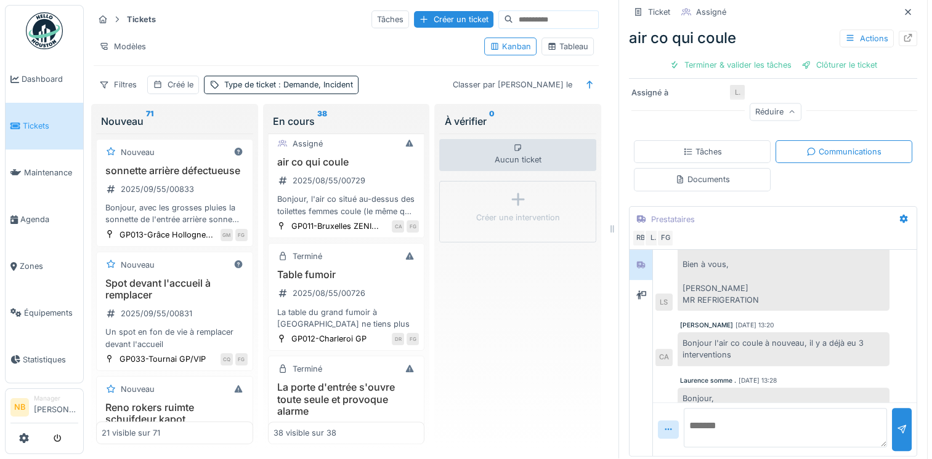
click at [618, 285] on div "Ticket Assigné air co qui coule Actions Terminer & valider les tâches Clôturer …" at bounding box center [772, 228] width 309 height 459
click at [629, 291] on div at bounding box center [640, 295] width 23 height 30
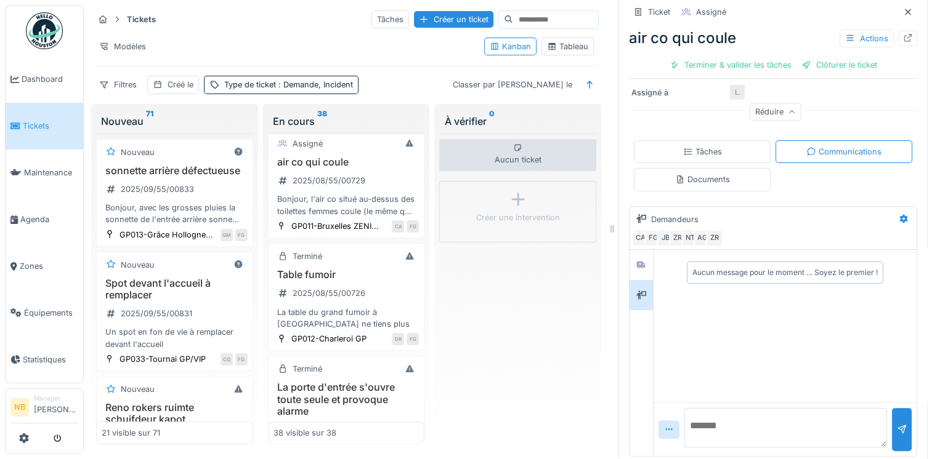
click at [722, 416] on textarea at bounding box center [785, 427] width 203 height 39
type textarea "**********"
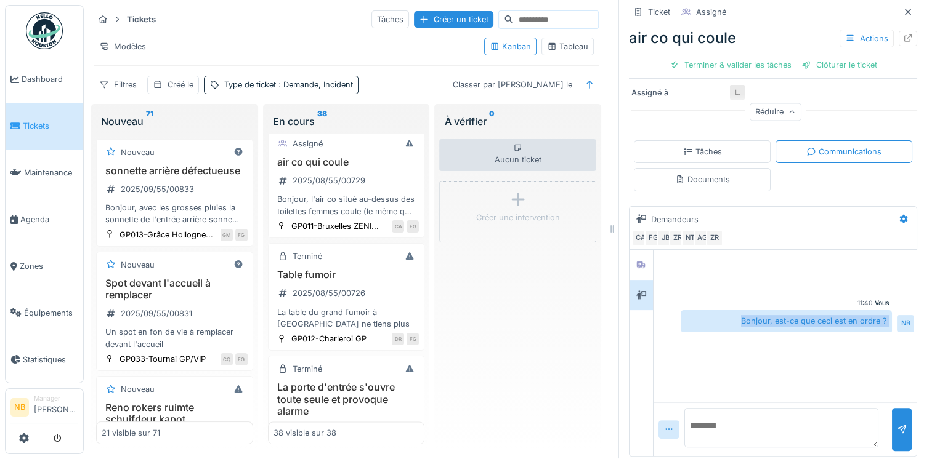
drag, startPoint x: 750, startPoint y: 302, endPoint x: 879, endPoint y: 299, distance: 129.4
click at [879, 310] on div "Bonjour, est-ce que ceci est en ordre ? NB" at bounding box center [796, 321] width 233 height 22
copy div "Bonjour, est-ce que ceci est en ordre ? NB"
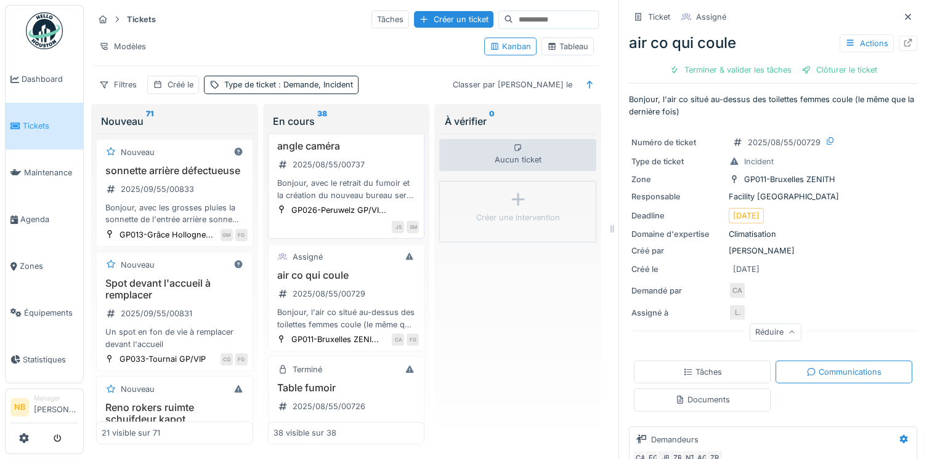
scroll to position [1859, 0]
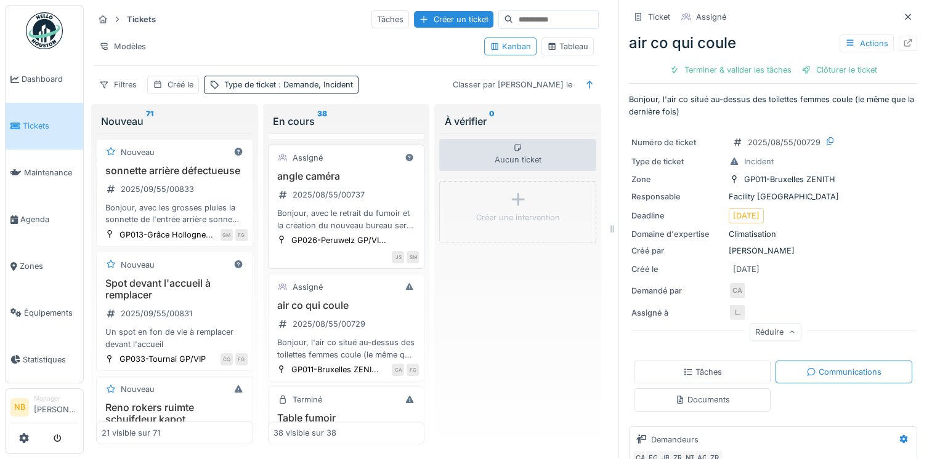
click at [376, 182] on h3 "angle caméra" at bounding box center [346, 177] width 146 height 12
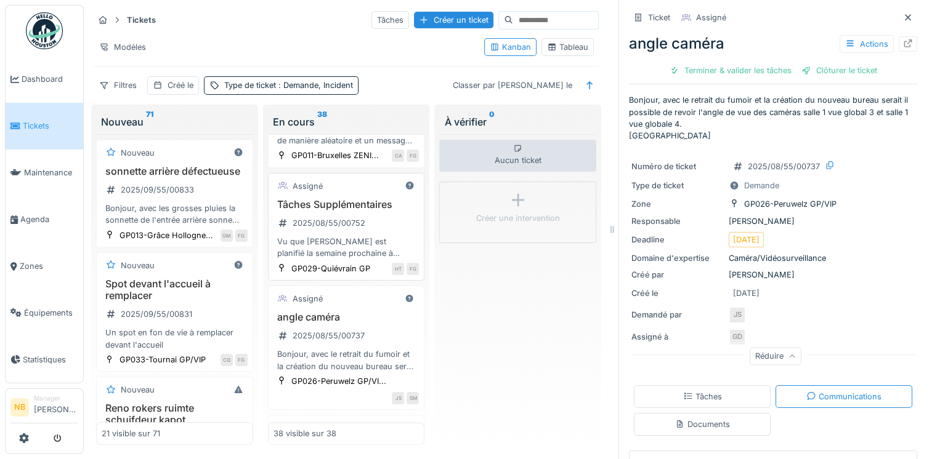
scroll to position [1715, 0]
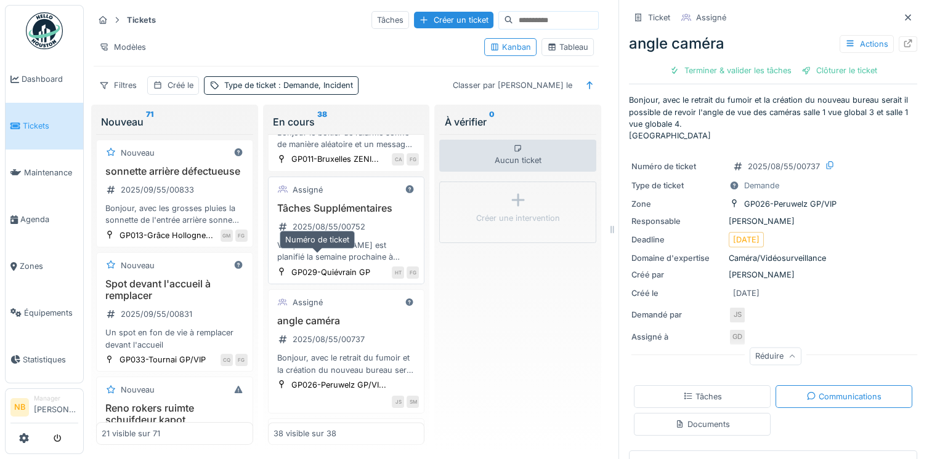
click at [364, 262] on div "Tâches Supplémentaires 2025/08/55/00752 Vu que Jules est planifié la semaine pr…" at bounding box center [346, 233] width 146 height 61
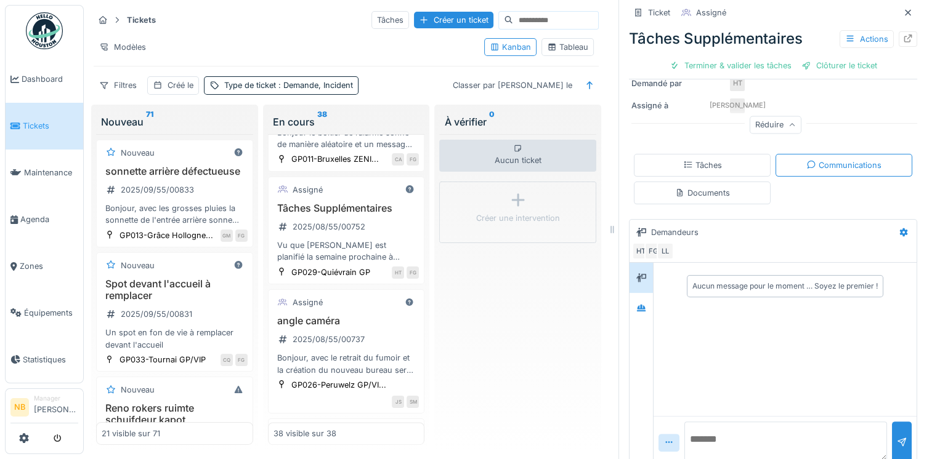
scroll to position [291, 0]
click at [636, 304] on icon at bounding box center [641, 308] width 10 height 8
click at [636, 272] on div at bounding box center [641, 278] width 10 height 12
click at [632, 300] on div at bounding box center [641, 307] width 18 height 15
click at [707, 422] on textarea at bounding box center [785, 440] width 203 height 39
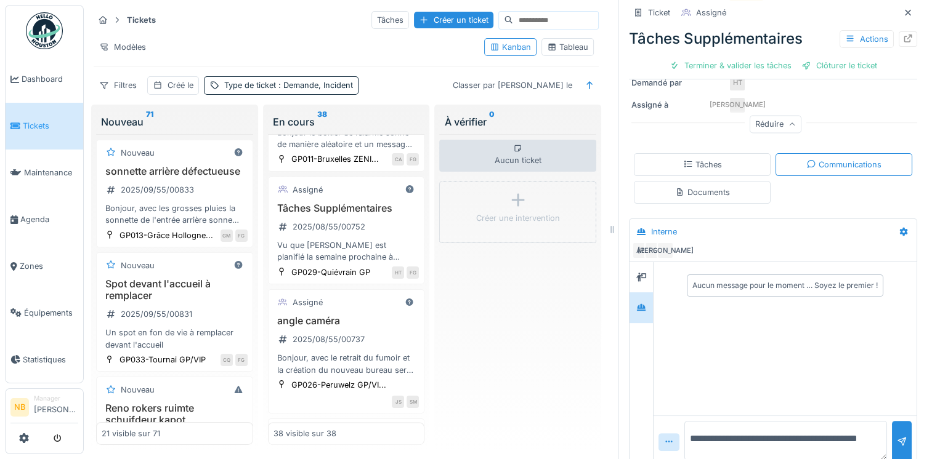
click at [685, 427] on textarea "**********" at bounding box center [785, 440] width 203 height 39
click at [724, 437] on textarea "**********" at bounding box center [785, 440] width 203 height 39
type textarea "**********"
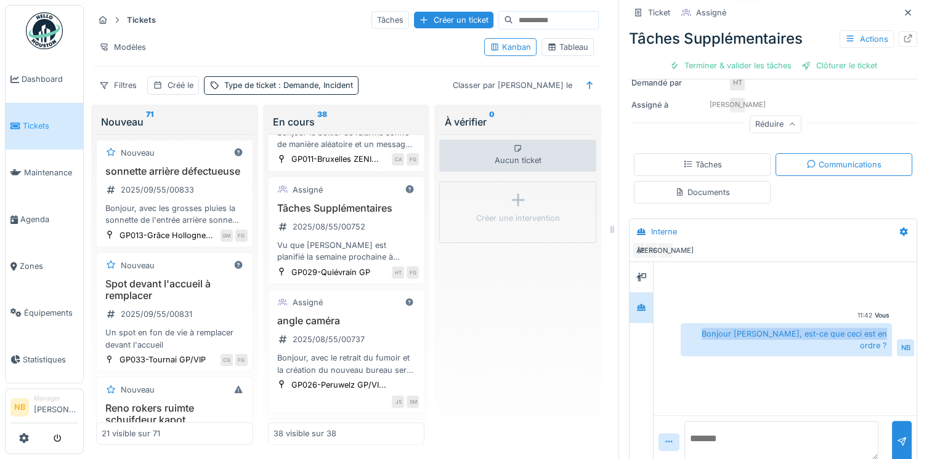
drag, startPoint x: 700, startPoint y: 318, endPoint x: 868, endPoint y: 324, distance: 168.8
click at [868, 324] on div "Bonjour [PERSON_NAME], est-ce que ceci est en ordre ?" at bounding box center [785, 339] width 211 height 33
copy div "Bonjour [PERSON_NAME], est-ce que ceci est en ordre ?"
click at [636, 272] on div at bounding box center [641, 278] width 10 height 12
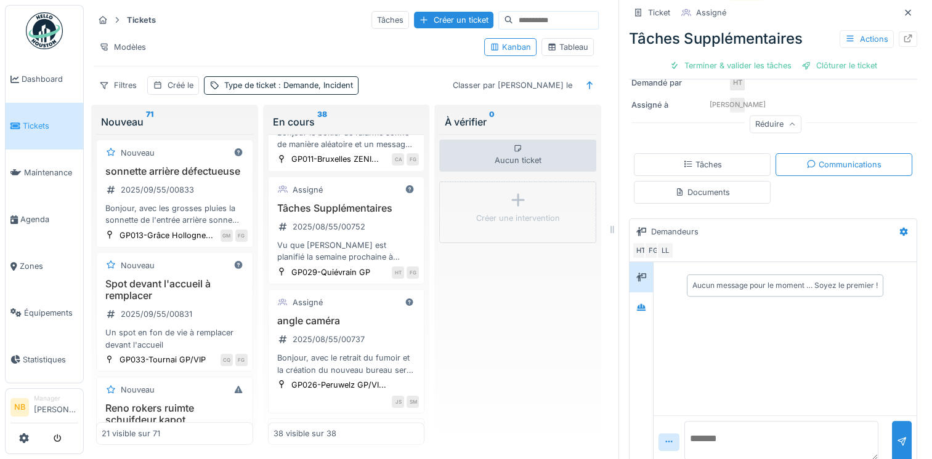
click at [684, 424] on textarea at bounding box center [781, 440] width 194 height 39
paste textarea "**********"
click at [732, 429] on textarea "**********" at bounding box center [781, 440] width 194 height 39
type textarea "**********"
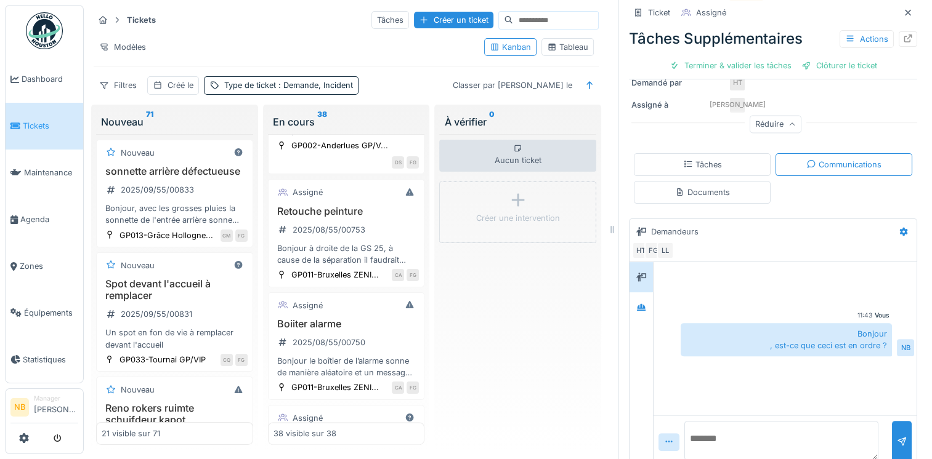
scroll to position [1572, 0]
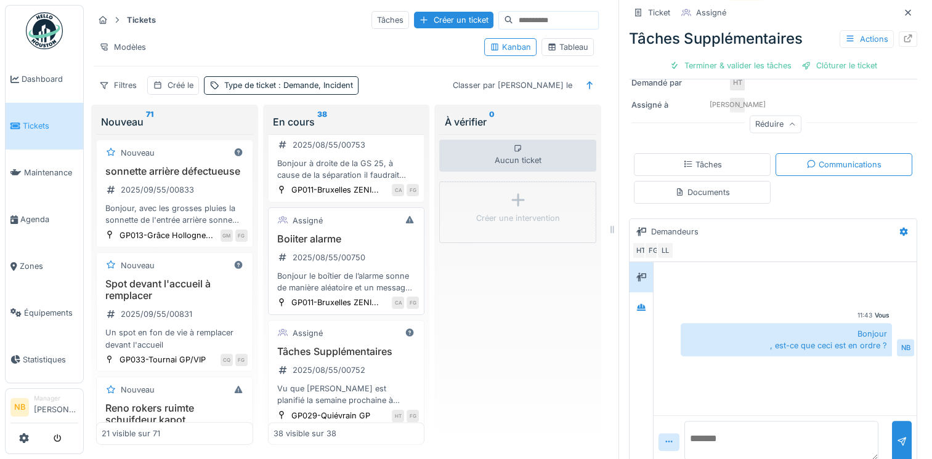
click at [382, 245] on h3 "Boiiter alarme" at bounding box center [346, 239] width 146 height 12
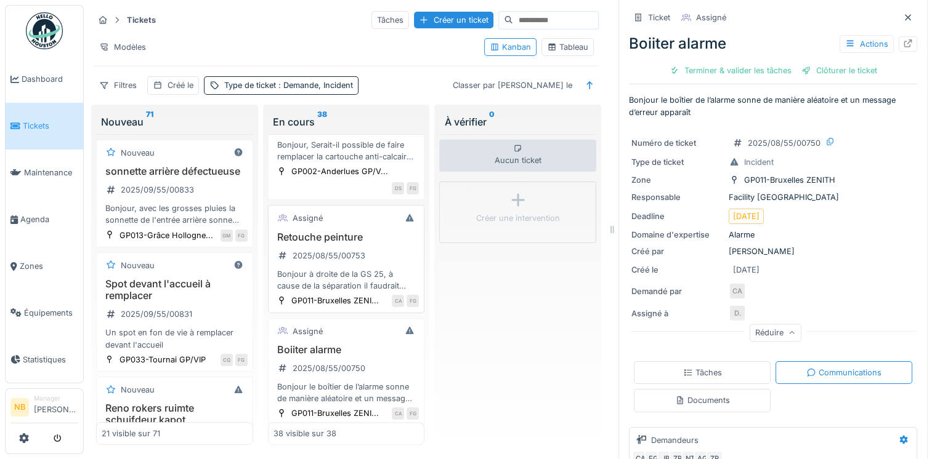
scroll to position [1428, 0]
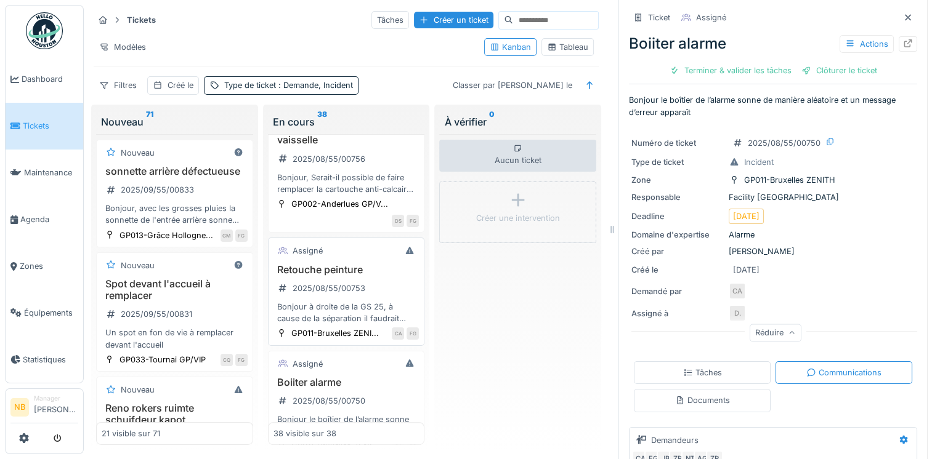
click at [337, 255] on div "Assigné" at bounding box center [346, 250] width 146 height 15
click at [345, 372] on div "Assigné" at bounding box center [346, 364] width 146 height 15
click at [372, 283] on div "Retouche peinture 2025/08/55/00753 Bonjour à droite de la GS 25, à cause de la …" at bounding box center [346, 294] width 146 height 61
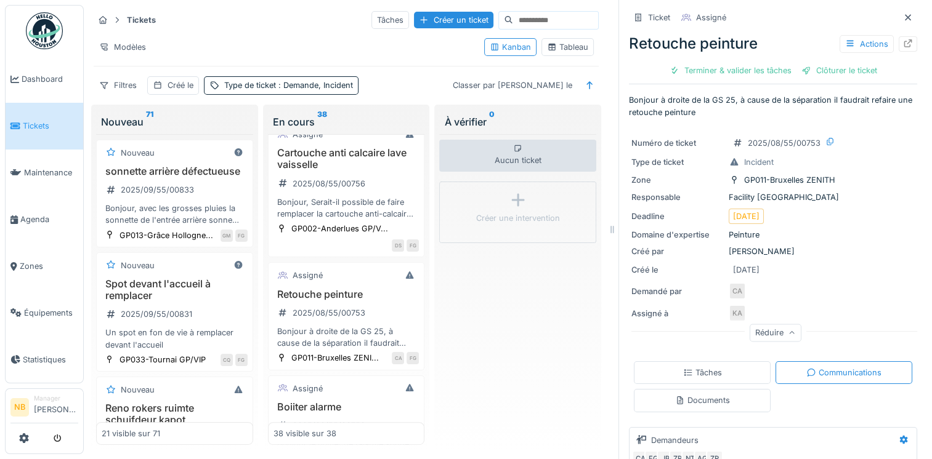
scroll to position [1379, 0]
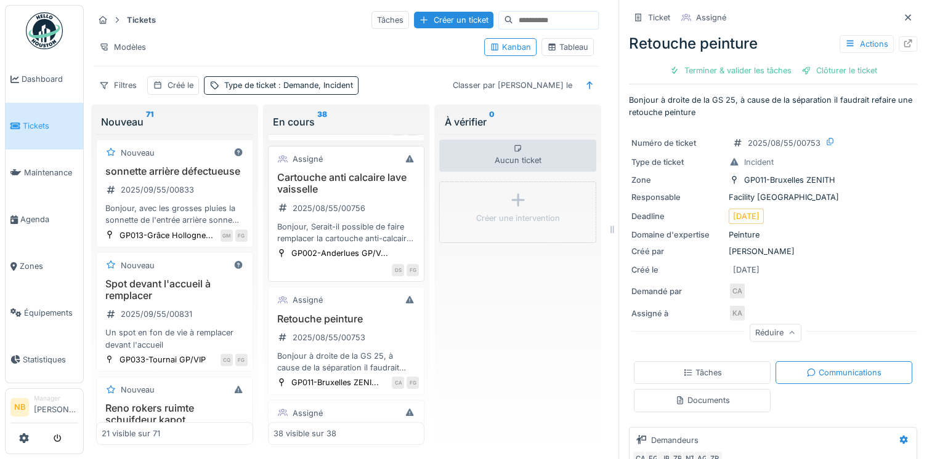
click at [379, 203] on div "Cartouche anti calcaire lave vaisselle 2025/08/55/00756 Bonjour, Serait-il poss…" at bounding box center [346, 208] width 146 height 73
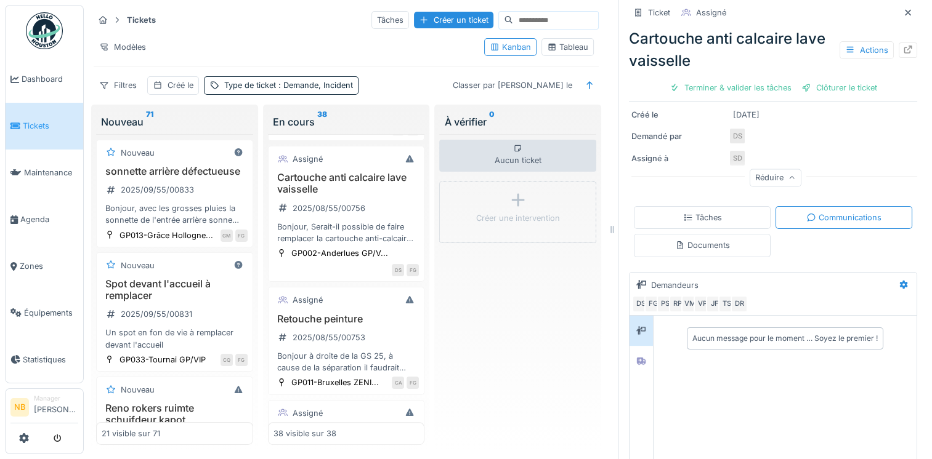
scroll to position [243, 0]
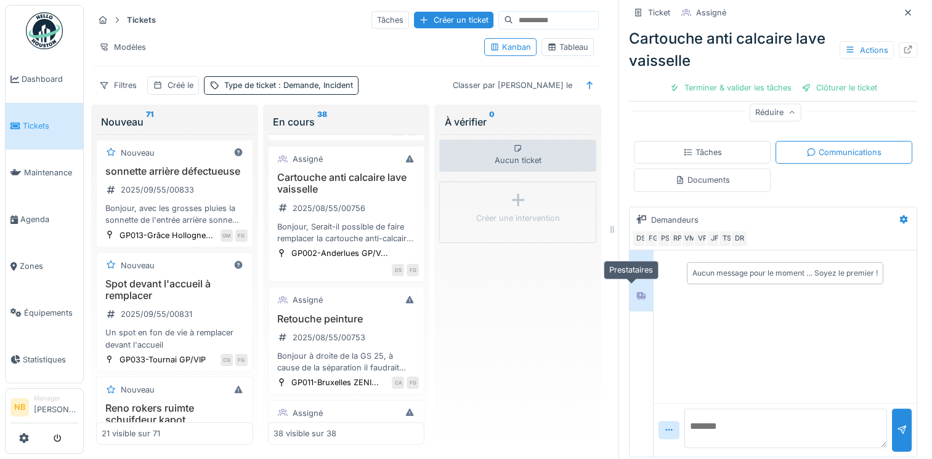
click at [632, 296] on div at bounding box center [641, 295] width 18 height 15
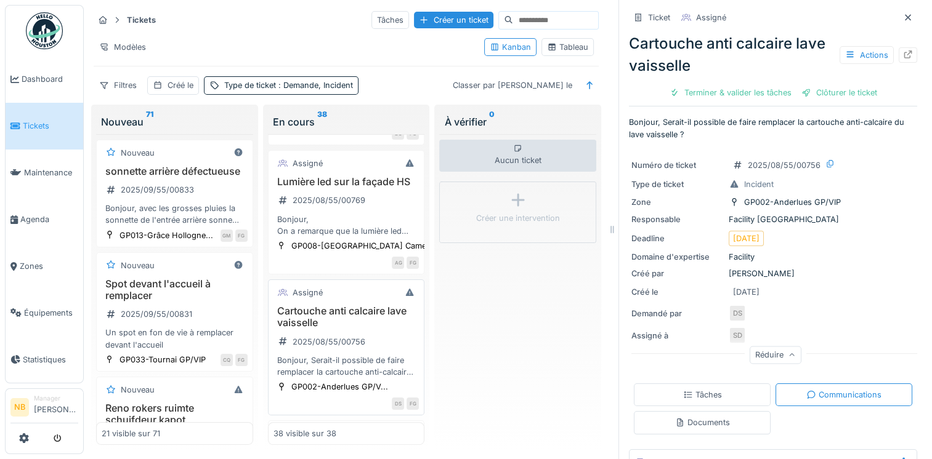
scroll to position [1235, 0]
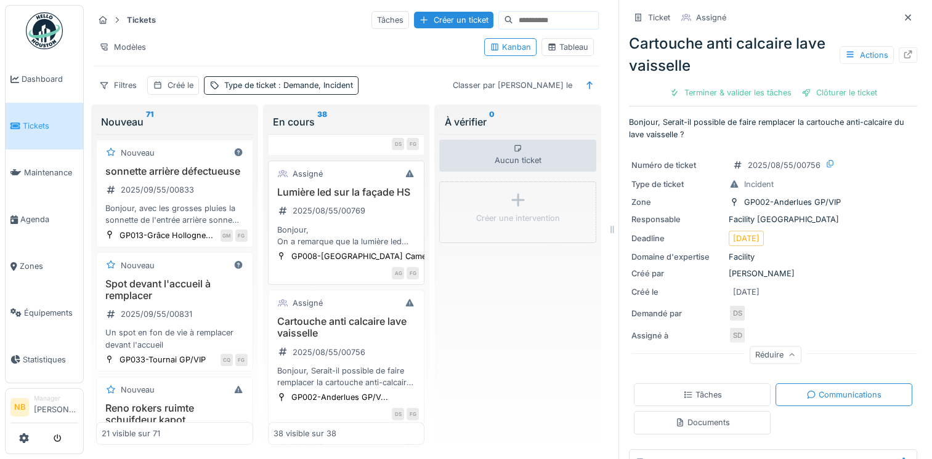
click at [381, 209] on div "Lumière led sur la façade HS 2025/08/55/00769 Bonjour, On a remarque que la lum…" at bounding box center [346, 217] width 146 height 61
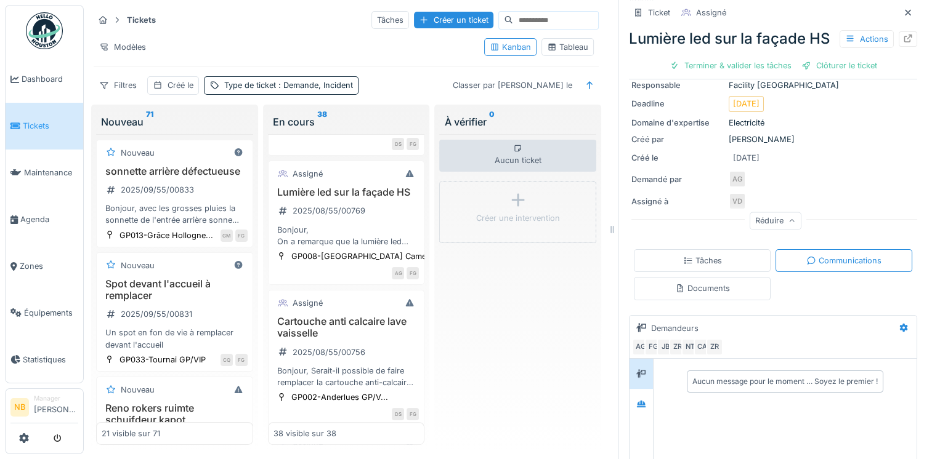
scroll to position [287, 0]
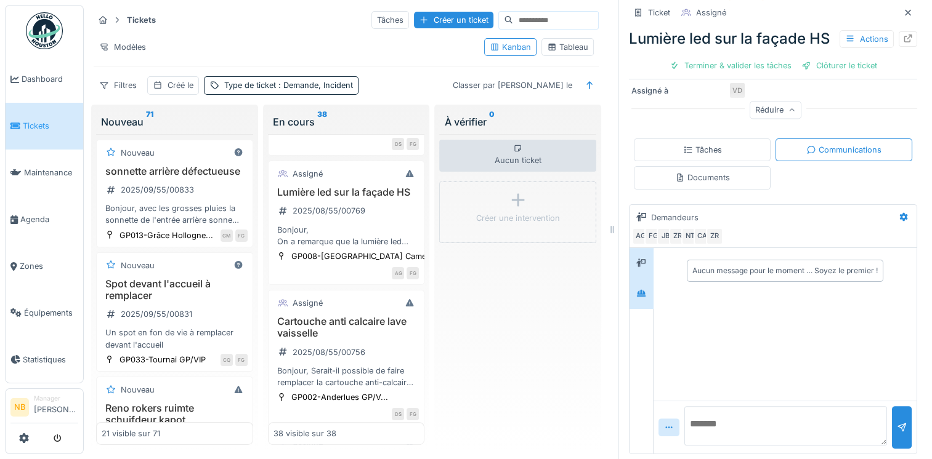
drag, startPoint x: 603, startPoint y: 301, endPoint x: 631, endPoint y: 302, distance: 27.8
click at [606, 299] on div at bounding box center [612, 229] width 12 height 459
click at [636, 297] on icon at bounding box center [641, 293] width 10 height 8
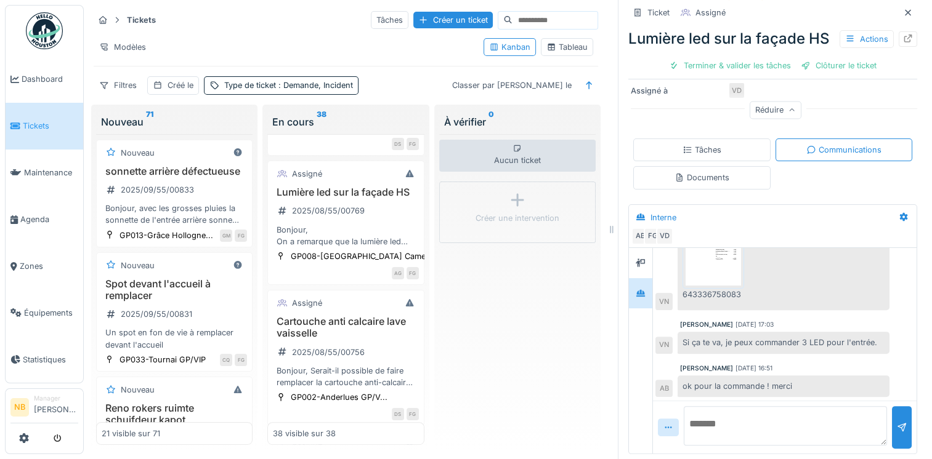
scroll to position [302, 0]
click at [774, 413] on textarea at bounding box center [785, 425] width 203 height 39
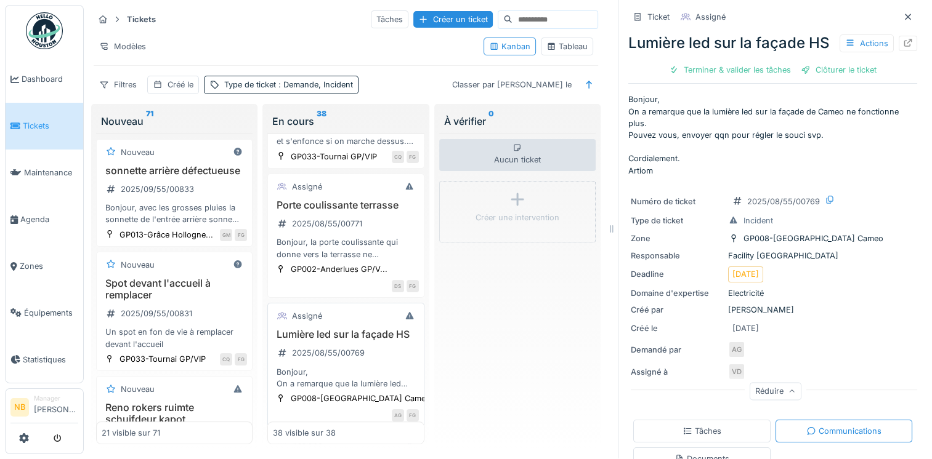
scroll to position [1091, 0]
click at [386, 200] on div "Porte coulissante terrasse 2025/08/55/00771 Bonjour, la porte coulissante qui d…" at bounding box center [345, 230] width 145 height 61
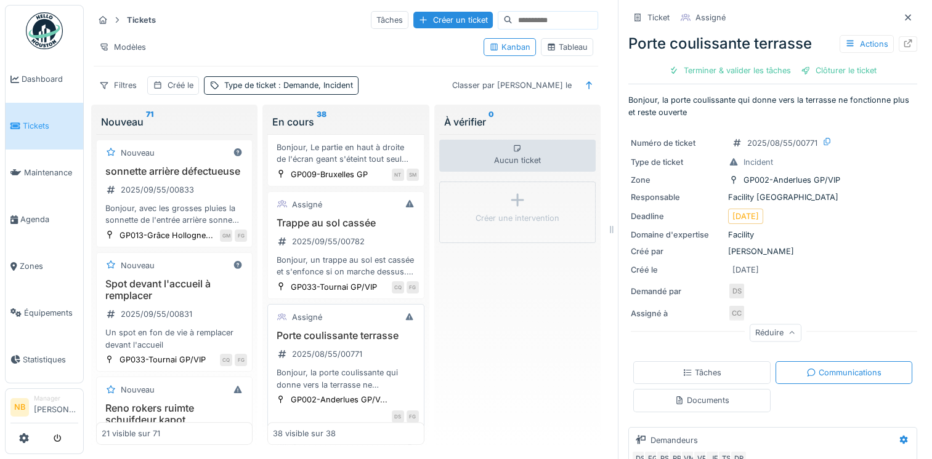
scroll to position [948, 0]
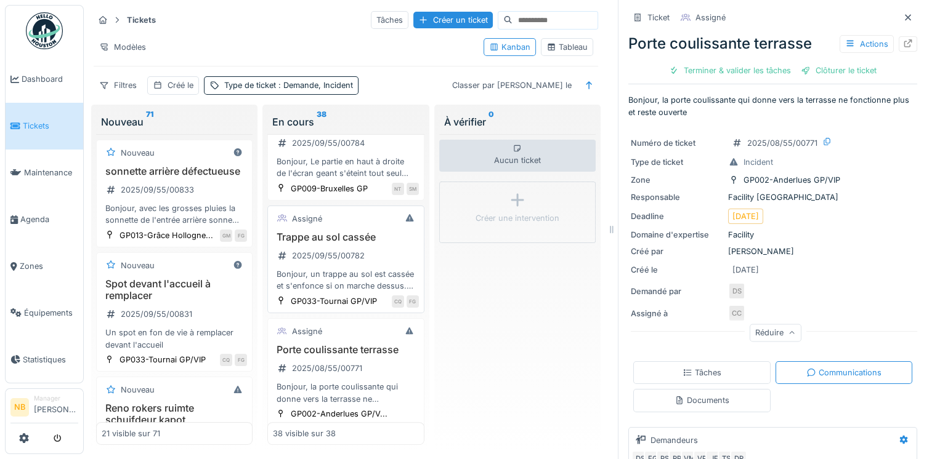
click at [379, 232] on div "Trappe au sol cassée 2025/09/55/00782 Bonjour, un trappe au sol est cassée et s…" at bounding box center [345, 262] width 145 height 61
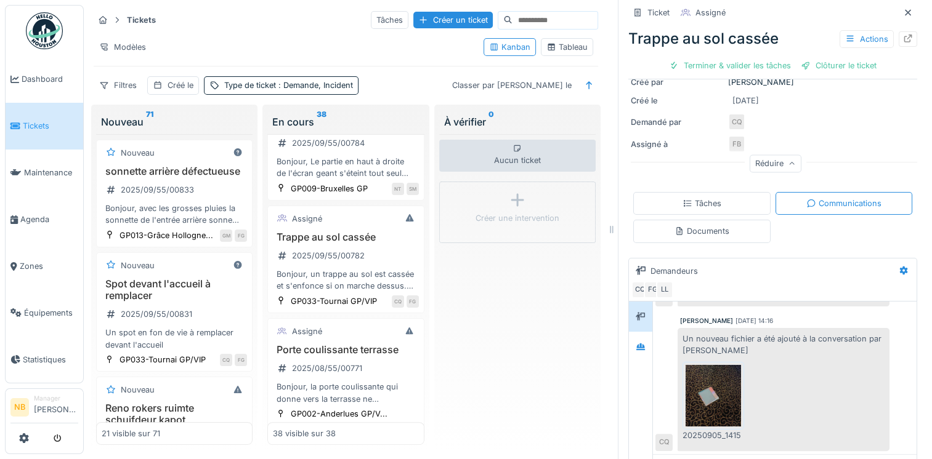
scroll to position [220, 0]
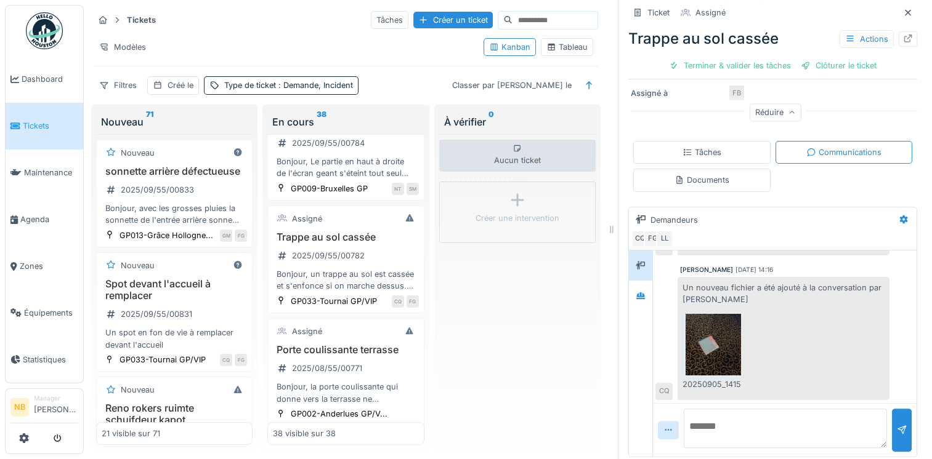
click at [715, 351] on img at bounding box center [712, 345] width 55 height 62
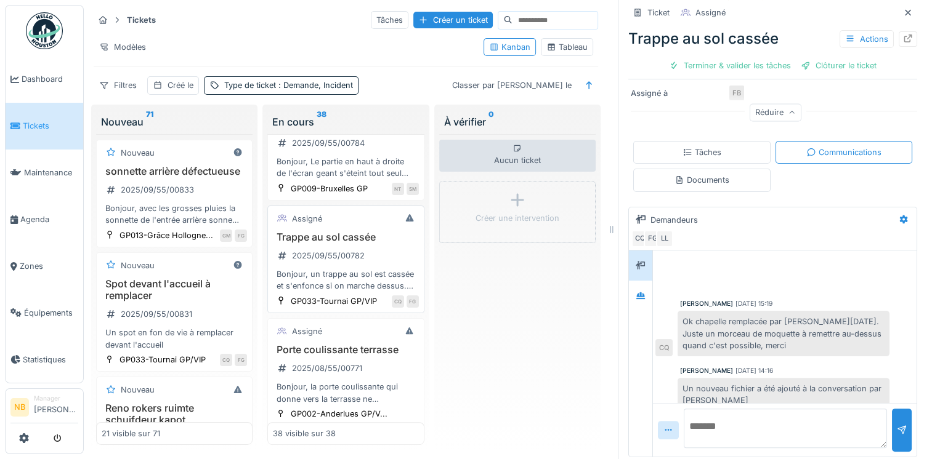
scroll to position [804, 0]
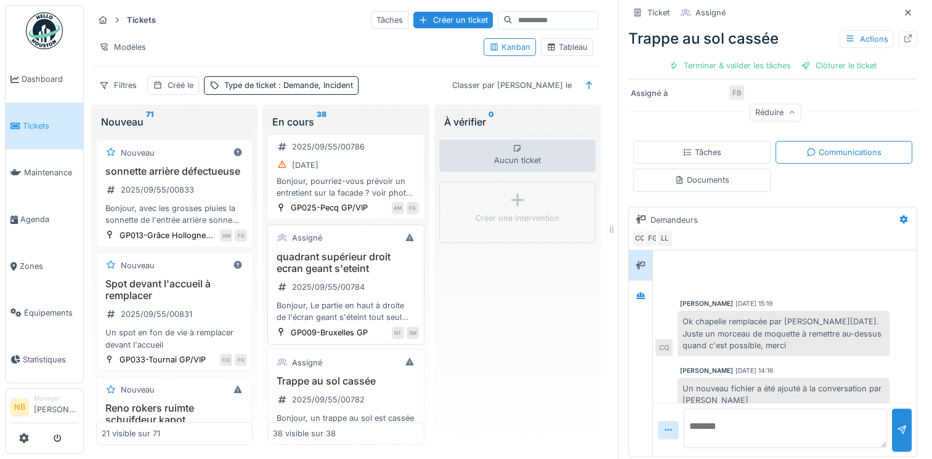
click at [393, 251] on h3 "quadrant supérieur droit ecran geant s'eteint" at bounding box center [345, 262] width 145 height 23
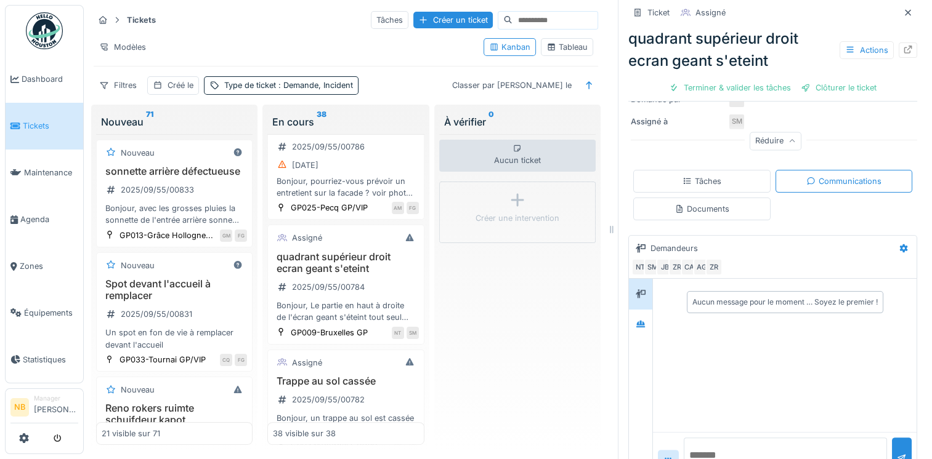
scroll to position [278, 0]
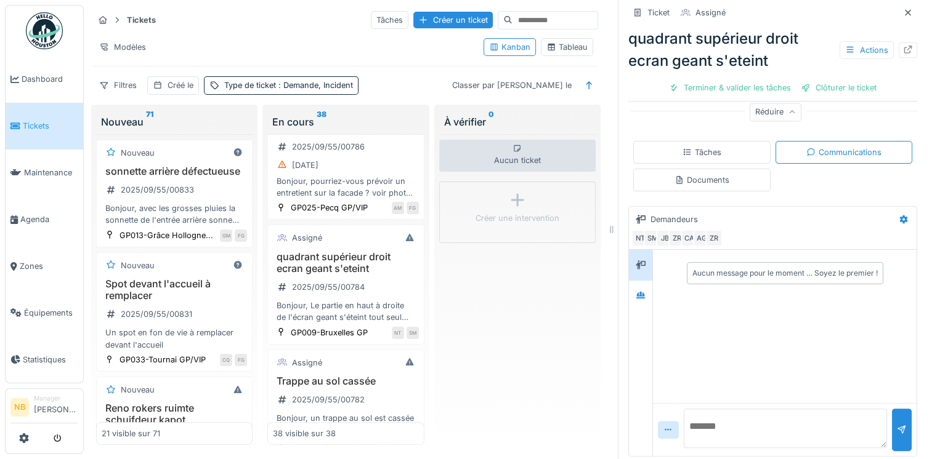
click at [709, 179] on div "Documents" at bounding box center [701, 180] width 55 height 12
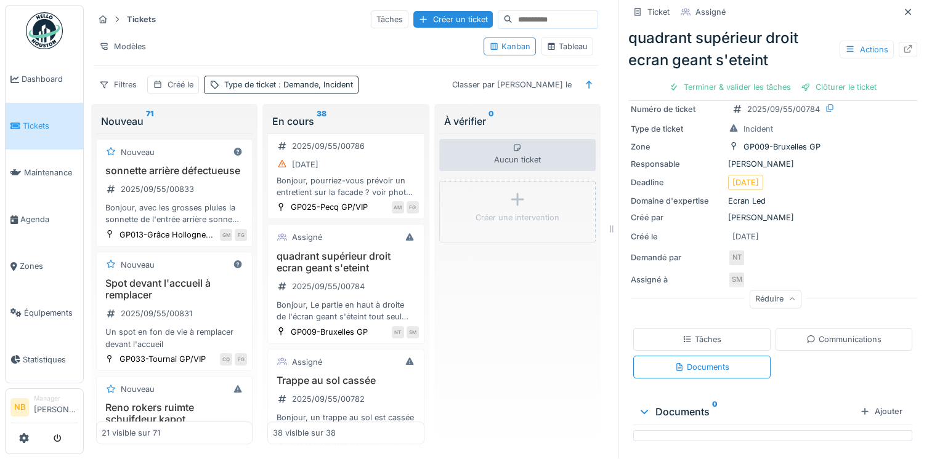
click at [712, 328] on div "Tâches" at bounding box center [701, 339] width 137 height 23
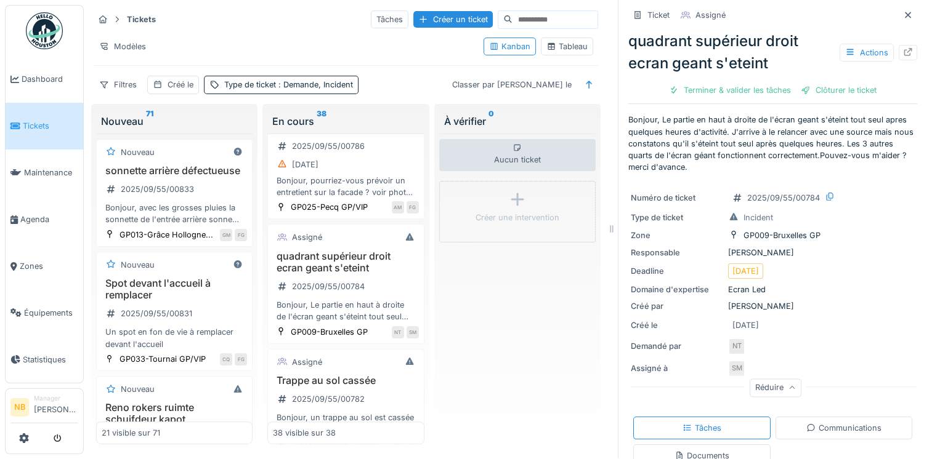
scroll to position [0, 0]
click at [825, 424] on div "Communications" at bounding box center [843, 430] width 75 height 12
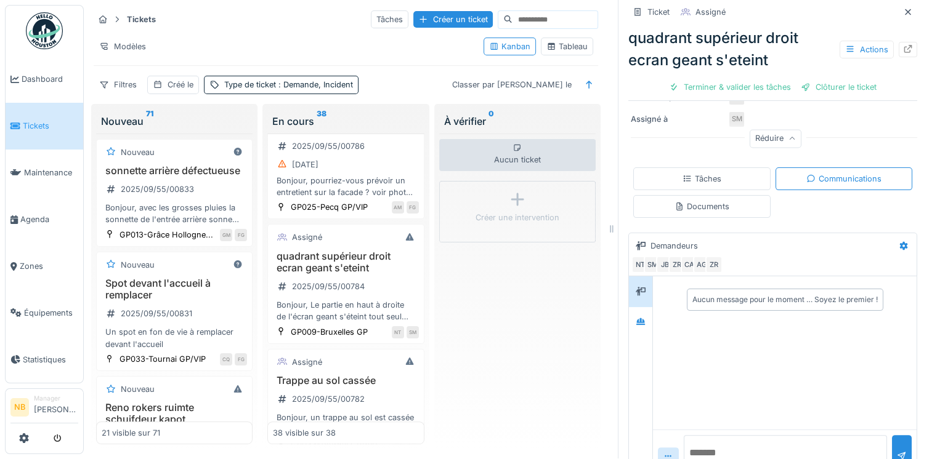
scroll to position [254, 0]
click at [631, 312] on div at bounding box center [640, 319] width 18 height 15
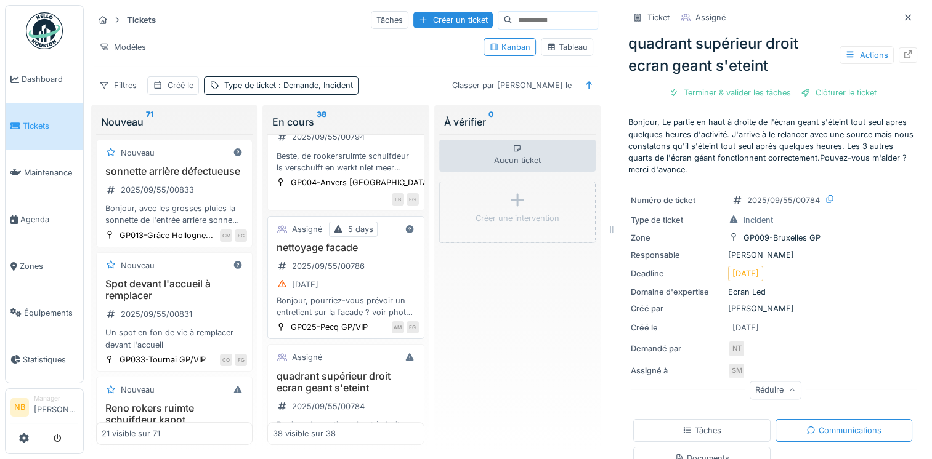
scroll to position [660, 0]
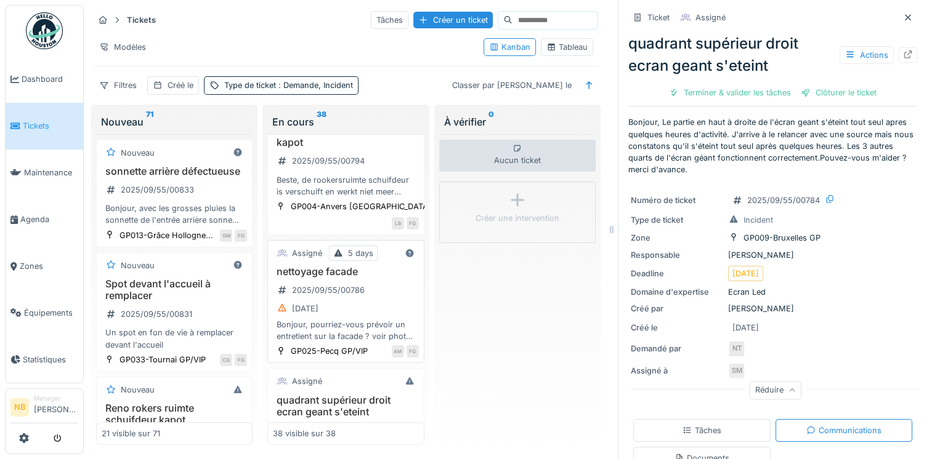
click at [376, 266] on div "nettoyage facade 2025/09/55/00786 01/09/2025 Bonjour, pourriez-vous prévoir un …" at bounding box center [345, 304] width 145 height 76
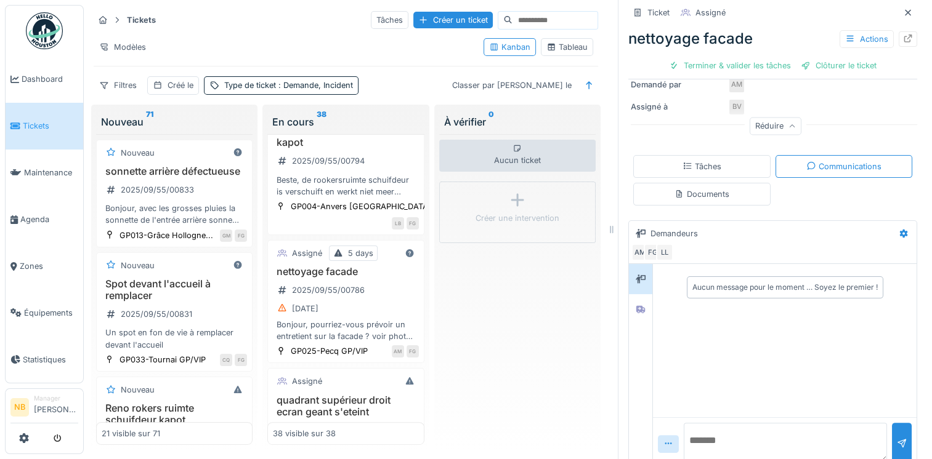
scroll to position [257, 0]
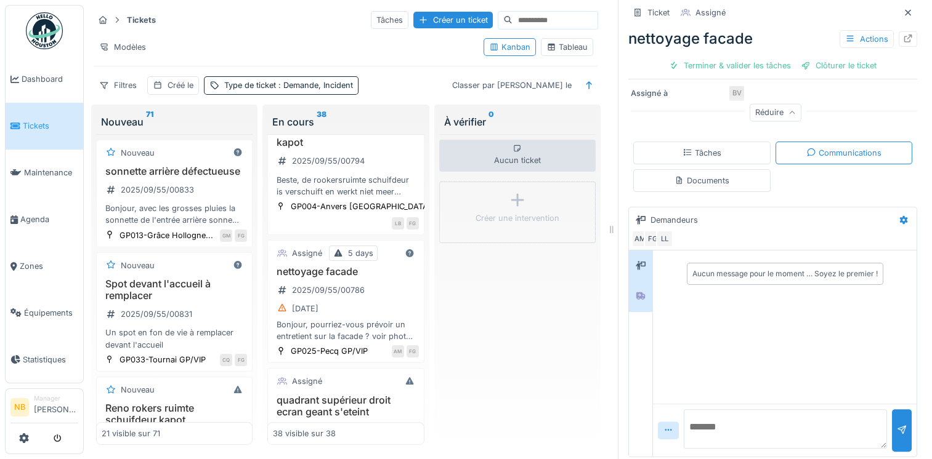
click at [631, 288] on div at bounding box center [640, 295] width 18 height 15
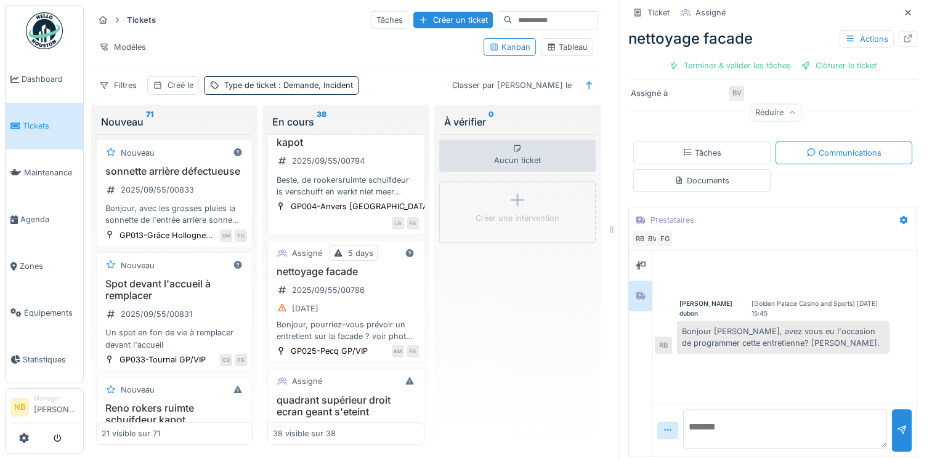
click at [726, 434] on textarea at bounding box center [785, 429] width 204 height 39
click at [720, 422] on textarea at bounding box center [785, 429] width 204 height 39
click at [636, 264] on div at bounding box center [640, 265] width 18 height 15
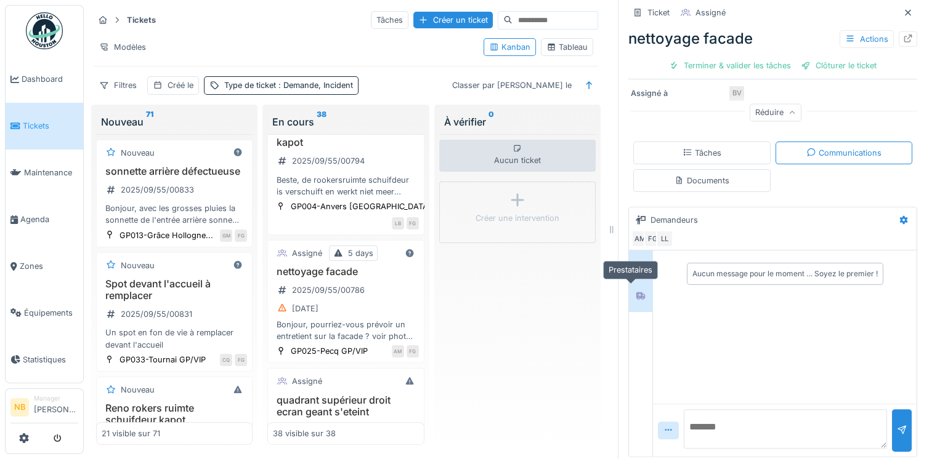
click at [636, 292] on icon at bounding box center [641, 296] width 10 height 8
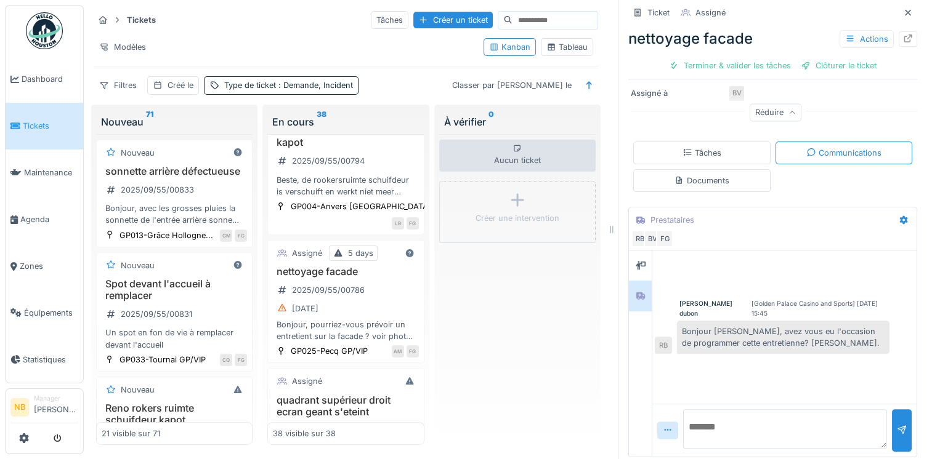
click at [747, 422] on textarea at bounding box center [785, 429] width 204 height 39
click at [737, 422] on textarea at bounding box center [785, 429] width 204 height 39
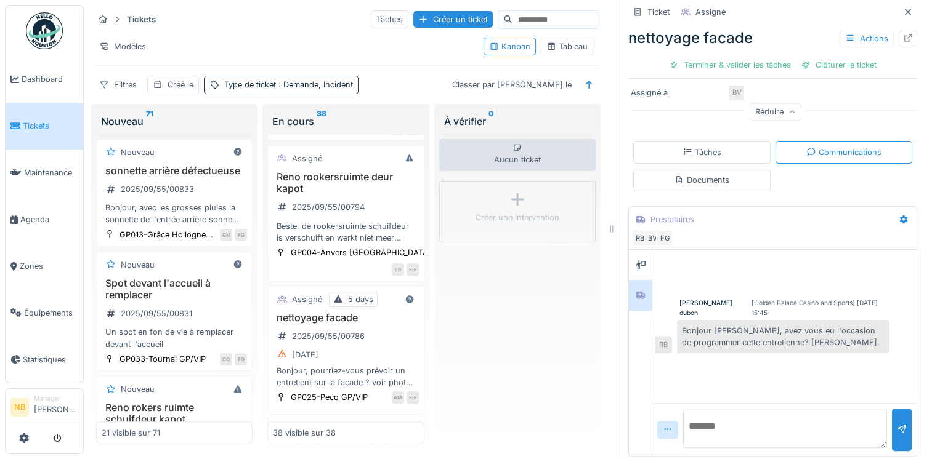
scroll to position [611, 0]
click at [384, 191] on div "Reno rookersruimte deur kapot 2025/09/55/00794 Beste, de rookersruimte schuifde…" at bounding box center [345, 210] width 145 height 73
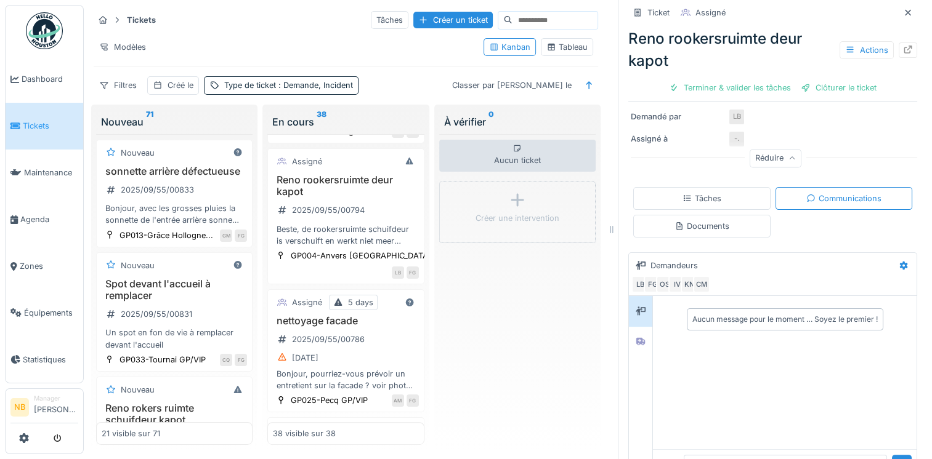
scroll to position [278, 0]
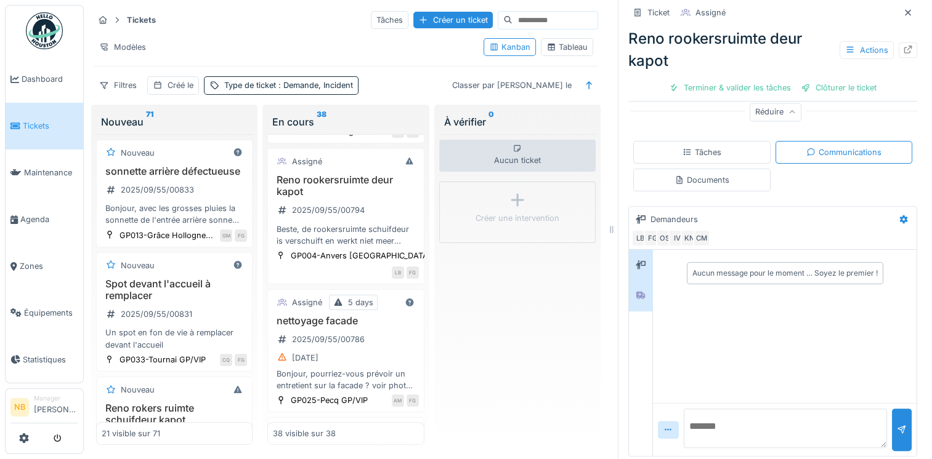
click at [631, 300] on div at bounding box center [640, 295] width 18 height 15
click at [634, 255] on div at bounding box center [640, 265] width 18 height 20
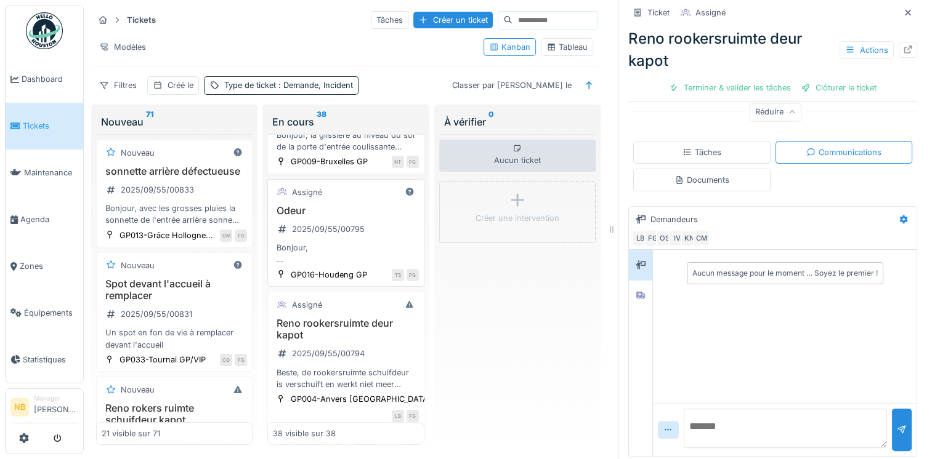
click at [379, 216] on div "Odeur 2025/09/55/00795 Bonjour, Depuis quelques semaines, il y a une petite ode…" at bounding box center [345, 235] width 145 height 61
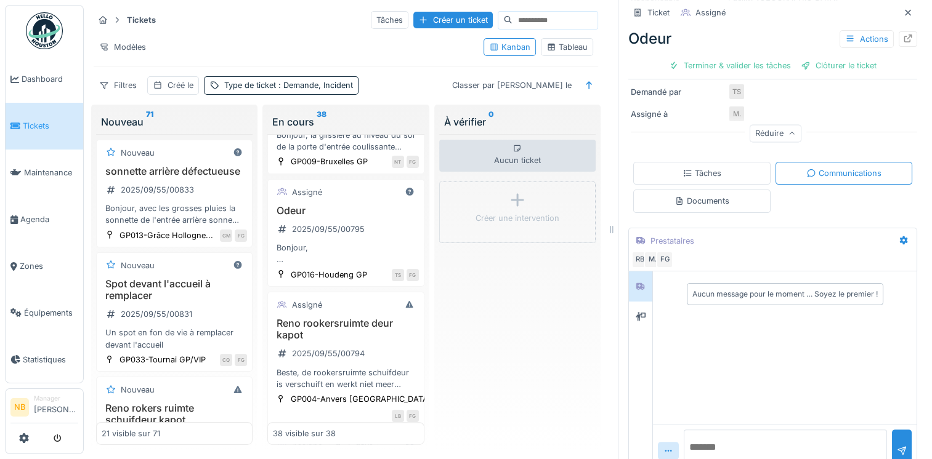
scroll to position [280, 0]
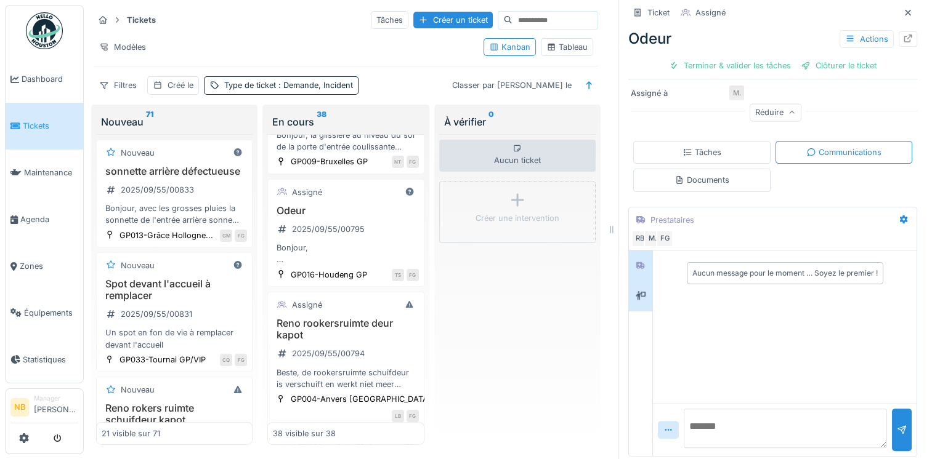
click at [629, 306] on div at bounding box center [640, 296] width 23 height 30
click at [636, 262] on icon at bounding box center [641, 266] width 10 height 8
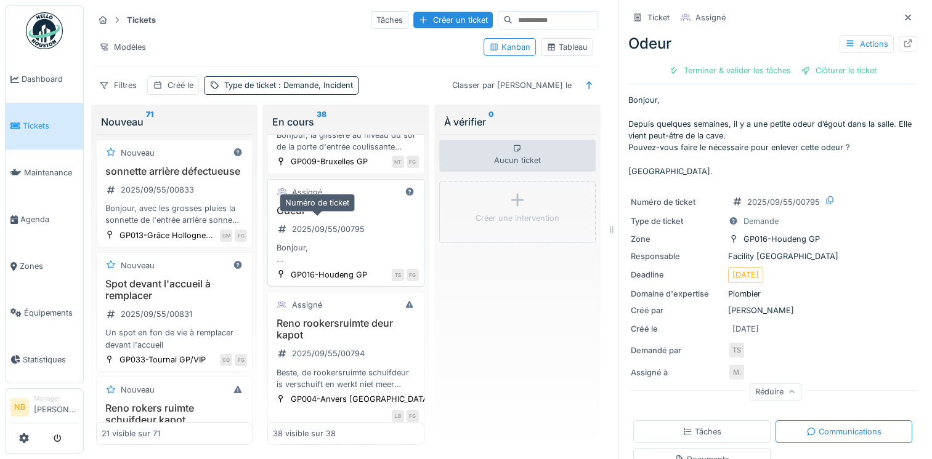
scroll to position [323, 0]
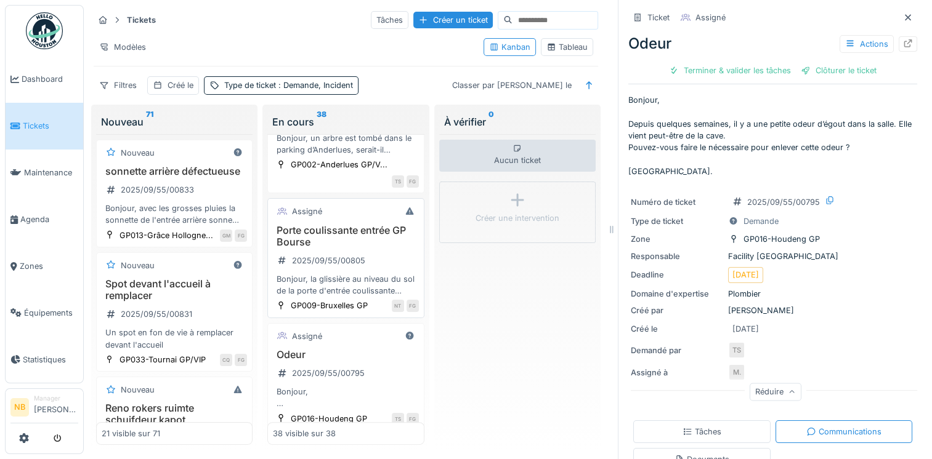
click at [378, 241] on h3 "Porte coulissante entrée GP Bourse" at bounding box center [345, 236] width 145 height 23
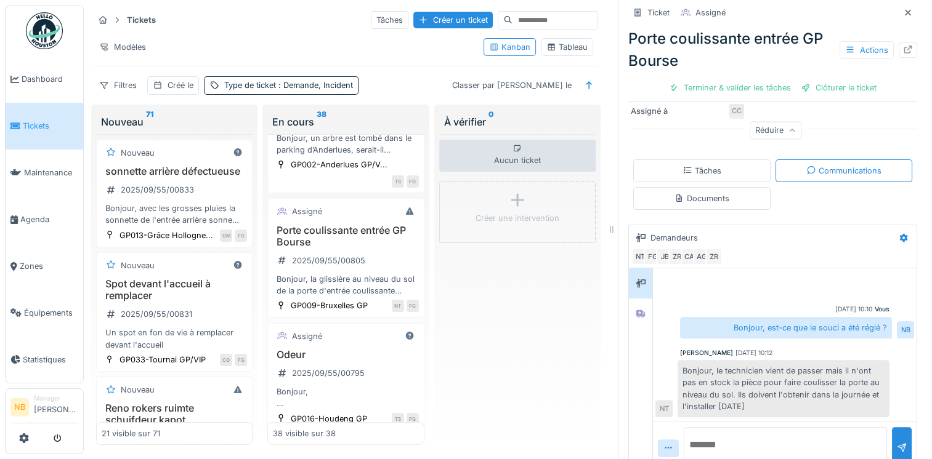
scroll to position [265, 0]
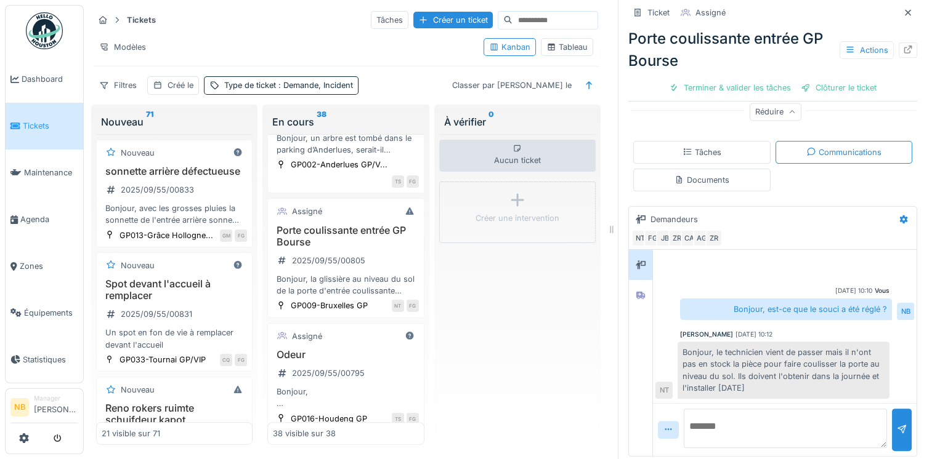
click at [786, 422] on textarea at bounding box center [785, 428] width 203 height 39
click at [636, 293] on icon at bounding box center [640, 295] width 9 height 7
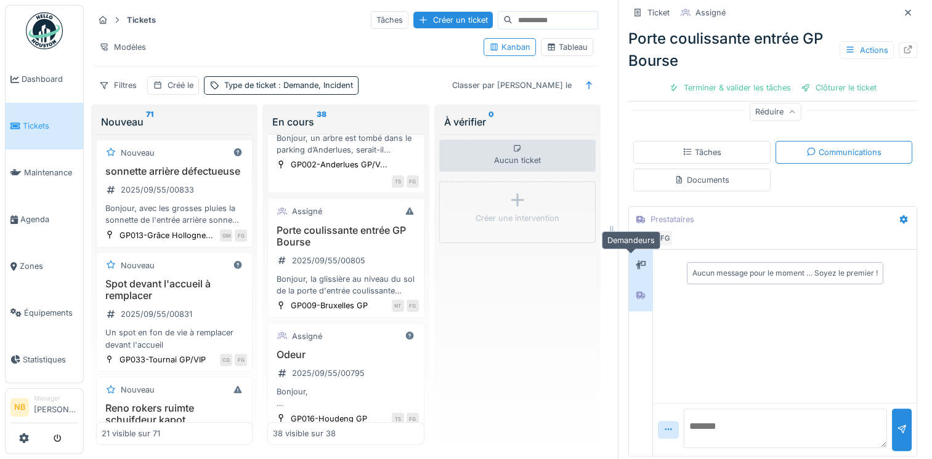
click at [636, 268] on div at bounding box center [641, 265] width 10 height 12
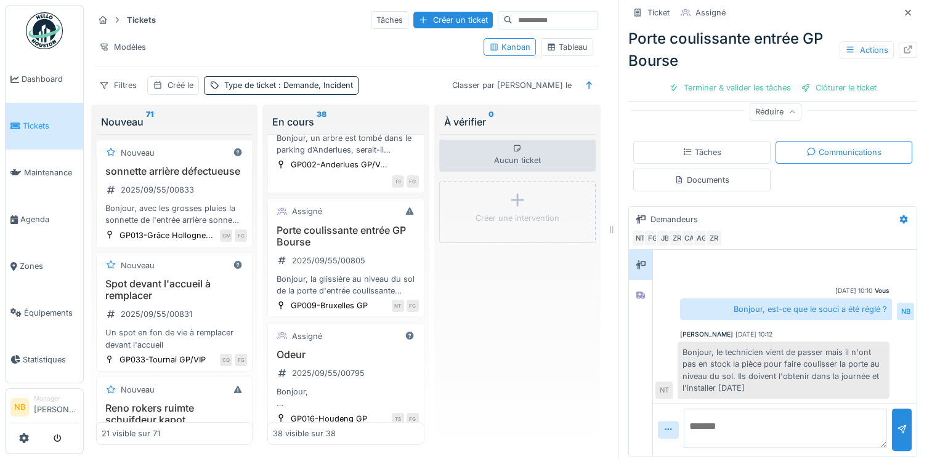
drag, startPoint x: 700, startPoint y: 414, endPoint x: 705, endPoint y: 411, distance: 6.3
click at [702, 414] on textarea at bounding box center [785, 428] width 203 height 39
type textarea "**********"
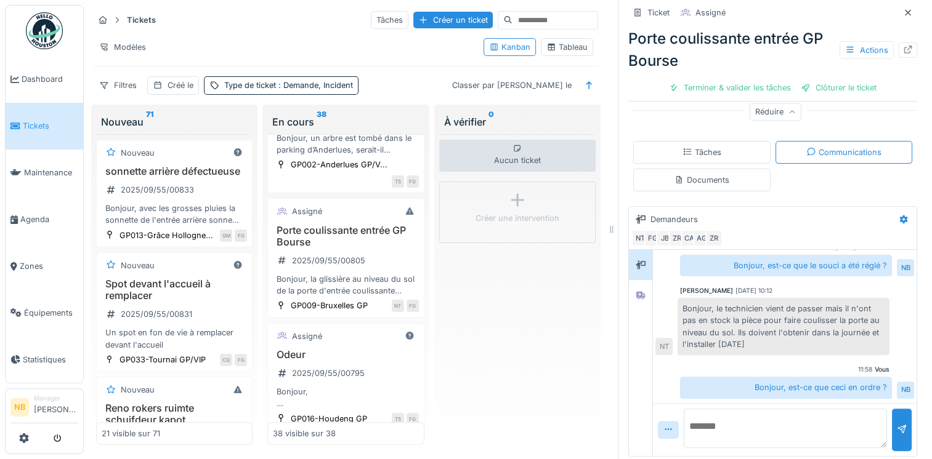
click at [497, 315] on div "Aucun ticket Créer une intervention" at bounding box center [517, 290] width 156 height 312
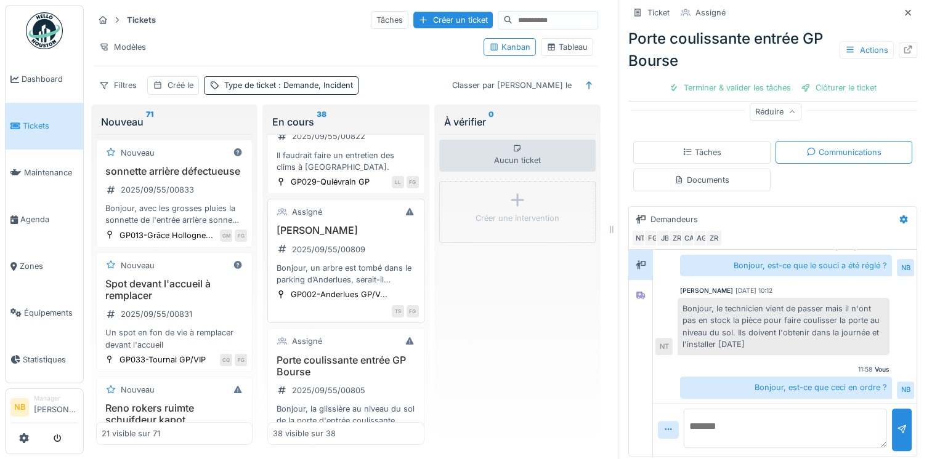
scroll to position [180, 0]
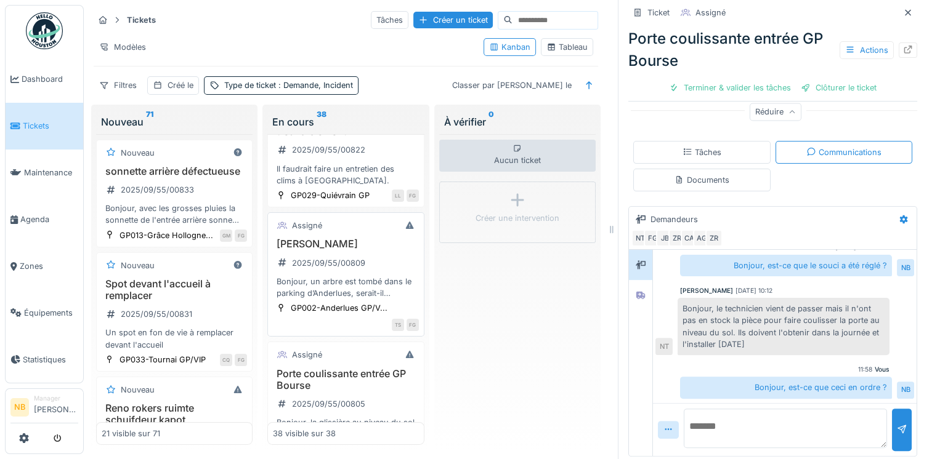
drag, startPoint x: 370, startPoint y: 245, endPoint x: 360, endPoint y: 245, distance: 9.9
click at [370, 244] on h3 "Arbre Anderlues" at bounding box center [345, 244] width 145 height 12
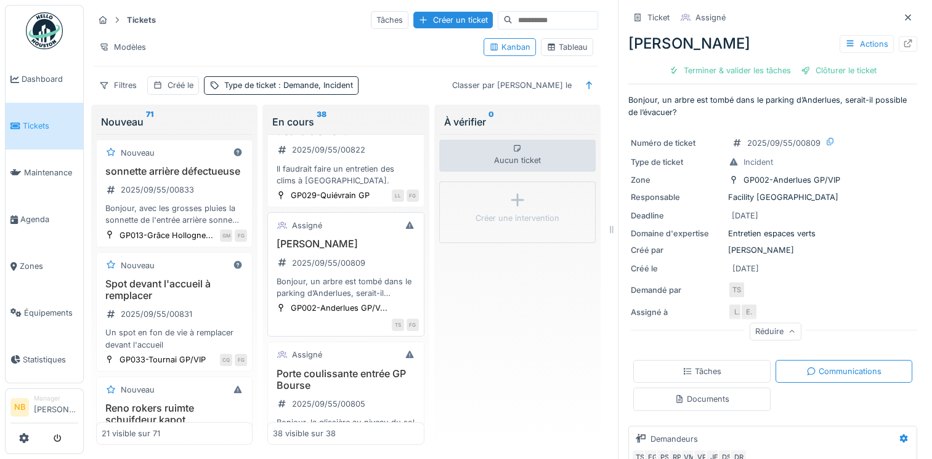
click at [374, 240] on h3 "Arbre Anderlues" at bounding box center [345, 244] width 145 height 12
click at [382, 257] on div "Arbre Anderlues 2025/09/55/00809 Bonjour, un arbre est tombé dans le parking d’…" at bounding box center [345, 268] width 145 height 61
drag, startPoint x: 342, startPoint y: 219, endPoint x: 357, endPoint y: 229, distance: 17.8
click at [342, 219] on div "Assigné" at bounding box center [345, 225] width 145 height 15
click at [386, 266] on div "Arbre Anderlues 2025/09/55/00809 Bonjour, un arbre est tombé dans le parking d’…" at bounding box center [345, 268] width 145 height 61
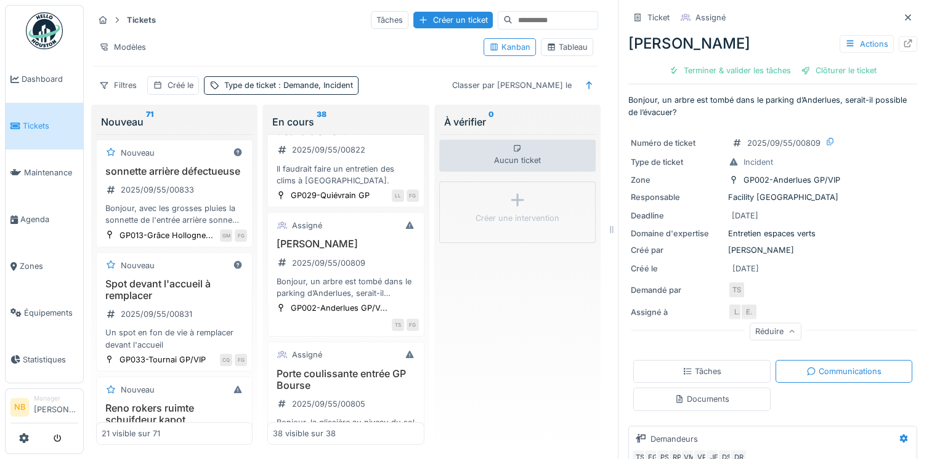
drag, startPoint x: 374, startPoint y: 257, endPoint x: 416, endPoint y: 264, distance: 41.7
click at [374, 256] on div "Arbre Anderlues 2025/09/55/00809 Bonjour, un arbre est tombé dans le parking d’…" at bounding box center [345, 268] width 145 height 61
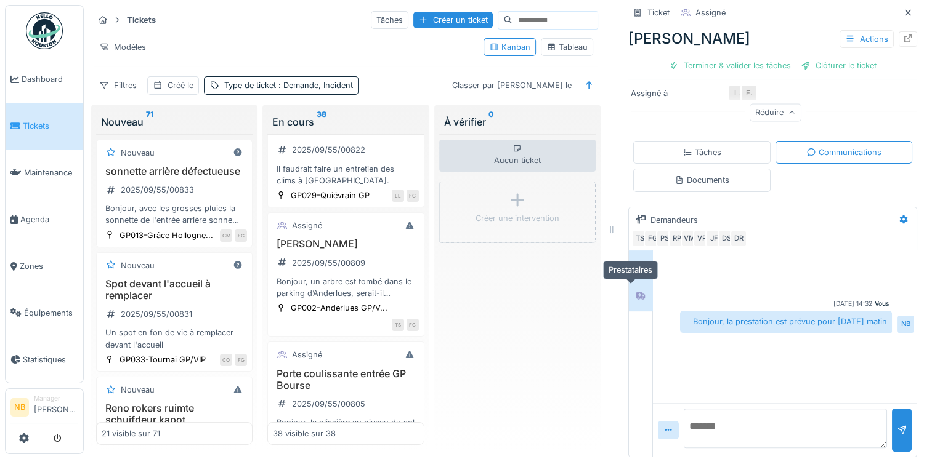
click at [636, 292] on icon at bounding box center [641, 296] width 10 height 8
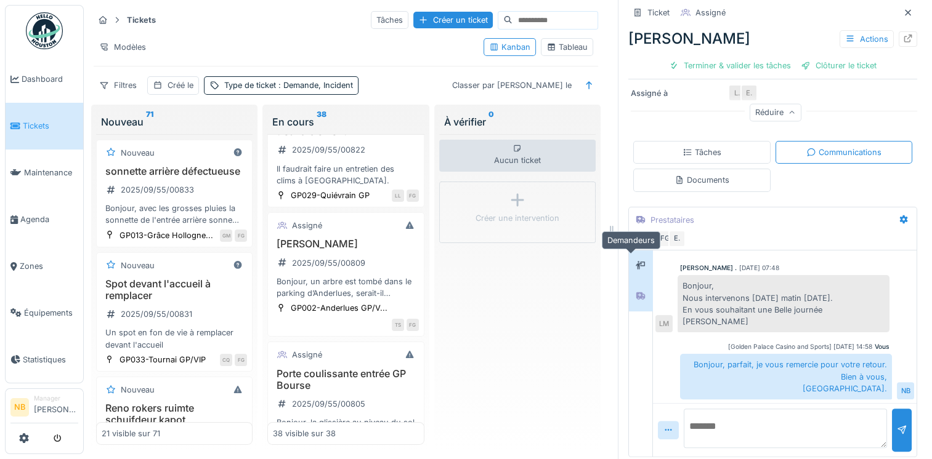
click at [631, 270] on div at bounding box center [640, 266] width 18 height 20
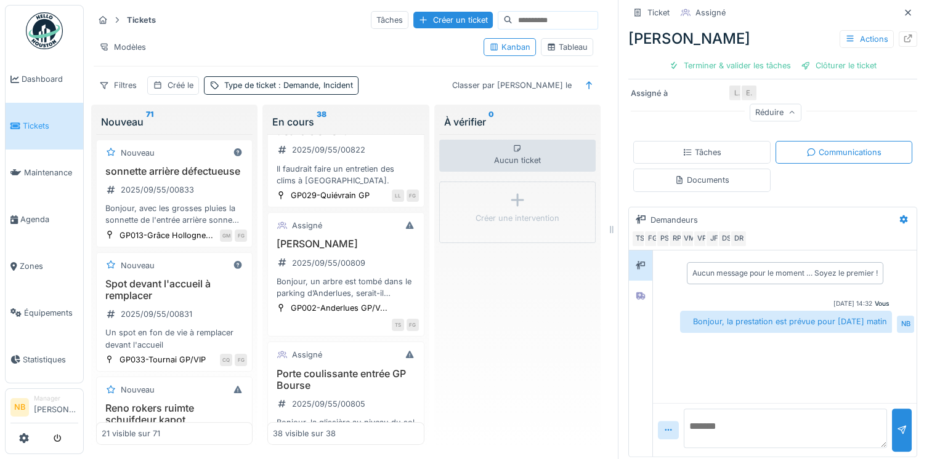
click at [717, 432] on textarea at bounding box center [785, 428] width 203 height 39
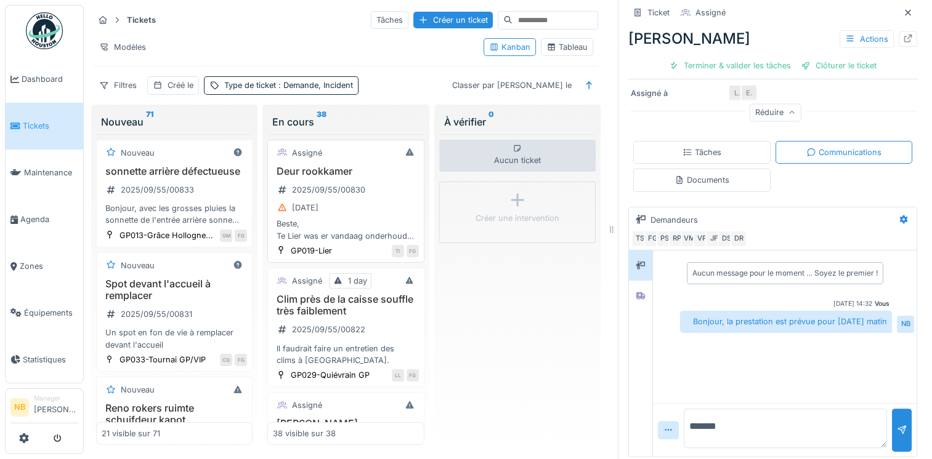
type textarea "*******"
drag, startPoint x: 362, startPoint y: 198, endPoint x: 385, endPoint y: 216, distance: 29.0
click at [362, 197] on div "2025/09/55/00830" at bounding box center [321, 190] width 97 height 20
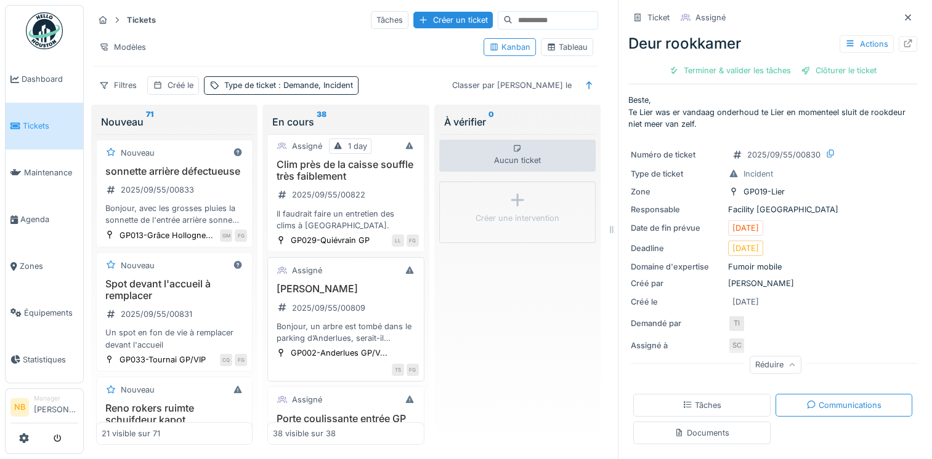
scroll to position [143, 0]
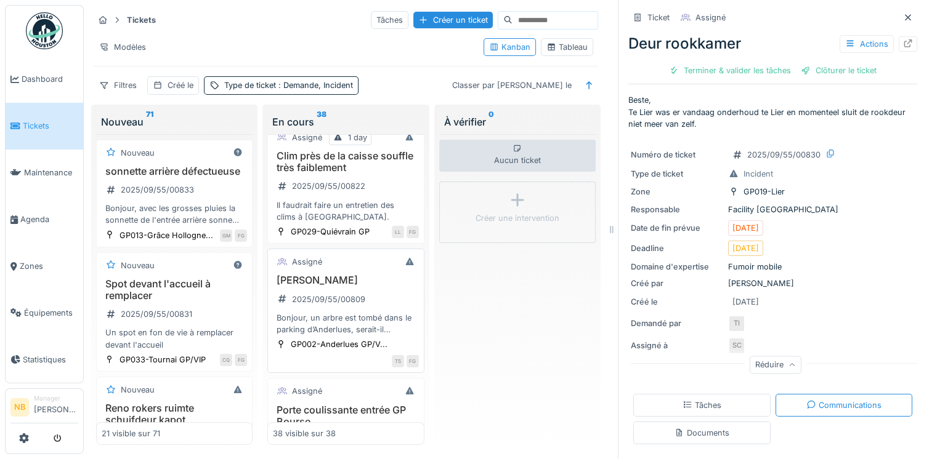
click at [374, 289] on div "Arbre Anderlues 2025/09/55/00809 Bonjour, un arbre est tombé dans le parking d’…" at bounding box center [345, 305] width 145 height 61
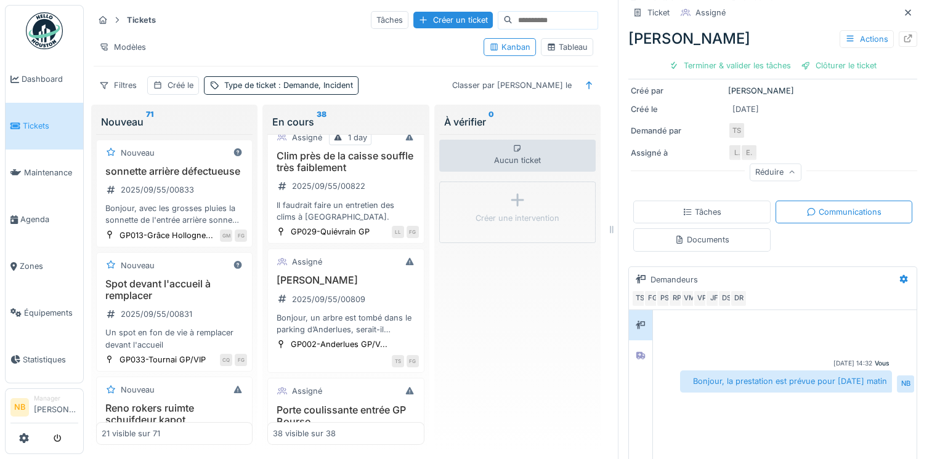
scroll to position [219, 0]
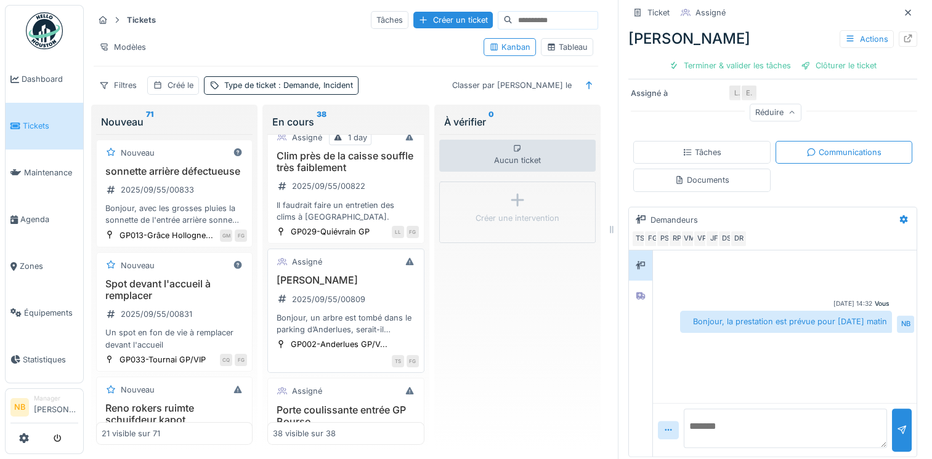
click at [311, 313] on div "Bonjour, un arbre est tombé dans le parking d’Anderlues, serait-il possible de …" at bounding box center [345, 323] width 145 height 23
click at [381, 281] on h3 "Arbre Anderlues" at bounding box center [345, 281] width 145 height 12
click at [717, 429] on textarea at bounding box center [785, 428] width 203 height 39
type textarea "**********"
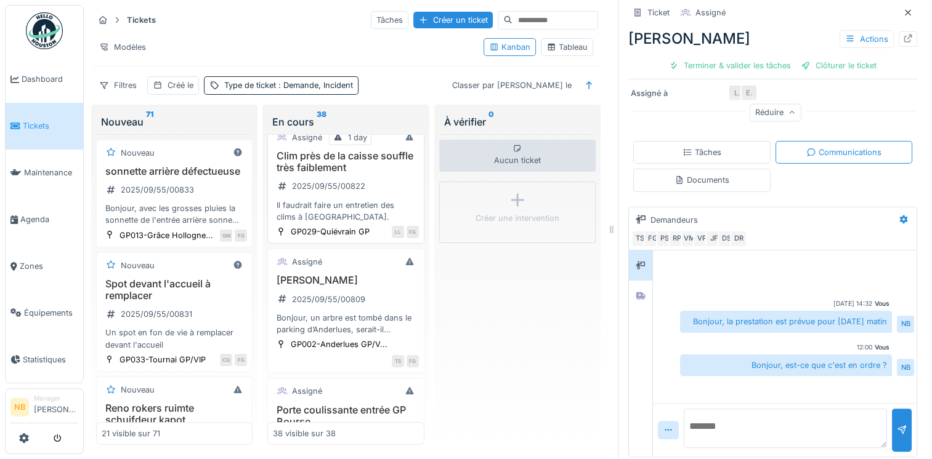
scroll to position [0, 0]
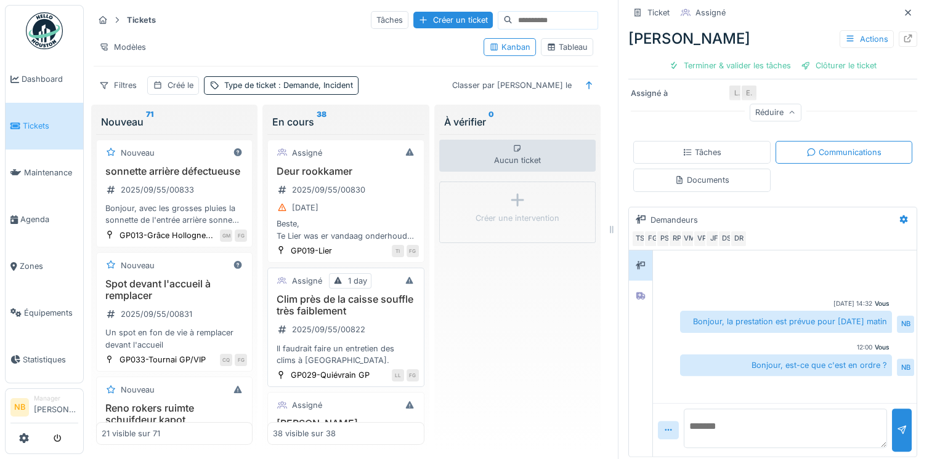
click at [382, 329] on div "Clim près de la caisse souffle très faiblement 2025/09/55/00822 Il faudrait fai…" at bounding box center [345, 330] width 145 height 73
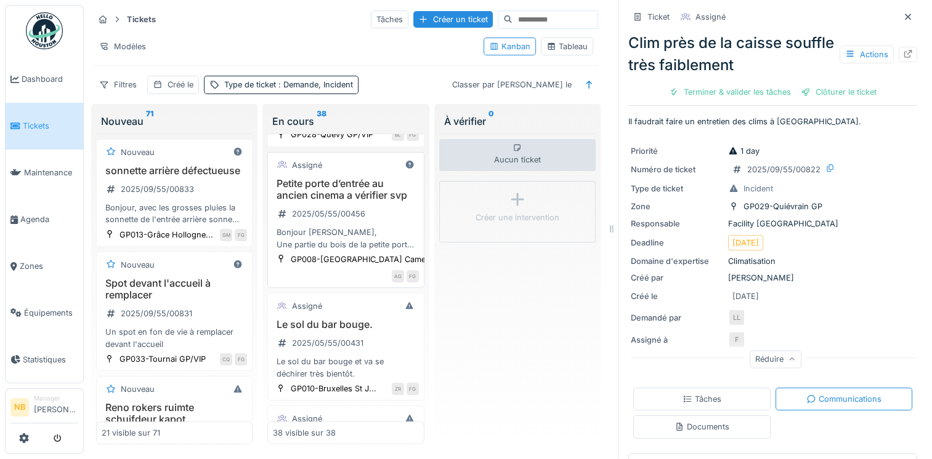
scroll to position [3561, 0]
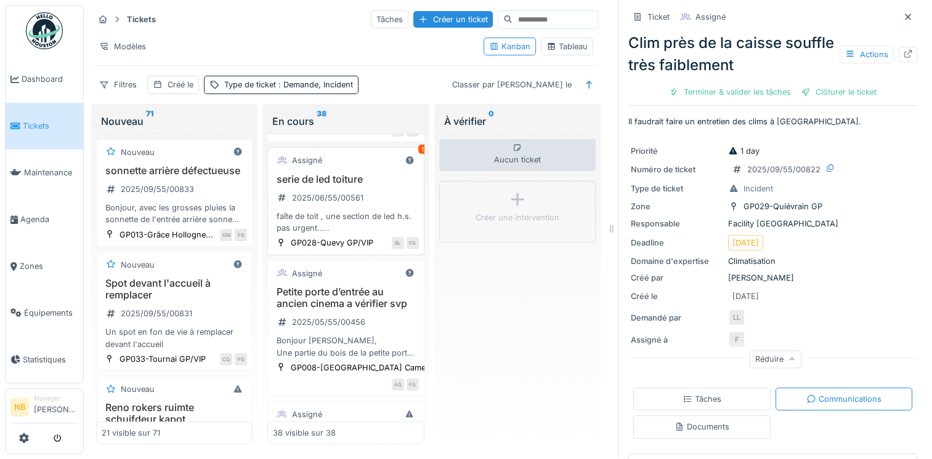
click at [377, 185] on h3 "serie de led toiture" at bounding box center [345, 180] width 145 height 12
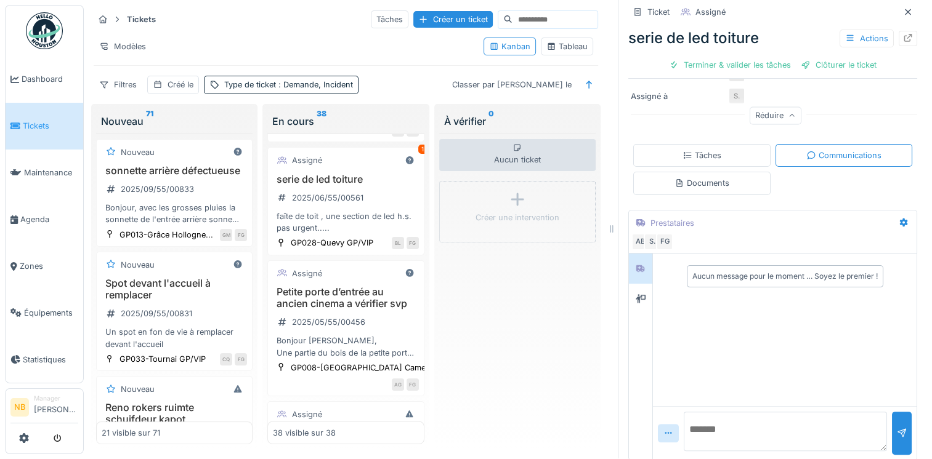
scroll to position [220, 0]
click at [629, 285] on div at bounding box center [640, 295] width 23 height 30
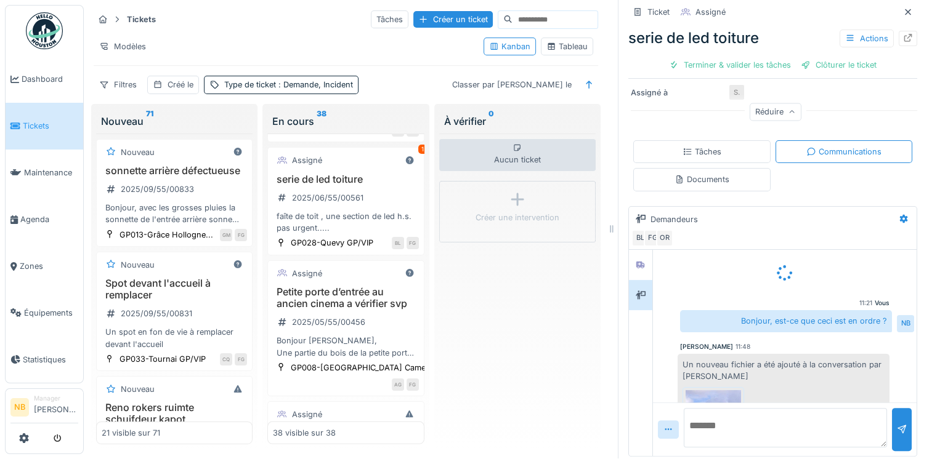
scroll to position [37, 0]
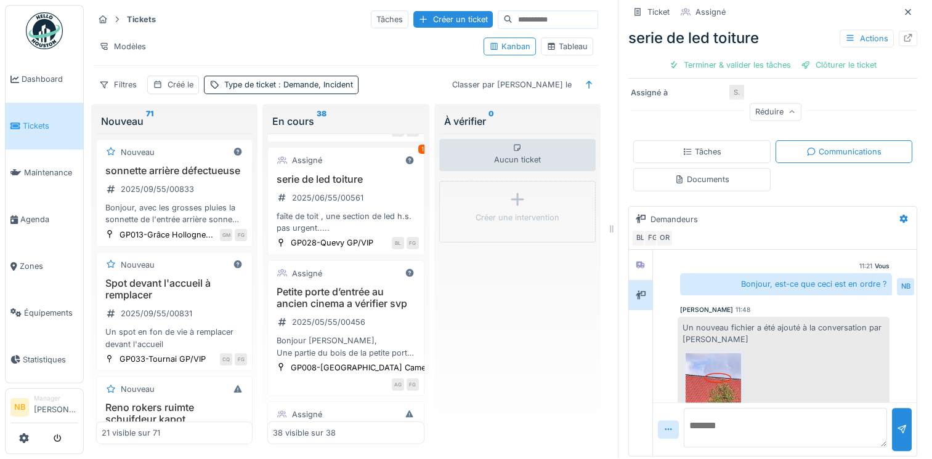
click at [705, 354] on img at bounding box center [712, 384] width 55 height 62
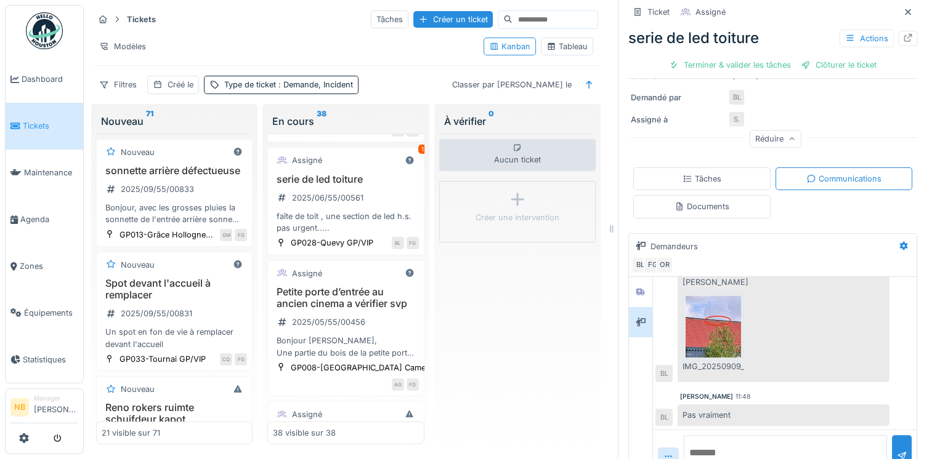
scroll to position [220, 0]
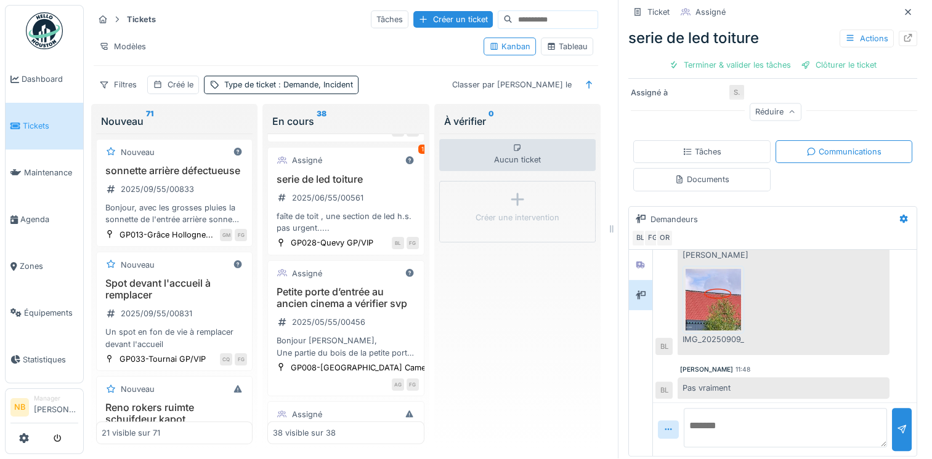
click at [697, 304] on img at bounding box center [712, 300] width 55 height 62
click at [631, 257] on div at bounding box center [640, 264] width 18 height 15
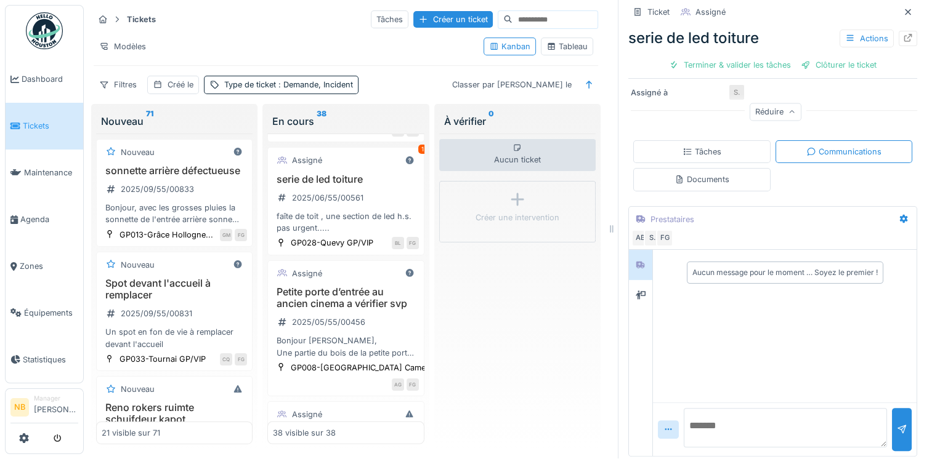
click at [712, 415] on textarea at bounding box center [785, 427] width 203 height 39
click at [800, 418] on textarea "**********" at bounding box center [785, 427] width 203 height 39
click at [794, 430] on textarea "**********" at bounding box center [785, 427] width 203 height 39
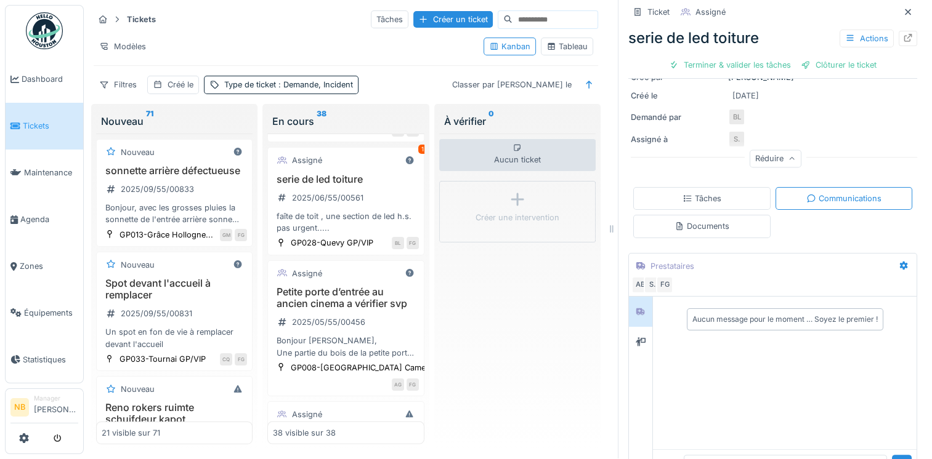
scroll to position [220, 0]
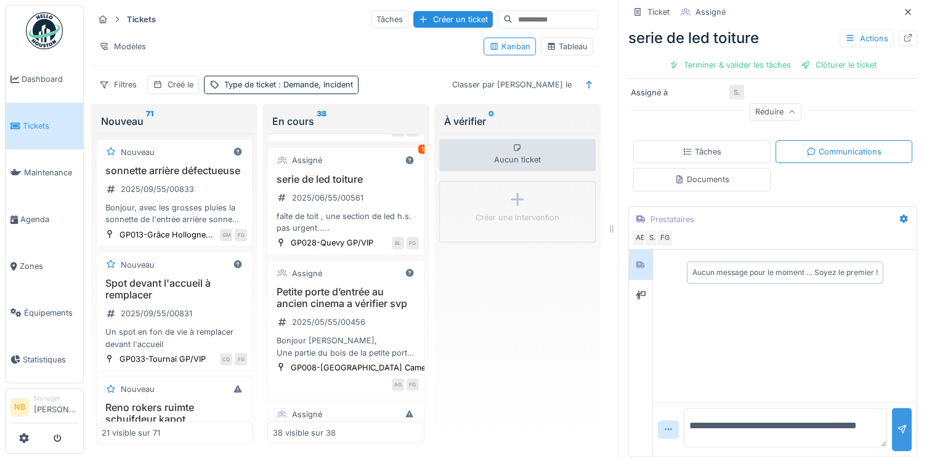
type textarea "**********"
click at [892, 418] on div at bounding box center [902, 429] width 20 height 42
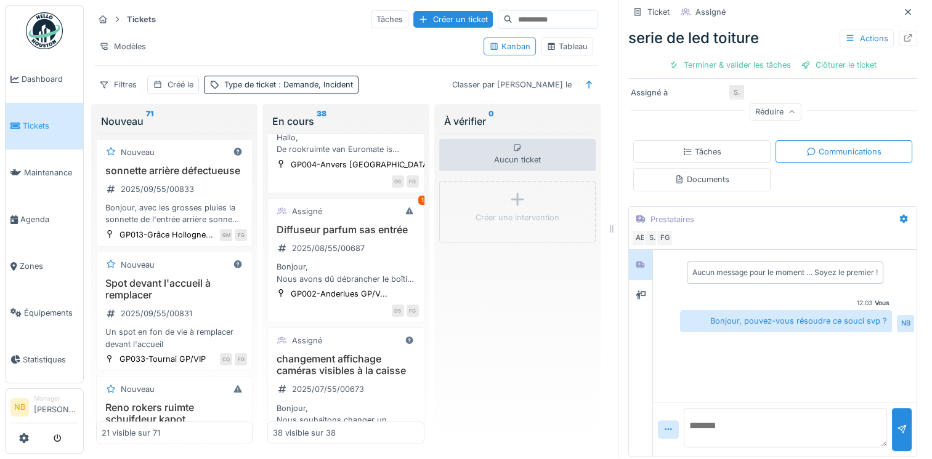
scroll to position [2412, 0]
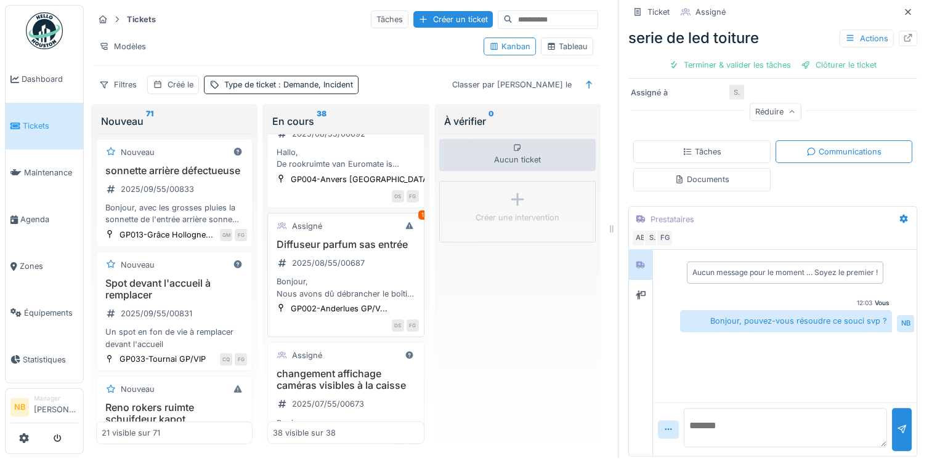
click at [386, 289] on div "Diffuseur parfum sas entrée 2025/08/55/00687 Bonjour, Nous avons dû débrancher …" at bounding box center [345, 269] width 145 height 61
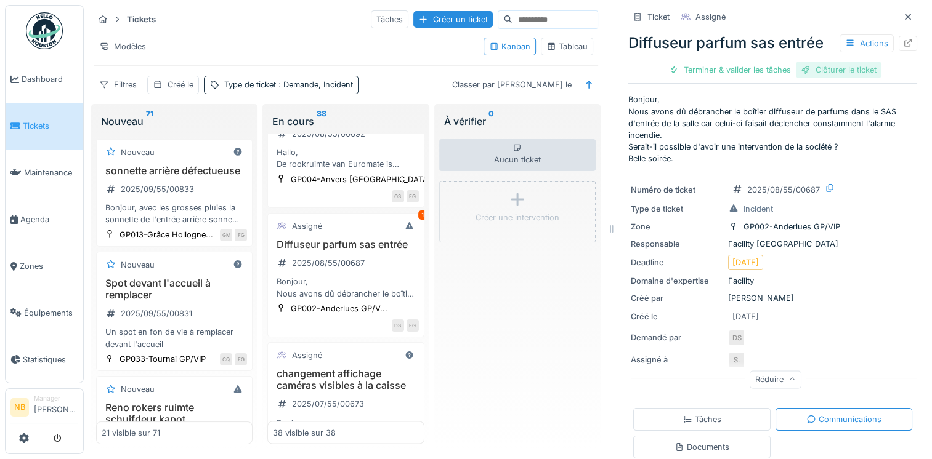
click at [834, 62] on div "Clôturer le ticket" at bounding box center [839, 70] width 86 height 17
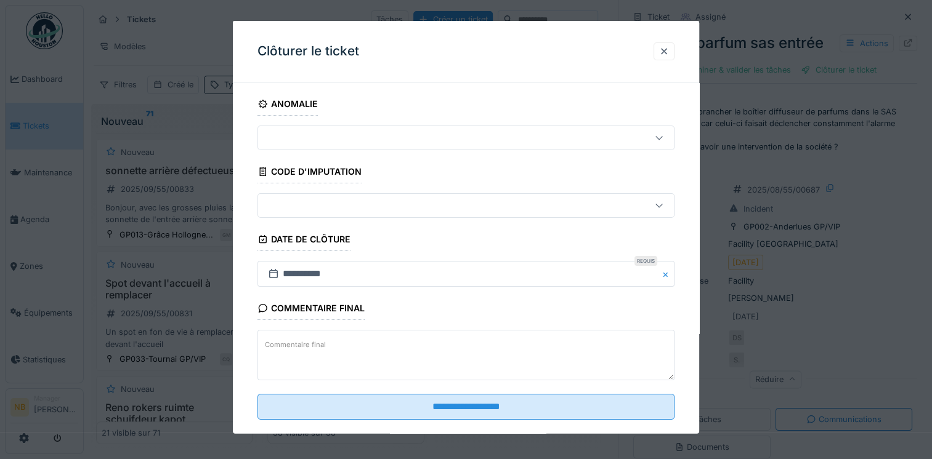
click at [515, 350] on textarea "Commentaire final" at bounding box center [465, 355] width 417 height 50
click at [668, 50] on div at bounding box center [664, 51] width 10 height 12
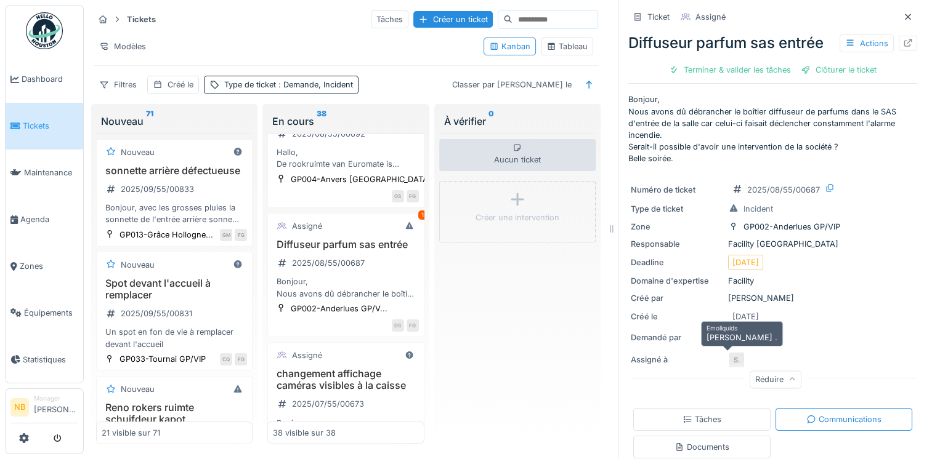
click at [728, 352] on div "S." at bounding box center [736, 360] width 17 height 17
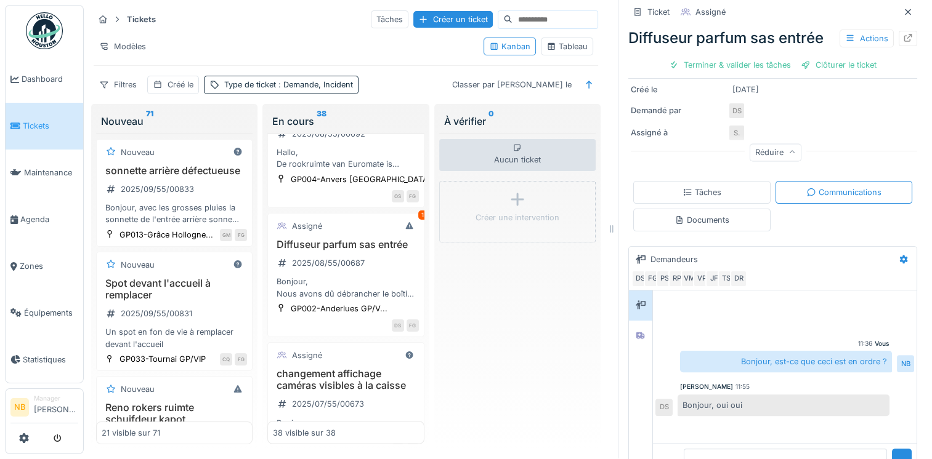
scroll to position [268, 0]
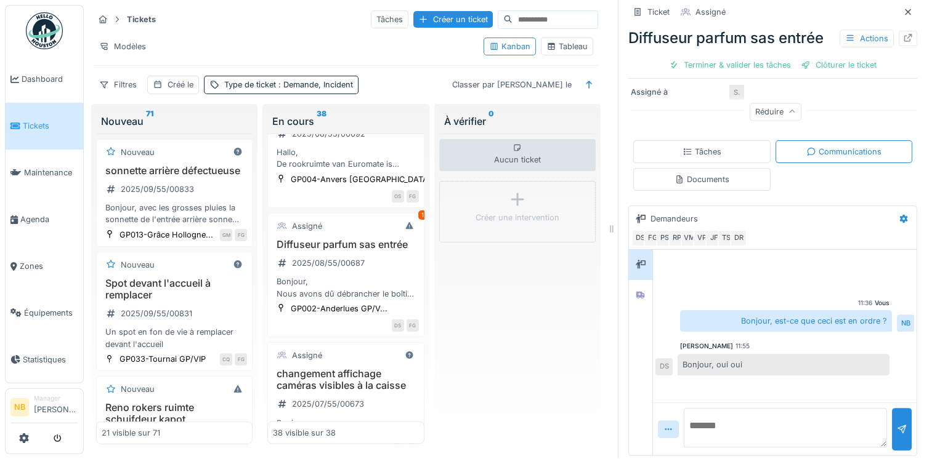
click at [618, 285] on div "Ticket Assigné Diffuseur parfum sas entrée Actions Terminer & valider les tâche…" at bounding box center [772, 228] width 309 height 459
click at [636, 291] on icon at bounding box center [641, 295] width 10 height 8
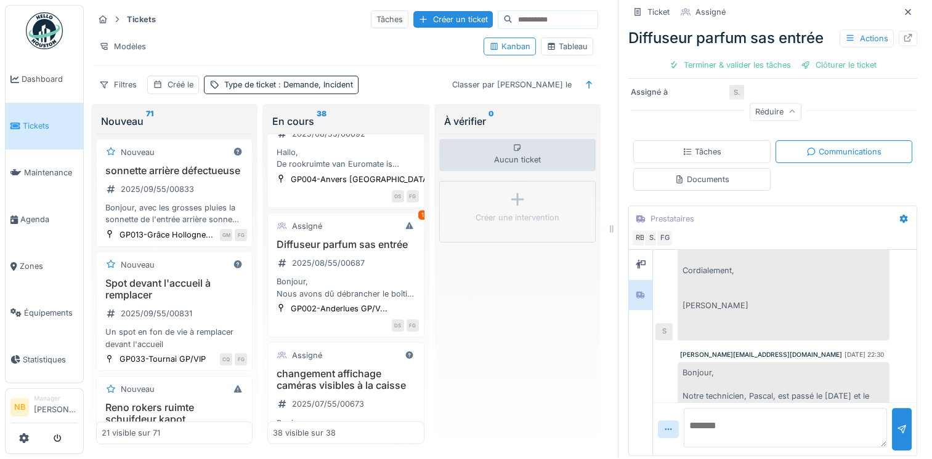
scroll to position [2663, 0]
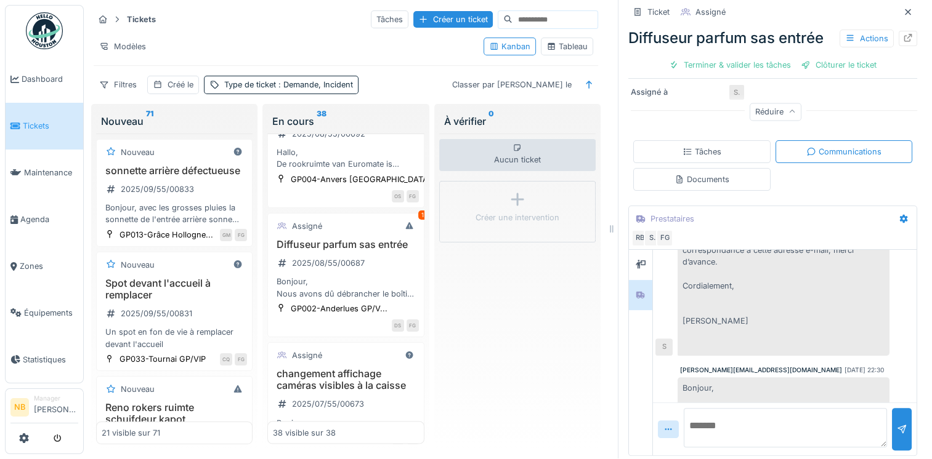
click at [737, 408] on textarea at bounding box center [785, 427] width 203 height 39
click at [840, 57] on div "Clôturer le ticket" at bounding box center [839, 65] width 86 height 17
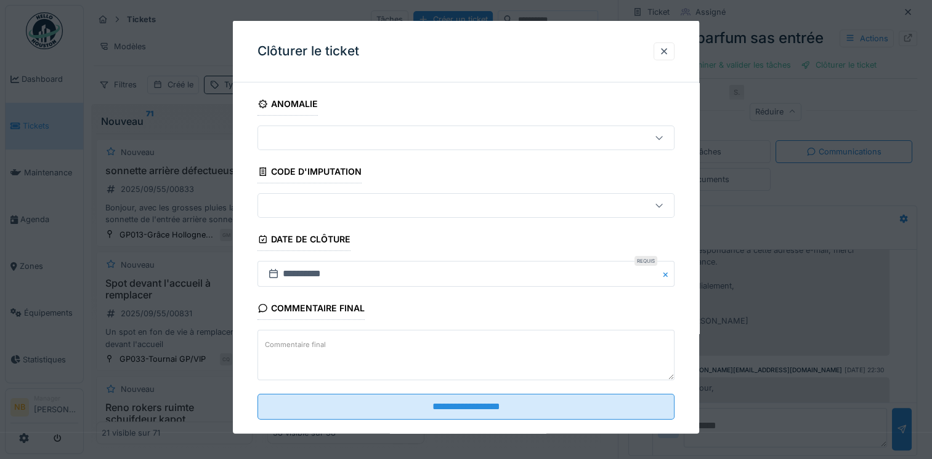
click at [338, 355] on textarea "Commentaire final" at bounding box center [465, 355] width 417 height 50
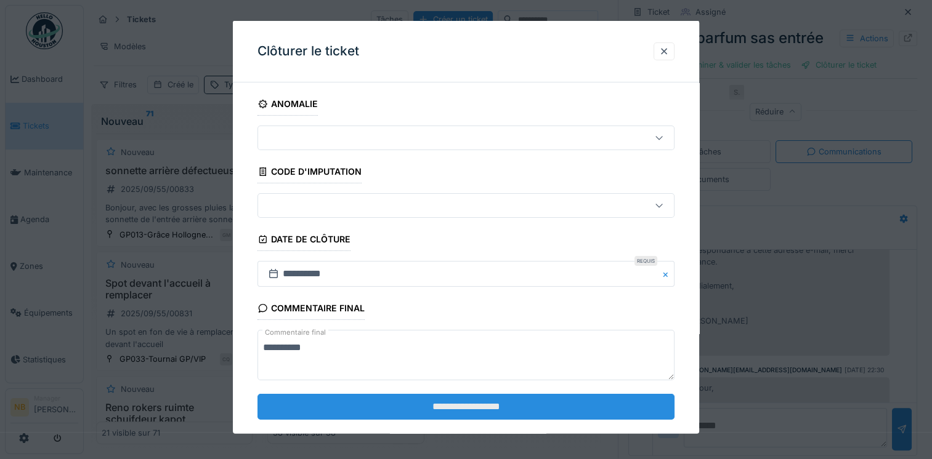
type textarea "**********"
drag, startPoint x: 486, startPoint y: 410, endPoint x: 500, endPoint y: 410, distance: 14.2
click at [488, 410] on input "**********" at bounding box center [465, 407] width 417 height 26
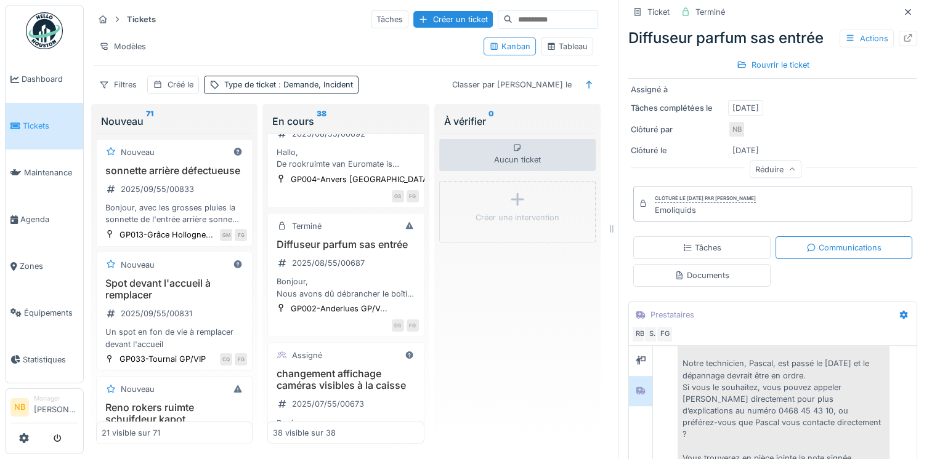
scroll to position [0, 0]
click at [512, 21] on input at bounding box center [554, 20] width 85 height 17
paste input "**********"
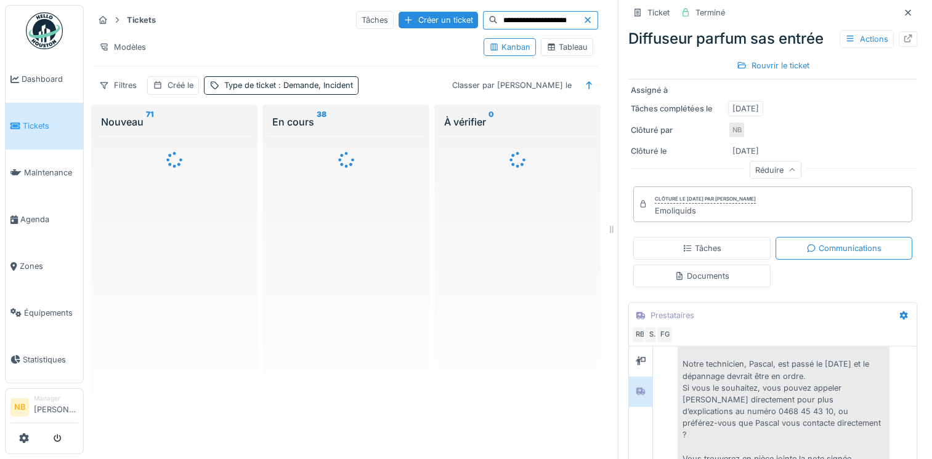
type input "**********"
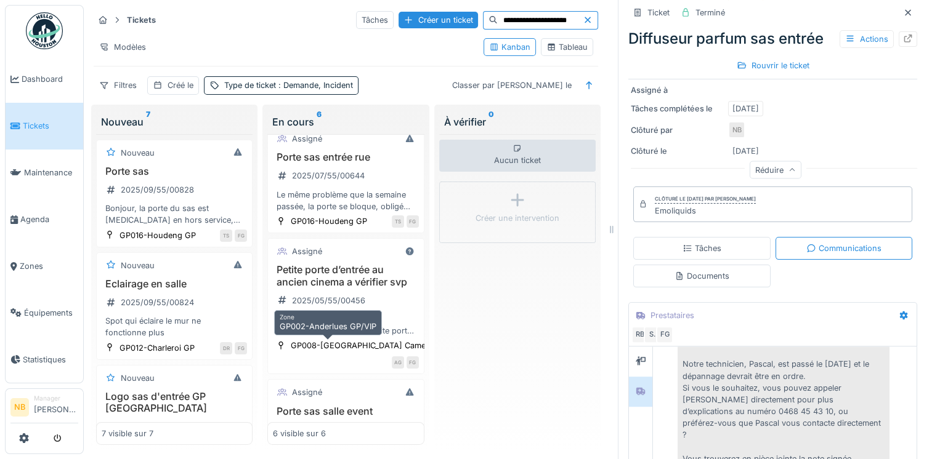
scroll to position [491, 0]
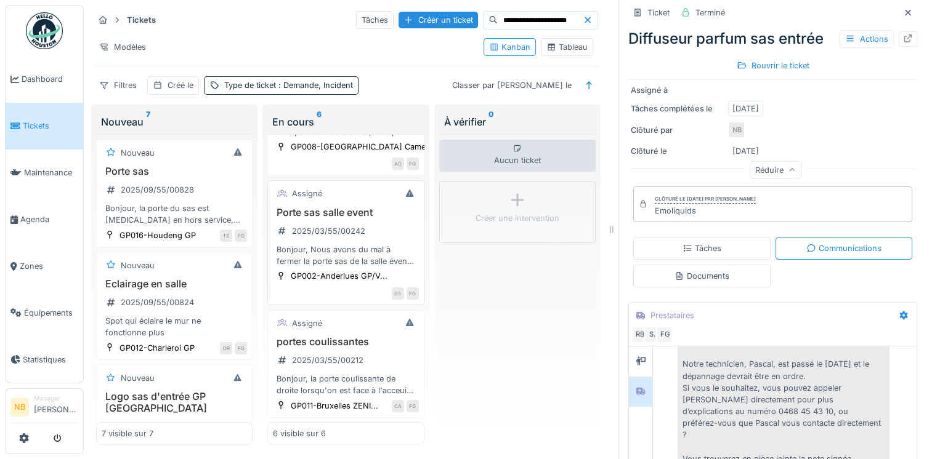
click at [381, 244] on div "Bonjour, Nous avons du mal à fermer la porte sas de la salle évent à doubles to…" at bounding box center [345, 255] width 145 height 23
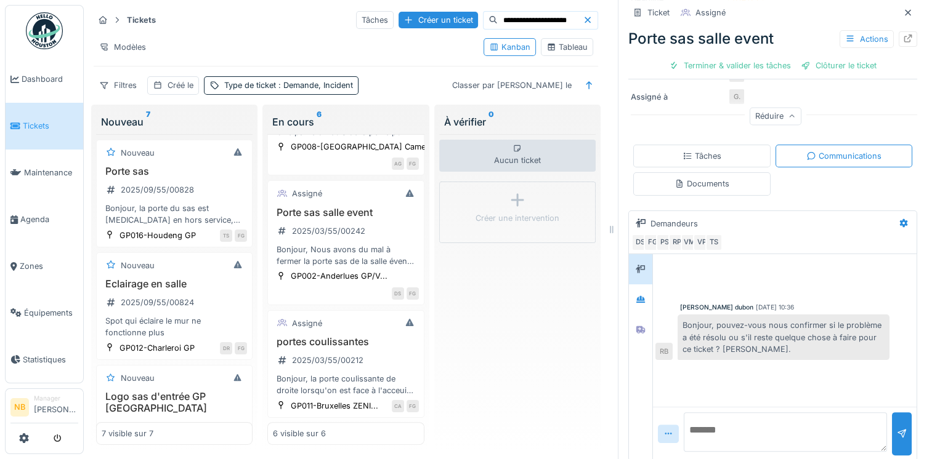
scroll to position [220, 0]
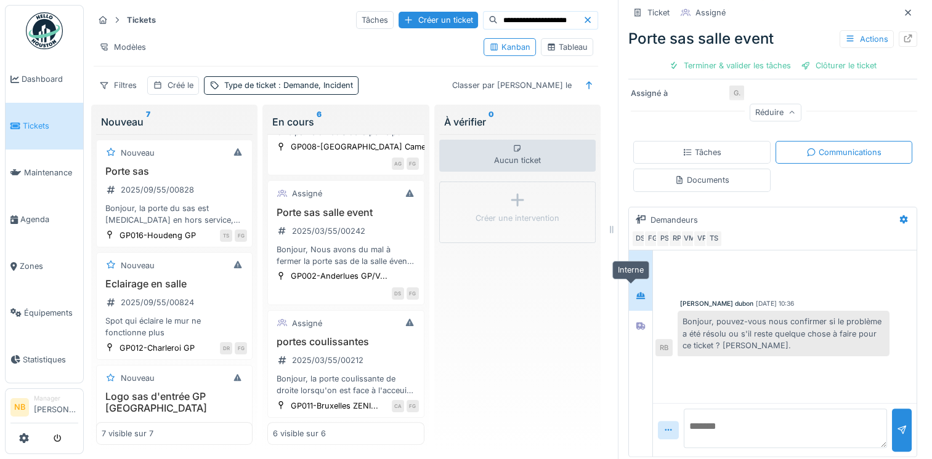
click at [631, 299] on div at bounding box center [640, 295] width 18 height 15
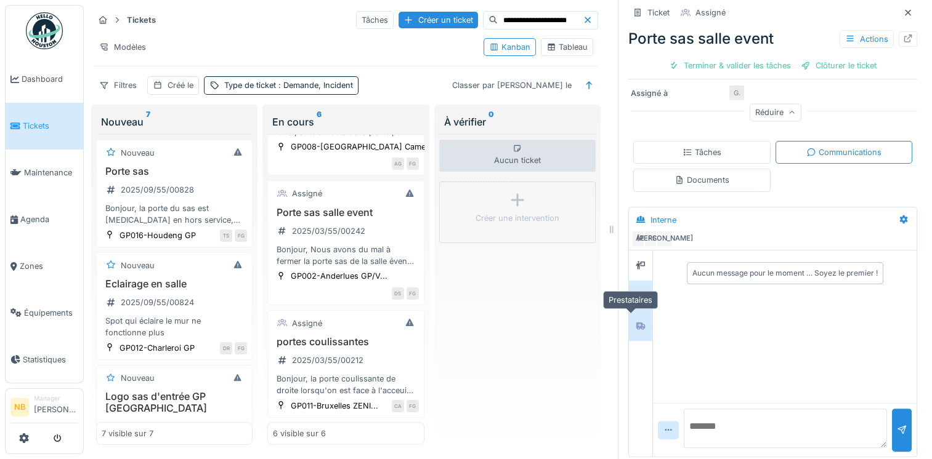
click at [636, 323] on icon at bounding box center [640, 326] width 9 height 7
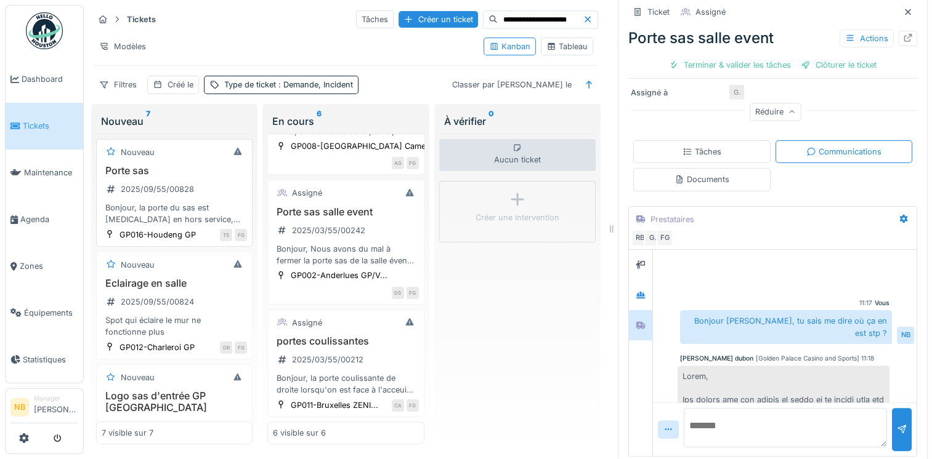
scroll to position [0, 0]
click at [41, 122] on span "Tickets" at bounding box center [50, 126] width 55 height 12
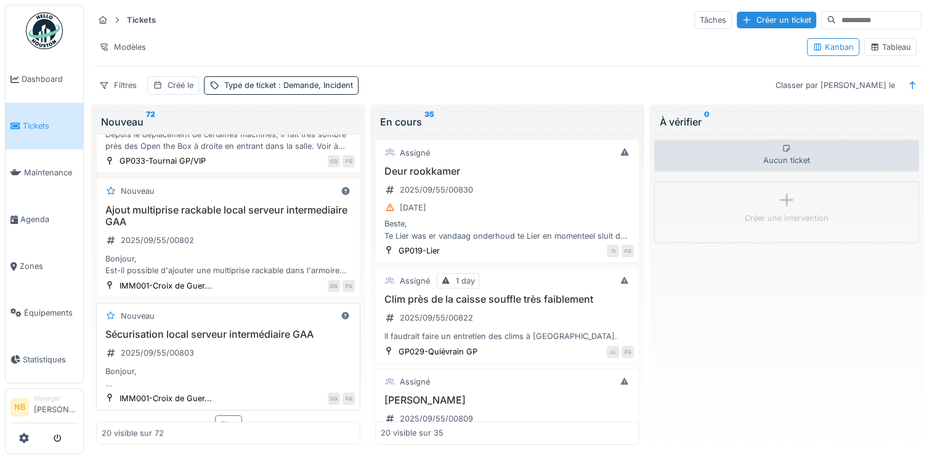
scroll to position [10, 0]
click at [225, 415] on div "Plus" at bounding box center [228, 424] width 27 height 18
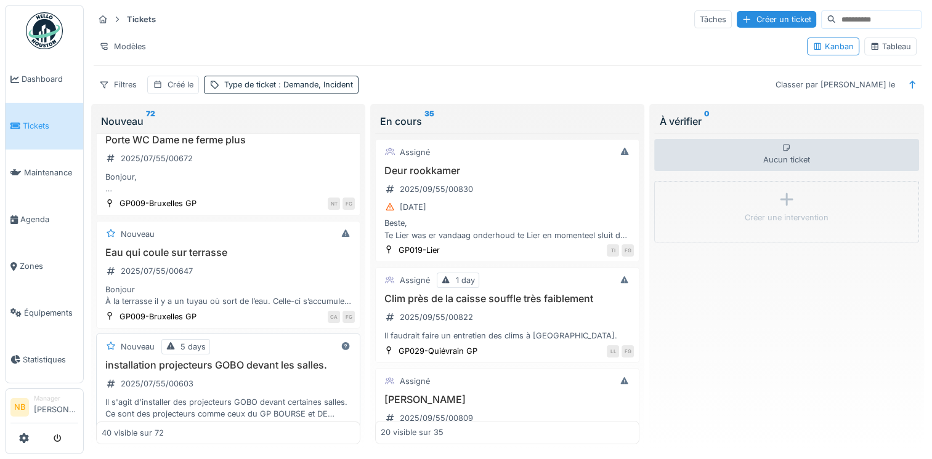
scroll to position [4193, 0]
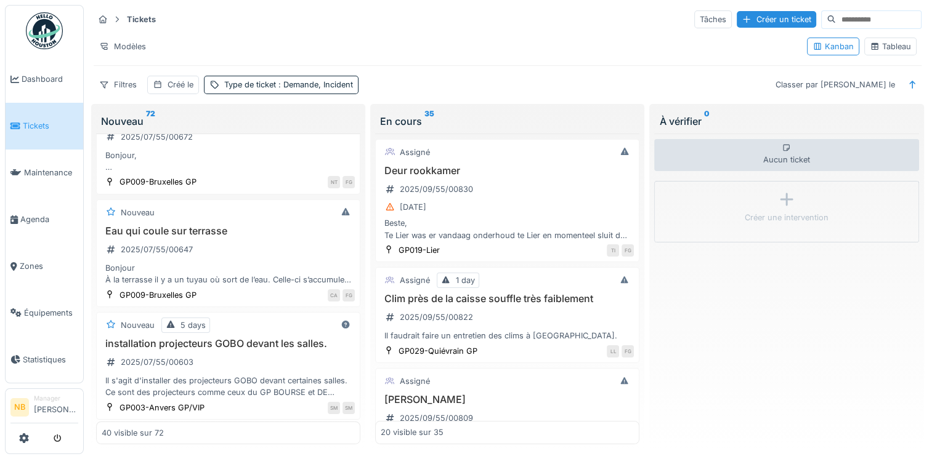
click at [220, 425] on div "Plus" at bounding box center [228, 434] width 27 height 18
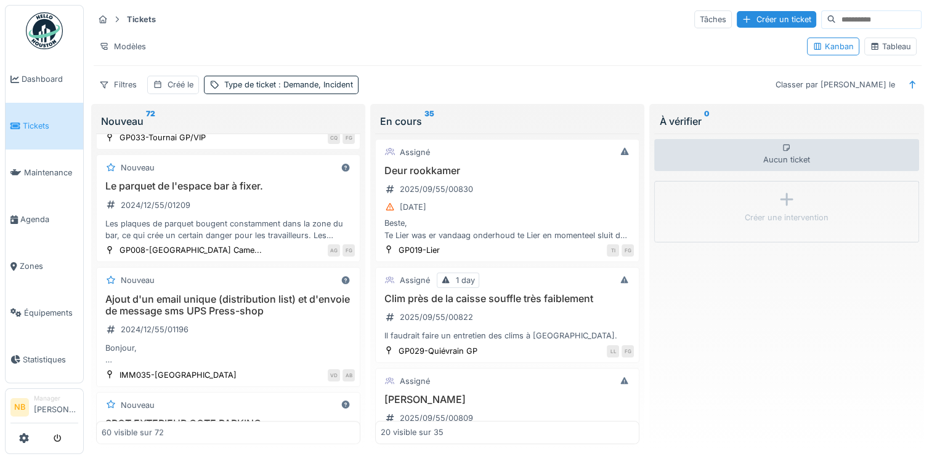
scroll to position [6452, 0]
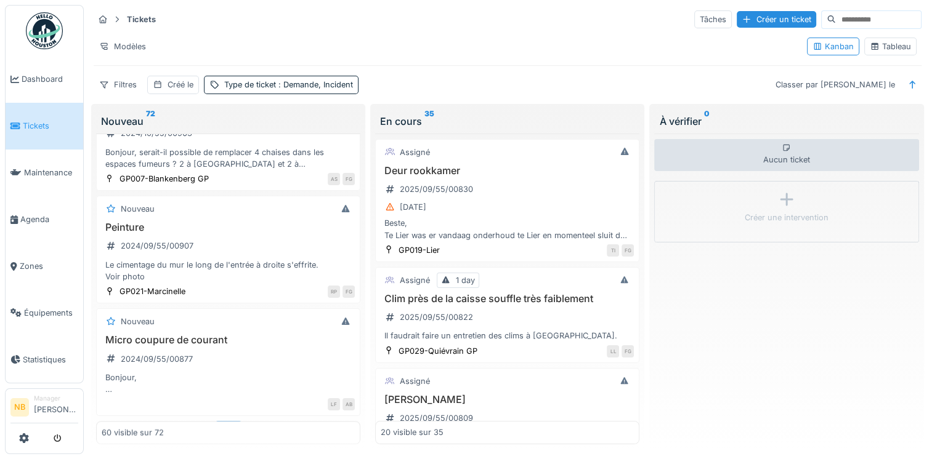
click at [223, 421] on div "Plus" at bounding box center [228, 430] width 27 height 18
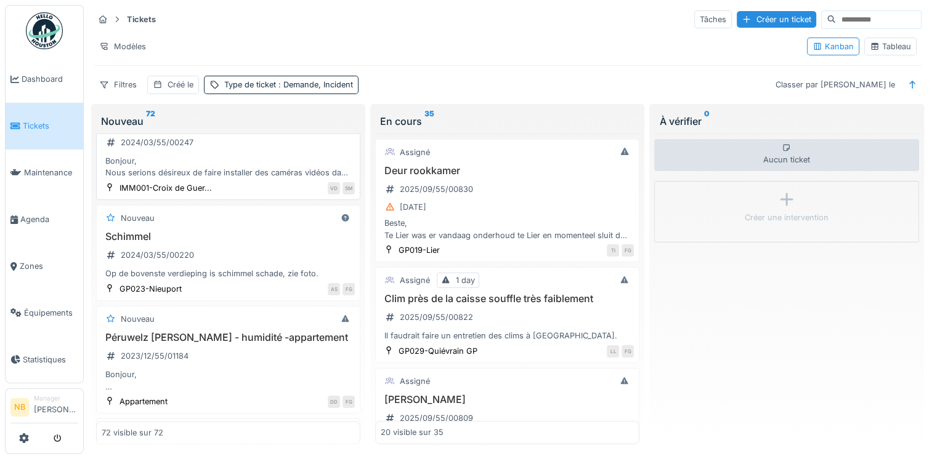
scroll to position [7796, 0]
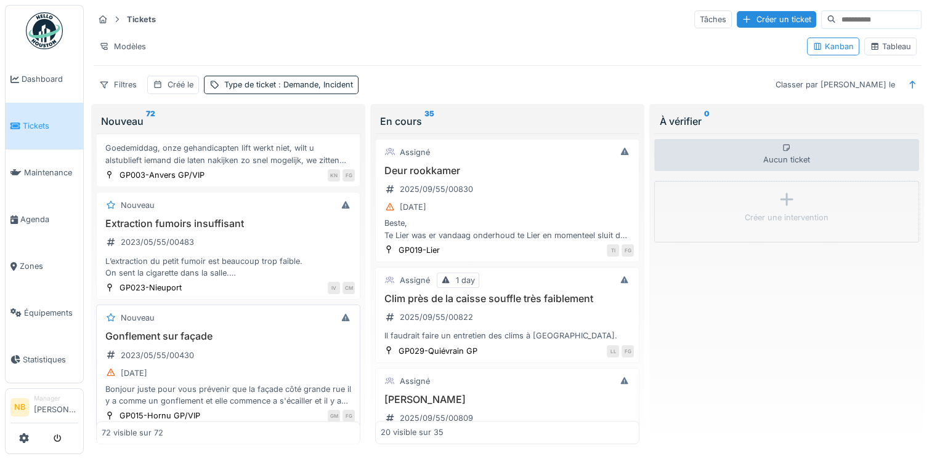
click at [251, 334] on div "Gonflement sur façade 2023/05/55/00430 [DATE] Bonjour juste pour vous prévenir …" at bounding box center [228, 369] width 253 height 76
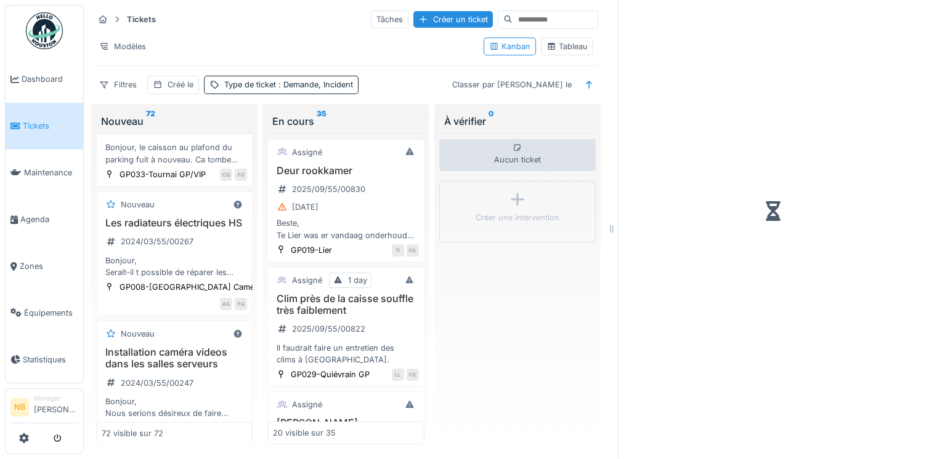
scroll to position [8829, 0]
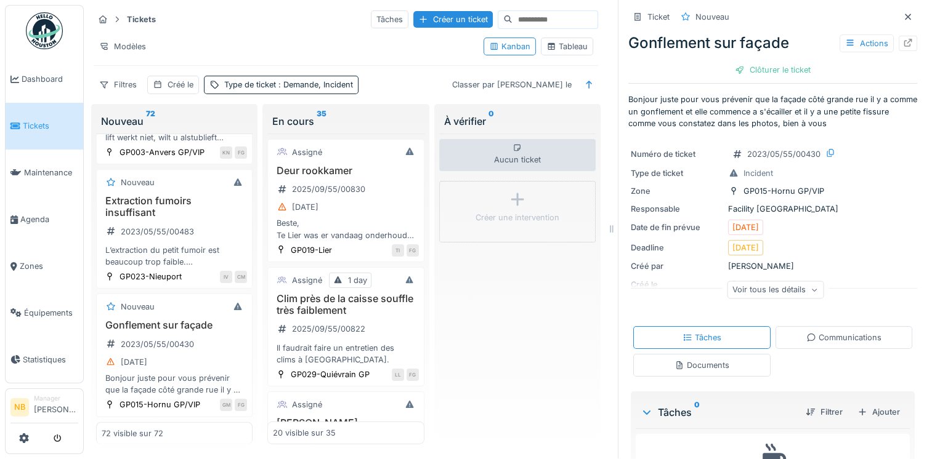
click at [771, 281] on div "Voir tous les détails" at bounding box center [775, 290] width 97 height 18
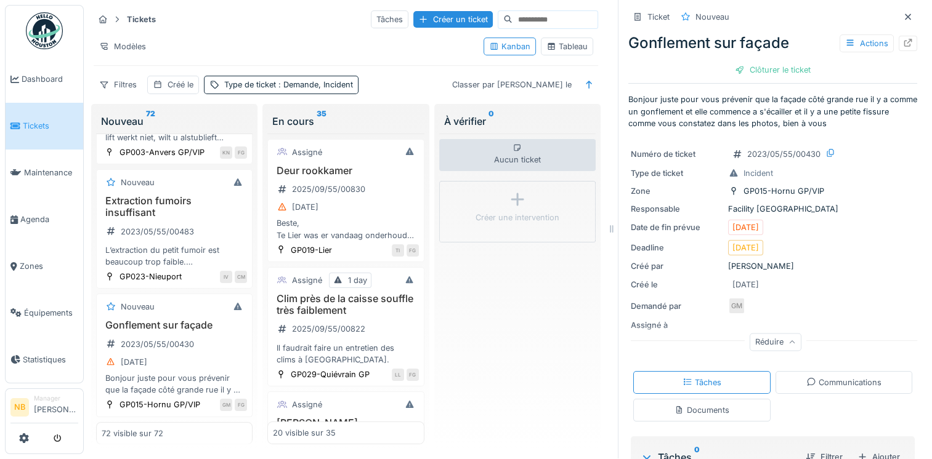
scroll to position [9, 0]
click at [474, 353] on div "Aucun ticket Créer une intervention" at bounding box center [517, 290] width 156 height 312
click at [491, 377] on div "Aucun ticket Créer une intervention" at bounding box center [517, 290] width 156 height 312
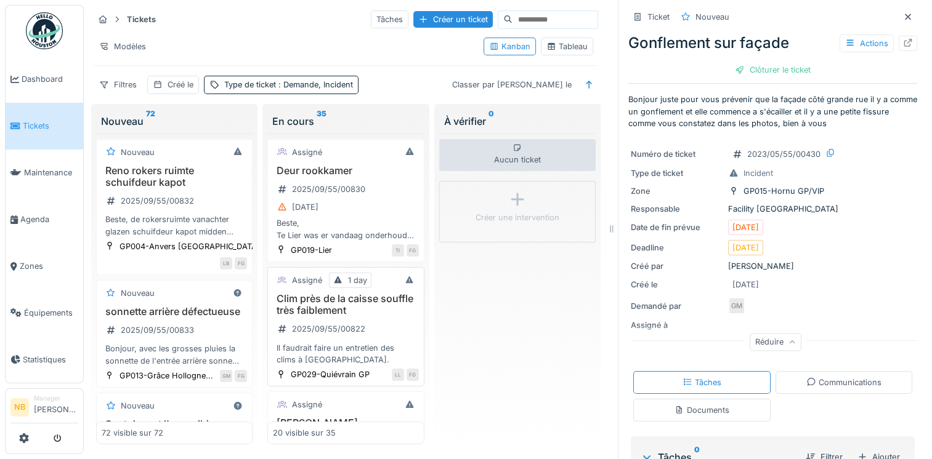
scroll to position [0, 0]
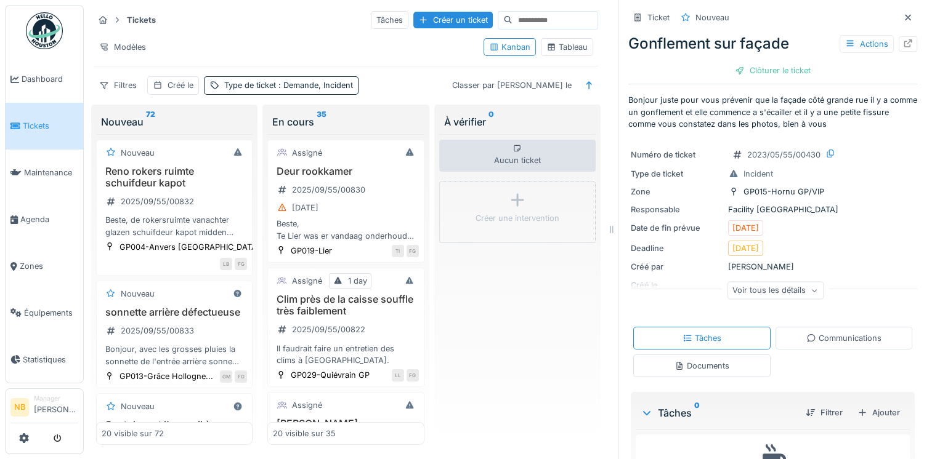
click at [534, 17] on input at bounding box center [554, 20] width 85 height 17
paste input "**********"
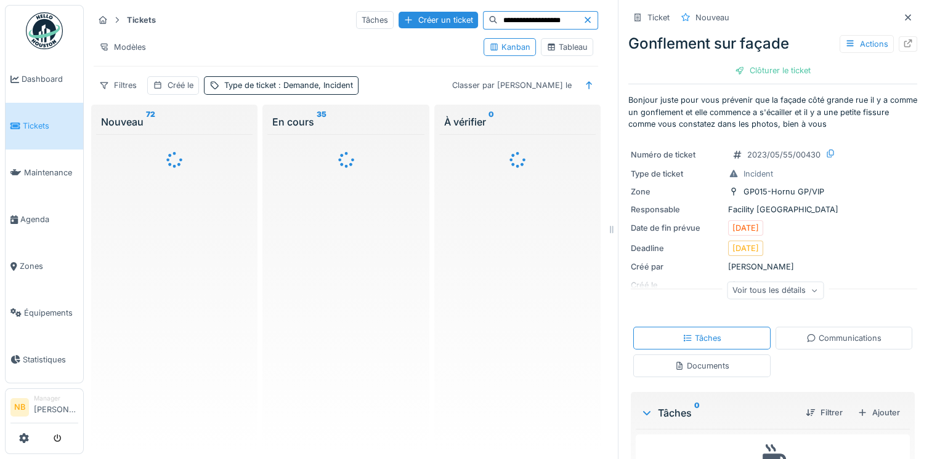
type input "**********"
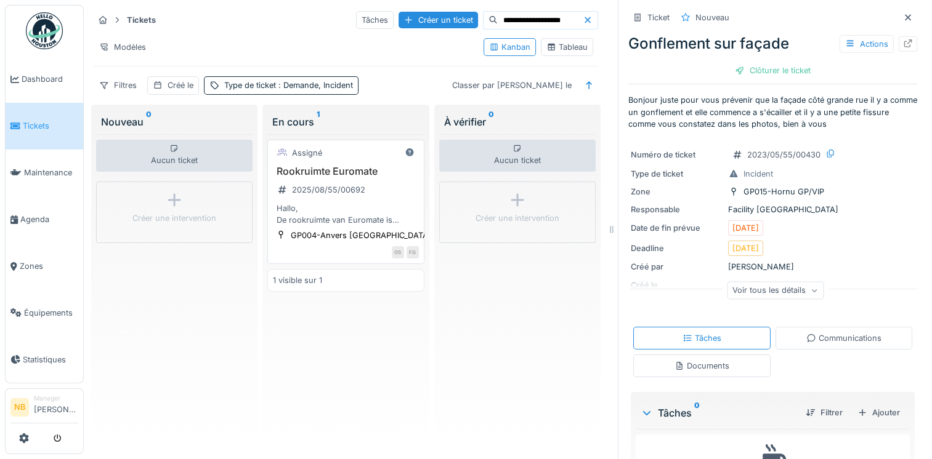
click at [386, 156] on div "Assigné" at bounding box center [345, 152] width 145 height 15
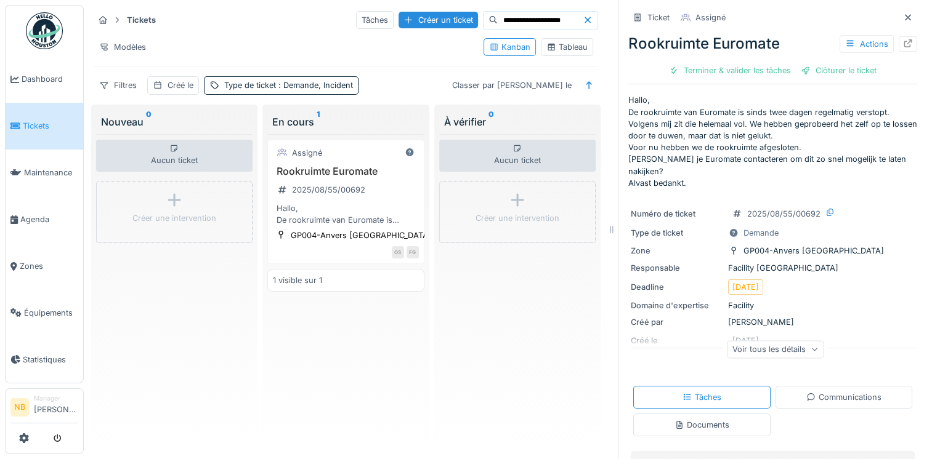
click at [840, 392] on div "Communications" at bounding box center [843, 398] width 75 height 12
click at [781, 340] on div "Voir tous les détails" at bounding box center [775, 349] width 97 height 18
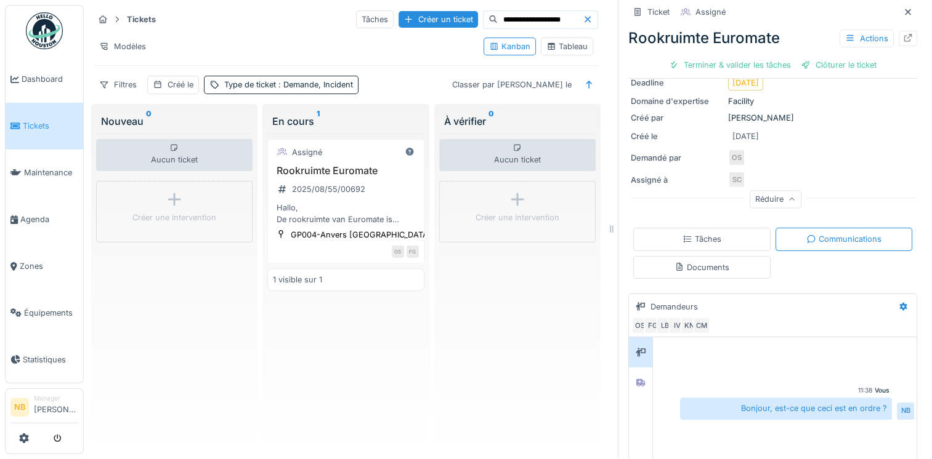
scroll to position [280, 0]
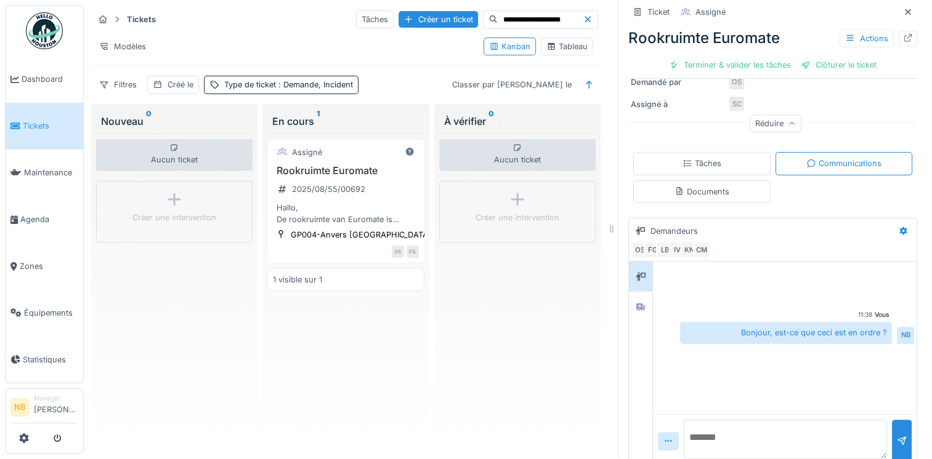
click at [41, 125] on span "Tickets" at bounding box center [50, 126] width 55 height 12
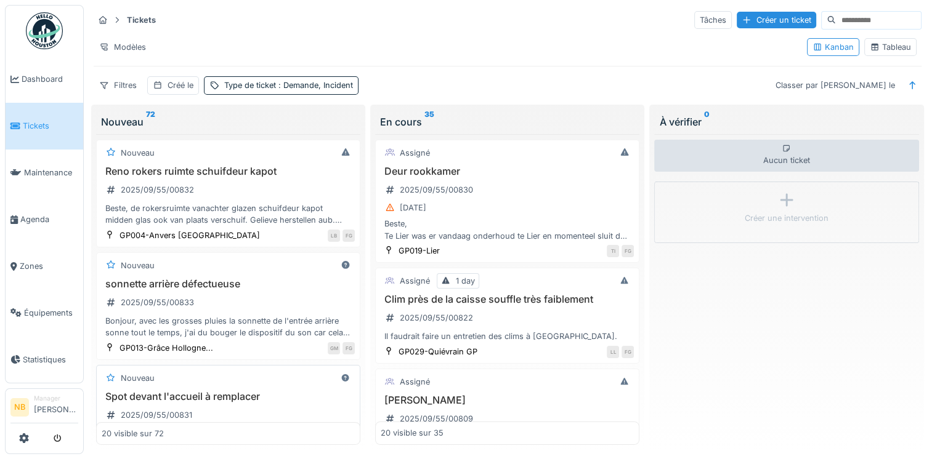
click at [285, 408] on div "Spot devant l'accueil à remplacer 2025/09/55/00831 Un spot en fon de vie à remp…" at bounding box center [228, 415] width 253 height 49
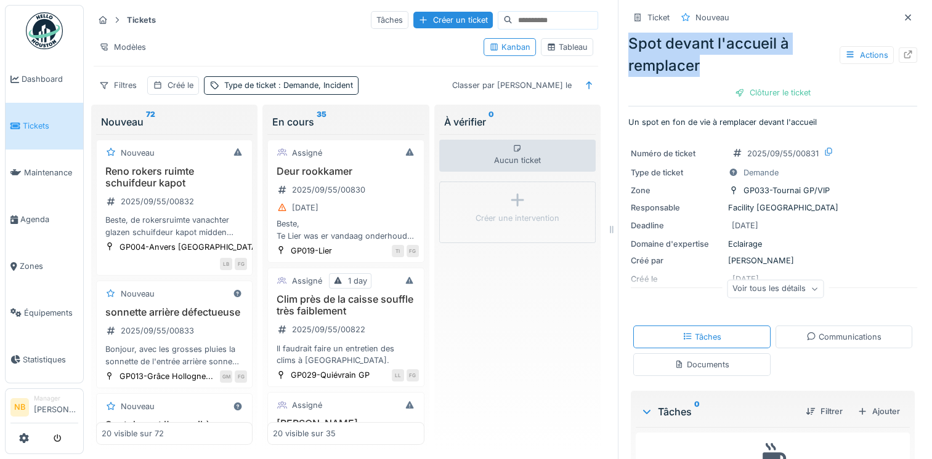
drag, startPoint x: 623, startPoint y: 36, endPoint x: 700, endPoint y: 76, distance: 86.8
click at [700, 76] on div "Spot devant l'accueil à remplacer Actions" at bounding box center [772, 55] width 289 height 44
copy div "Spot devant l'accueil à remplacer"
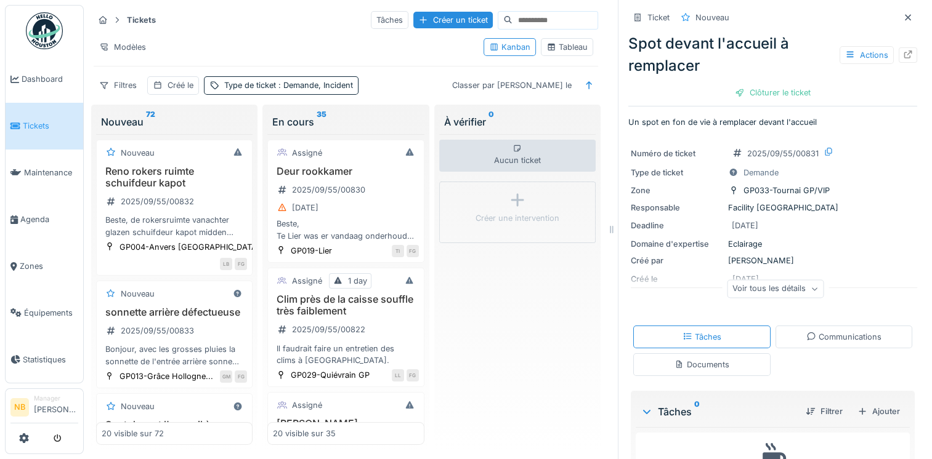
click at [513, 16] on input at bounding box center [554, 20] width 85 height 17
paste input "**********"
type input "**********"
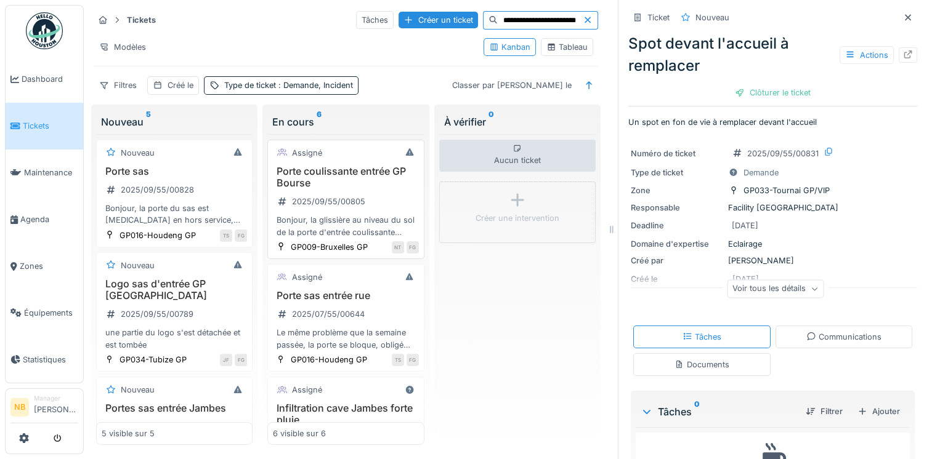
click at [373, 182] on h3 "Porte coulissante entrée GP Bourse" at bounding box center [345, 177] width 145 height 23
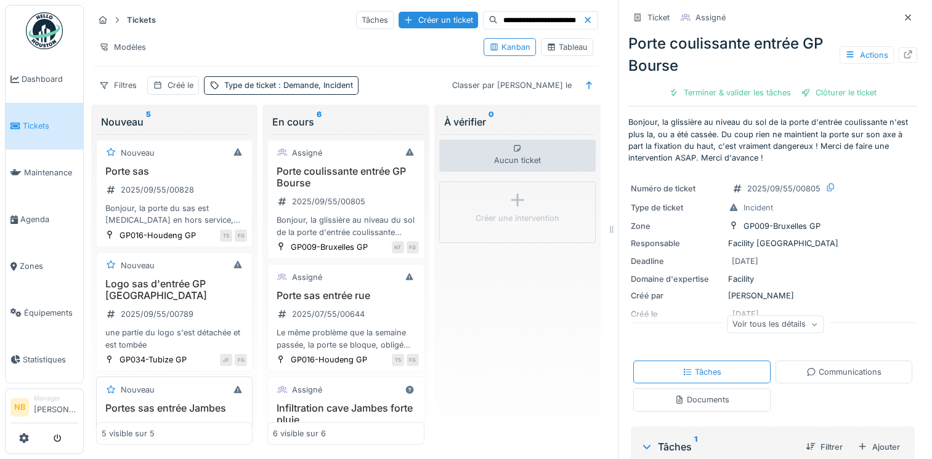
click at [195, 386] on div "Nouveau" at bounding box center [174, 389] width 145 height 15
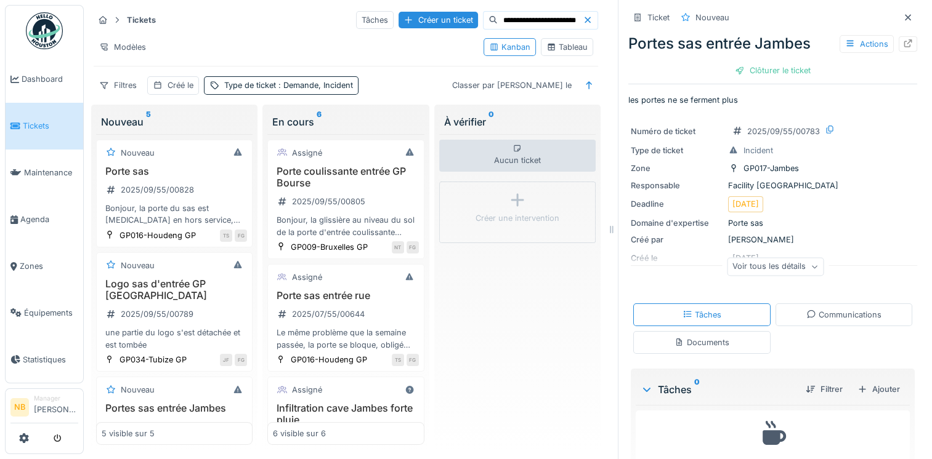
click at [756, 269] on div "Voir tous les détails" at bounding box center [775, 267] width 97 height 18
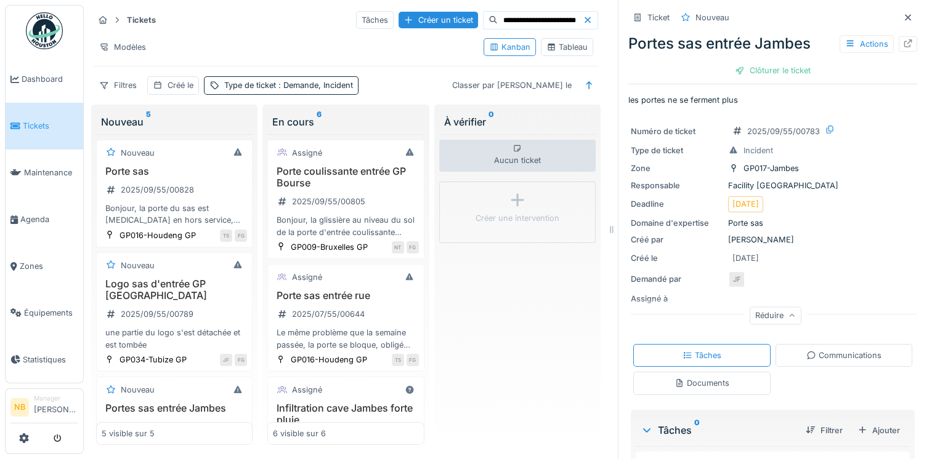
click at [826, 355] on div "Communications" at bounding box center [843, 356] width 75 height 12
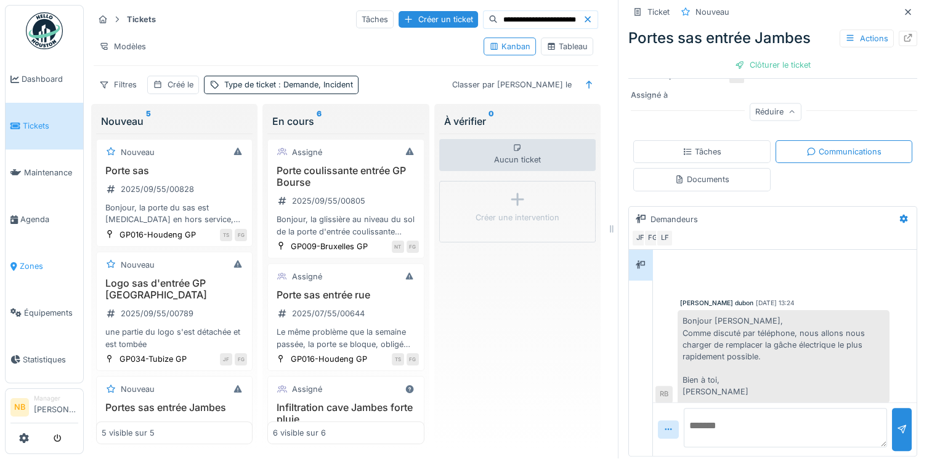
click at [22, 260] on span "Zones" at bounding box center [49, 266] width 59 height 12
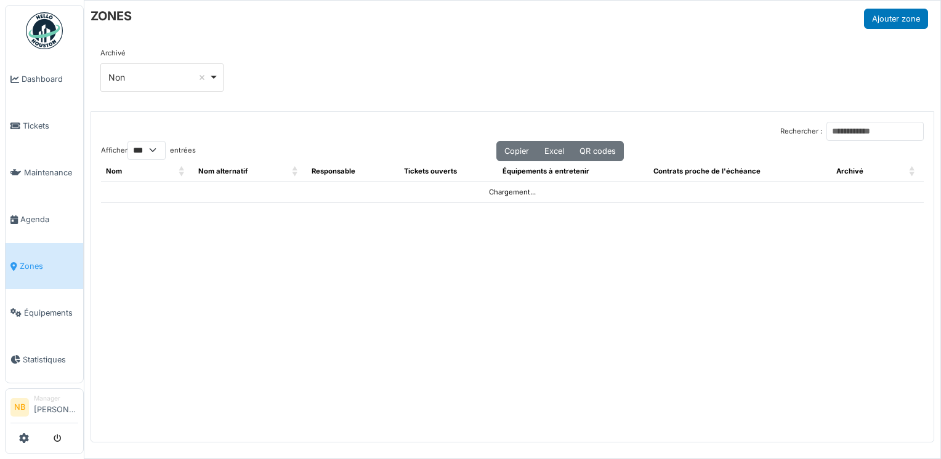
select select "***"
click at [830, 129] on input "Rechercher :" at bounding box center [874, 131] width 97 height 19
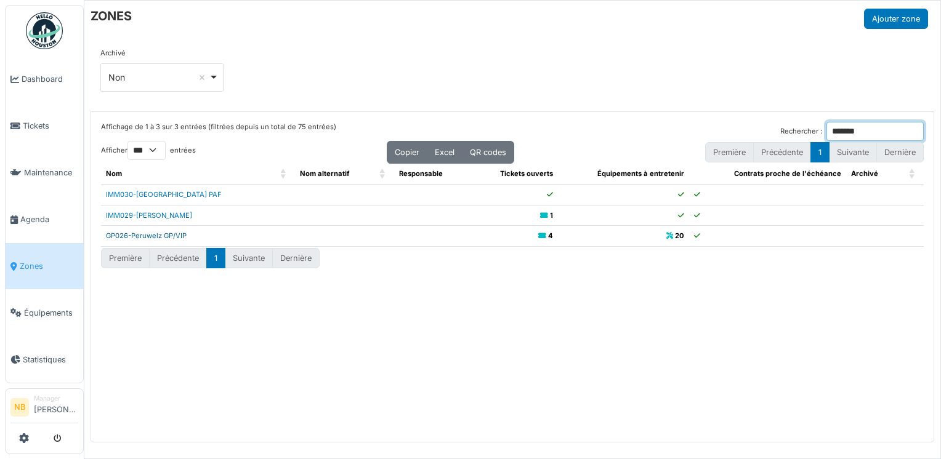
type input "*******"
click at [161, 235] on link "GP026-Peruwelz GP/VIP" at bounding box center [146, 236] width 81 height 9
click at [46, 121] on span "Tickets" at bounding box center [50, 126] width 55 height 12
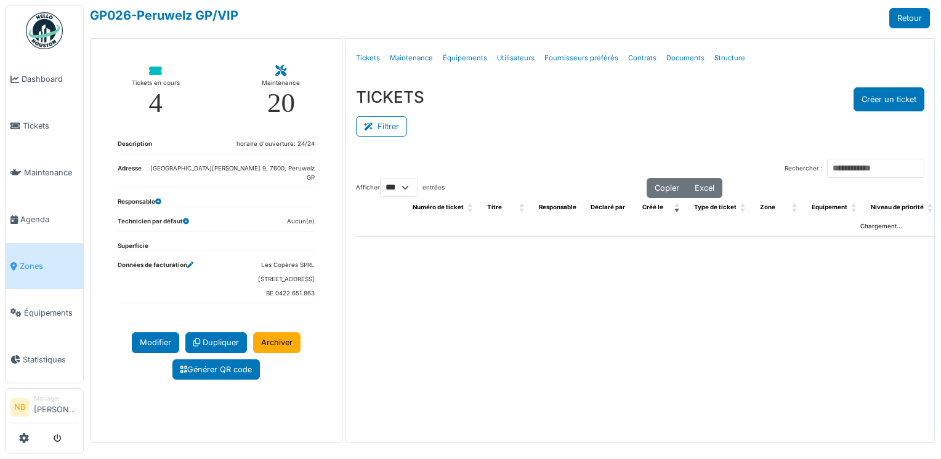
select select "***"
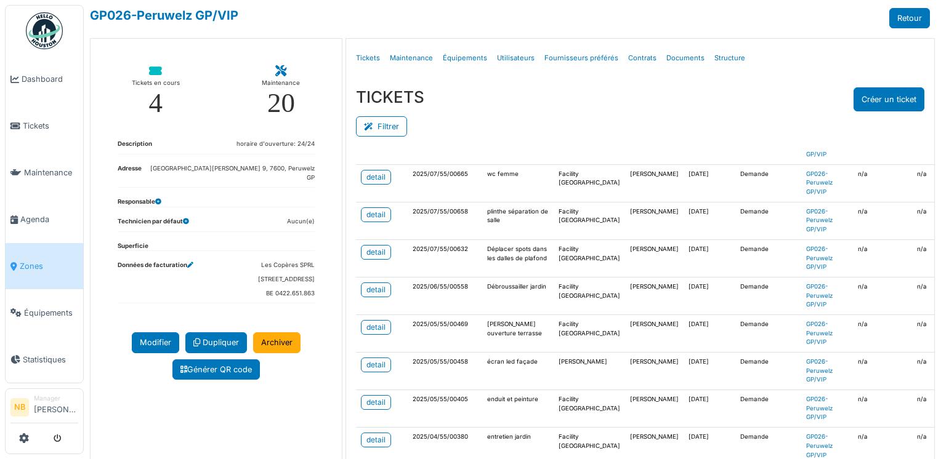
scroll to position [472, 0]
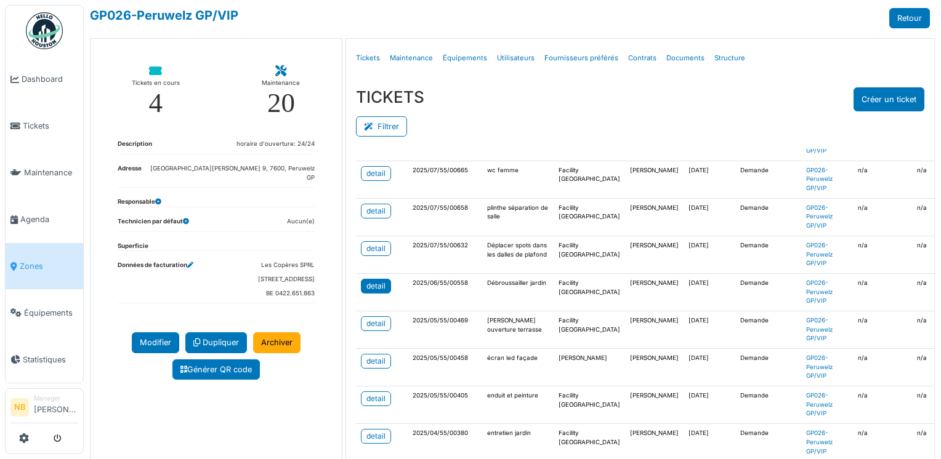
click at [366, 287] on div "detail" at bounding box center [375, 286] width 19 height 11
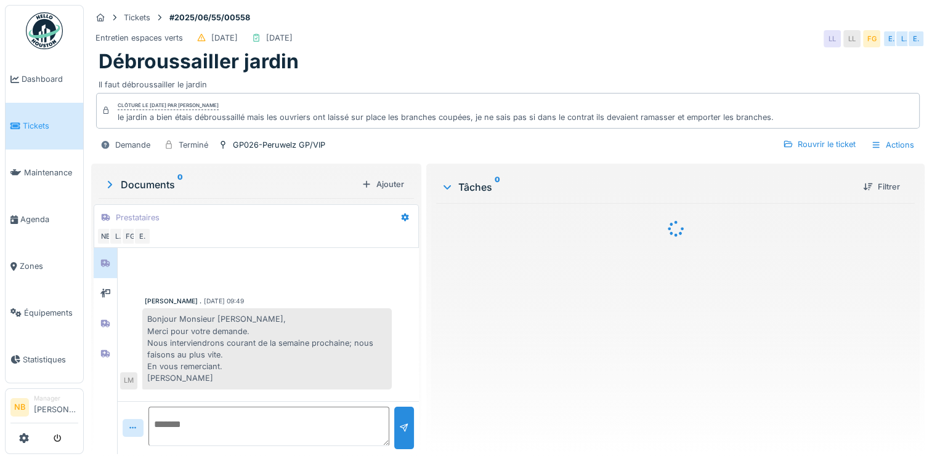
scroll to position [232, 0]
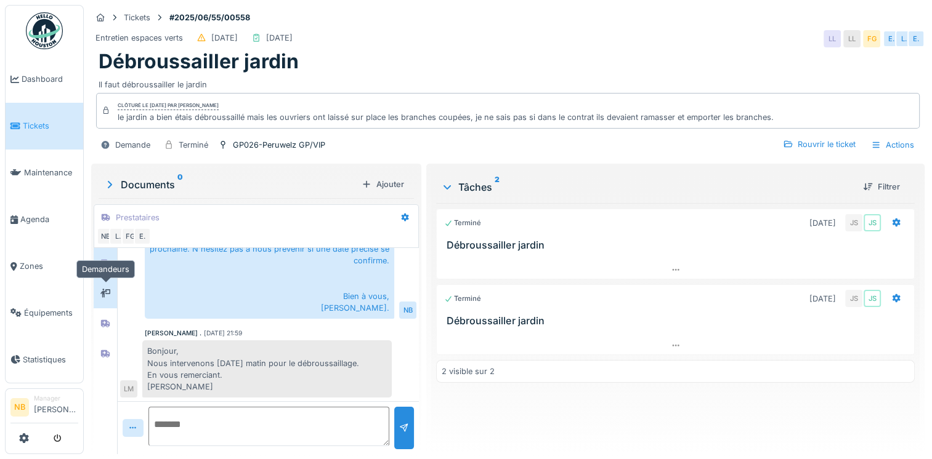
click at [108, 294] on icon at bounding box center [105, 293] width 10 height 8
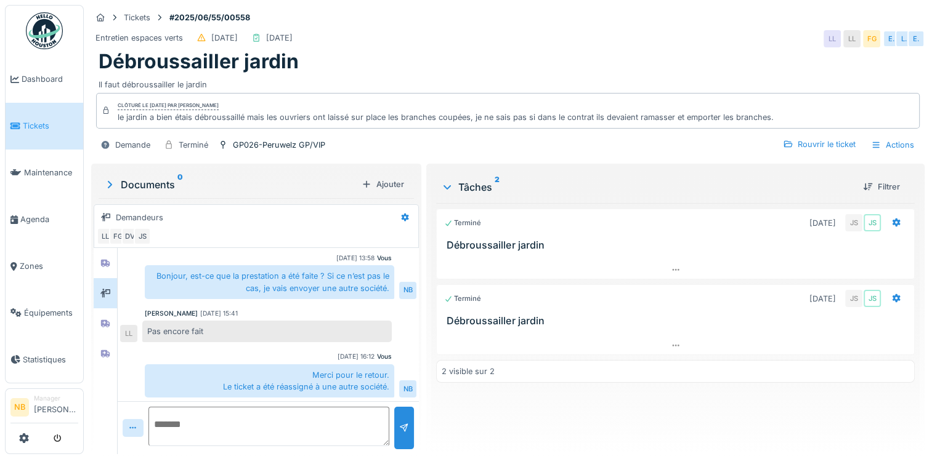
scroll to position [9, 0]
click at [107, 321] on div at bounding box center [105, 323] width 18 height 20
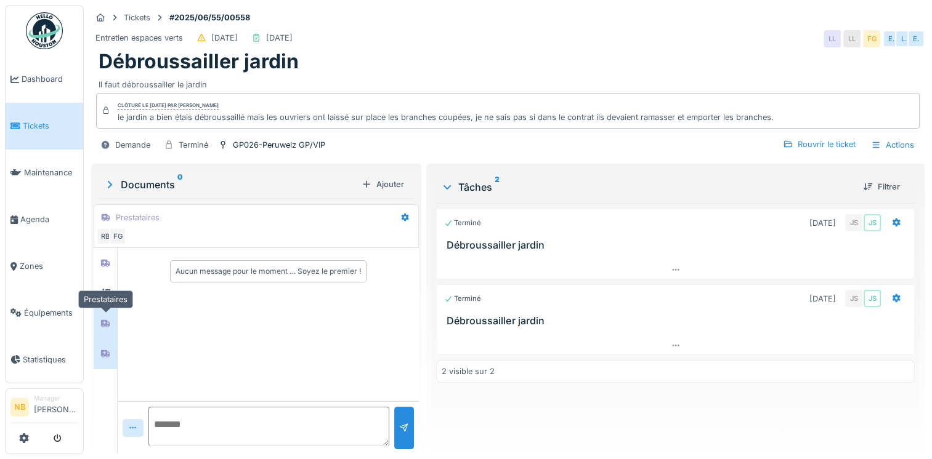
scroll to position [0, 0]
click at [108, 350] on div at bounding box center [105, 353] width 18 height 15
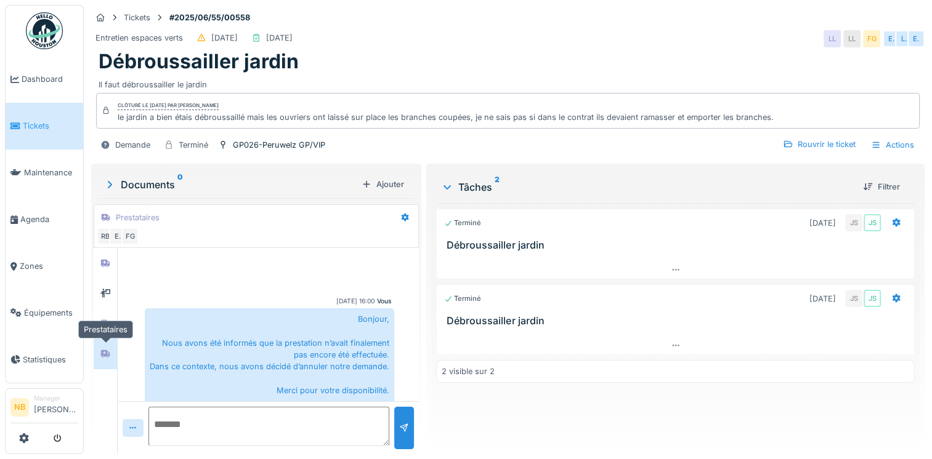
scroll to position [177, 0]
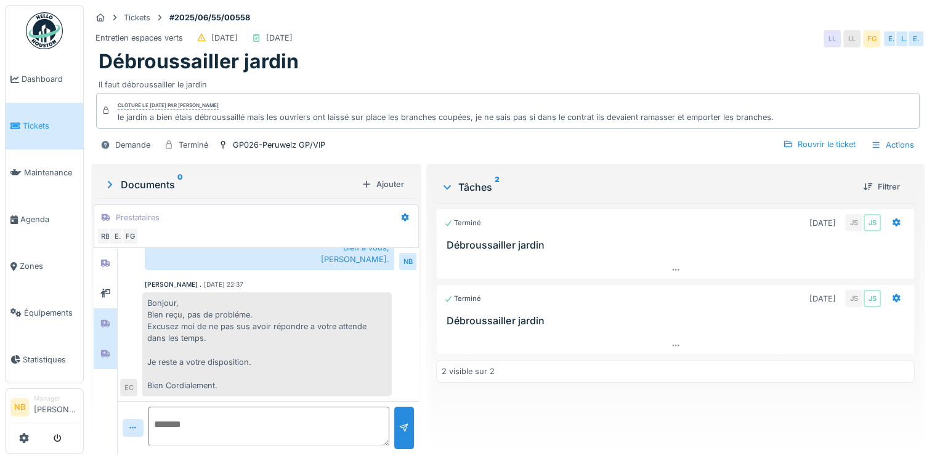
click at [110, 318] on div at bounding box center [105, 324] width 10 height 12
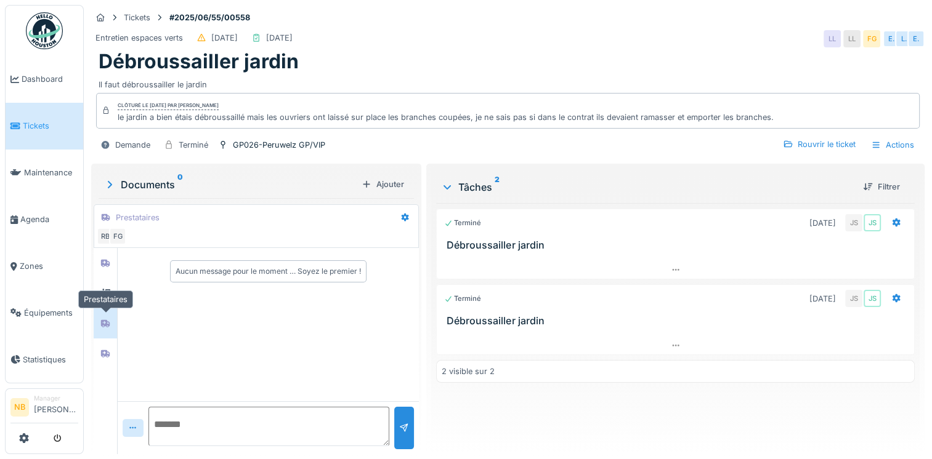
scroll to position [0, 0]
click at [106, 289] on icon at bounding box center [105, 293] width 10 height 9
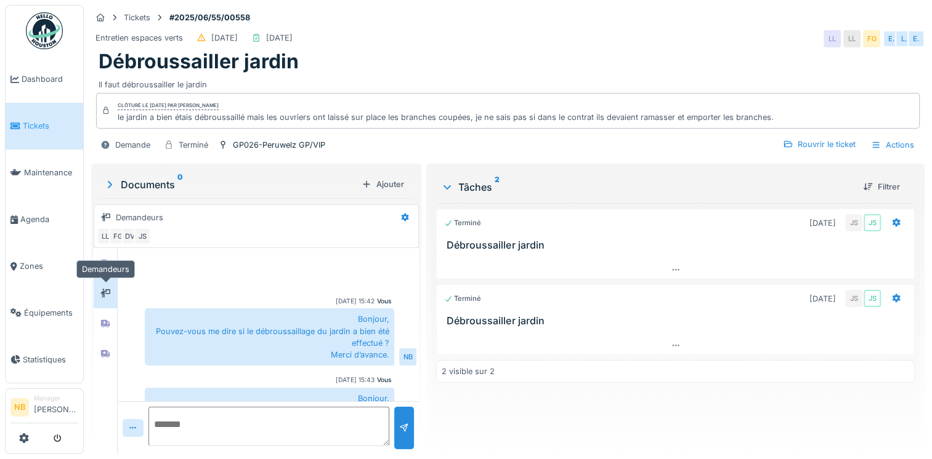
scroll to position [343, 0]
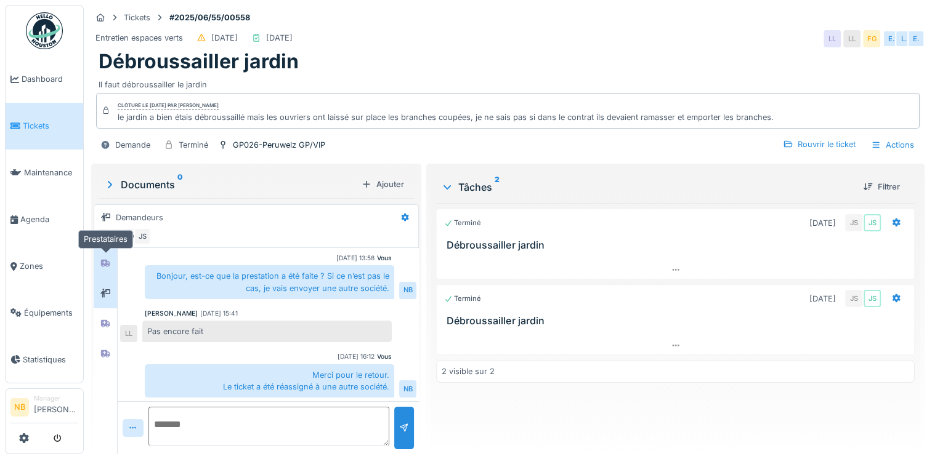
click at [104, 258] on div at bounding box center [105, 263] width 10 height 12
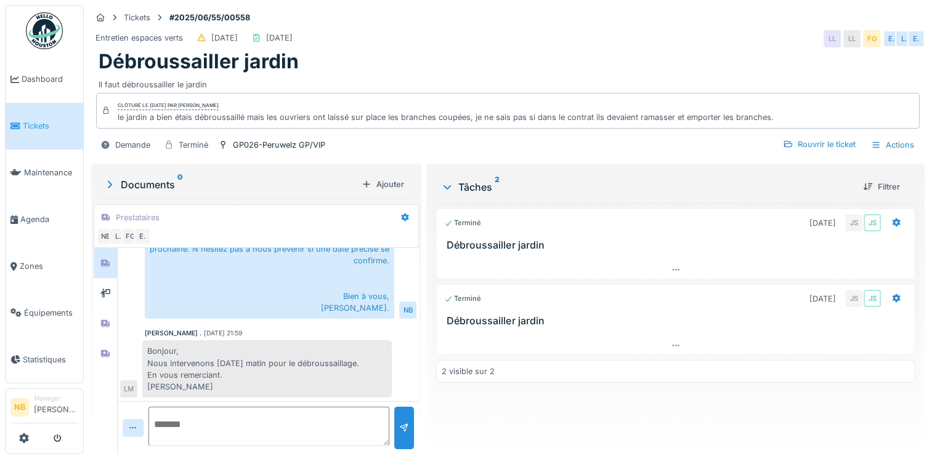
click at [230, 421] on textarea at bounding box center [268, 426] width 241 height 39
click at [124, 141] on div "Demande" at bounding box center [132, 145] width 35 height 12
click at [102, 141] on icon at bounding box center [105, 145] width 10 height 8
click at [756, 226] on div "Terminé 16/06/2025 JS JS" at bounding box center [675, 223] width 462 height 18
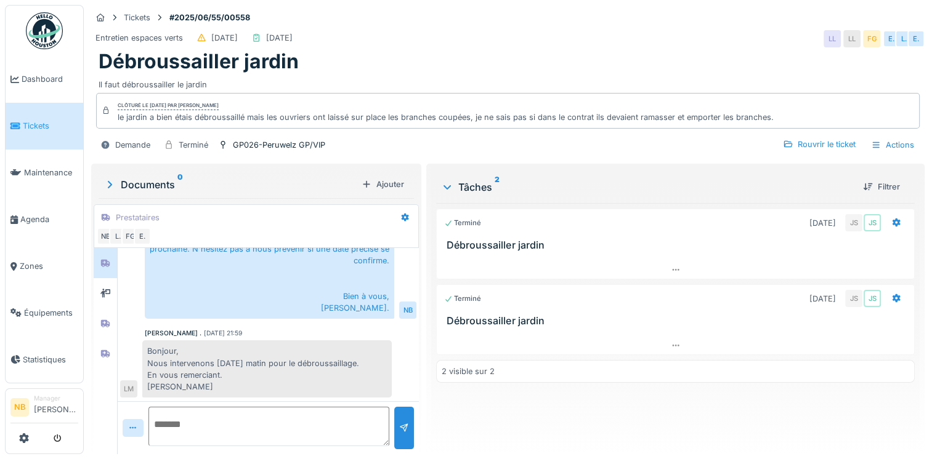
click at [502, 308] on div "Terminé 15/07/2025 JS JS Débroussailler jardin" at bounding box center [675, 306] width 479 height 42
drag, startPoint x: 791, startPoint y: 293, endPoint x: 715, endPoint y: 309, distance: 77.3
click at [809, 293] on div "15/07/2025" at bounding box center [822, 299] width 26 height 12
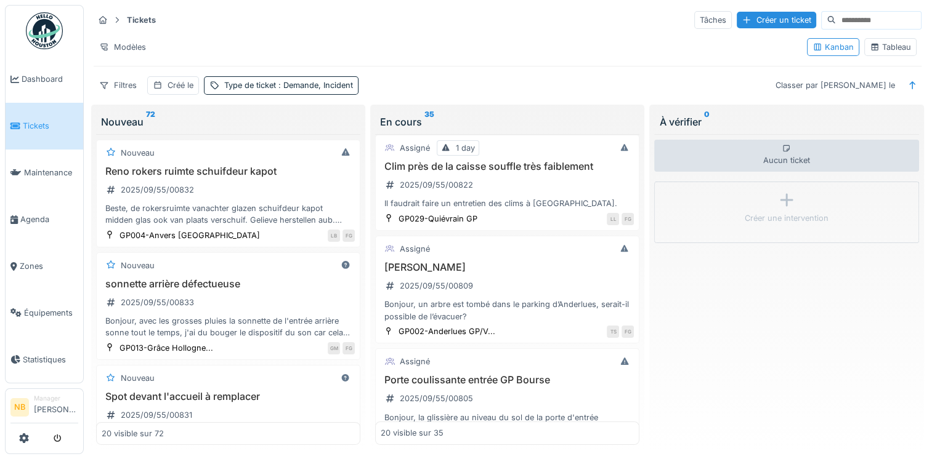
scroll to position [287, 0]
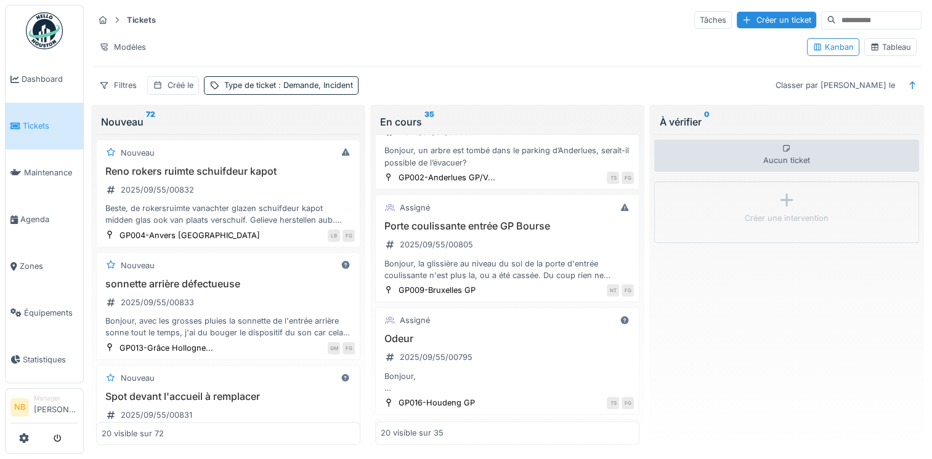
click at [836, 17] on input at bounding box center [878, 20] width 85 height 17
type input "*******"
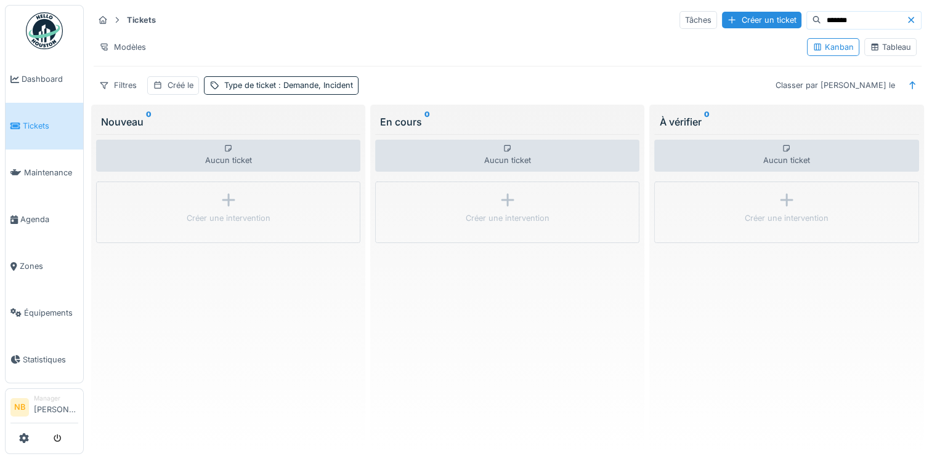
click at [35, 129] on span "Tickets" at bounding box center [50, 126] width 55 height 12
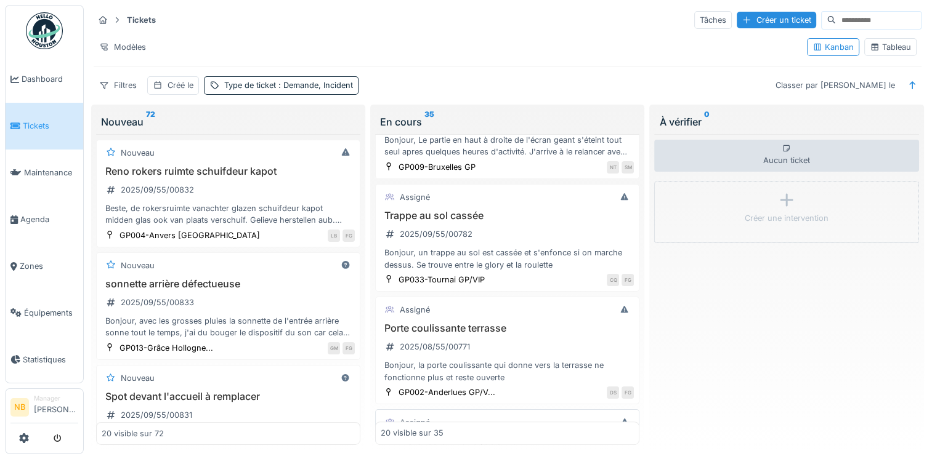
scroll to position [862, 0]
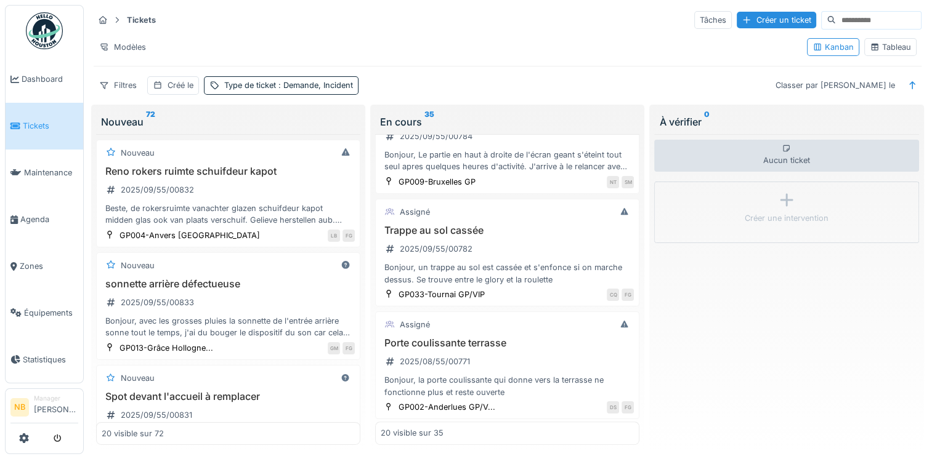
click at [824, 6] on div "Tickets Tâches Créer un ticket Modèles Kanban Tableau Filtres Créé le Type de t…" at bounding box center [508, 52] width 838 height 95
click at [828, 8] on div "Tickets Tâches Créer un ticket Modèles Kanban Tableau Filtres Créé le Type de t…" at bounding box center [508, 52] width 838 height 95
click at [836, 23] on input at bounding box center [878, 20] width 85 height 17
type input "*******"
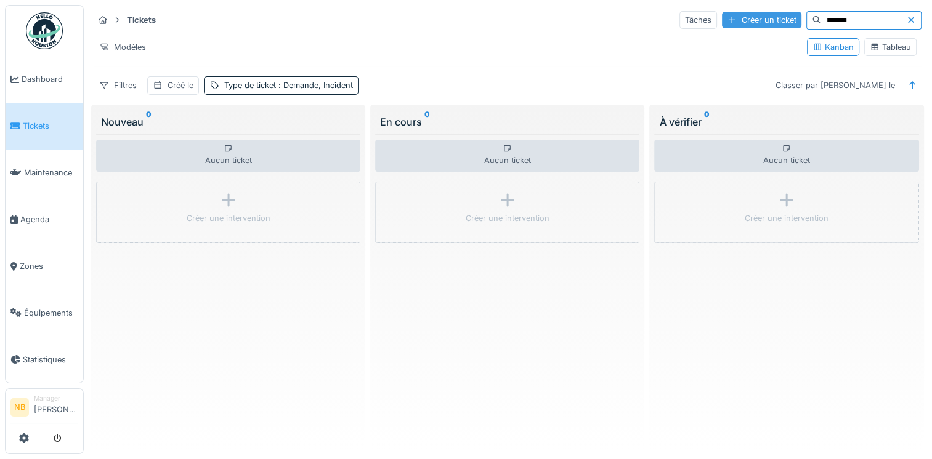
drag, startPoint x: 809, startPoint y: 15, endPoint x: 728, endPoint y: 24, distance: 81.1
click at [728, 24] on div "Tâches Créer un ticket *******" at bounding box center [800, 20] width 242 height 18
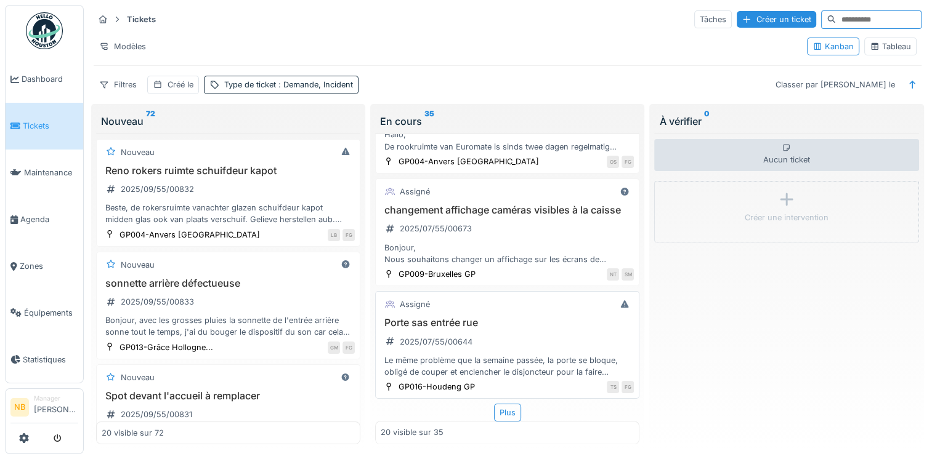
scroll to position [10, 0]
click at [499, 405] on div "Plus" at bounding box center [507, 413] width 27 height 18
click at [543, 334] on div "Porte sas entrée rue 2025/07/55/00644 Le même problème que la semaine passée, l…" at bounding box center [507, 347] width 253 height 61
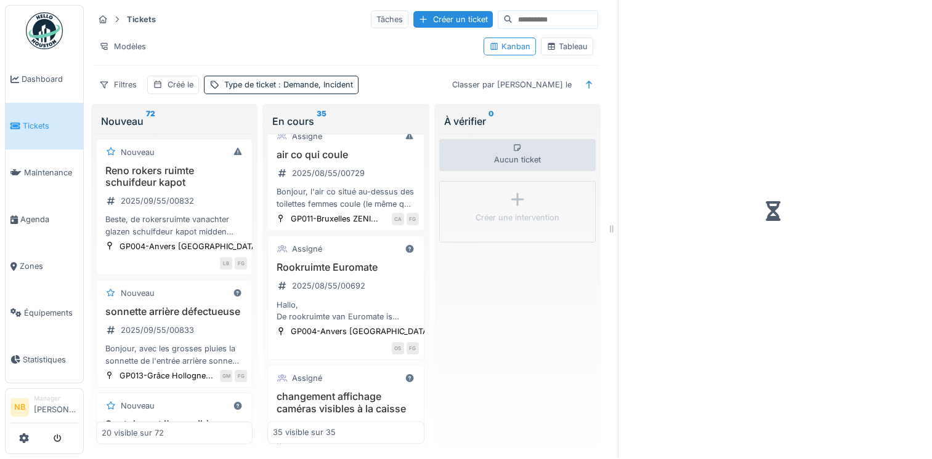
scroll to position [2242, 0]
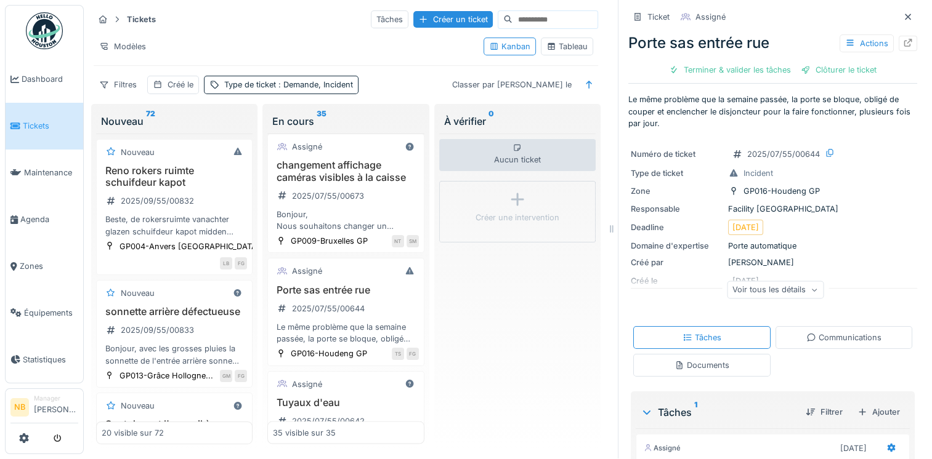
click at [785, 281] on div "Voir tous les détails" at bounding box center [775, 290] width 97 height 18
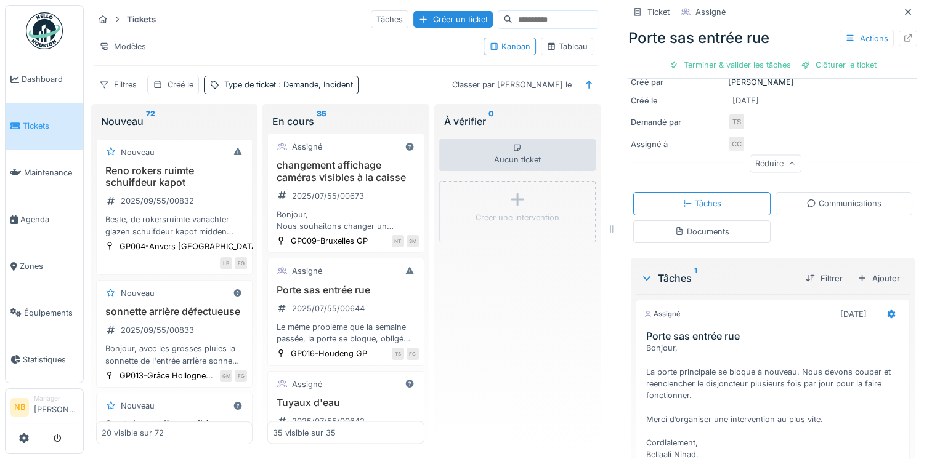
scroll to position [267, 0]
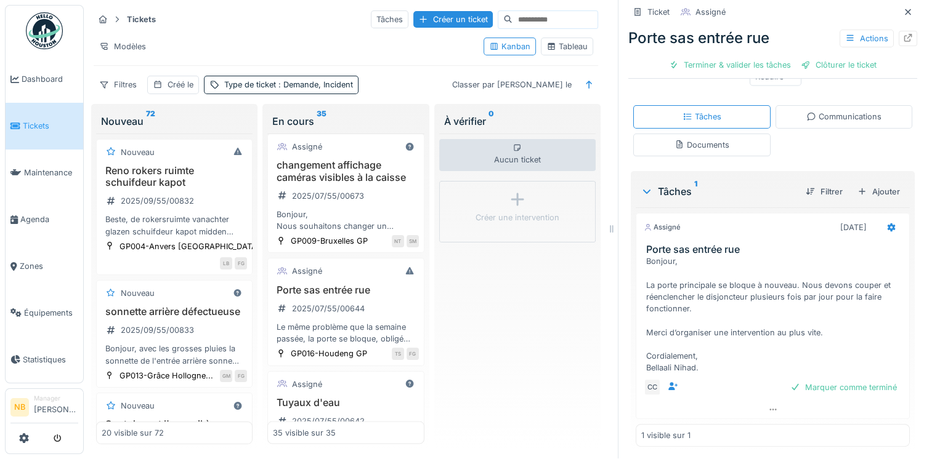
click at [857, 105] on div "Communications" at bounding box center [843, 116] width 137 height 23
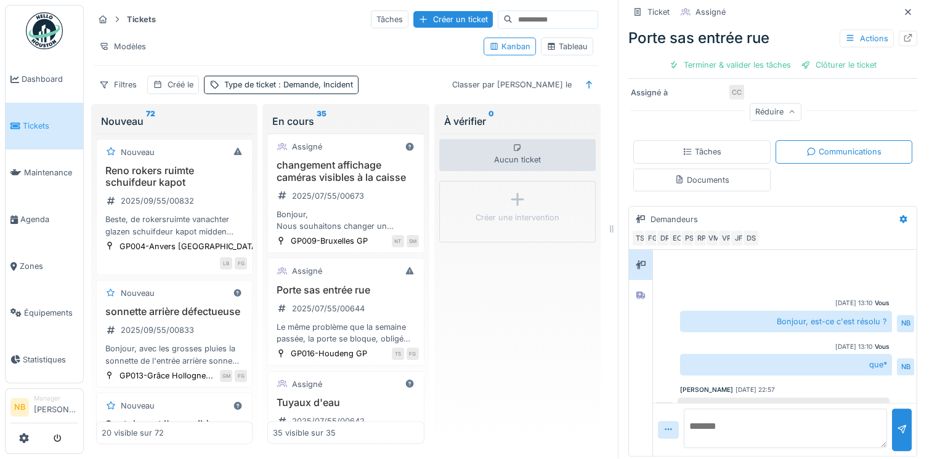
scroll to position [64, 0]
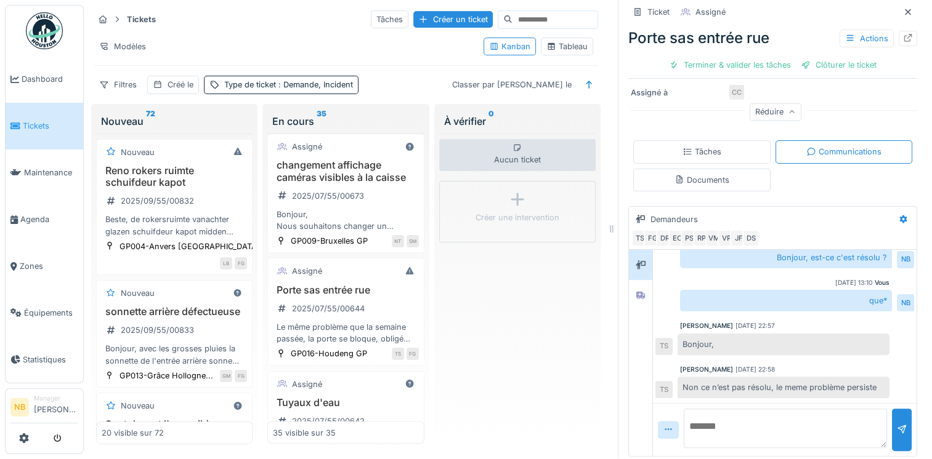
click at [813, 427] on textarea at bounding box center [785, 428] width 203 height 39
click at [636, 292] on icon at bounding box center [640, 295] width 9 height 7
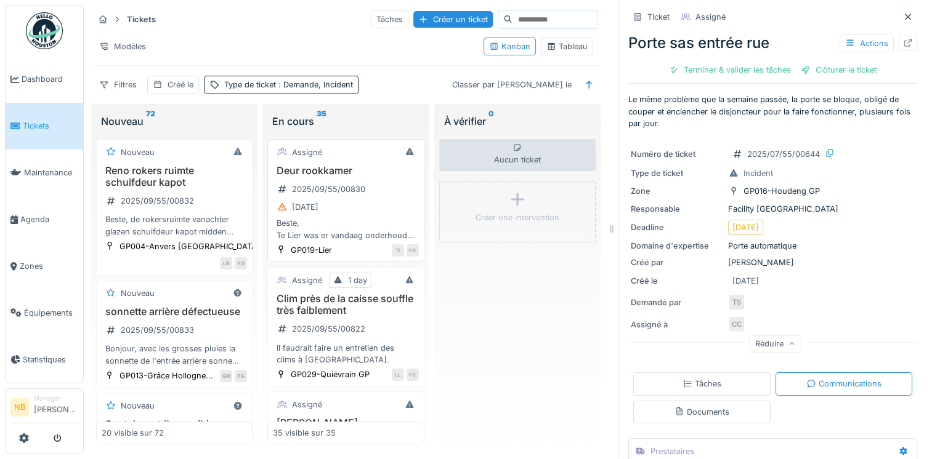
scroll to position [0, 0]
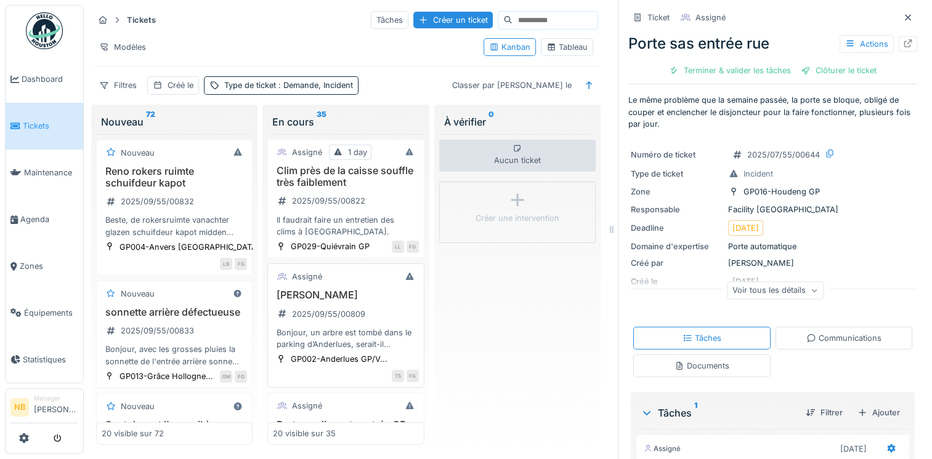
scroll to position [143, 0]
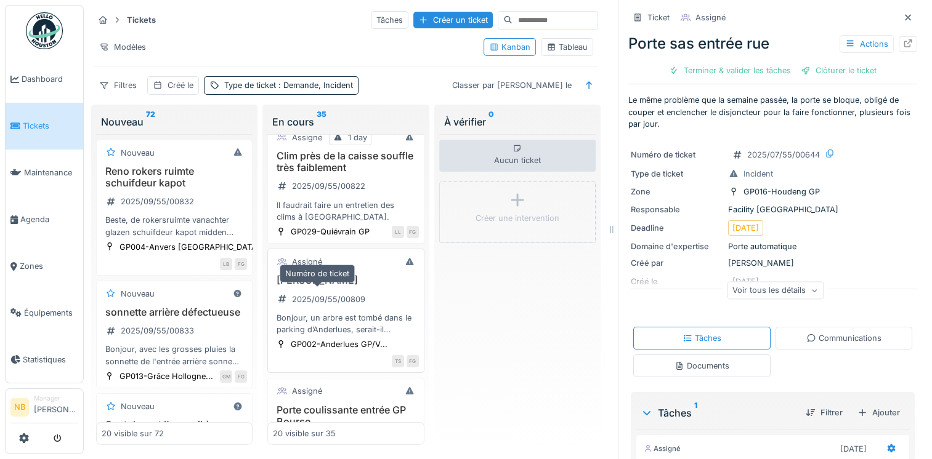
click at [360, 296] on div "2025/09/55/00809" at bounding box center [328, 300] width 73 height 12
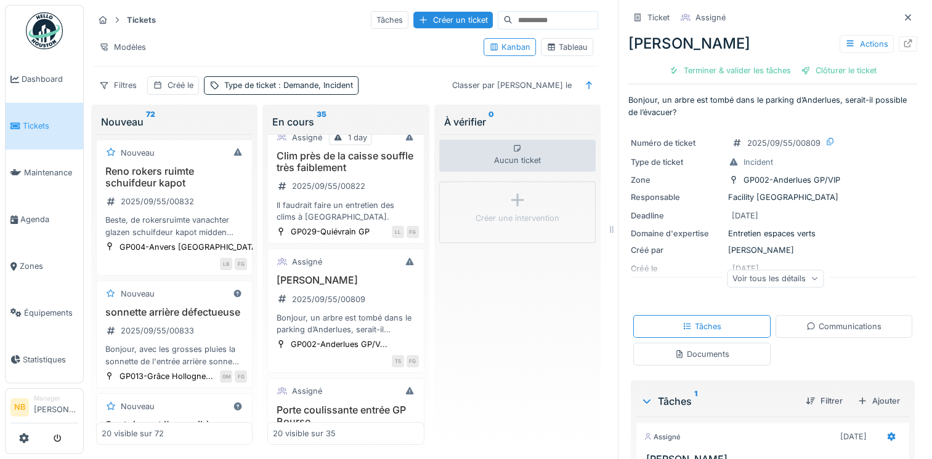
click at [746, 276] on div "Voir tous les détails" at bounding box center [775, 279] width 97 height 18
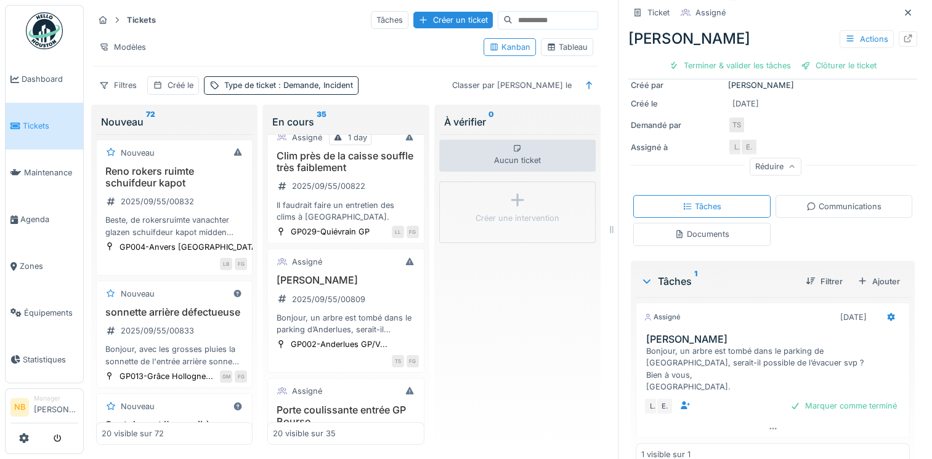
scroll to position [184, 0]
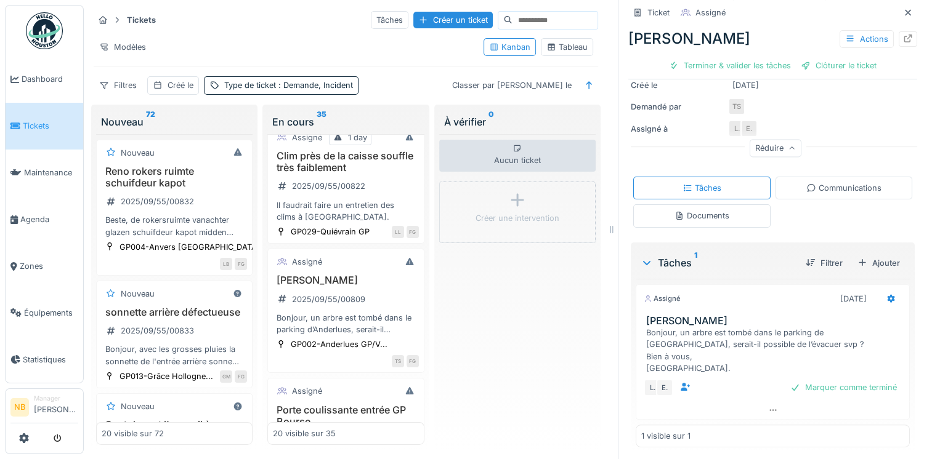
click at [814, 184] on div "Communications" at bounding box center [843, 188] width 75 height 12
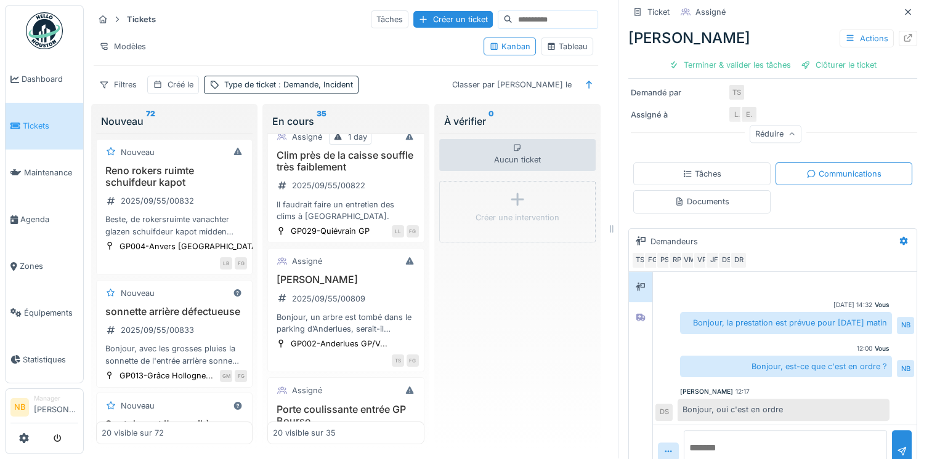
scroll to position [219, 0]
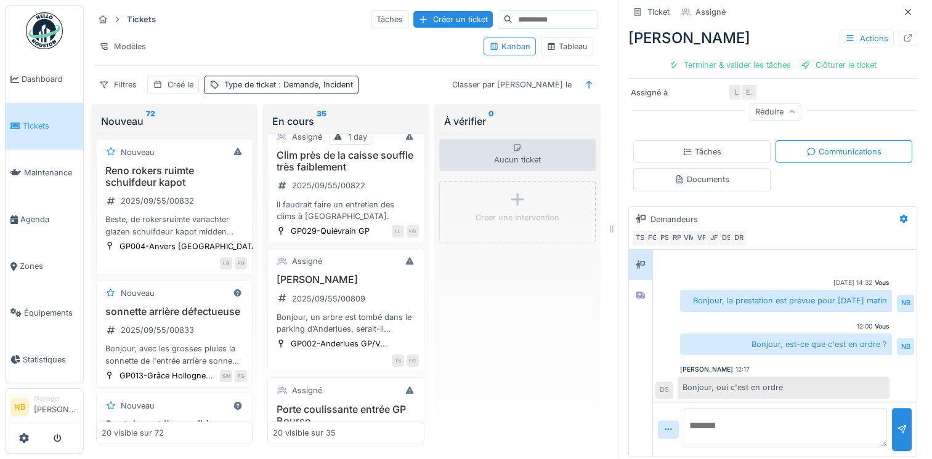
click at [780, 415] on textarea at bounding box center [785, 427] width 203 height 39
click at [825, 57] on div "Clôturer le ticket" at bounding box center [839, 65] width 86 height 17
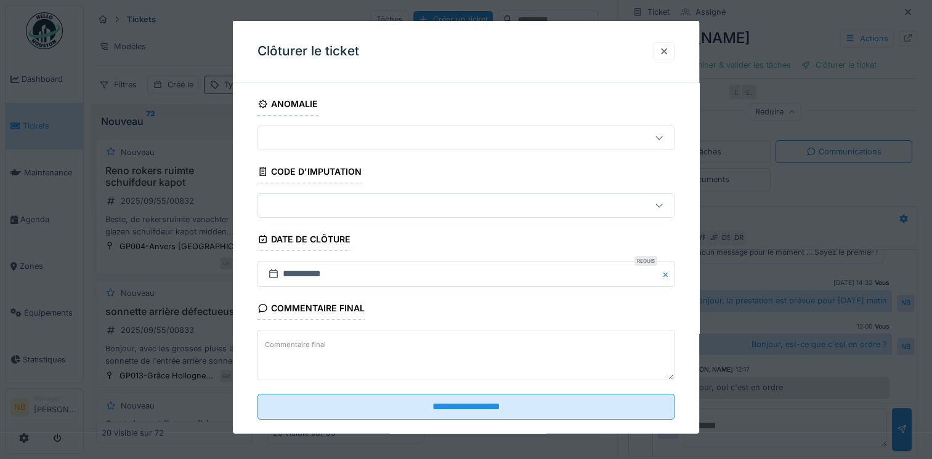
click at [418, 353] on textarea "Commentaire final" at bounding box center [465, 355] width 417 height 50
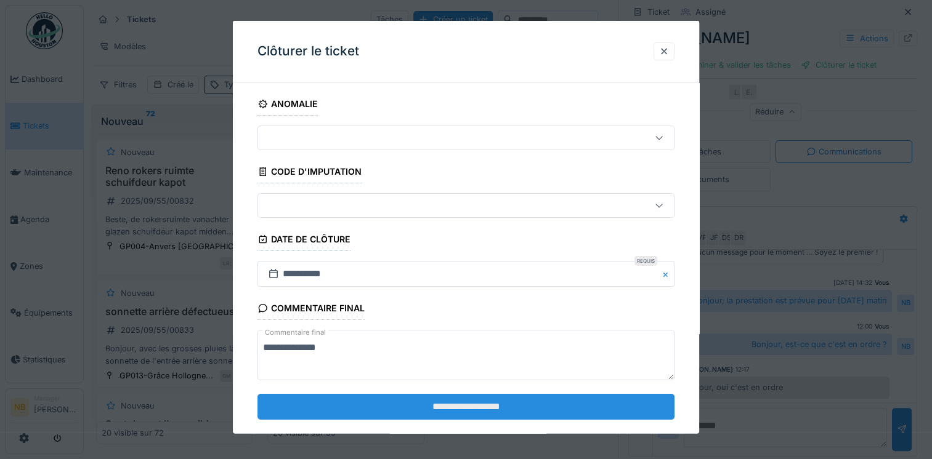
type textarea "**********"
click at [445, 402] on input "**********" at bounding box center [465, 407] width 417 height 26
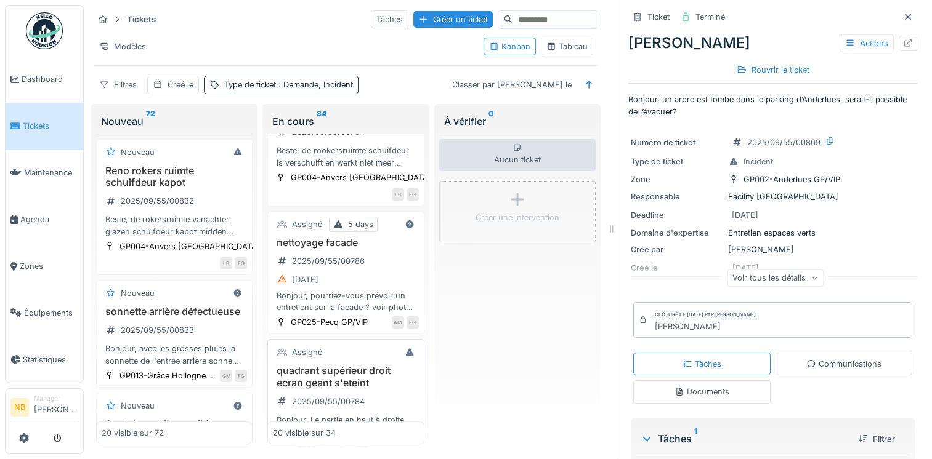
scroll to position [575, 0]
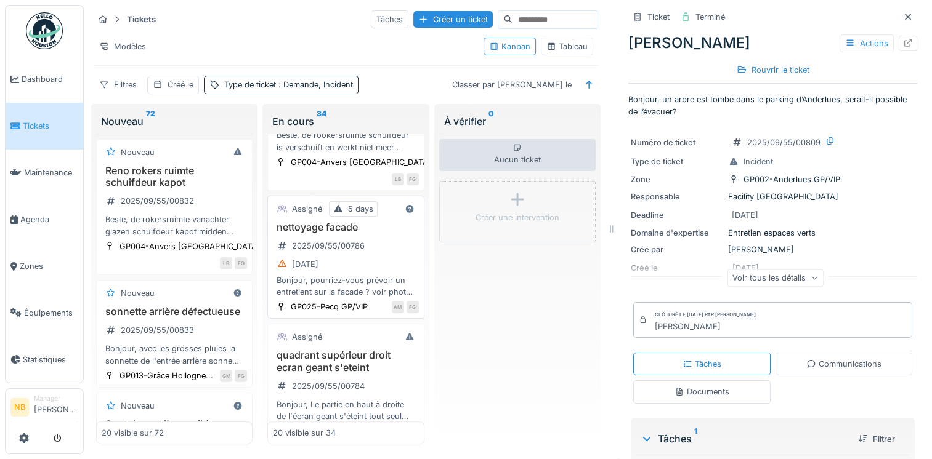
click at [370, 257] on div "[DATE]" at bounding box center [345, 264] width 145 height 15
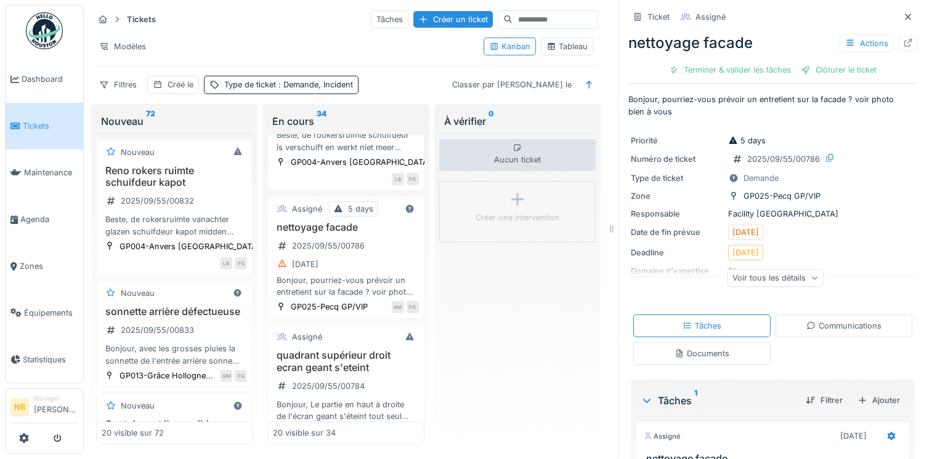
click at [822, 315] on div "Communications" at bounding box center [843, 326] width 137 height 23
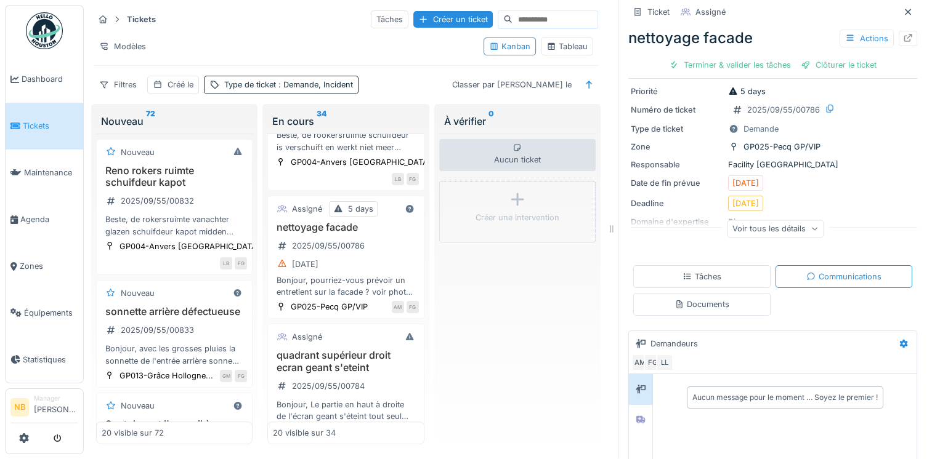
scroll to position [129, 0]
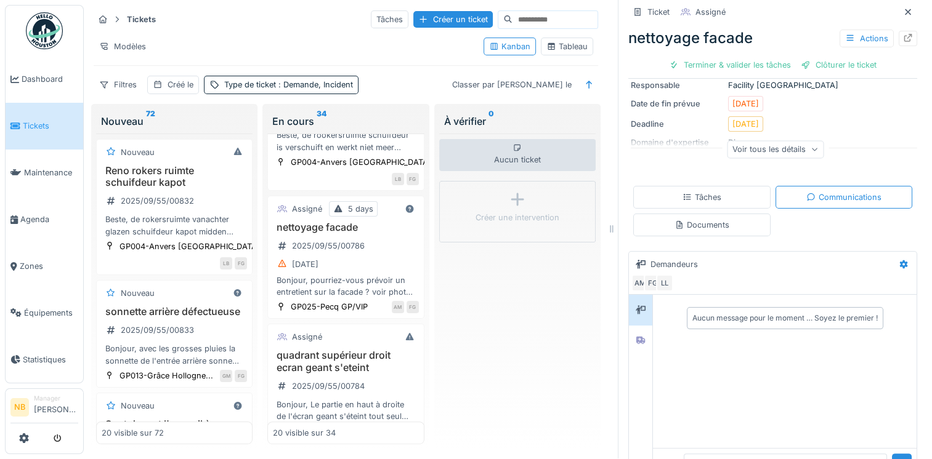
click at [762, 143] on div "Voir tous les détails" at bounding box center [775, 149] width 97 height 18
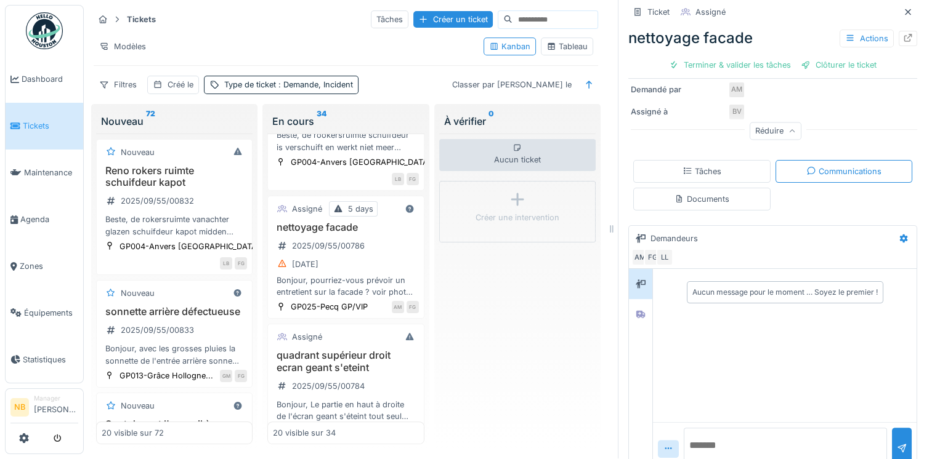
scroll to position [257, 0]
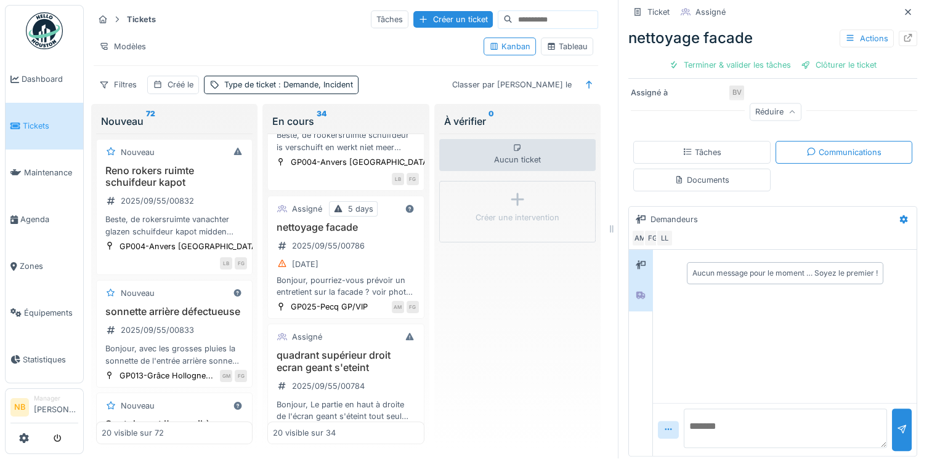
click at [636, 292] on icon at bounding box center [640, 295] width 9 height 7
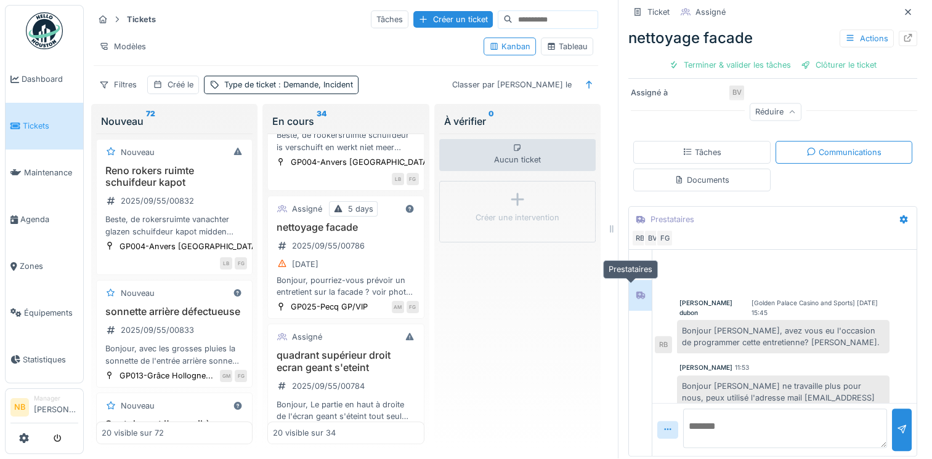
scroll to position [148, 0]
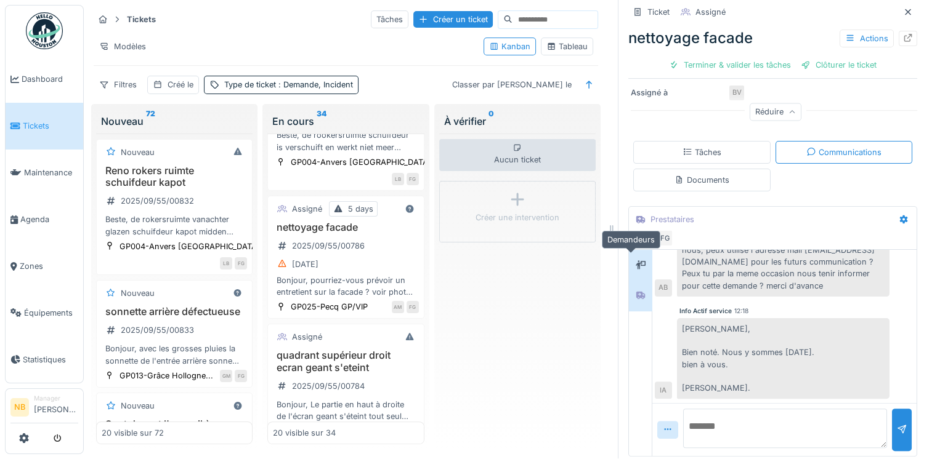
click at [633, 260] on div at bounding box center [640, 264] width 18 height 15
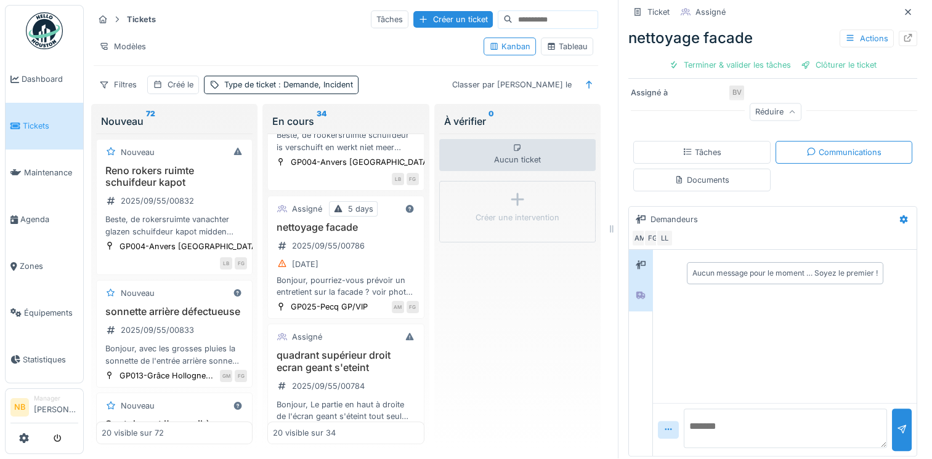
click at [636, 289] on div at bounding box center [641, 295] width 10 height 12
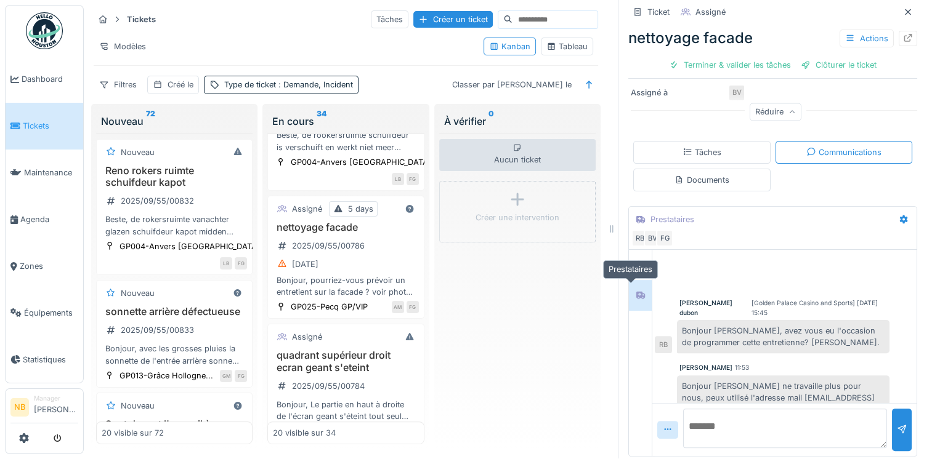
scroll to position [148, 0]
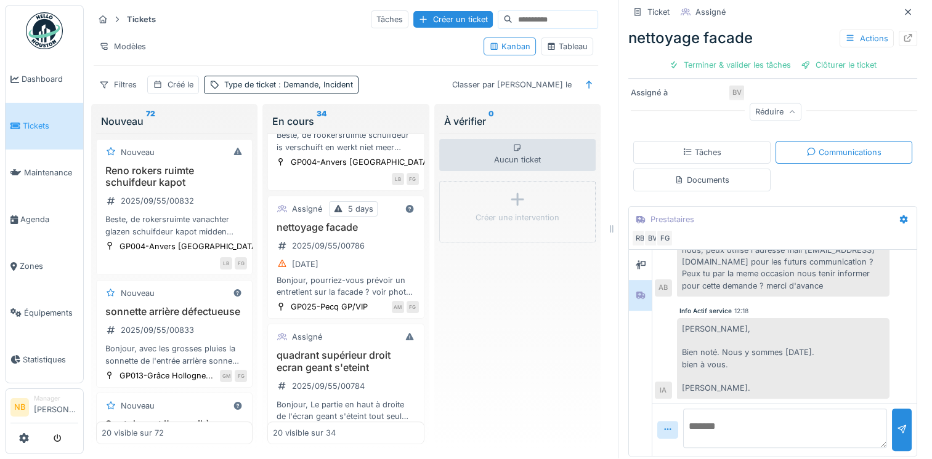
click at [512, 343] on div "Aucun ticket Créer une intervention" at bounding box center [517, 290] width 156 height 312
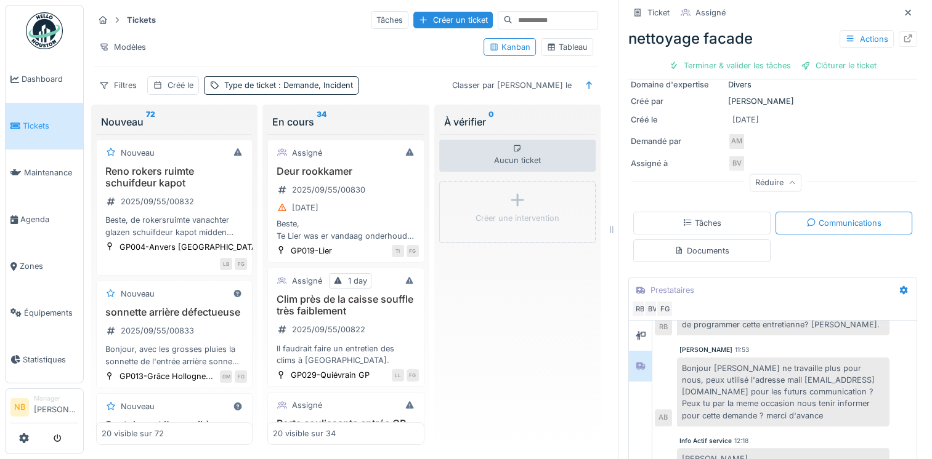
scroll to position [89, 0]
click at [212, 184] on h3 "Reno rokers ruimte schuifdeur kapot" at bounding box center [174, 177] width 145 height 23
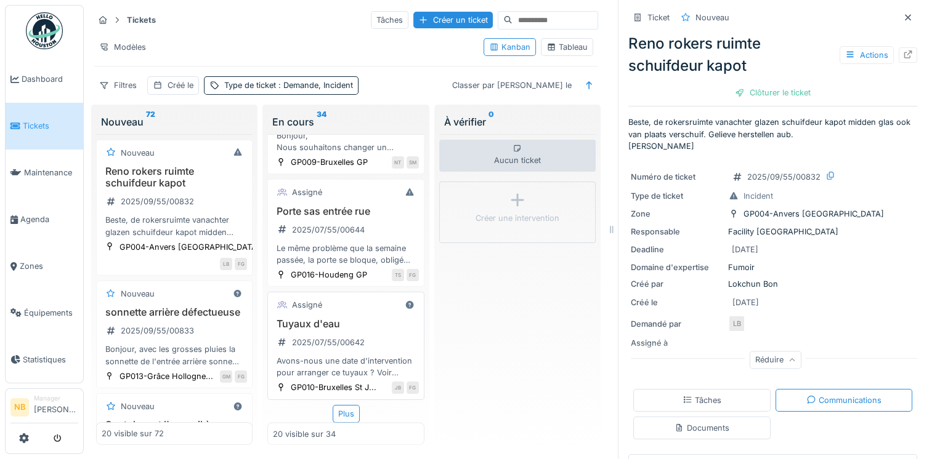
scroll to position [2254, 0]
click at [342, 411] on div "Plus" at bounding box center [346, 414] width 27 height 18
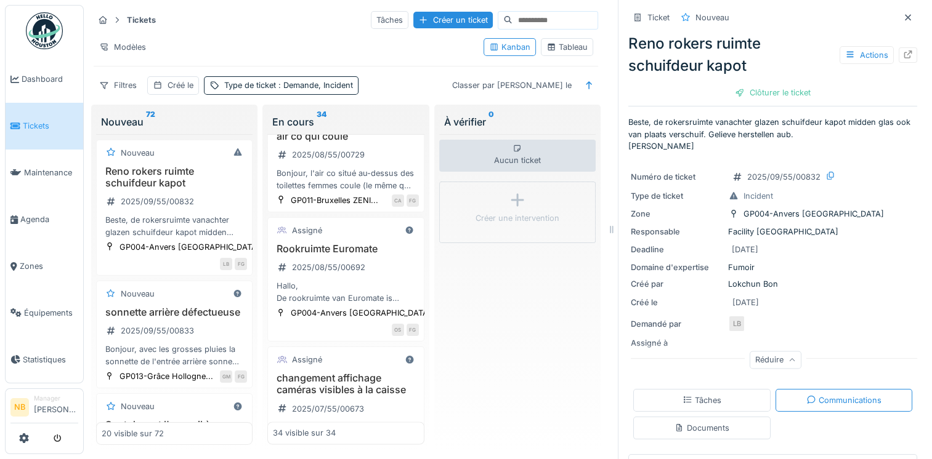
scroll to position [1884, 0]
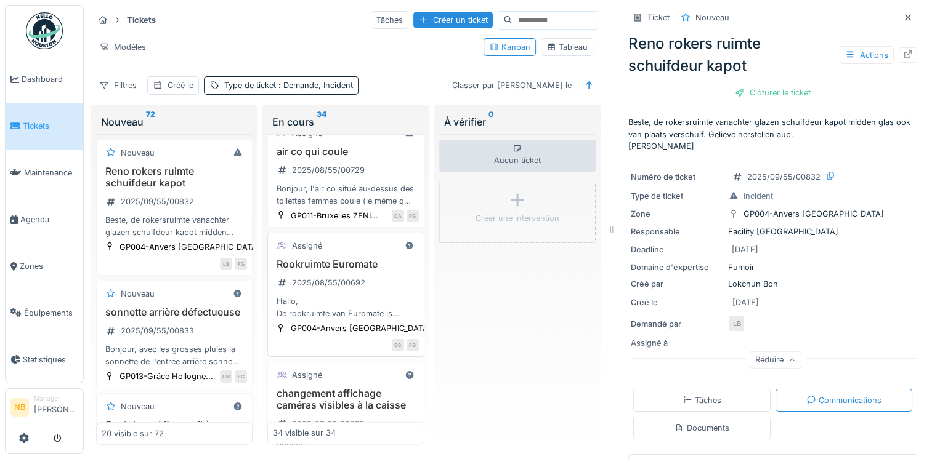
click at [363, 254] on div "Assigné" at bounding box center [345, 245] width 145 height 15
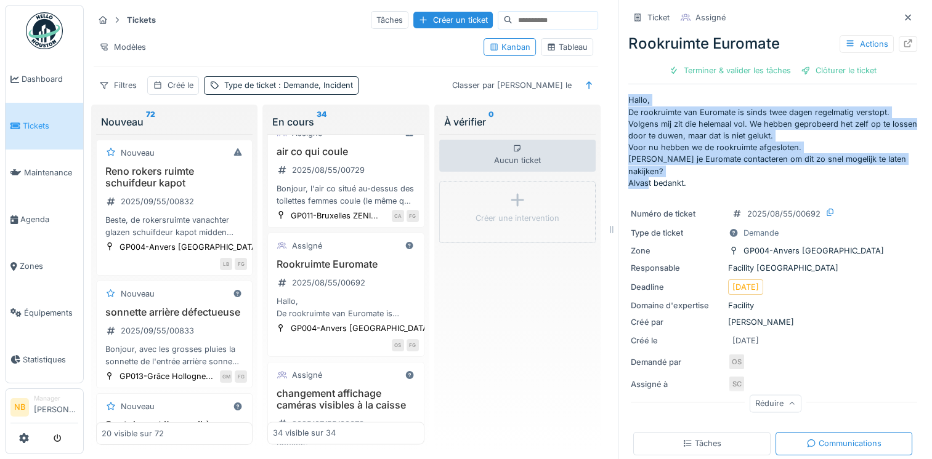
drag, startPoint x: 620, startPoint y: 99, endPoint x: 680, endPoint y: 167, distance: 91.6
click at [680, 167] on div "Ticket Assigné Rookruimte Euromate Actions Terminer & valider les tâches Clôtur…" at bounding box center [772, 229] width 309 height 459
drag, startPoint x: 680, startPoint y: 167, endPoint x: 653, endPoint y: 142, distance: 37.0
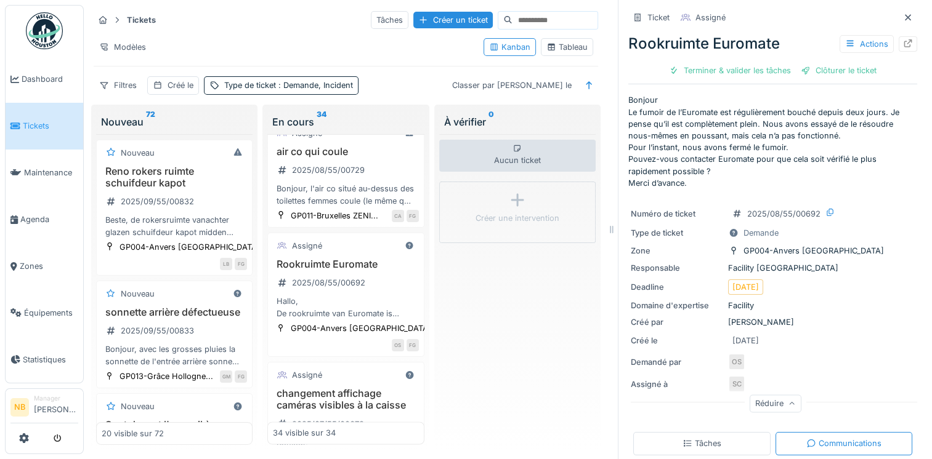
click at [769, 173] on p "Bonjour Le fumoir de l’Euromate est régulièrement bouché depuis deux jours. Je …" at bounding box center [772, 141] width 289 height 95
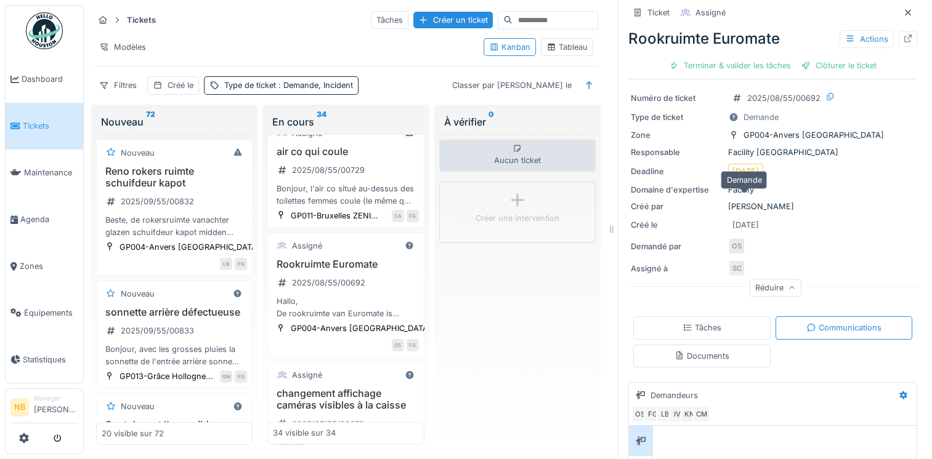
scroll to position [287, 0]
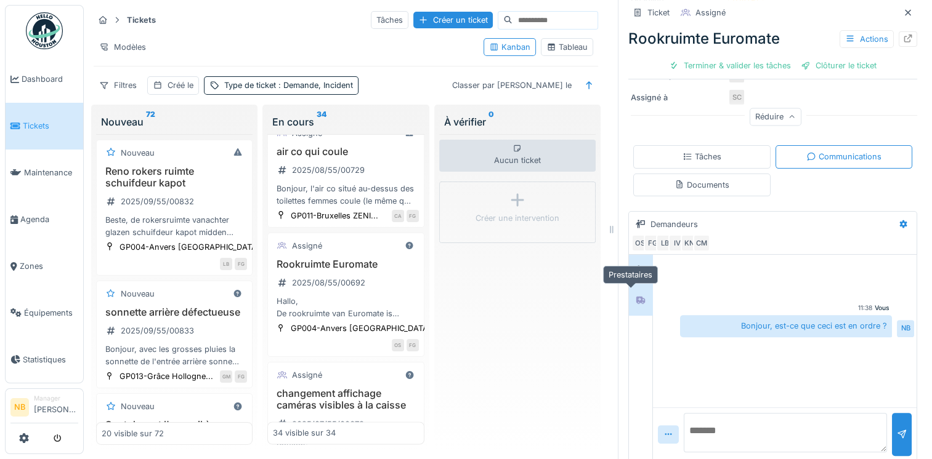
click at [636, 297] on icon at bounding box center [640, 300] width 9 height 7
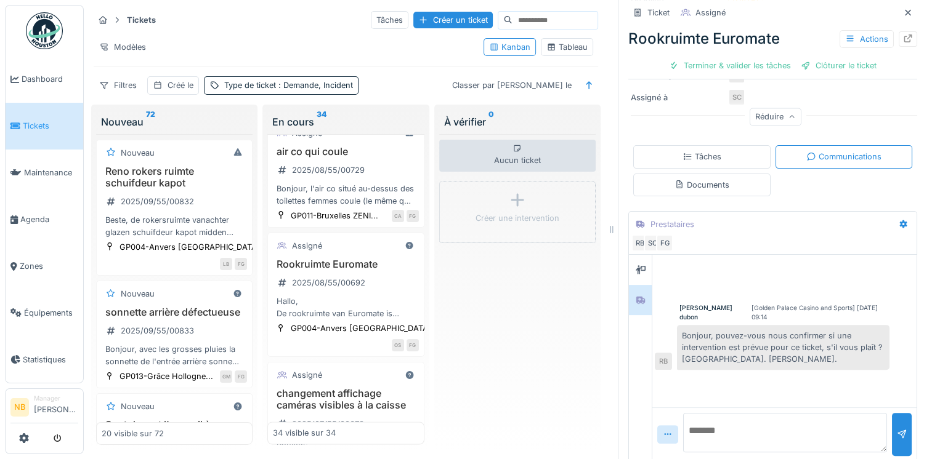
click at [652, 264] on div "Rodrigo Bolanos dubon [Golden Palace Casino and Sports] 05/08/2025 09:14 Bonjou…" at bounding box center [784, 315] width 264 height 120
click at [636, 269] on icon at bounding box center [641, 270] width 10 height 8
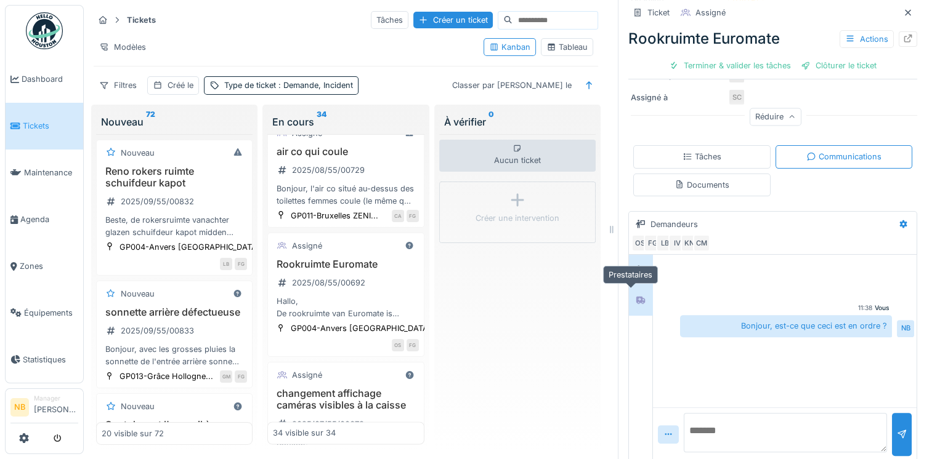
click at [636, 297] on icon at bounding box center [640, 300] width 9 height 7
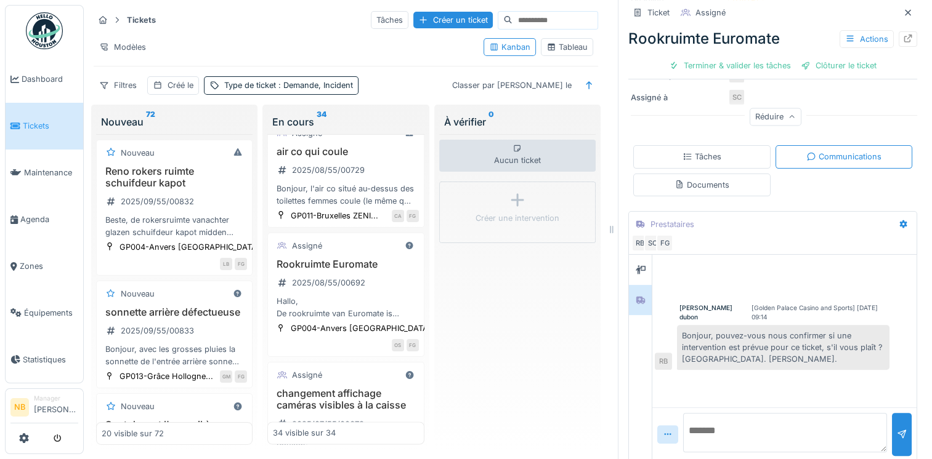
click at [720, 440] on textarea at bounding box center [785, 432] width 204 height 39
click at [725, 434] on textarea at bounding box center [785, 432] width 204 height 39
type textarea "**********"
click at [892, 439] on div at bounding box center [902, 434] width 20 height 42
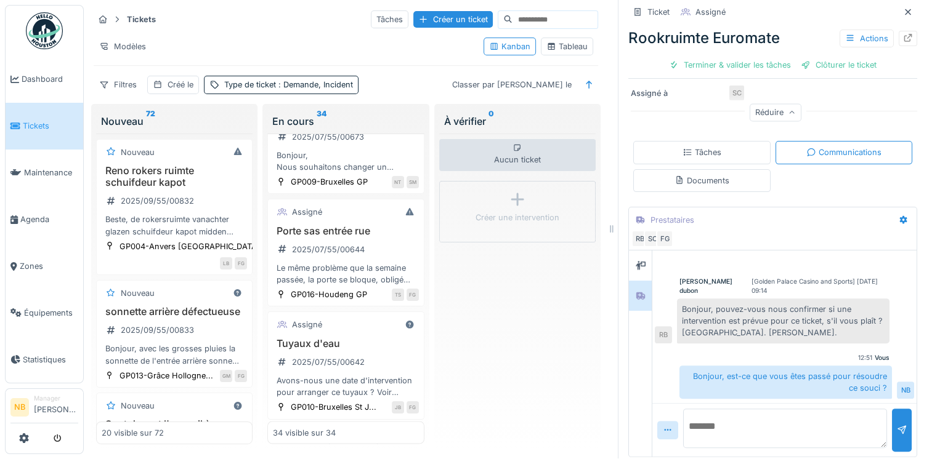
scroll to position [291, 0]
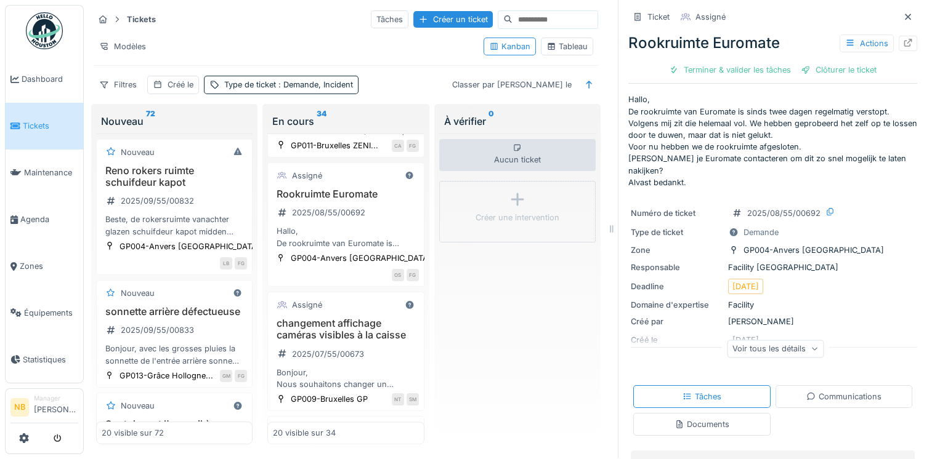
scroll to position [2254, 0]
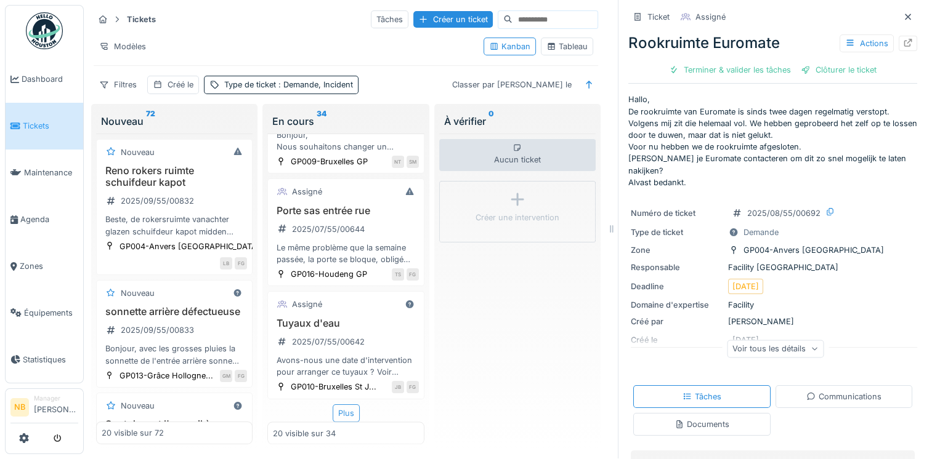
click at [333, 410] on div "Plus" at bounding box center [346, 414] width 27 height 18
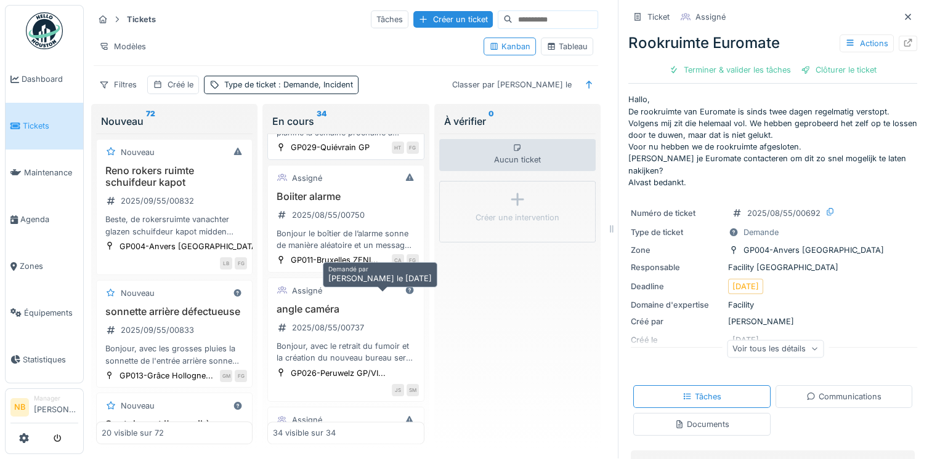
scroll to position [1453, 0]
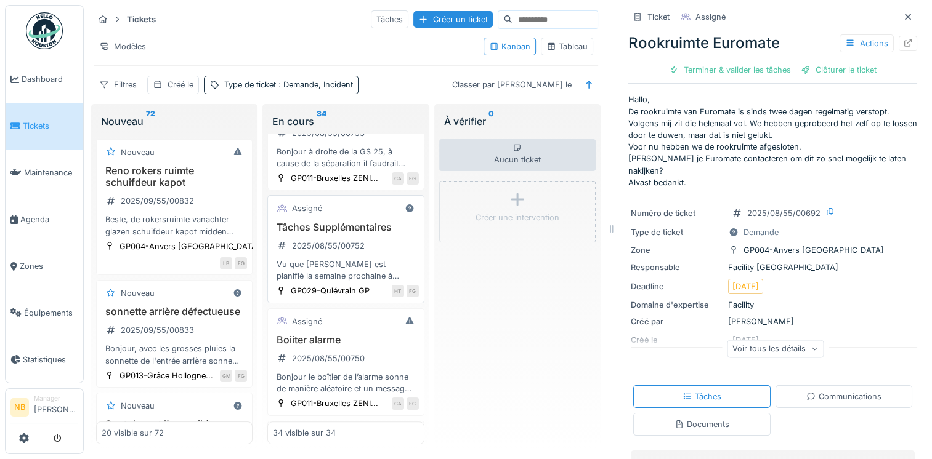
click at [352, 216] on div "Assigné" at bounding box center [345, 208] width 145 height 15
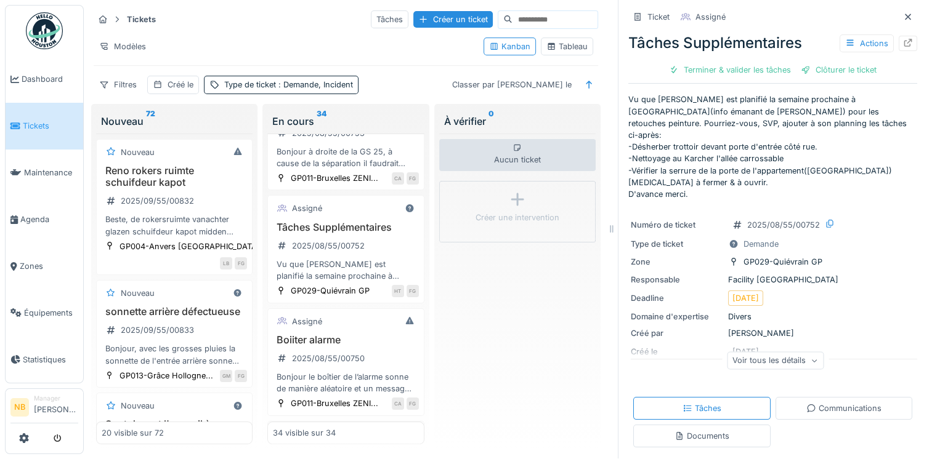
click at [786, 352] on div "Voir tous les détails" at bounding box center [775, 361] width 97 height 18
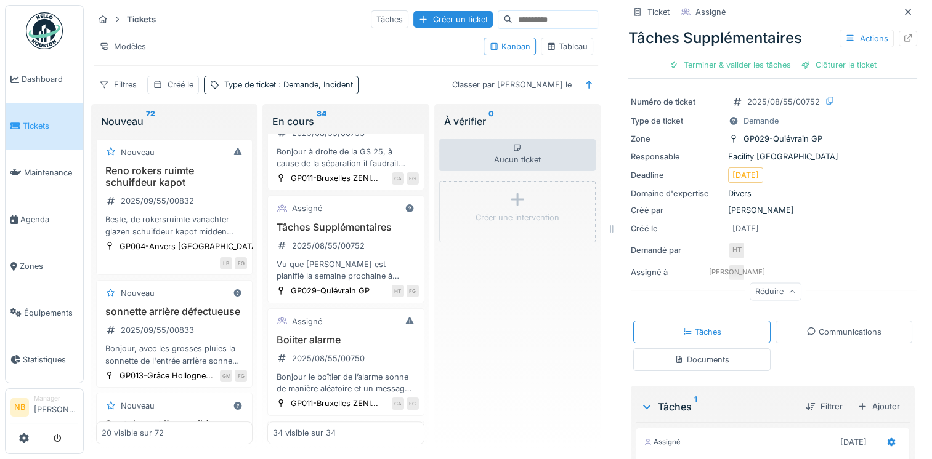
scroll to position [287, 0]
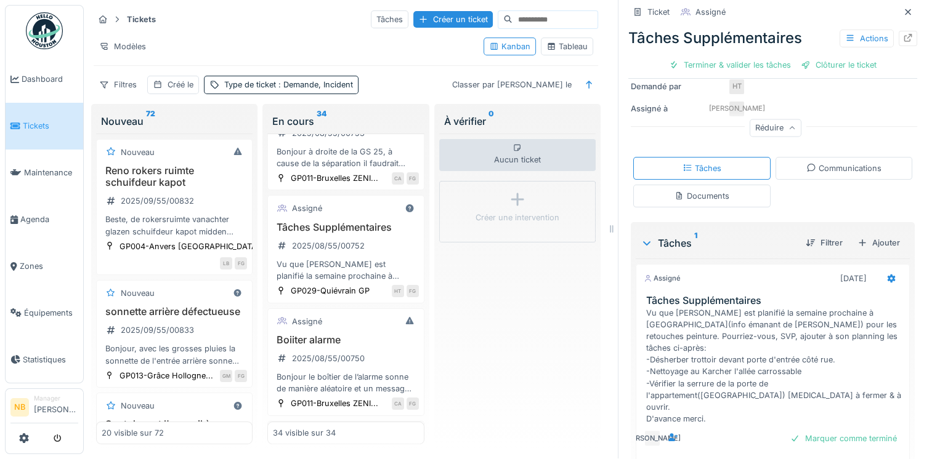
click at [822, 157] on div "Communications" at bounding box center [843, 168] width 137 height 23
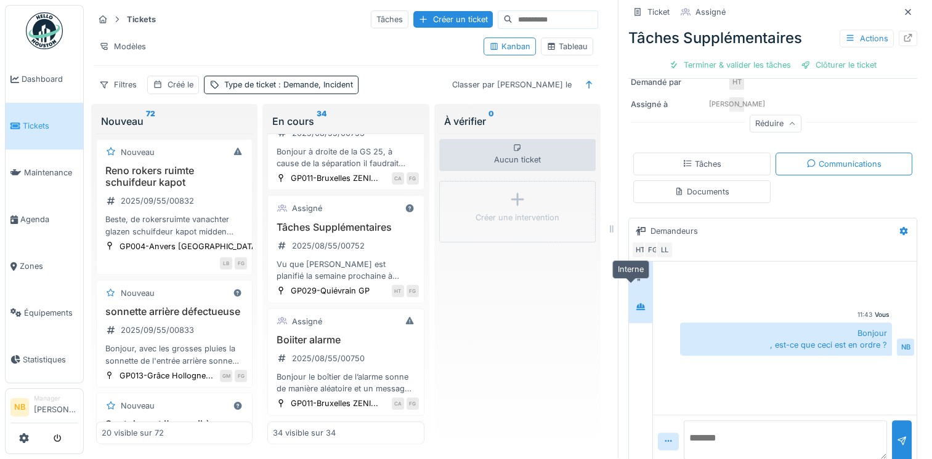
click at [636, 304] on icon at bounding box center [640, 307] width 9 height 7
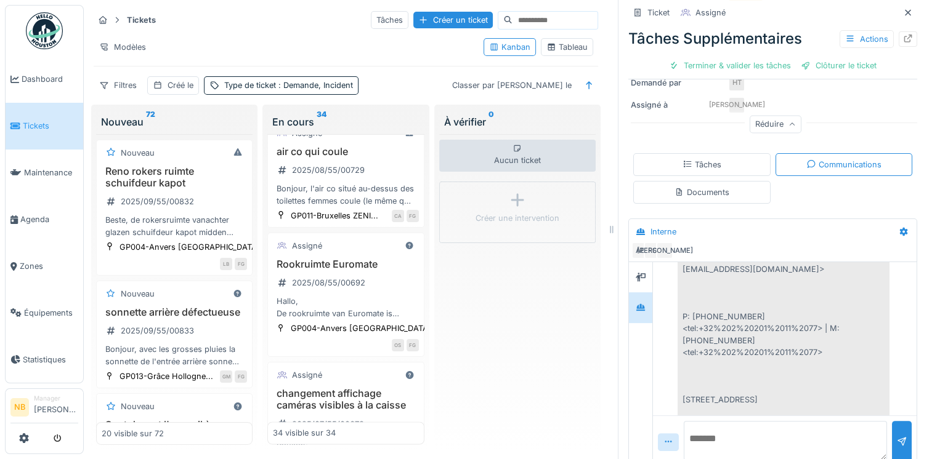
scroll to position [260, 0]
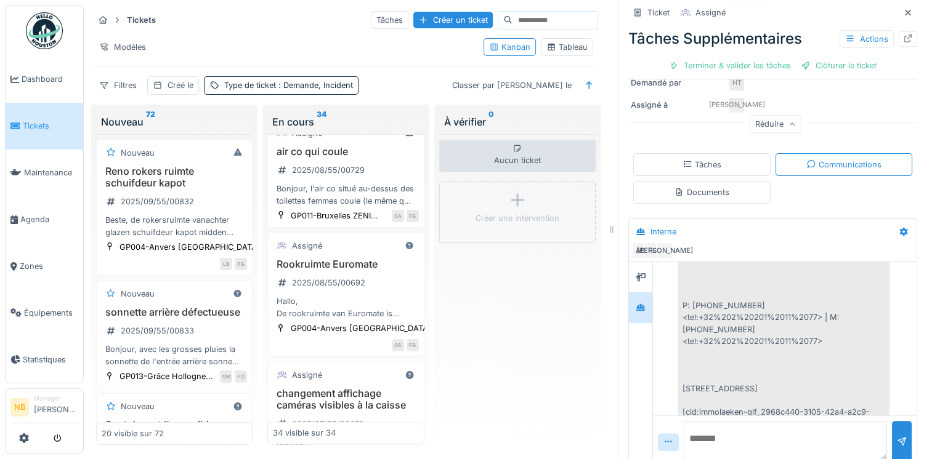
click at [709, 421] on textarea at bounding box center [785, 440] width 203 height 39
paste textarea
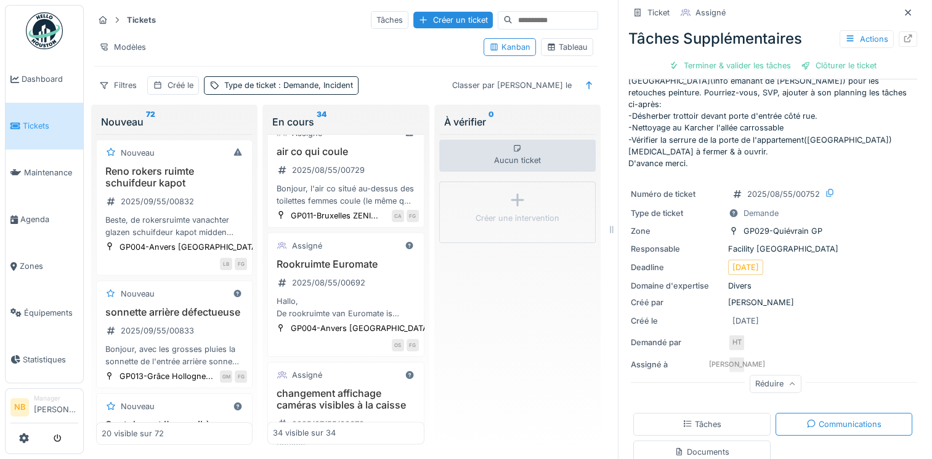
scroll to position [4, 0]
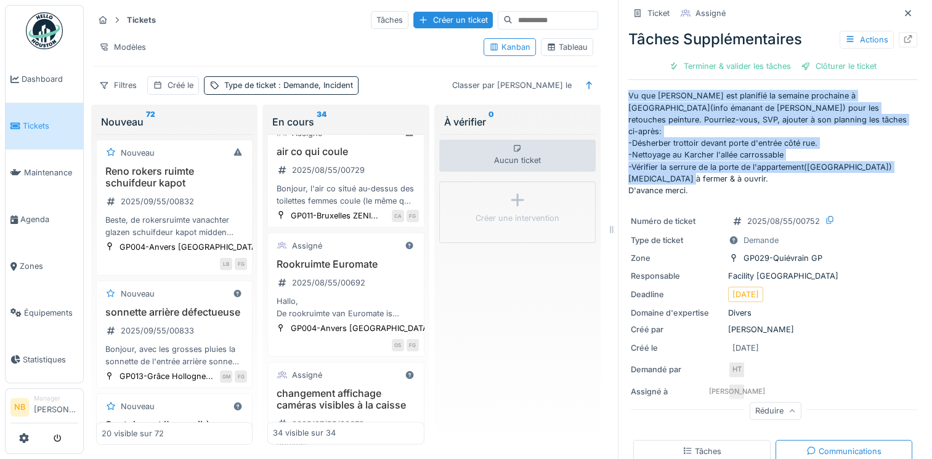
drag, startPoint x: 616, startPoint y: 96, endPoint x: 700, endPoint y: 180, distance: 118.4
click at [700, 180] on div "**********" at bounding box center [772, 229] width 309 height 459
copy p "Vu que [PERSON_NAME] est planifié la semaine prochaine à [GEOGRAPHIC_DATA](info…"
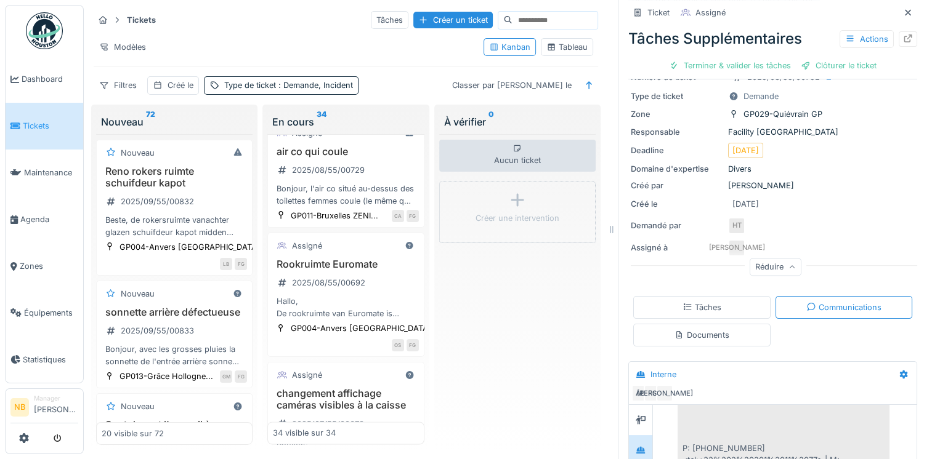
scroll to position [291, 0]
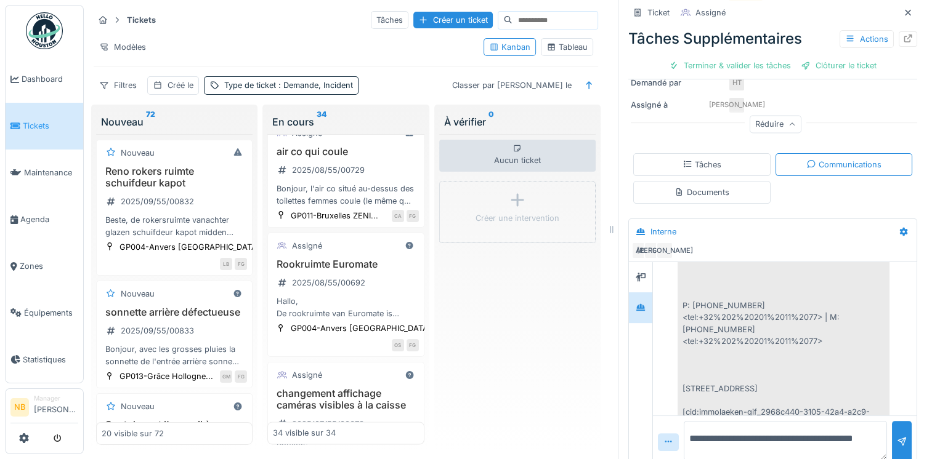
click at [751, 441] on textarea "**********" at bounding box center [785, 440] width 203 height 39
paste textarea "**********"
type textarea "**********"
click at [892, 430] on div at bounding box center [902, 442] width 20 height 42
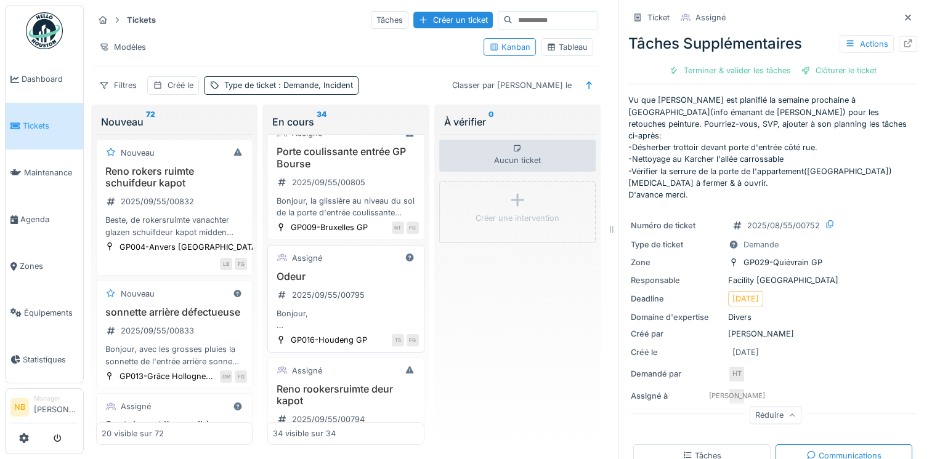
scroll to position [287, 0]
